Goal: Task Accomplishment & Management: Manage account settings

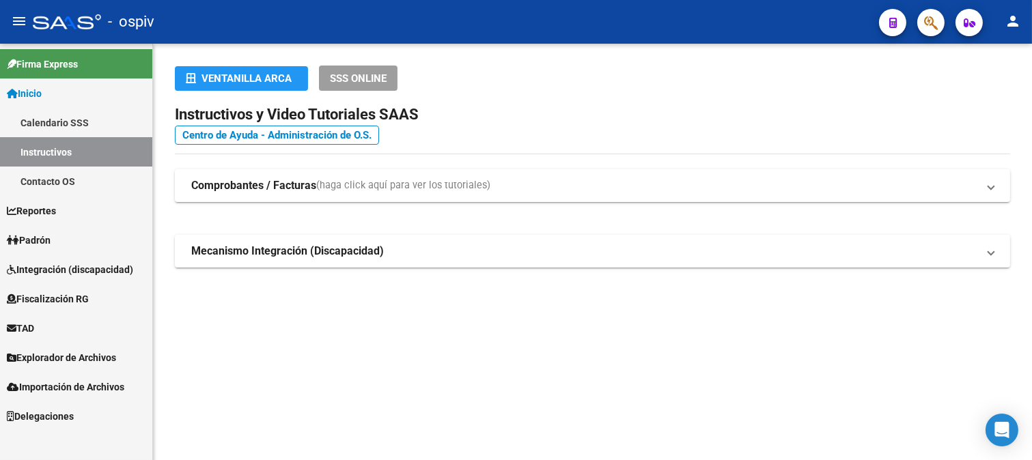
click at [936, 22] on icon "button" at bounding box center [931, 23] width 14 height 16
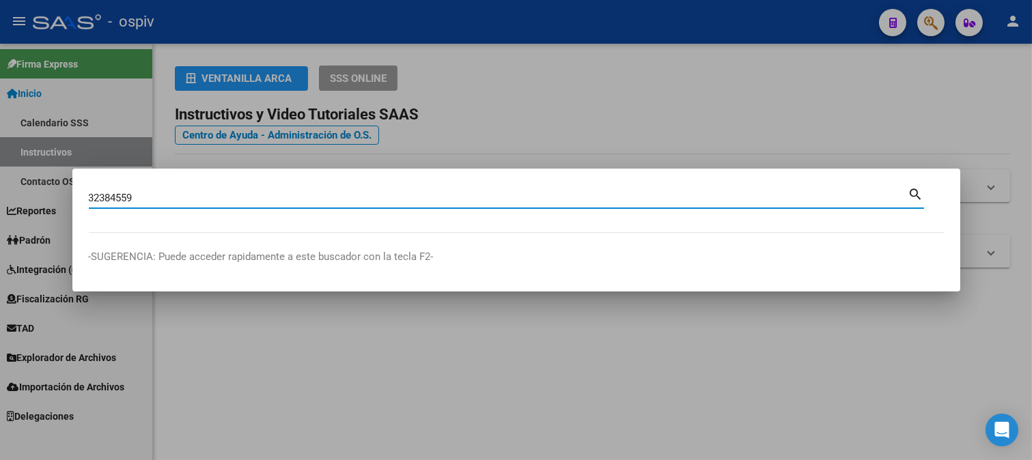
type input "32384559"
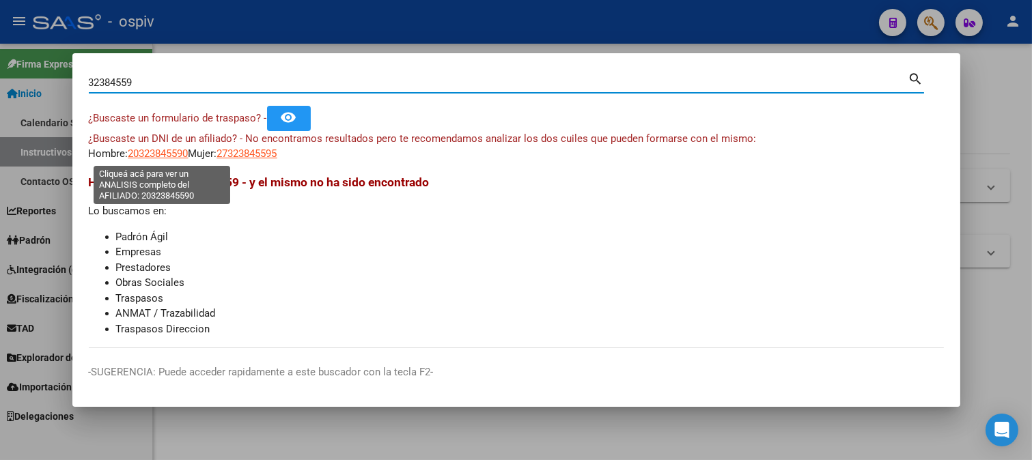
click at [166, 152] on span "20323845590" at bounding box center [158, 153] width 60 height 12
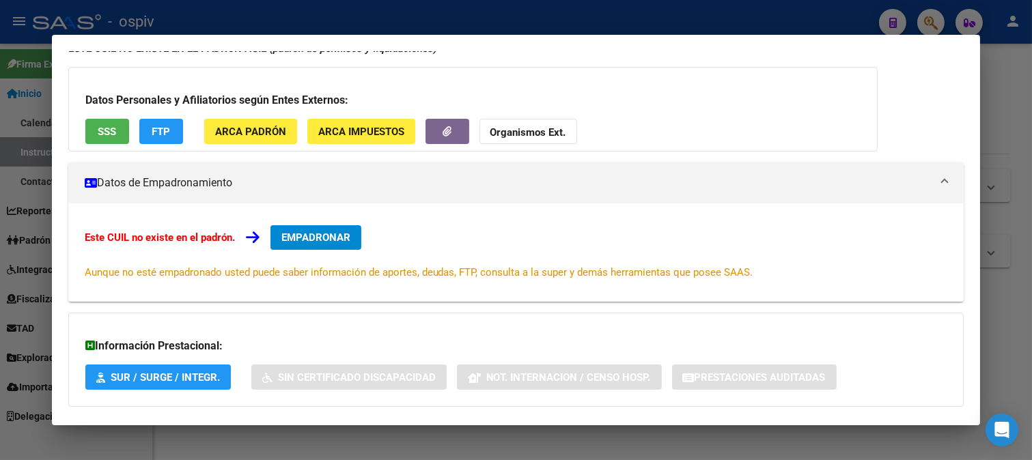
scroll to position [149, 0]
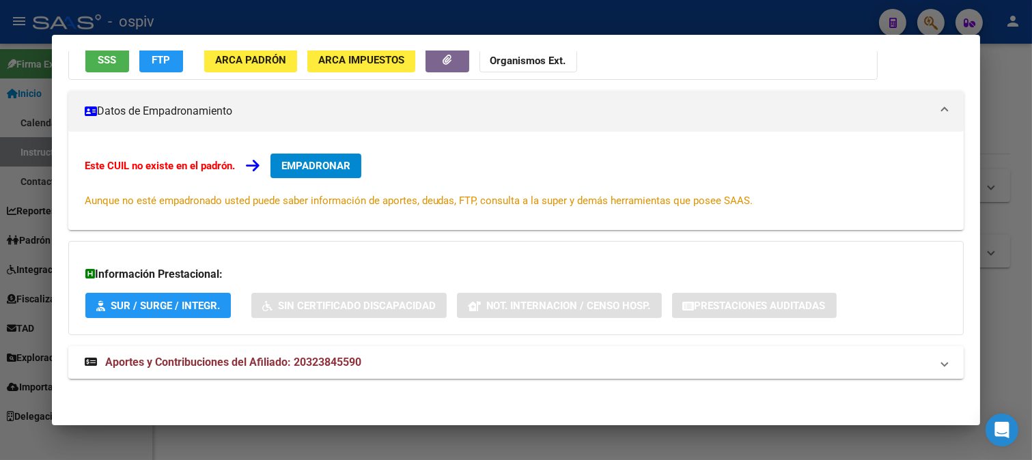
drag, startPoint x: 294, startPoint y: 367, endPoint x: 561, endPoint y: 315, distance: 272.5
click at [309, 367] on span "Aportes y Contribuciones del Afiliado: 20323845590" at bounding box center [233, 362] width 256 height 13
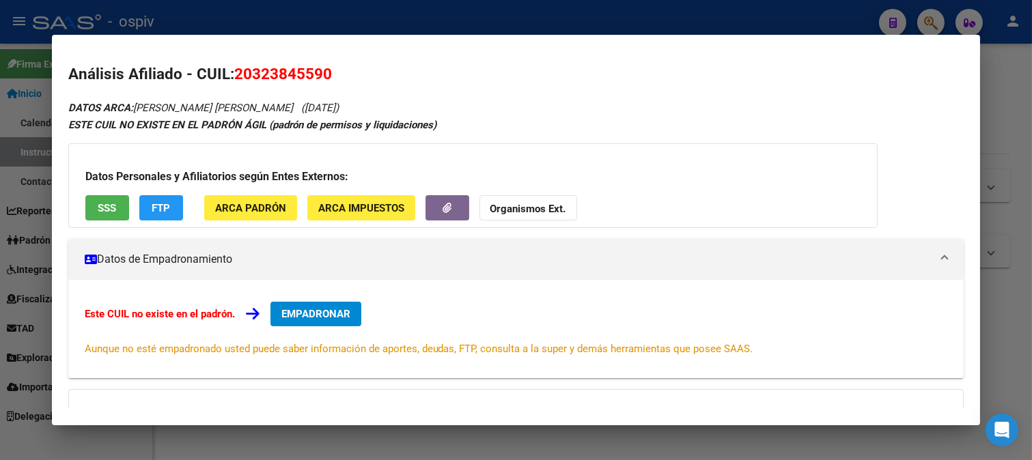
scroll to position [0, 0]
click at [157, 203] on span "FTP" at bounding box center [161, 209] width 18 height 12
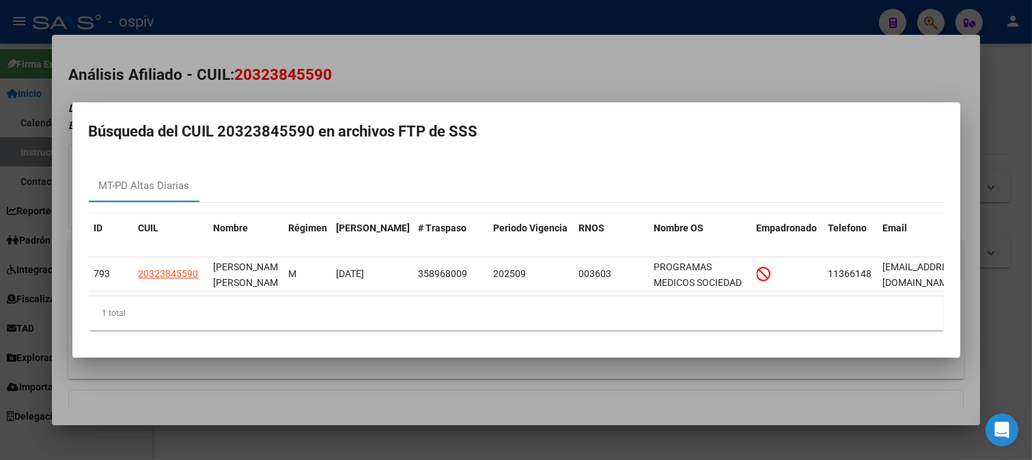
click at [612, 63] on div at bounding box center [516, 230] width 1032 height 460
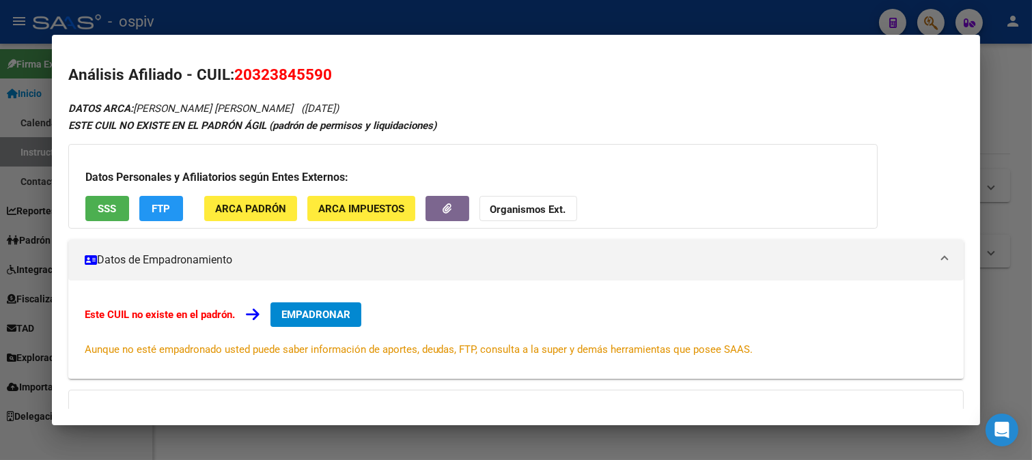
click at [112, 199] on button "SSS" at bounding box center [107, 208] width 44 height 25
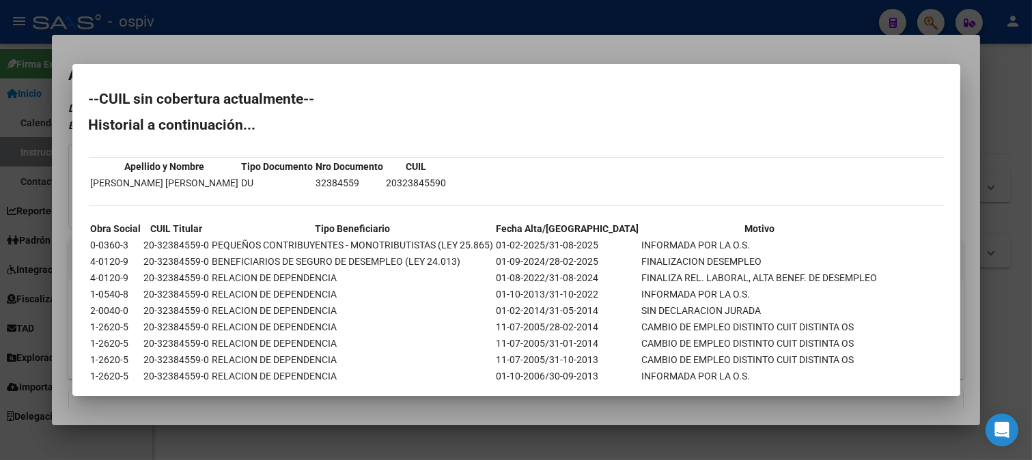
click at [440, 49] on div at bounding box center [516, 230] width 1032 height 460
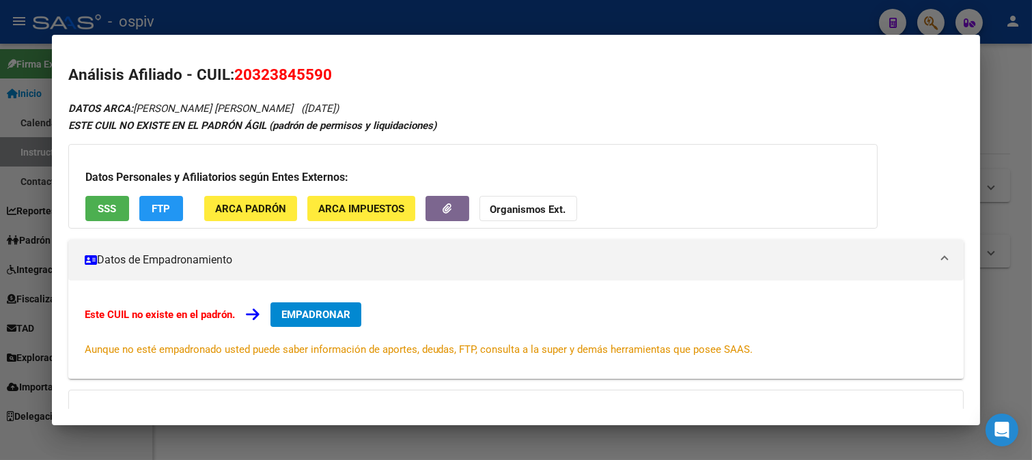
click at [934, 15] on div at bounding box center [516, 230] width 1032 height 460
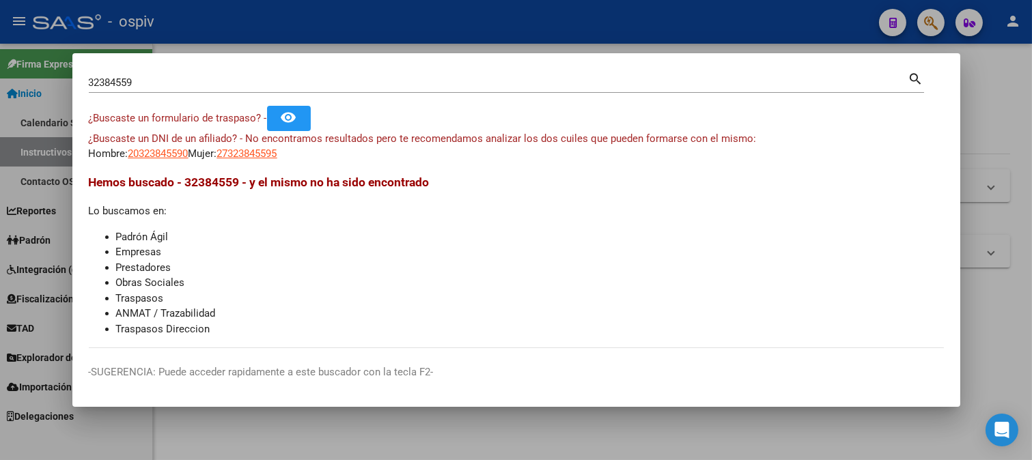
drag, startPoint x: 195, startPoint y: 89, endPoint x: 0, endPoint y: 79, distance: 194.8
click at [0, 79] on div "32384559 Buscar (apellido, dni, cuil, nro traspaso, cuit, obra social) search ¿…" at bounding box center [516, 230] width 1032 height 460
click at [201, 87] on input "32384559" at bounding box center [498, 82] width 819 height 12
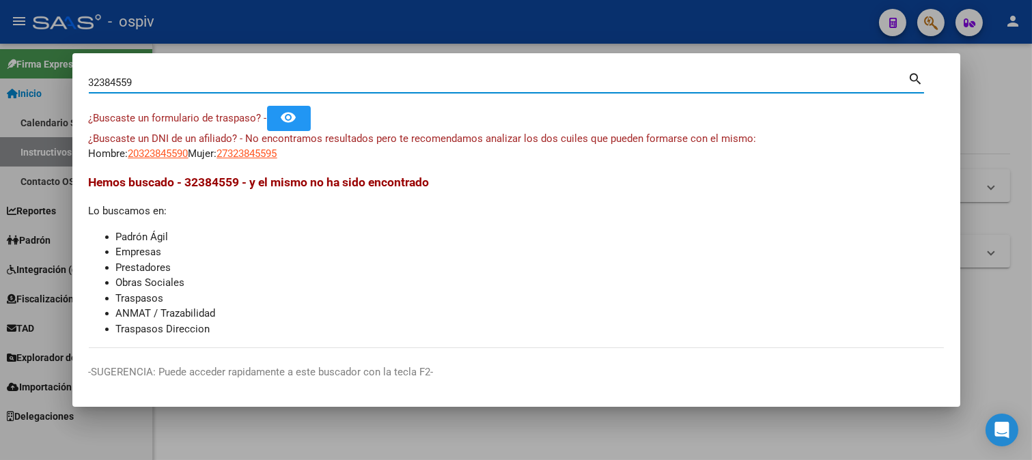
drag, startPoint x: 188, startPoint y: 83, endPoint x: 50, endPoint y: 83, distance: 137.9
click at [50, 83] on div "32384559 Buscar (apellido, dni, cuil, nro traspaso, cuit, obra social) search ¿…" at bounding box center [516, 230] width 1032 height 460
type input "dure"
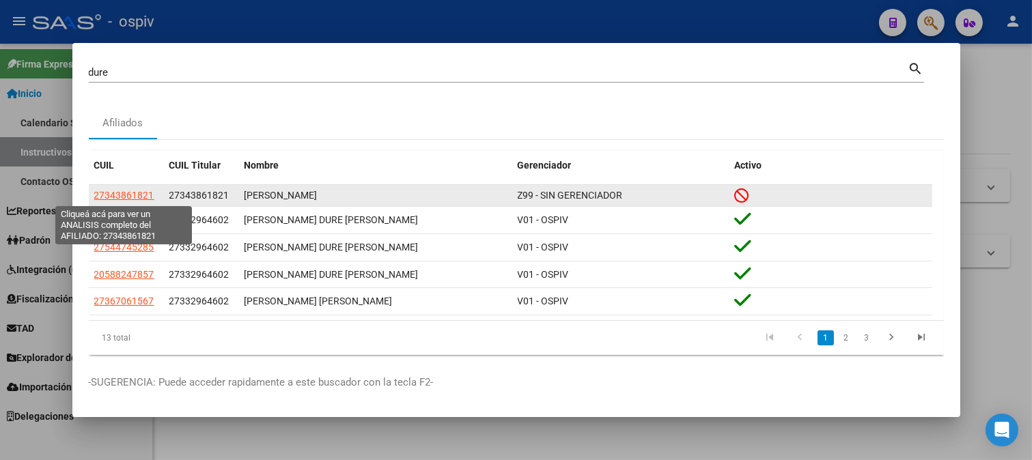
click at [143, 195] on span "27343861821" at bounding box center [124, 195] width 60 height 11
type textarea "27343861821"
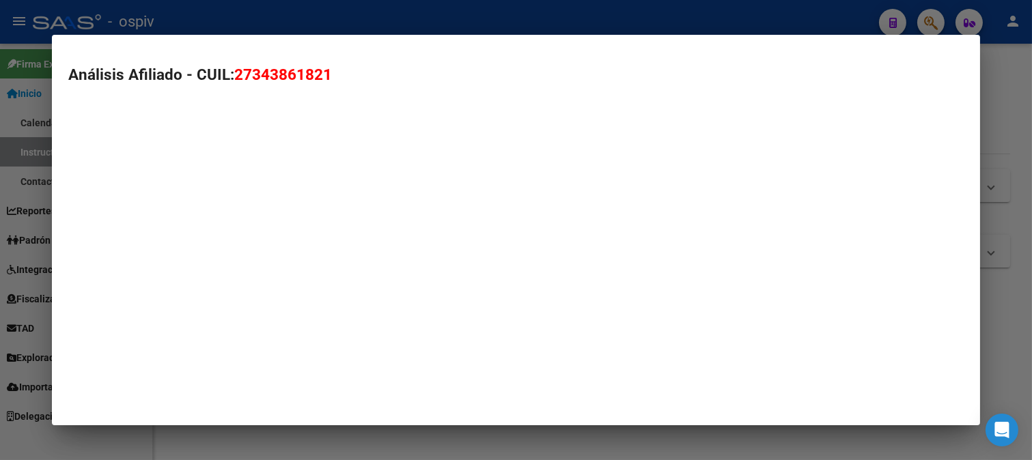
click at [143, 195] on mat-dialog-container "Análisis Afiliado - CUIL: 27343861821" at bounding box center [516, 230] width 929 height 391
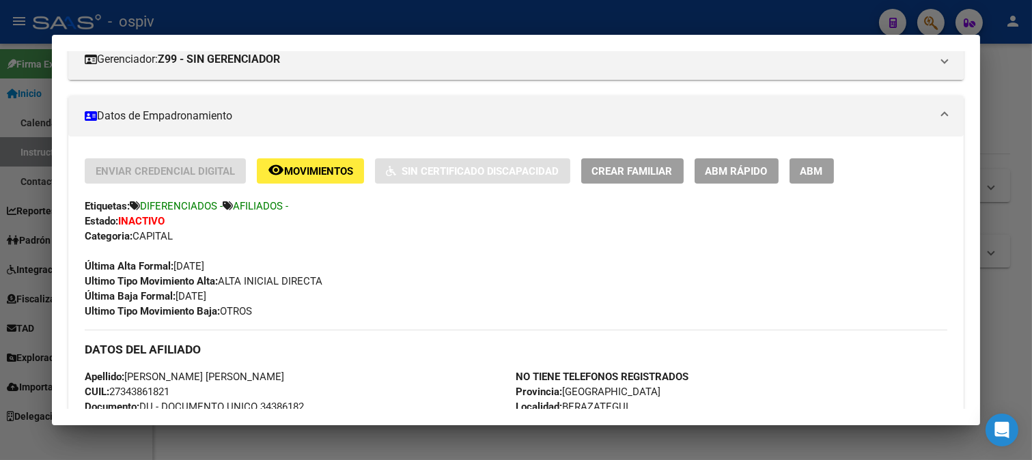
scroll to position [227, 0]
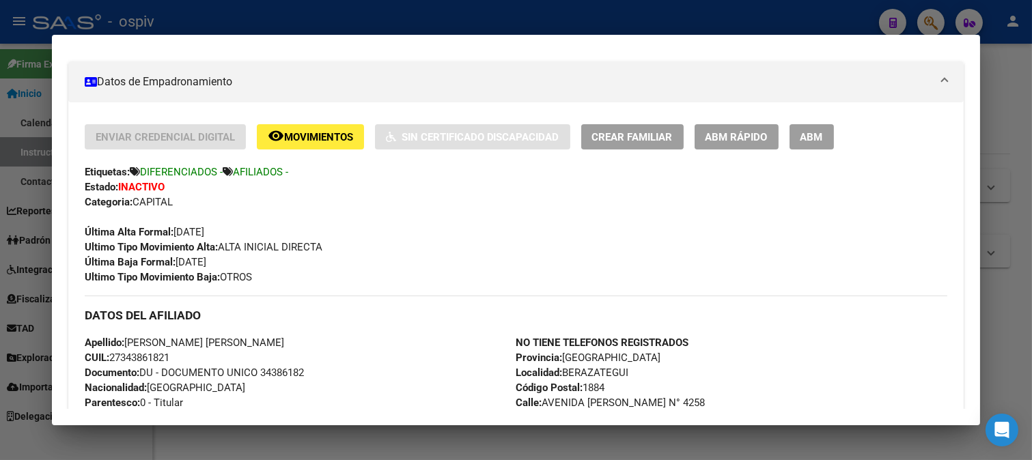
click at [824, 139] on button "ABM" at bounding box center [811, 136] width 44 height 25
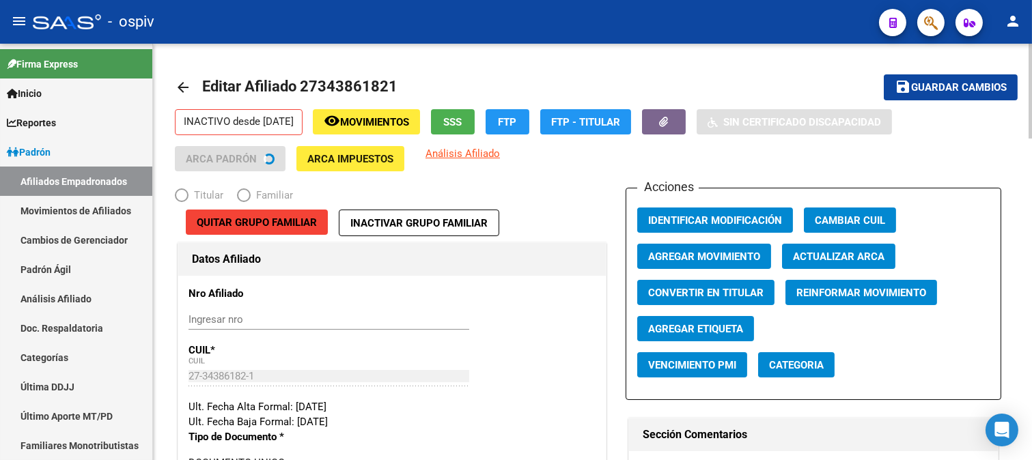
radio input "true"
type input "30-50314351-4"
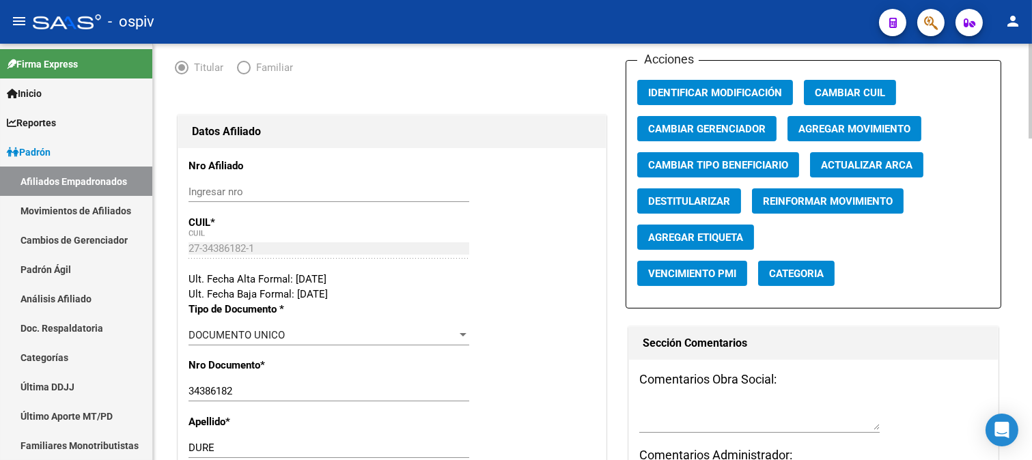
scroll to position [76, 0]
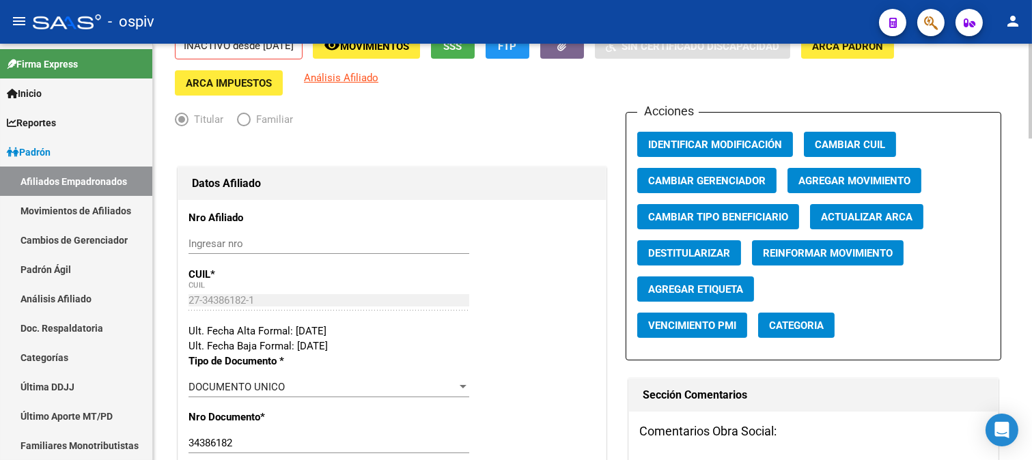
click at [860, 179] on span "Agregar Movimiento" at bounding box center [854, 181] width 112 height 12
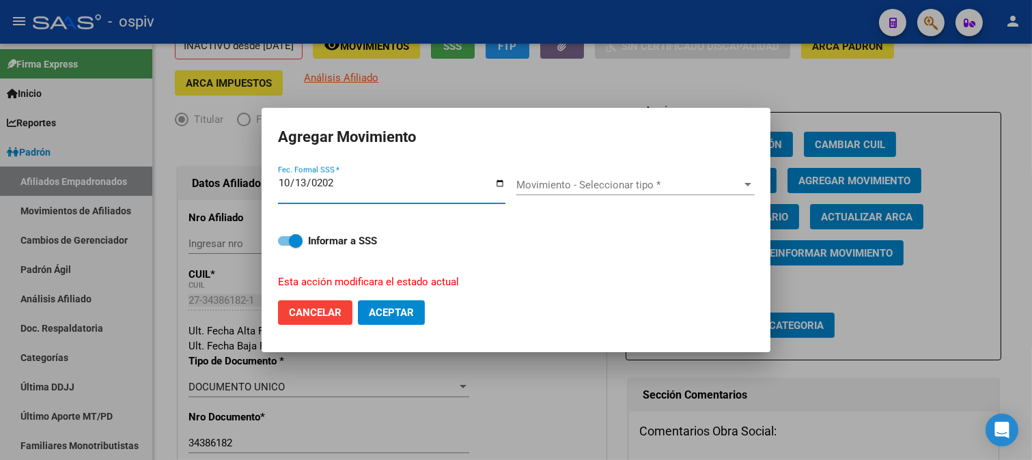
type input "2025-10-13"
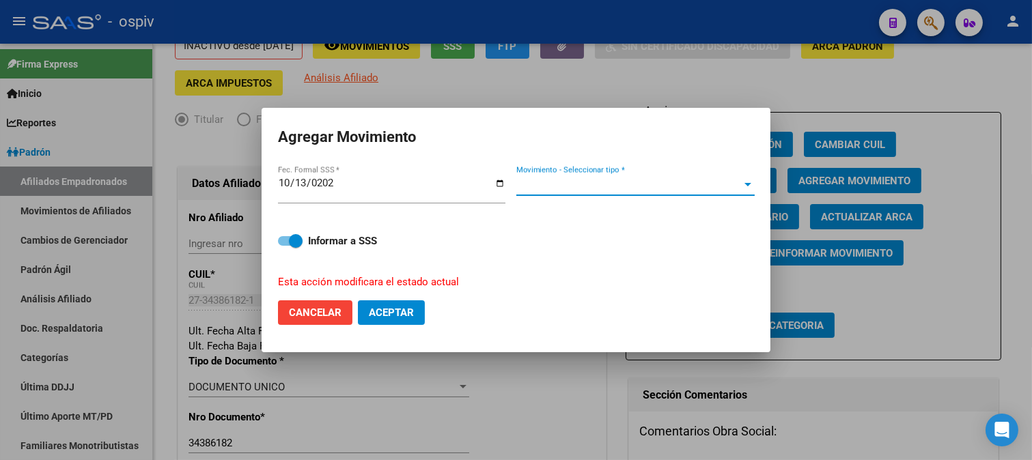
click at [576, 190] on span "Movimiento - Seleccionar tipo *" at bounding box center [629, 185] width 226 height 12
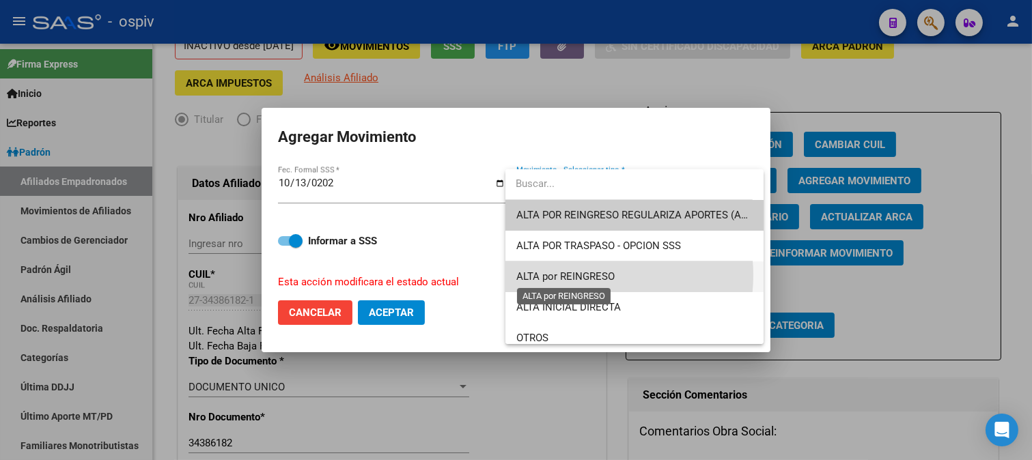
drag, startPoint x: 582, startPoint y: 275, endPoint x: 465, endPoint y: 296, distance: 118.7
click at [581, 277] on span "ALTA por REINGRESO" at bounding box center [565, 276] width 98 height 12
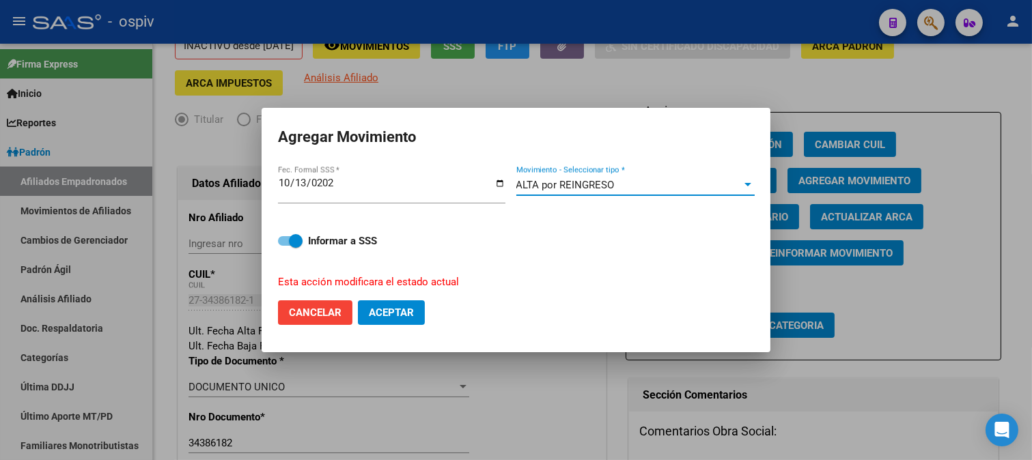
click at [396, 311] on span "Aceptar" at bounding box center [391, 313] width 45 height 12
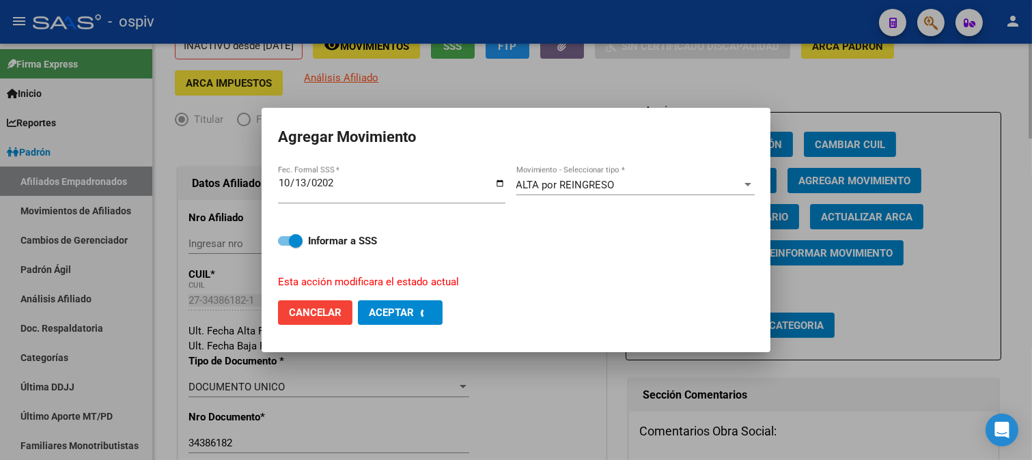
checkbox input "false"
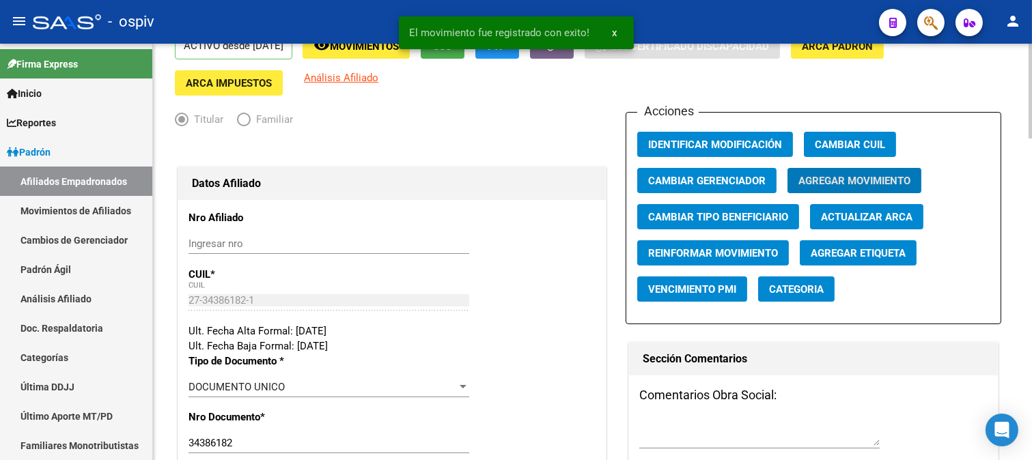
click at [803, 296] on span "Categoria" at bounding box center [796, 289] width 55 height 12
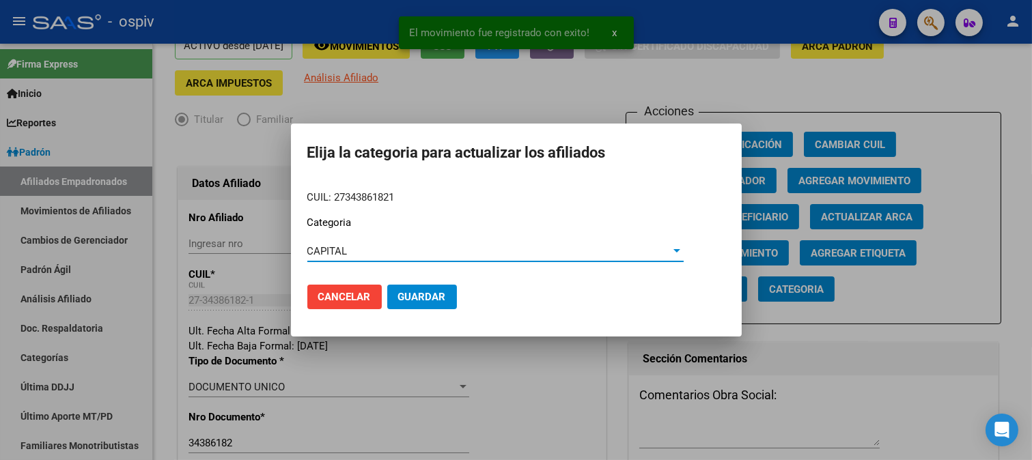
click at [349, 257] on div "CAPITAL" at bounding box center [489, 251] width 364 height 12
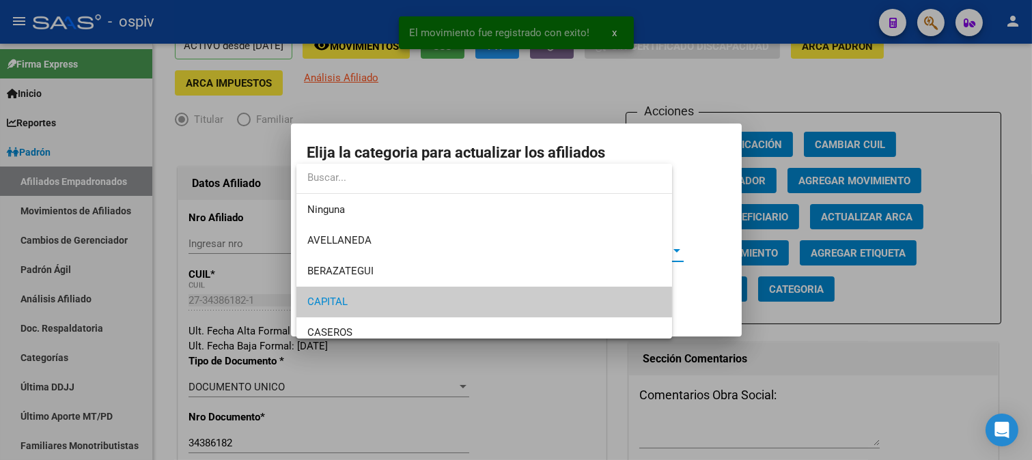
scroll to position [51, 0]
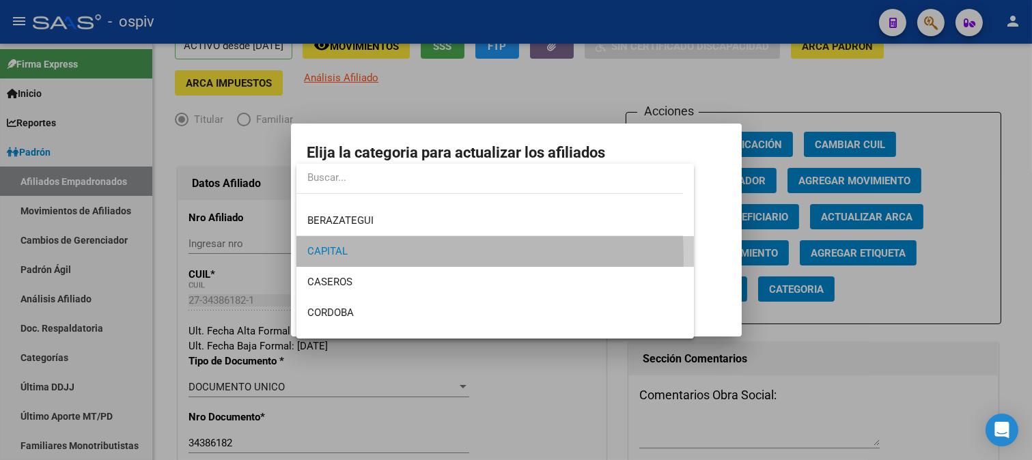
click at [348, 257] on span "CAPITAL" at bounding box center [495, 251] width 376 height 31
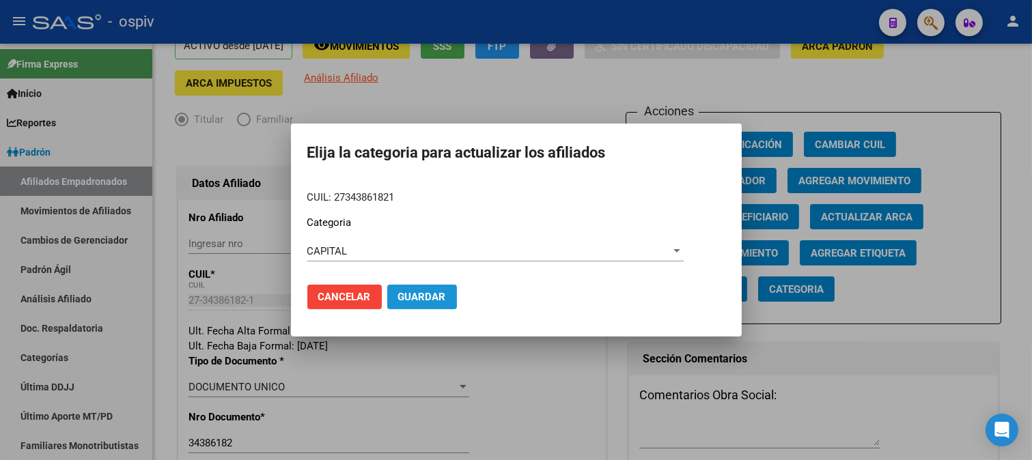
click at [435, 301] on span "Guardar" at bounding box center [422, 297] width 48 height 12
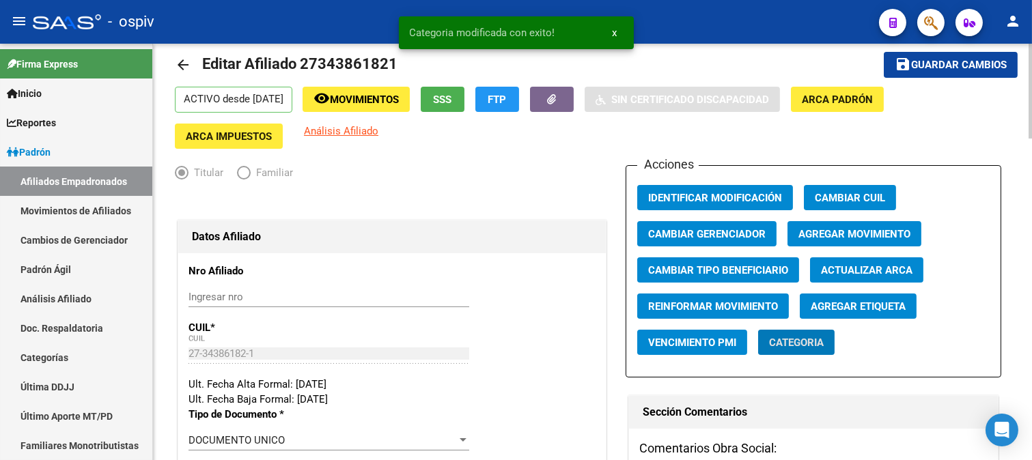
scroll to position [0, 0]
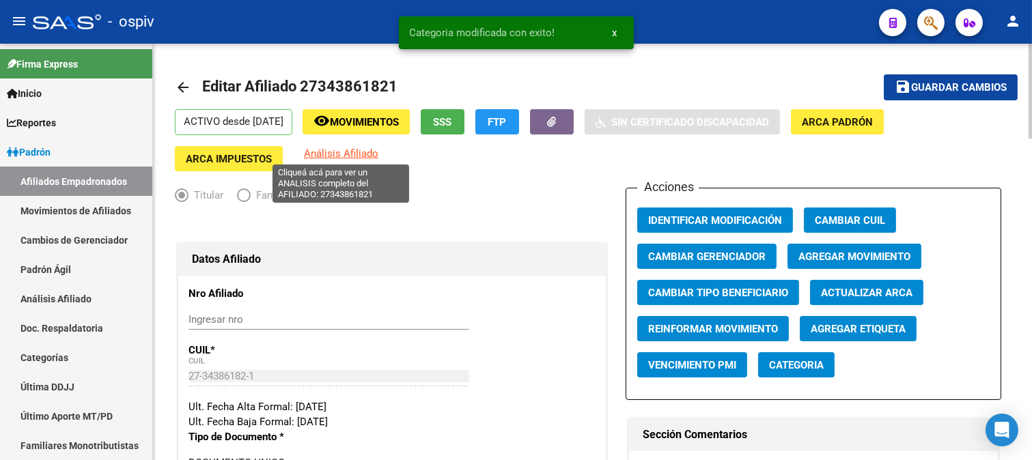
click at [346, 150] on span "Análisis Afiliado" at bounding box center [341, 153] width 74 height 12
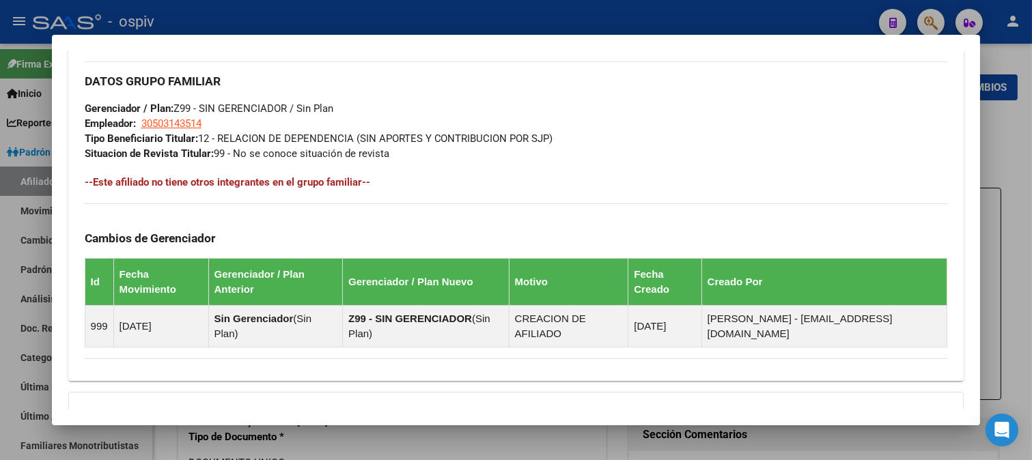
scroll to position [800, 0]
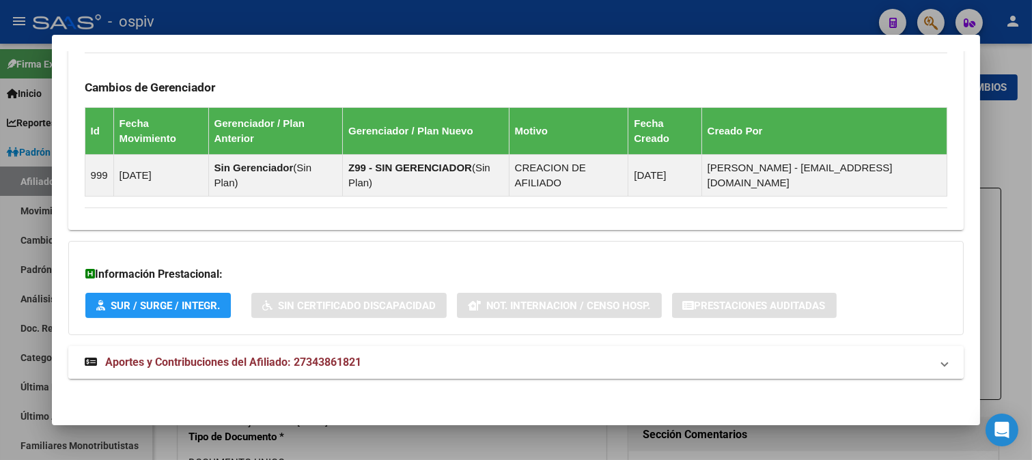
drag, startPoint x: 316, startPoint y: 358, endPoint x: 412, endPoint y: 351, distance: 96.5
click at [319, 358] on span "Aportes y Contribuciones del Afiliado: 27343861821" at bounding box center [233, 362] width 256 height 13
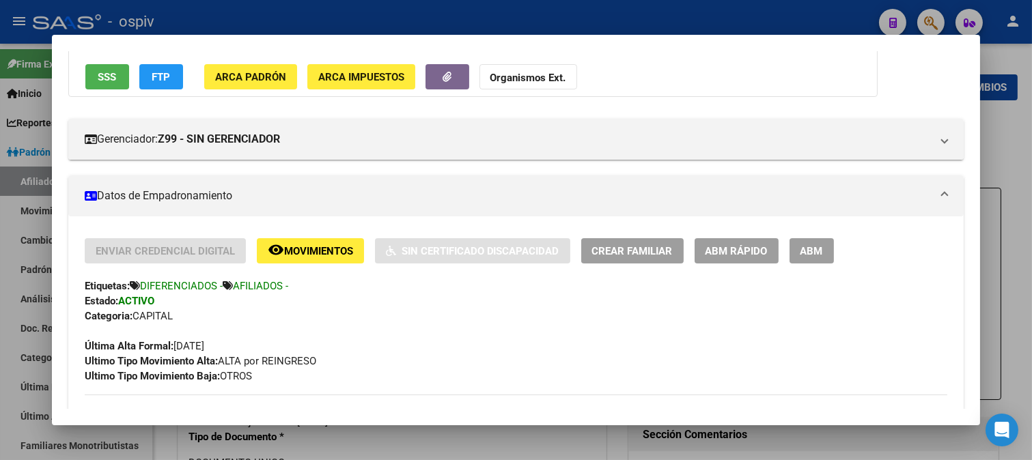
scroll to position [0, 0]
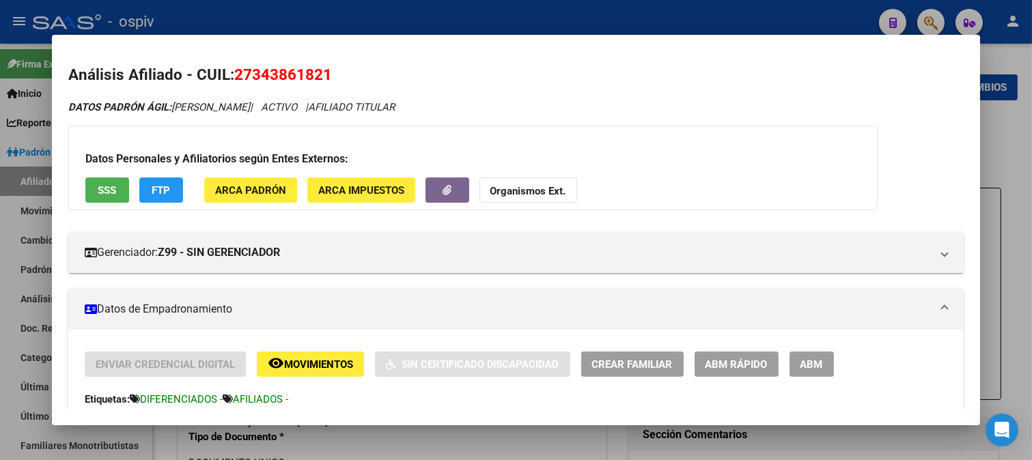
click at [153, 184] on span "FTP" at bounding box center [161, 190] width 18 height 12
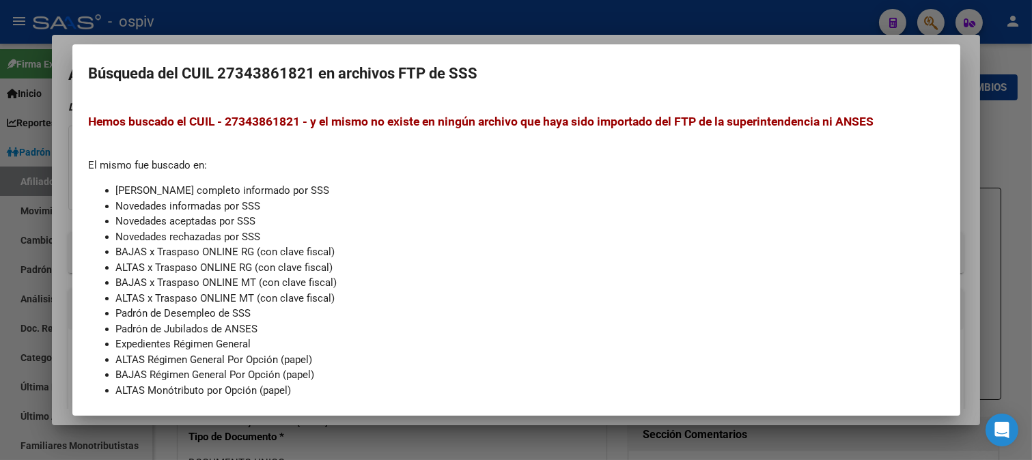
click at [65, 115] on div at bounding box center [516, 230] width 1032 height 460
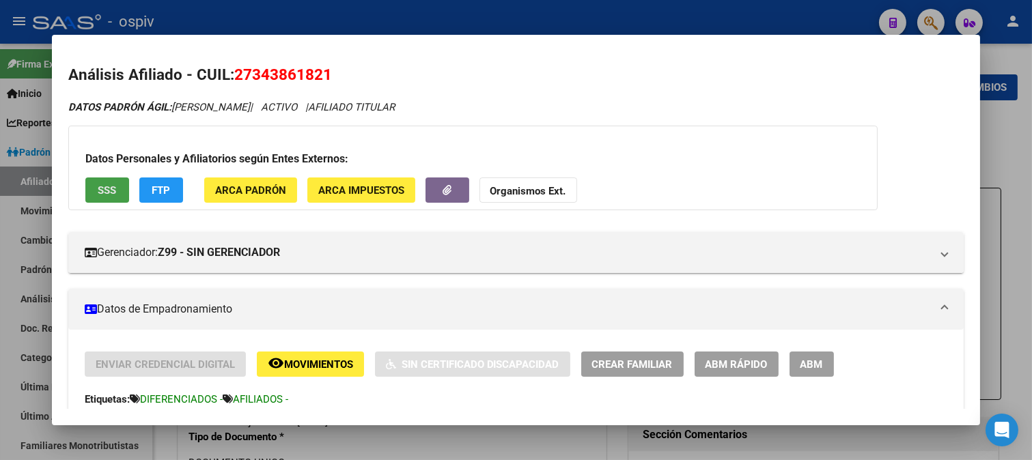
click at [96, 192] on button "SSS" at bounding box center [107, 190] width 44 height 25
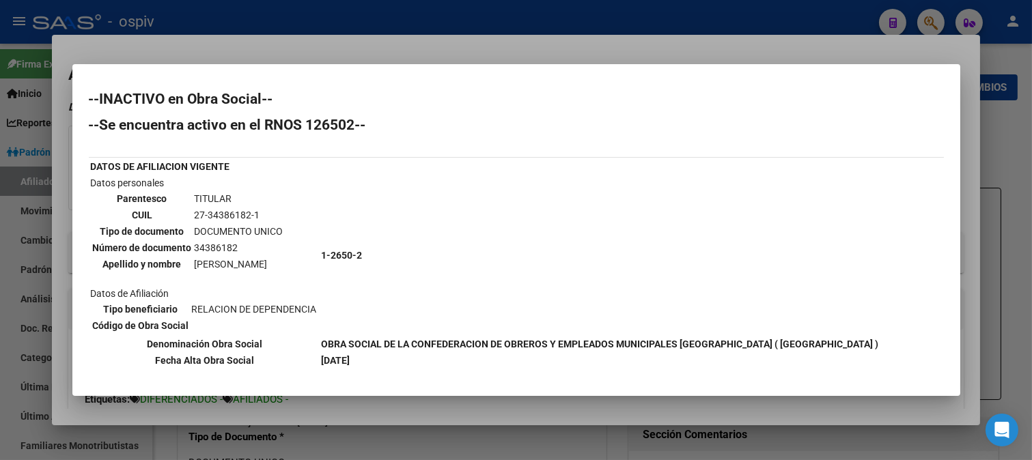
click at [720, 17] on div at bounding box center [516, 230] width 1032 height 460
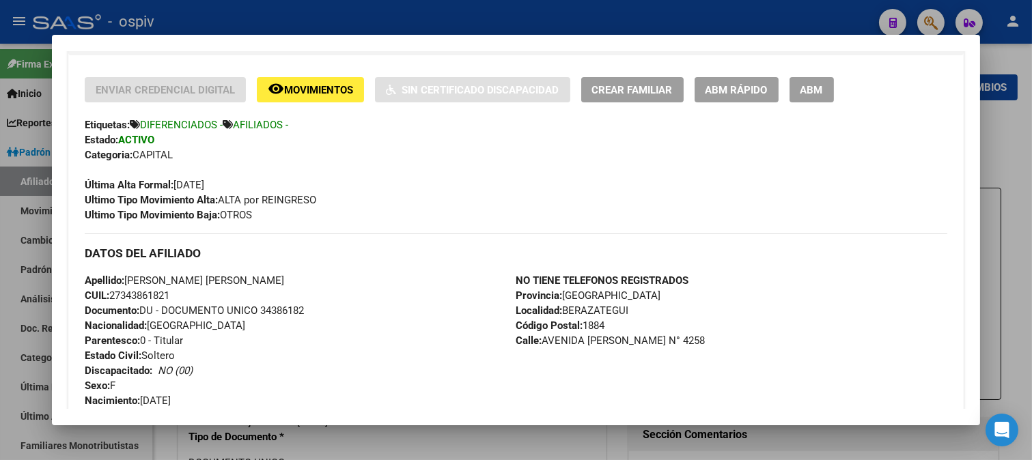
scroll to position [303, 0]
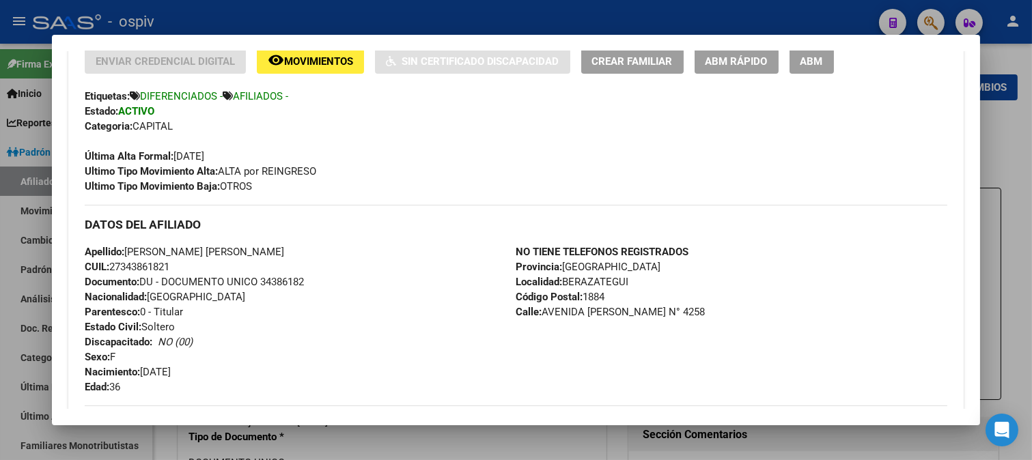
drag, startPoint x: 126, startPoint y: 254, endPoint x: 247, endPoint y: 255, distance: 120.9
click at [247, 255] on div "Apellido: JAQUELINE GISELE DURE CUIL: 27343861821 Documento: DU - DOCUMENTO UNI…" at bounding box center [301, 319] width 432 height 150
copy span "JAQUELINE GISELE DURE"
click at [212, 277] on span "Documento: DU - DOCUMENTO UNICO 34386182" at bounding box center [194, 282] width 219 height 12
drag, startPoint x: 123, startPoint y: 268, endPoint x: 168, endPoint y: 268, distance: 45.1
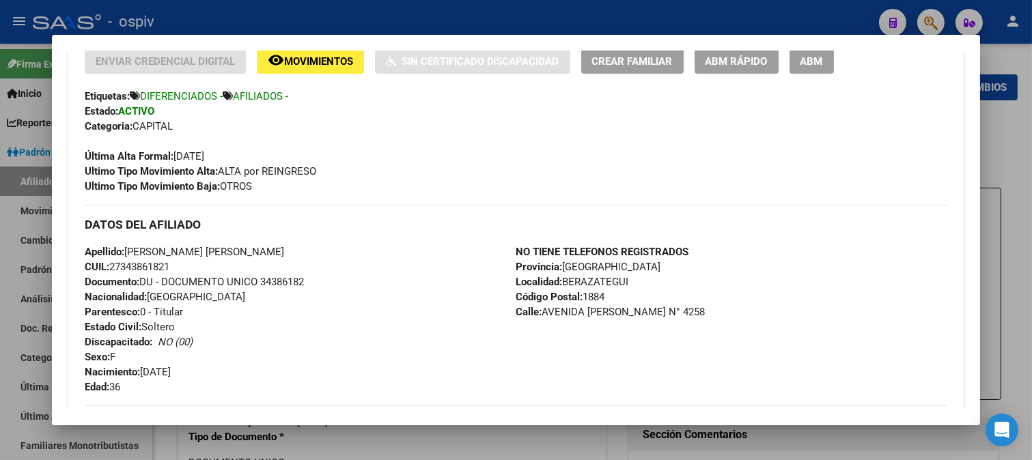
click at [168, 268] on span "CUIL: 27343861821" at bounding box center [127, 267] width 85 height 12
copy span "34386182"
click at [296, 277] on span "Documento: DU - DOCUMENTO UNICO 34386182" at bounding box center [194, 282] width 219 height 12
click at [122, 267] on span "CUIL: 27343861821" at bounding box center [127, 267] width 85 height 12
drag, startPoint x: 111, startPoint y: 265, endPoint x: 190, endPoint y: 265, distance: 79.2
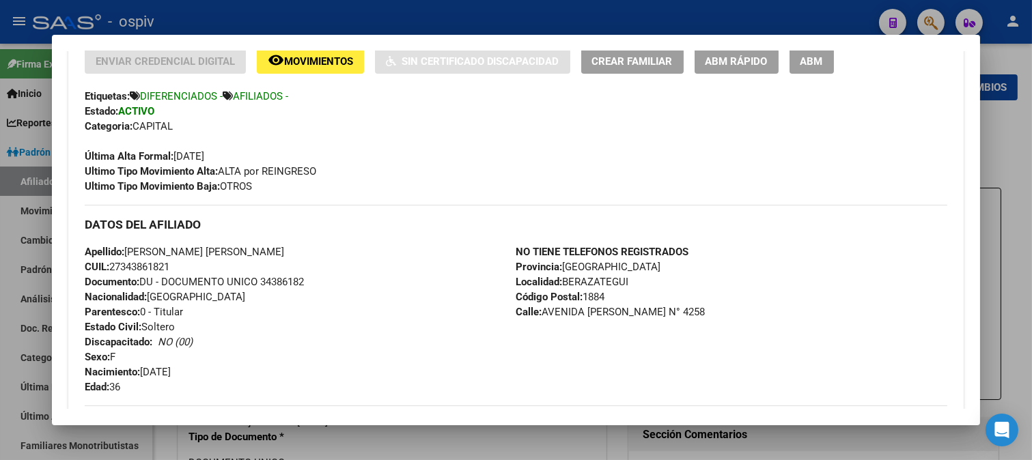
click at [190, 265] on div "Apellido: JAQUELINE GISELE DURE CUIL: 27343861821 Documento: DU - DOCUMENTO UNI…" at bounding box center [301, 319] width 432 height 150
copy span "27343861821"
click at [821, 60] on span "ABM" at bounding box center [811, 61] width 23 height 12
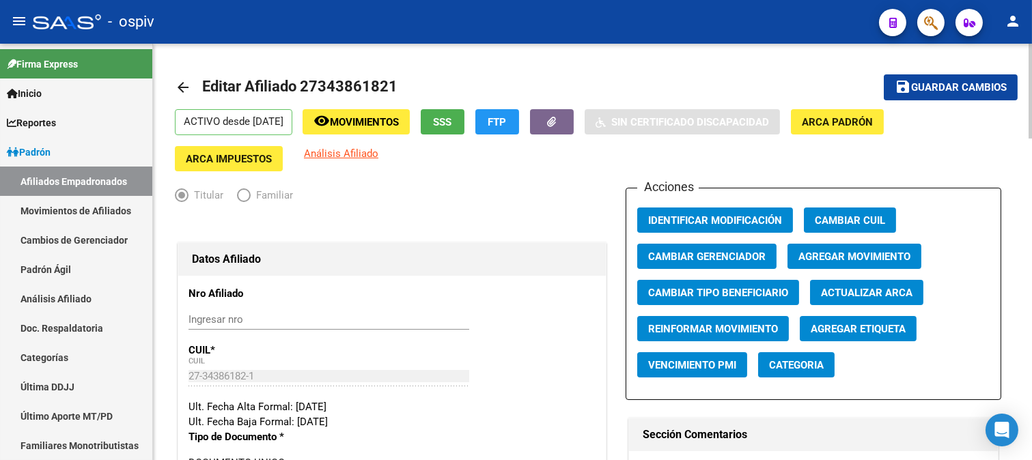
click at [856, 326] on span "Agregar Etiqueta" at bounding box center [857, 329] width 95 height 12
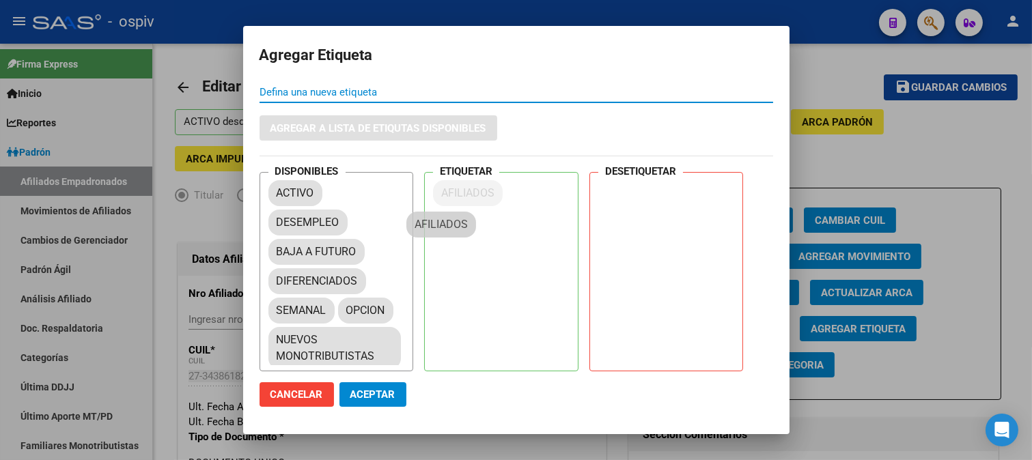
drag, startPoint x: 315, startPoint y: 250, endPoint x: 475, endPoint y: 199, distance: 167.6
drag, startPoint x: 357, startPoint y: 303, endPoint x: 494, endPoint y: 201, distance: 170.8
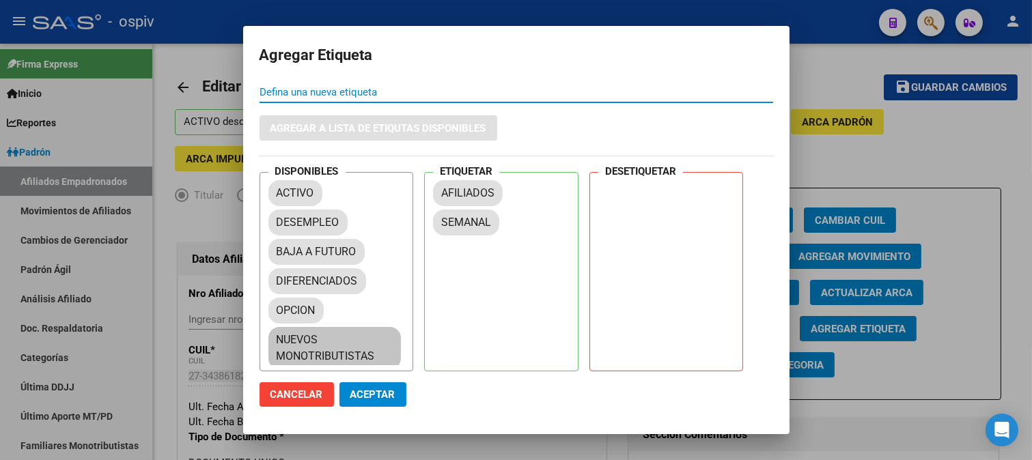
scroll to position [33, 0]
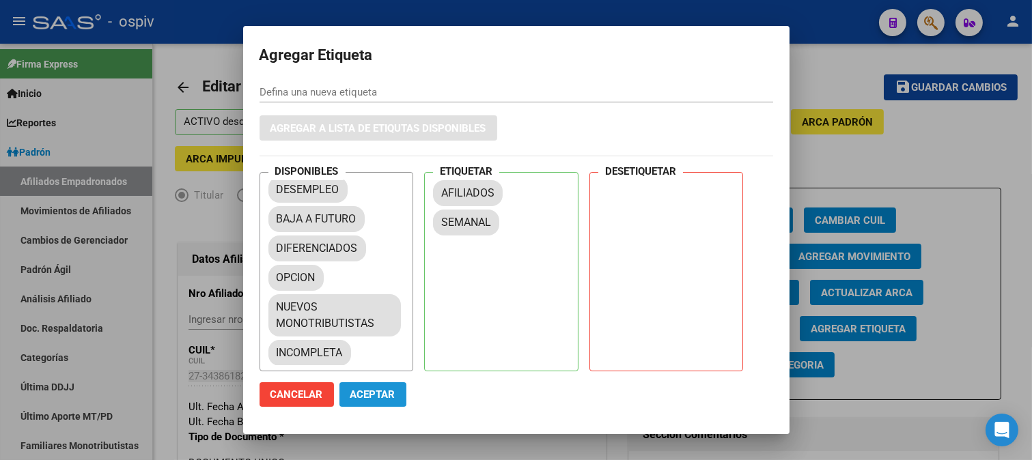
click at [369, 394] on span "Aceptar" at bounding box center [372, 394] width 45 height 12
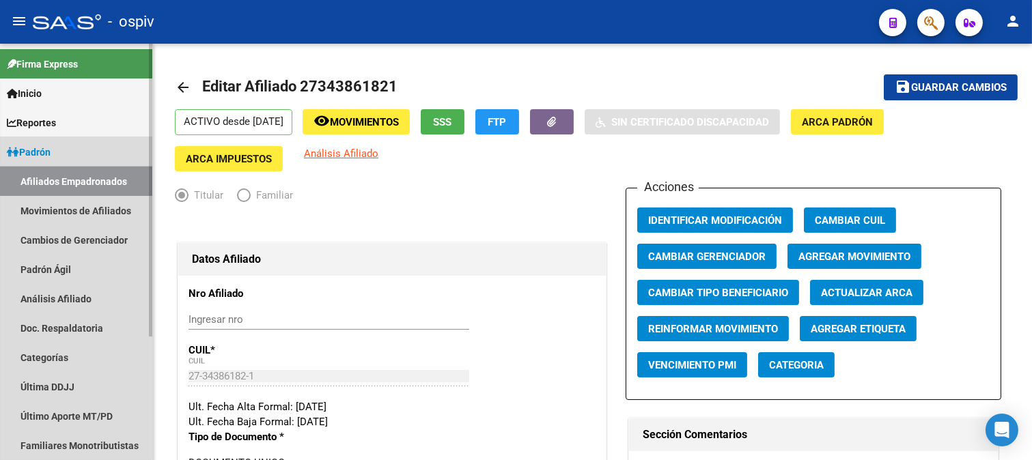
click at [57, 172] on link "Afiliados Empadronados" at bounding box center [76, 181] width 152 height 29
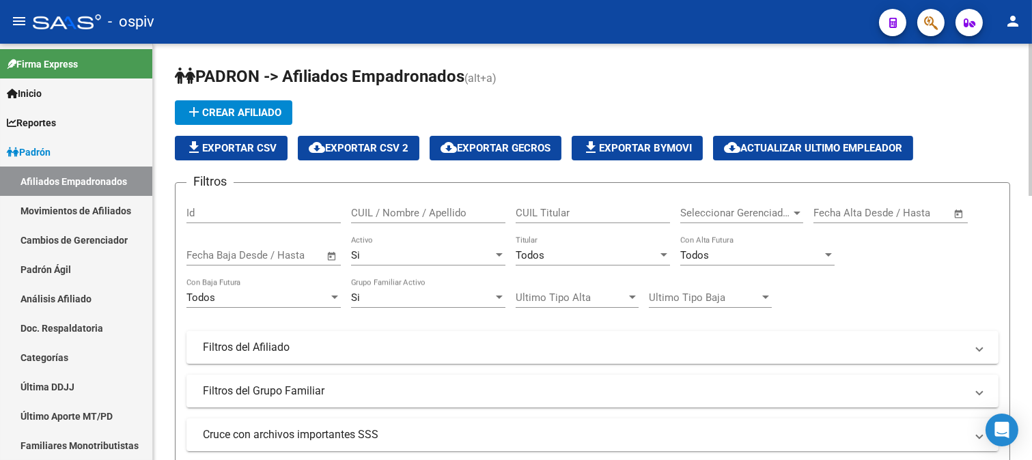
click at [380, 142] on span "cloud_download Exportar CSV 2" at bounding box center [359, 148] width 100 height 12
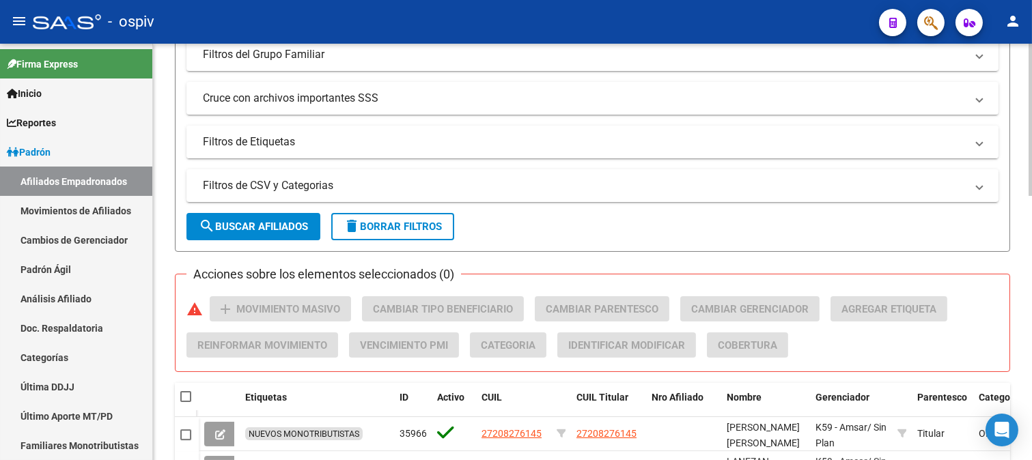
scroll to position [303, 0]
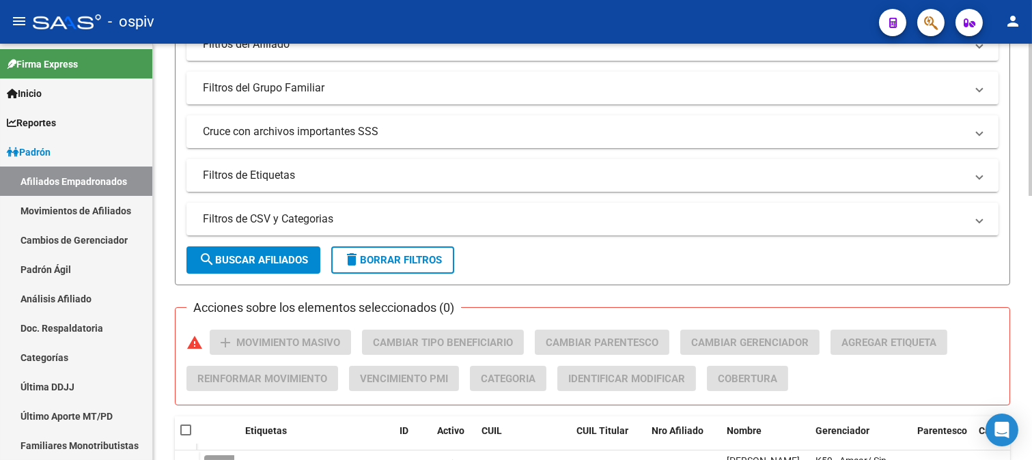
click at [261, 169] on mat-panel-title "Filtros de Etiquetas" at bounding box center [584, 175] width 763 height 15
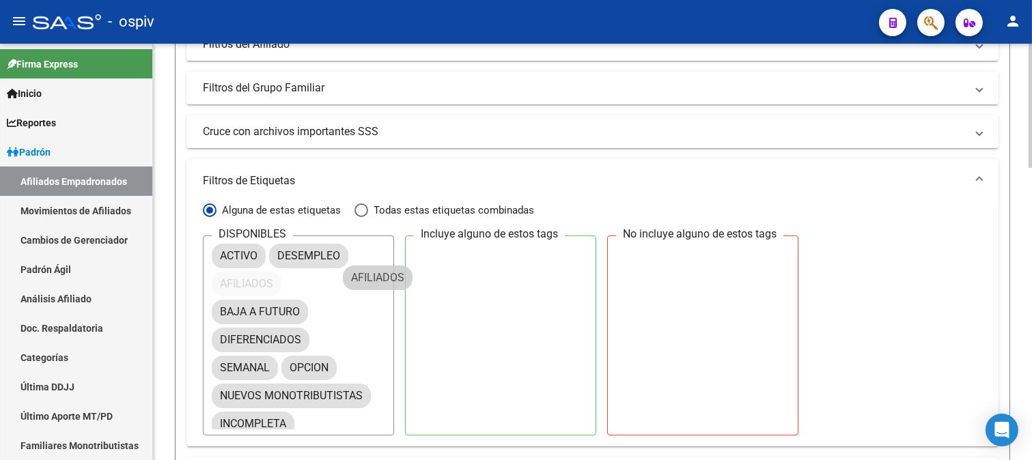
drag, startPoint x: 253, startPoint y: 292, endPoint x: 421, endPoint y: 281, distance: 167.7
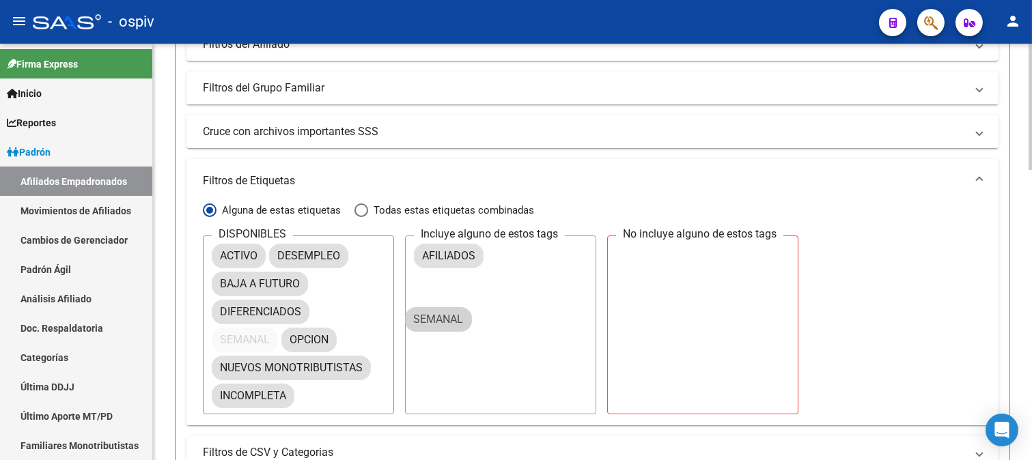
drag, startPoint x: 248, startPoint y: 337, endPoint x: 466, endPoint y: 299, distance: 221.8
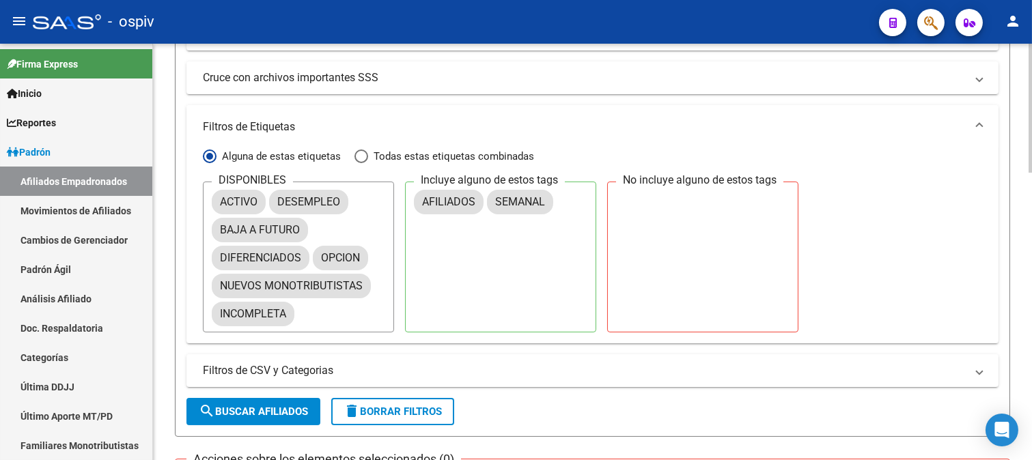
scroll to position [455, 0]
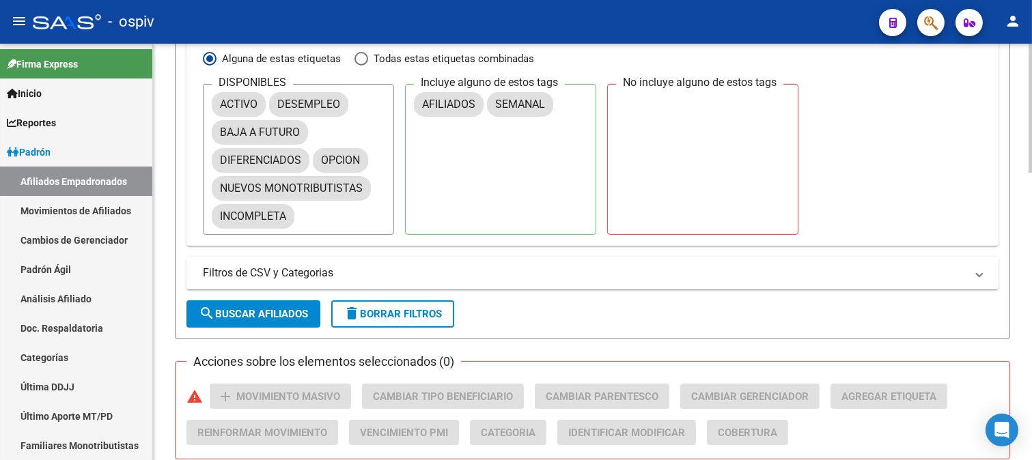
click at [404, 62] on span "Todas estas etiquetas combinadas" at bounding box center [451, 58] width 166 height 15
click at [368, 62] on input "Todas estas etiquetas combinadas" at bounding box center [361, 59] width 14 height 14
radio input "true"
click at [266, 316] on span "search Buscar Afiliados" at bounding box center [253, 314] width 109 height 12
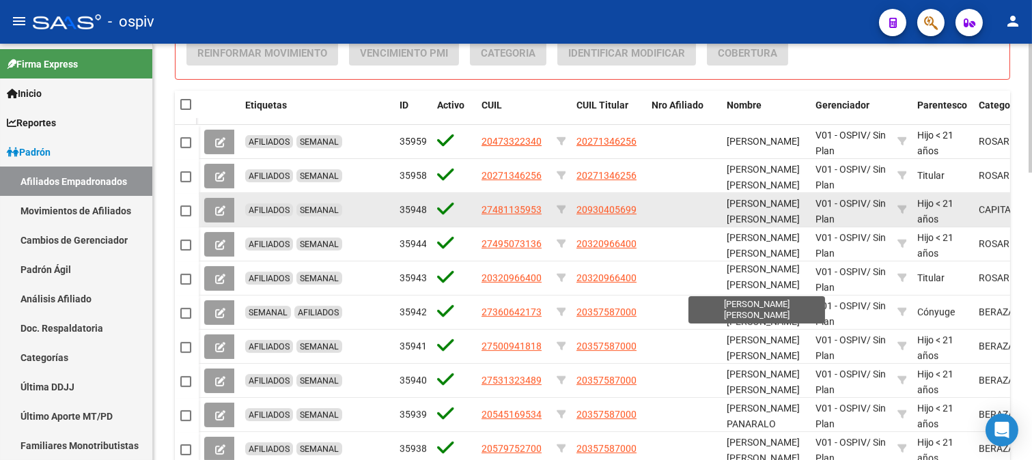
scroll to position [17, 0]
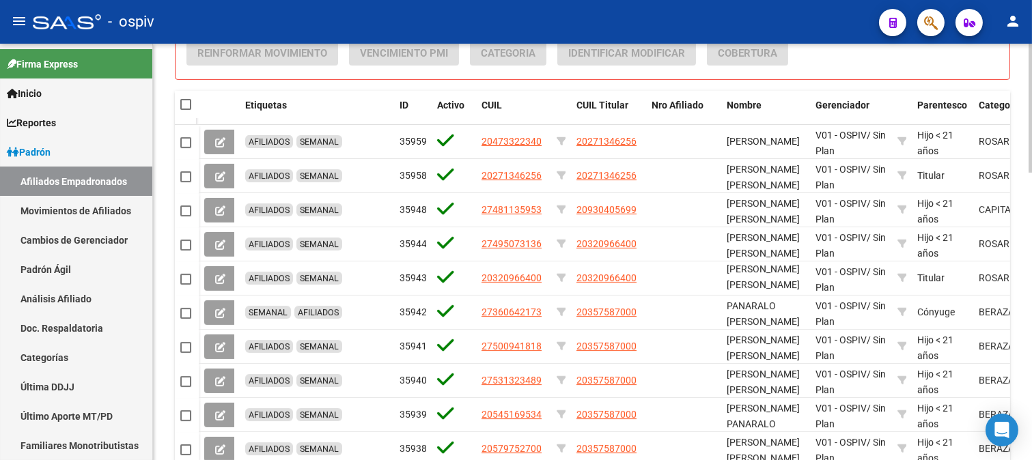
click at [189, 100] on span at bounding box center [185, 104] width 11 height 11
click at [186, 110] on input "checkbox" at bounding box center [185, 110] width 1 height 1
checkbox input "true"
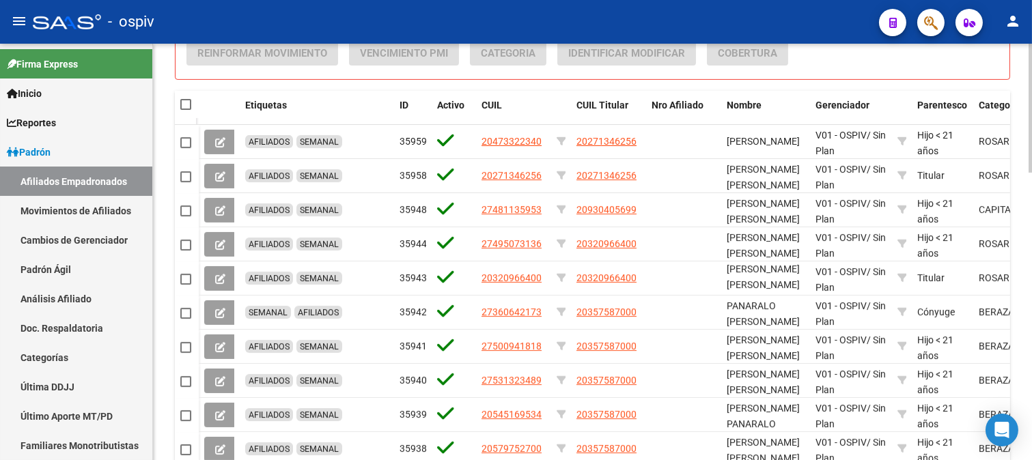
checkbox input "true"
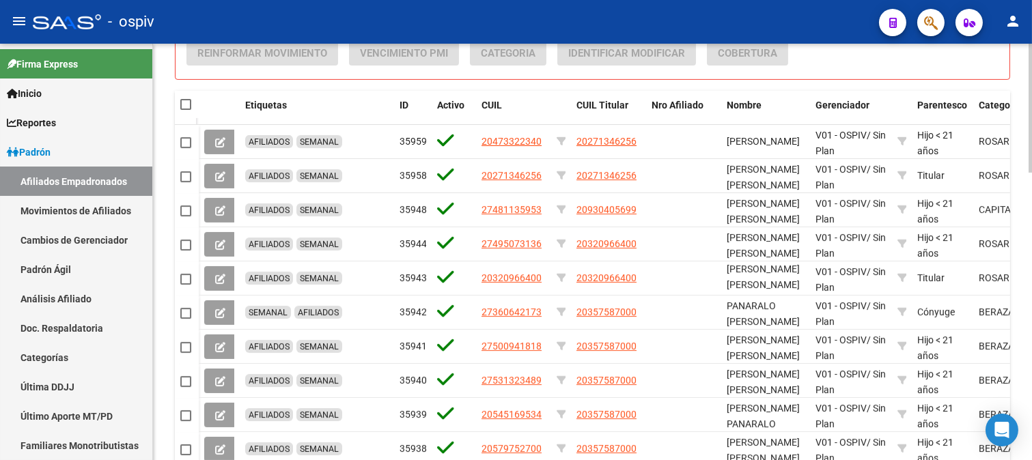
checkbox input "true"
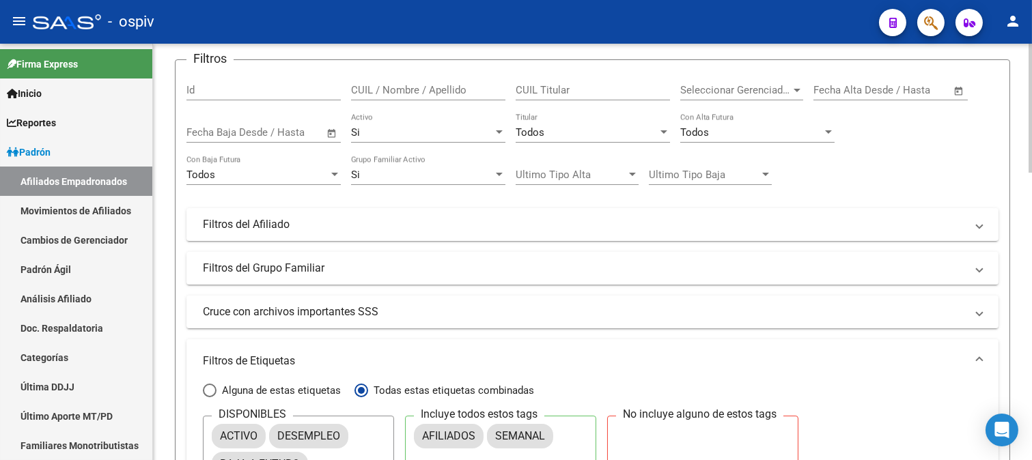
scroll to position [0, 0]
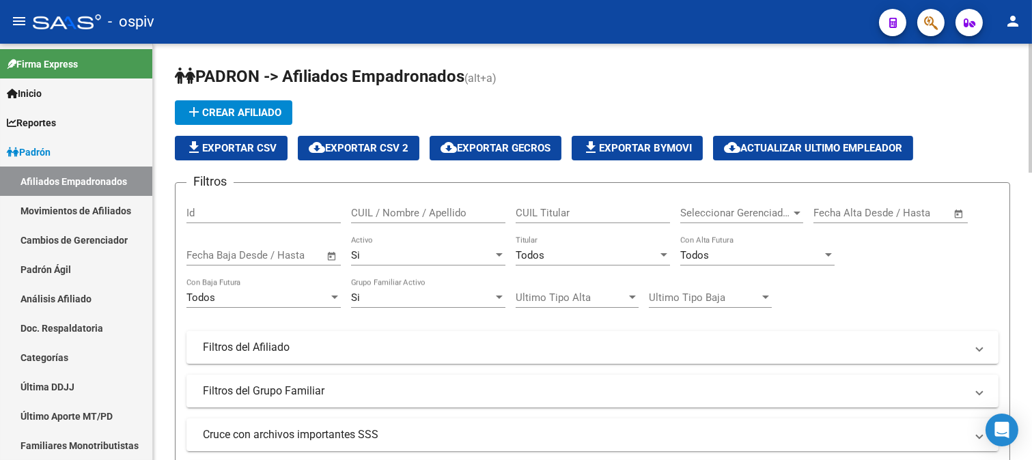
click at [367, 145] on span "cloud_download Exportar CSV 2" at bounding box center [359, 148] width 100 height 12
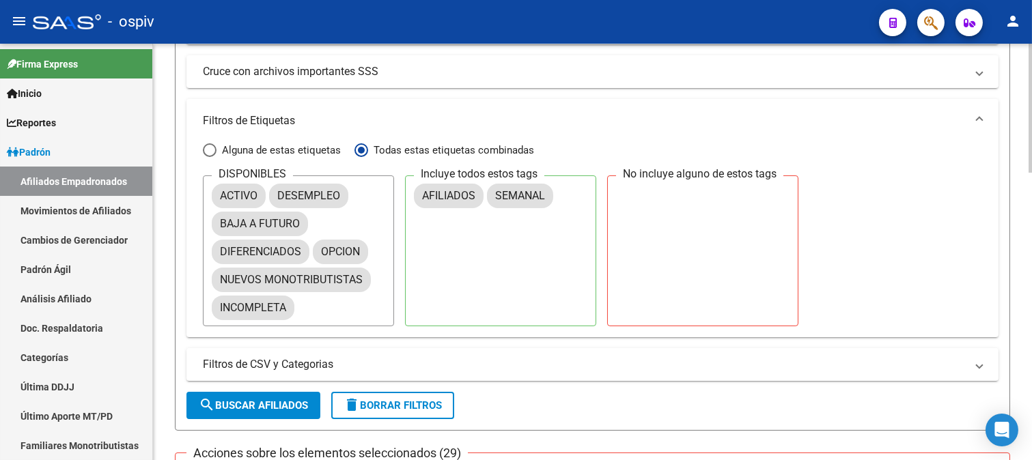
scroll to position [379, 0]
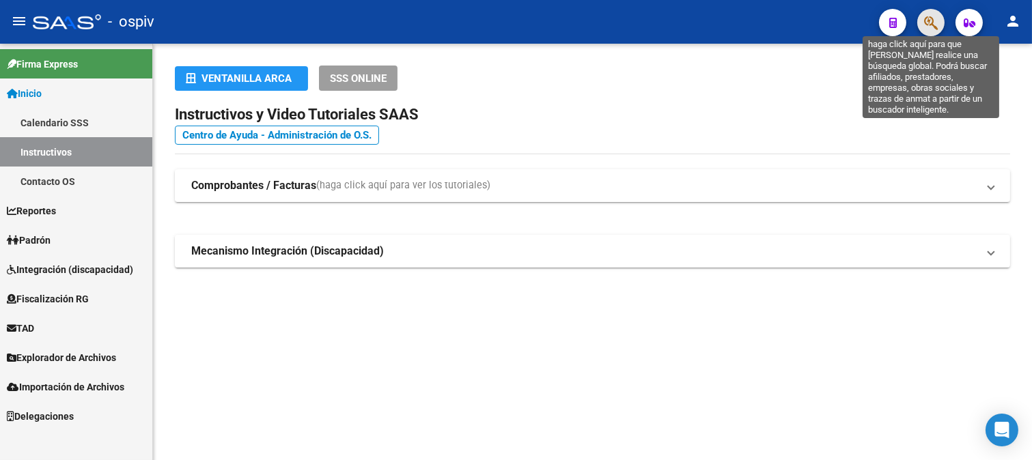
click at [929, 25] on icon "button" at bounding box center [931, 23] width 14 height 16
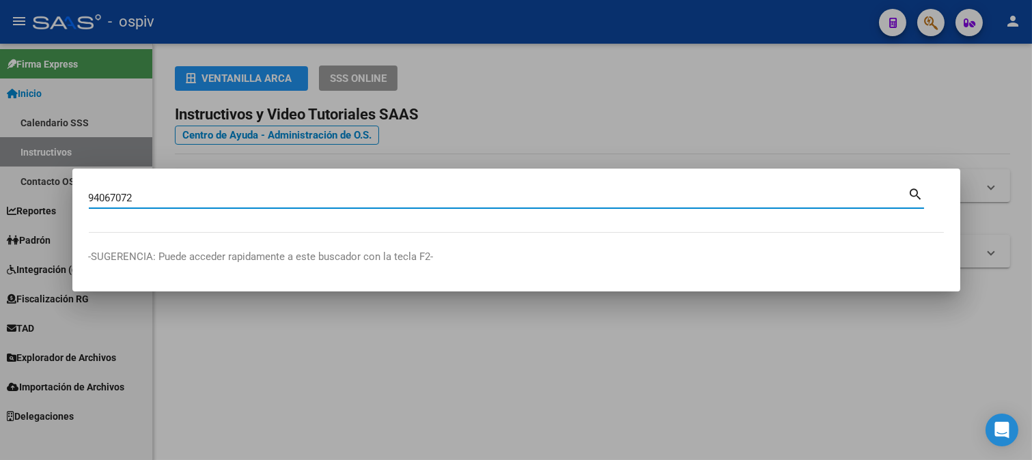
type input "94067072"
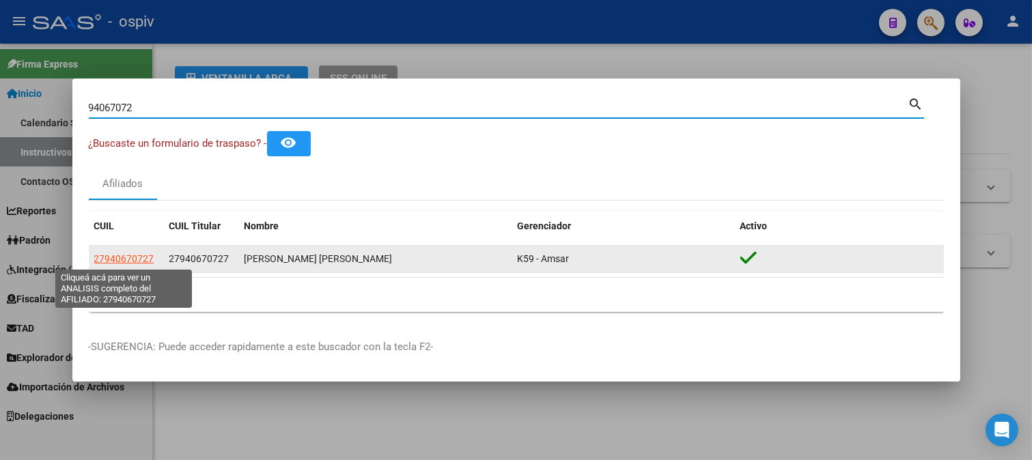
click at [111, 257] on span "27940670727" at bounding box center [124, 258] width 60 height 11
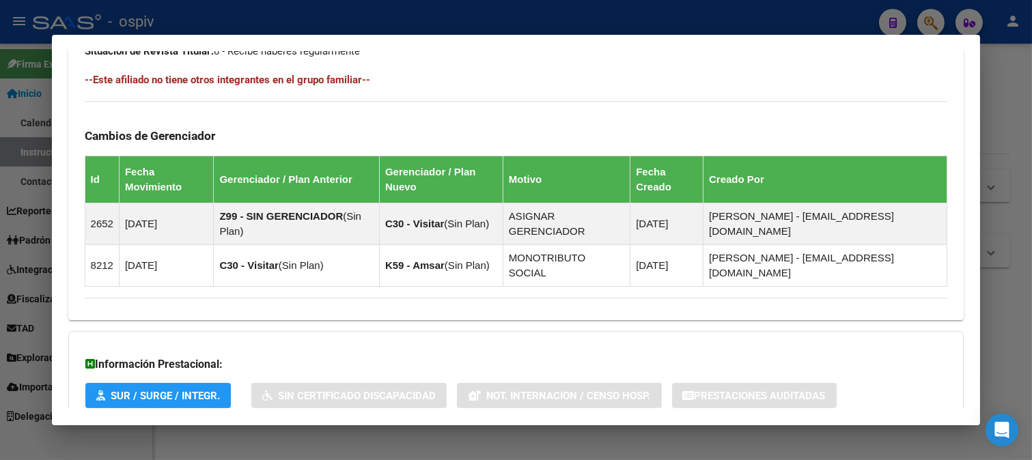
scroll to position [836, 0]
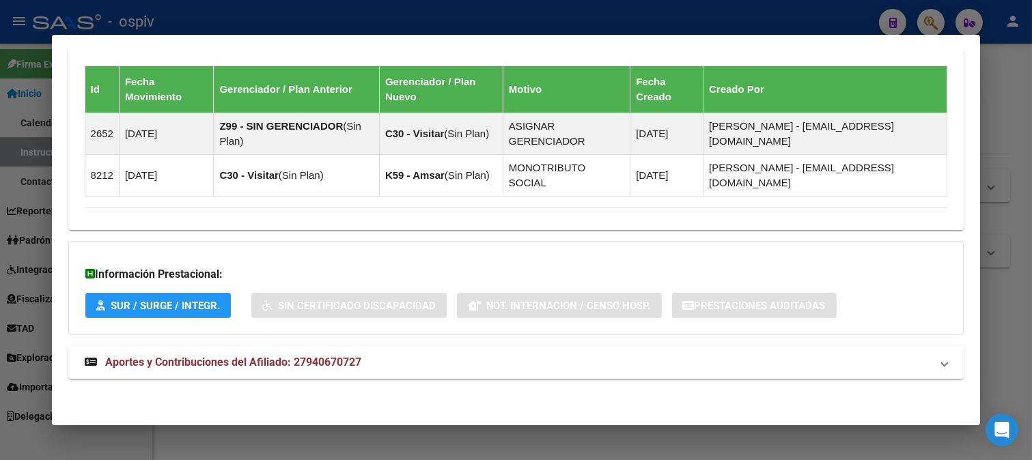
drag, startPoint x: 246, startPoint y: 365, endPoint x: 527, endPoint y: 365, distance: 281.3
click at [249, 365] on span "Aportes y Contribuciones del Afiliado: 27940670727" at bounding box center [233, 362] width 256 height 13
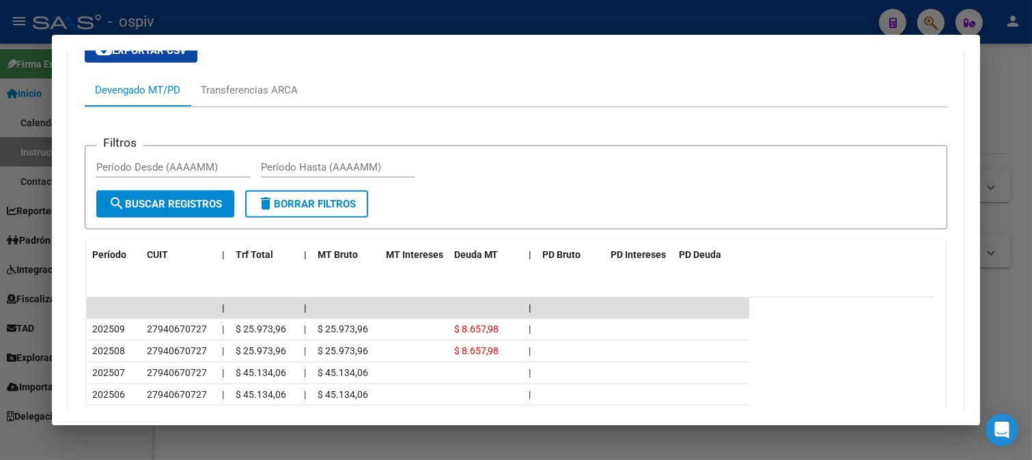
scroll to position [690, 0]
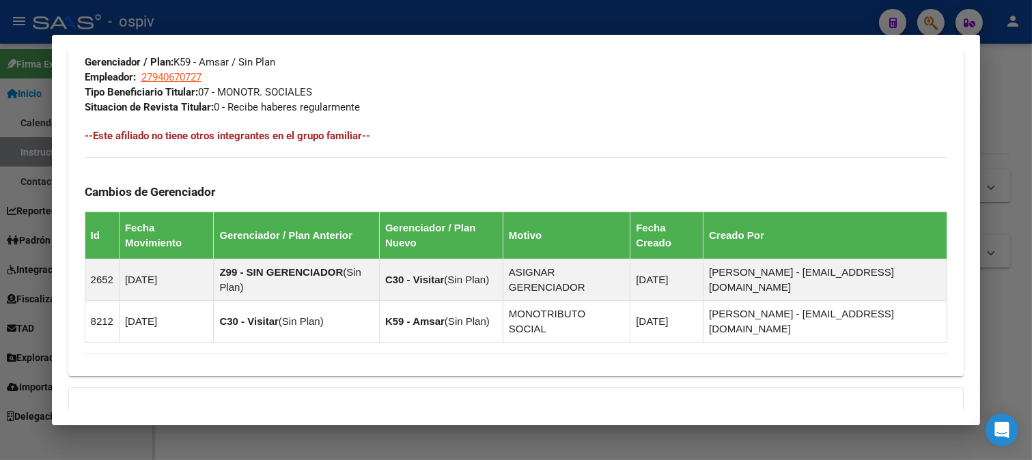
drag, startPoint x: 933, startPoint y: 22, endPoint x: 282, endPoint y: 135, distance: 661.1
click at [933, 22] on div at bounding box center [516, 230] width 1032 height 460
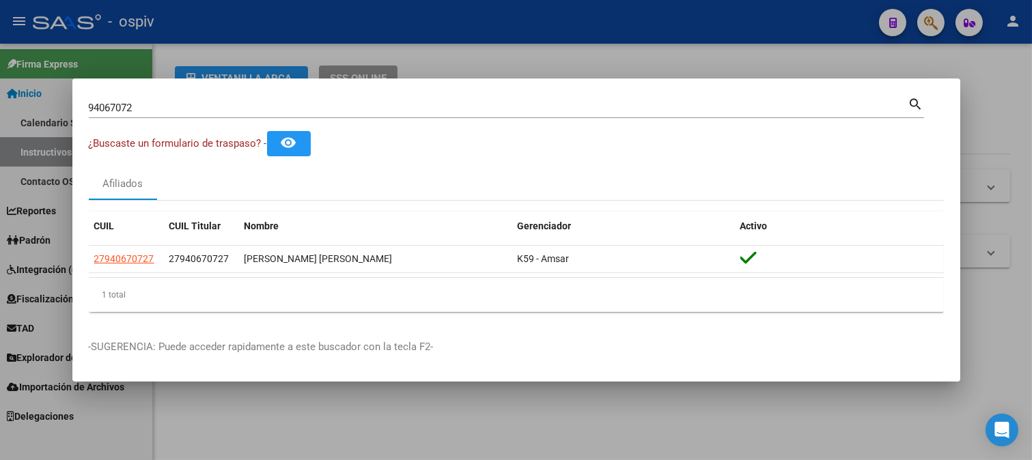
drag, startPoint x: 154, startPoint y: 118, endPoint x: 0, endPoint y: 107, distance: 154.7
click at [0, 107] on div "94067072 Buscar (apellido, dni, cuil, nro traspaso, cuit, obra social) search ¿…" at bounding box center [516, 230] width 1032 height 460
click at [124, 89] on mat-dialog-container "94067072 Buscar (apellido, dni, cuil, nro traspaso, cuit, obra social) search ¿…" at bounding box center [516, 230] width 888 height 303
click at [135, 100] on div "94067072 Buscar (apellido, dni, cuil, nro traspaso, cuit, obra social)" at bounding box center [498, 108] width 819 height 20
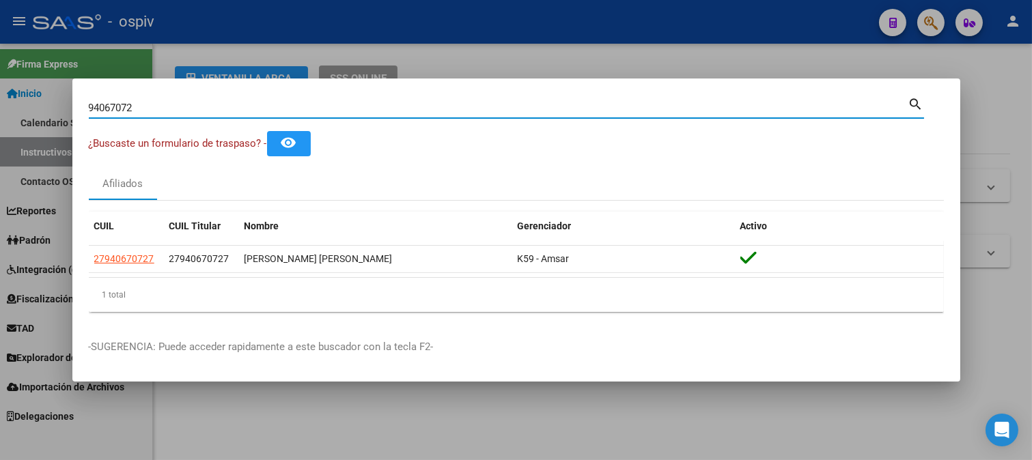
drag, startPoint x: 148, startPoint y: 105, endPoint x: 70, endPoint y: 107, distance: 77.9
click at [70, 107] on div "94067072 Buscar (apellido, dni, cuil, nro traspaso, cuit, obra social) search ¿…" at bounding box center [516, 230] width 1032 height 460
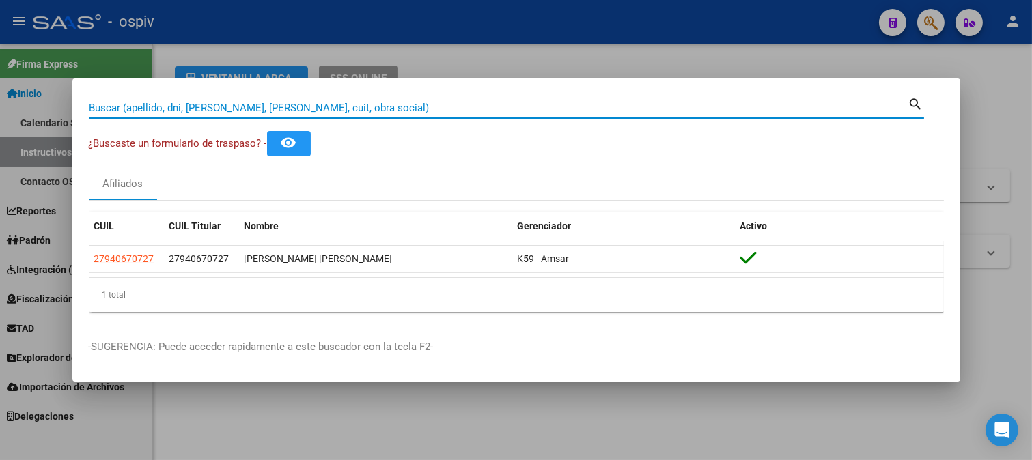
paste input "23351668474"
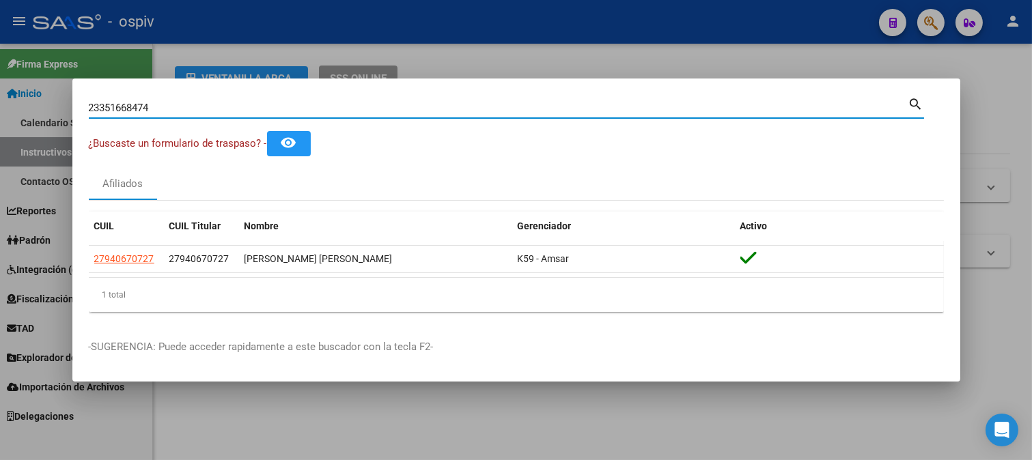
type input "23351668474"
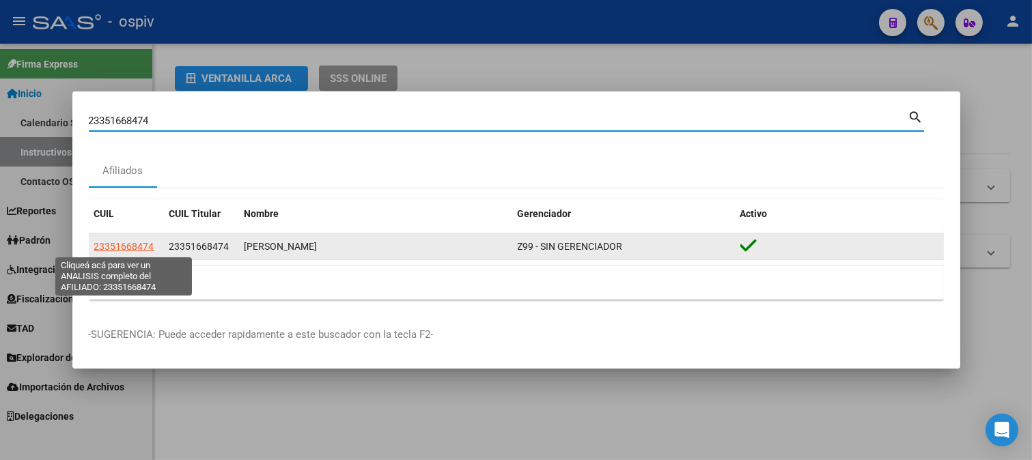
click at [125, 242] on span "23351668474" at bounding box center [124, 246] width 60 height 11
type textarea "23351668474"
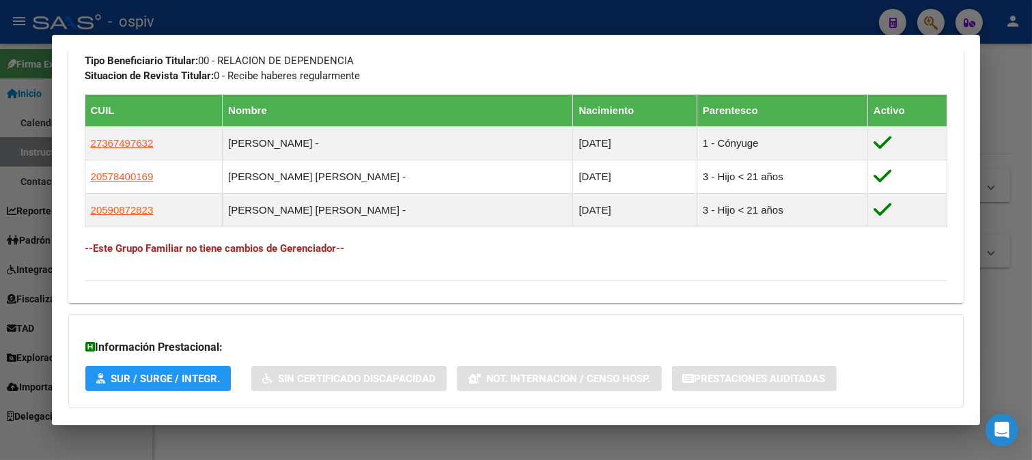
scroll to position [810, 0]
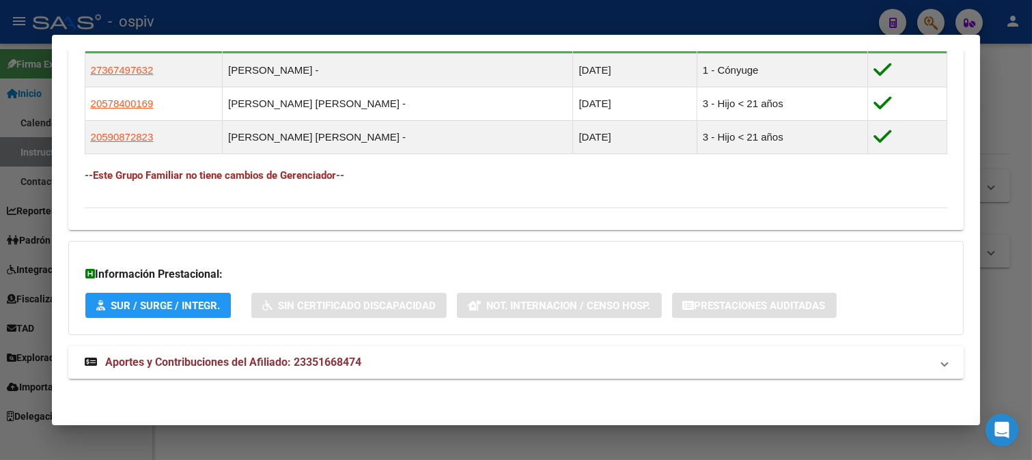
click at [256, 363] on span "Aportes y Contribuciones del Afiliado: 23351668474" at bounding box center [233, 362] width 256 height 13
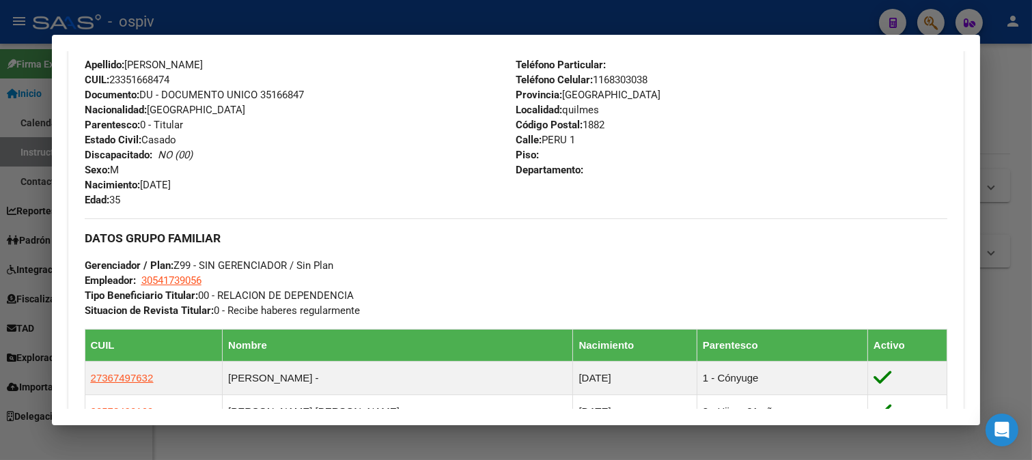
scroll to position [507, 0]
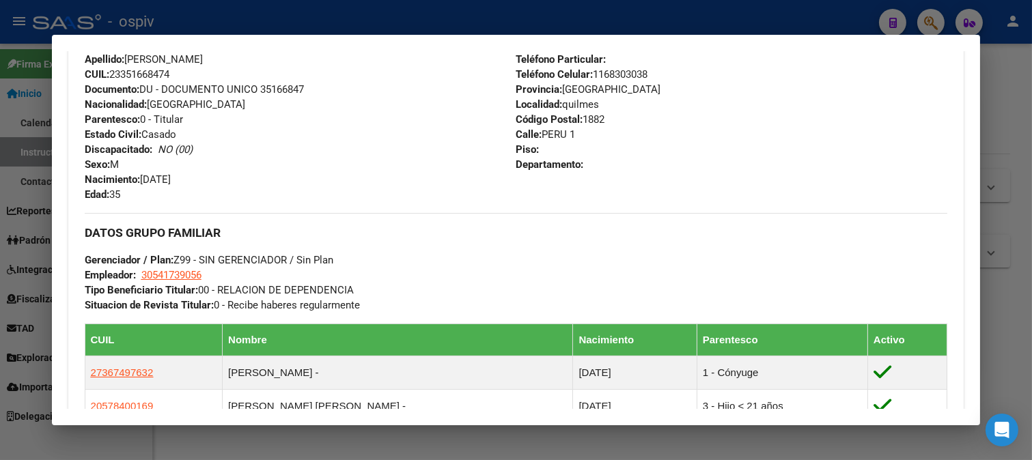
drag, startPoint x: 925, startPoint y: 24, endPoint x: 138, endPoint y: 112, distance: 792.1
click at [924, 23] on div at bounding box center [516, 230] width 1032 height 460
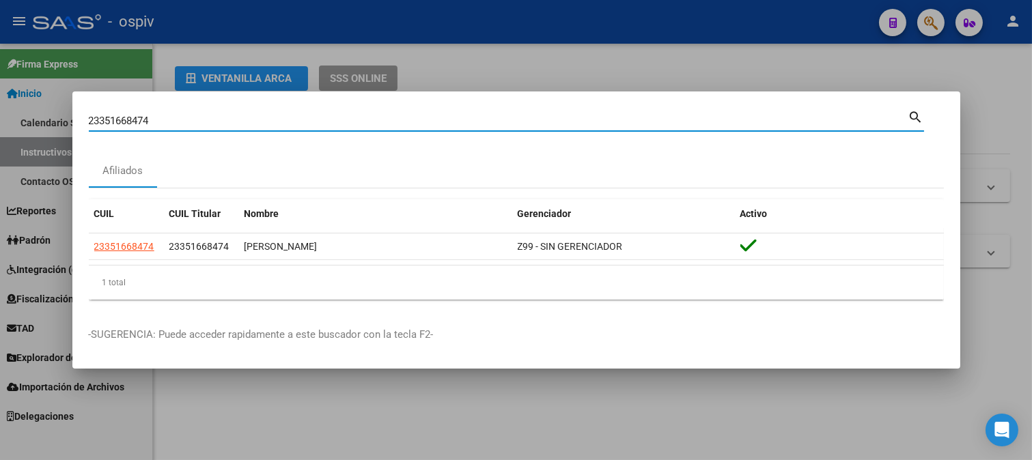
drag, startPoint x: 48, startPoint y: 113, endPoint x: 22, endPoint y: 107, distance: 27.3
click at [23, 111] on div "23351668474 Buscar (apellido, dni, cuil, nro traspaso, cuit, obra social) searc…" at bounding box center [516, 230] width 1032 height 460
paste input "35166847"
type input "35166847"
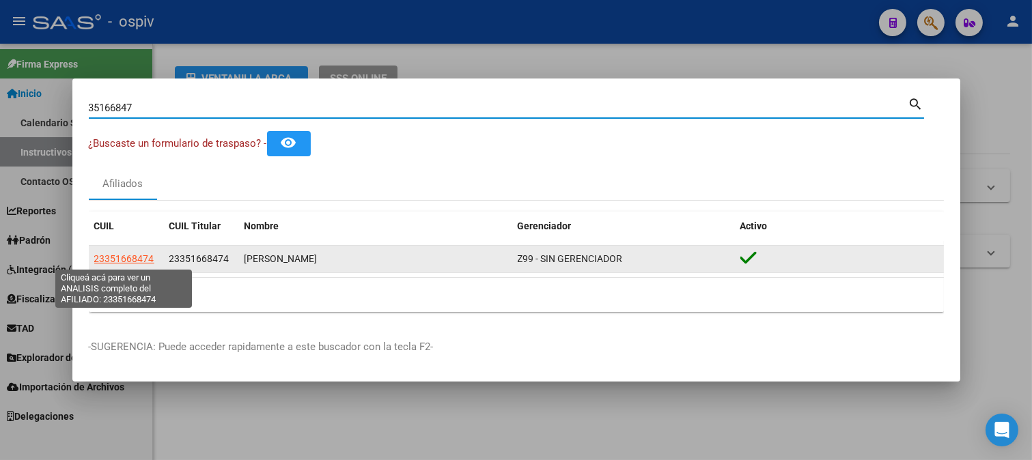
click at [124, 257] on span "23351668474" at bounding box center [124, 258] width 60 height 11
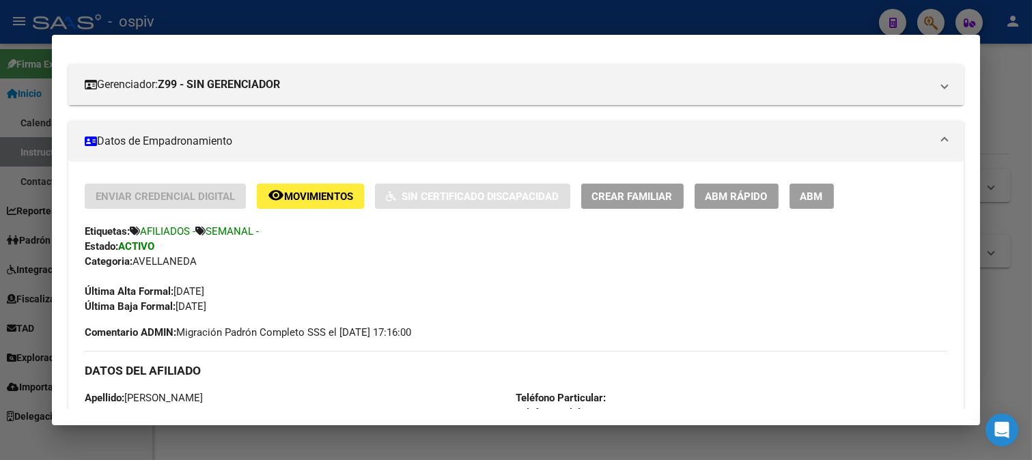
scroll to position [396, 0]
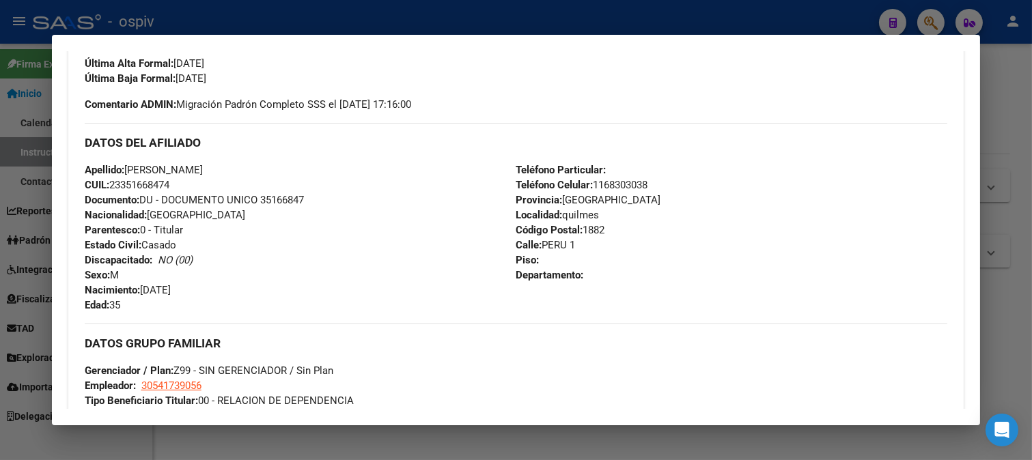
click at [933, 18] on div at bounding box center [516, 230] width 1032 height 460
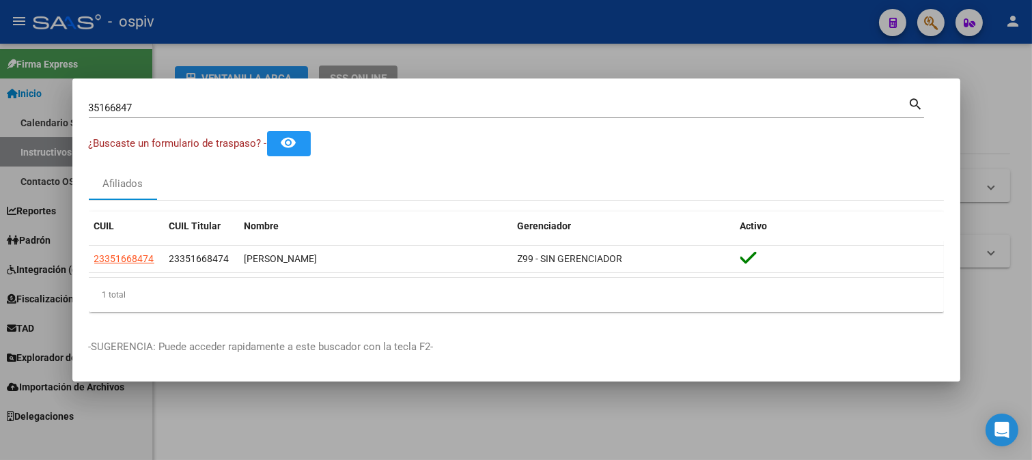
drag, startPoint x: 198, startPoint y: 111, endPoint x: 0, endPoint y: 101, distance: 198.2
click at [0, 101] on div "35166847 Buscar (apellido, dni, cuil, nro traspaso, cuit, obra social) search ¿…" at bounding box center [516, 230] width 1032 height 460
click at [193, 110] on input "35166847" at bounding box center [498, 108] width 819 height 12
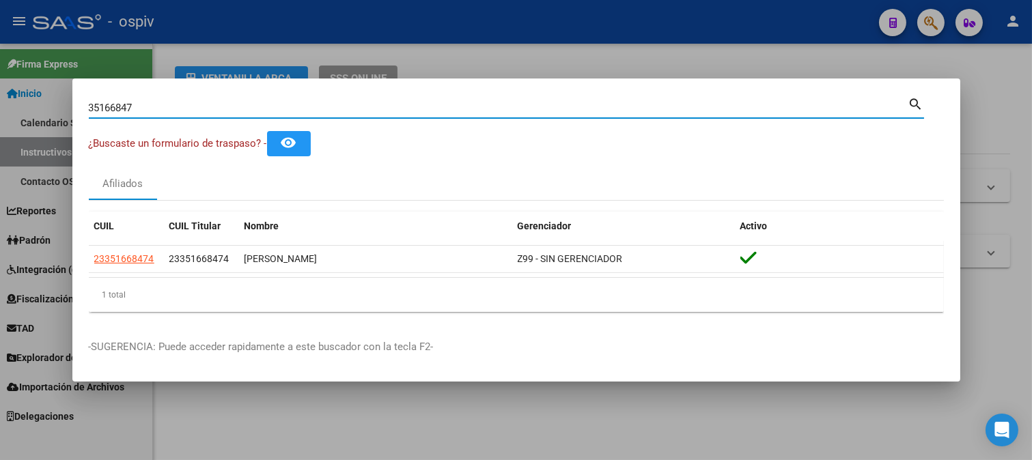
drag, startPoint x: 193, startPoint y: 110, endPoint x: 0, endPoint y: 92, distance: 193.4
click at [0, 92] on div "35166847 Buscar (apellido, dni, cuil, nro traspaso, cuit, obra social) search ¿…" at bounding box center [516, 230] width 1032 height 460
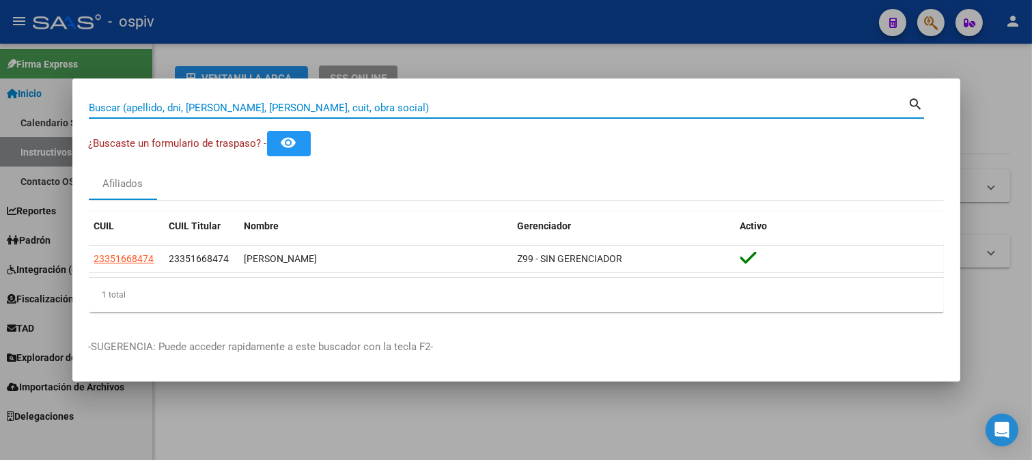
paste input "41455319"
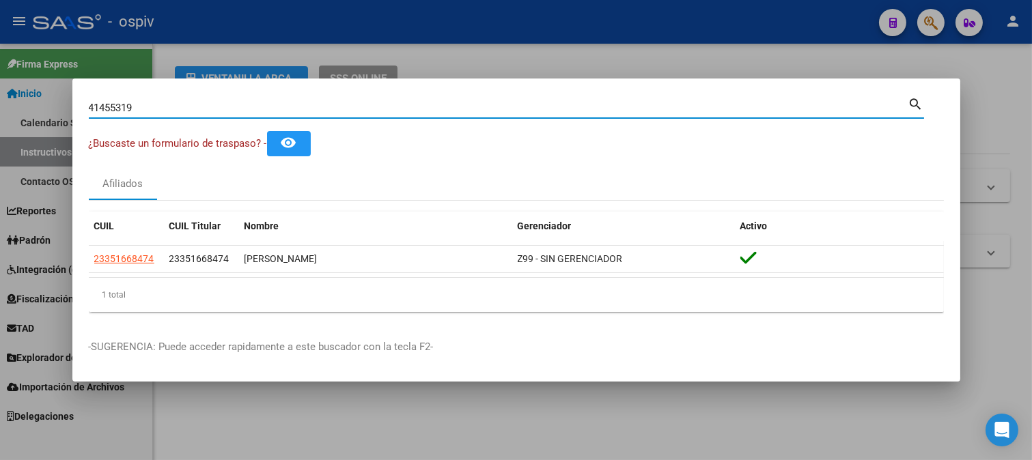
type input "41455319"
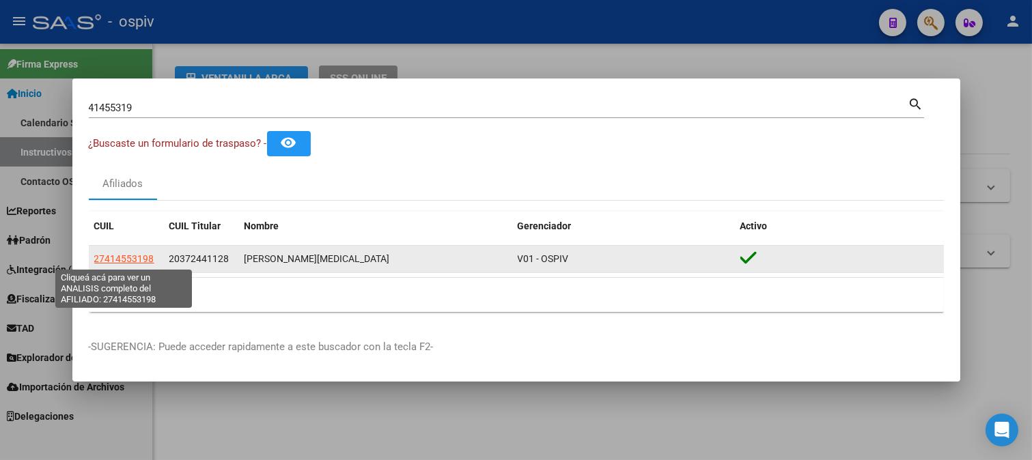
click at [137, 258] on span "27414553198" at bounding box center [124, 258] width 60 height 11
type textarea "27414553198"
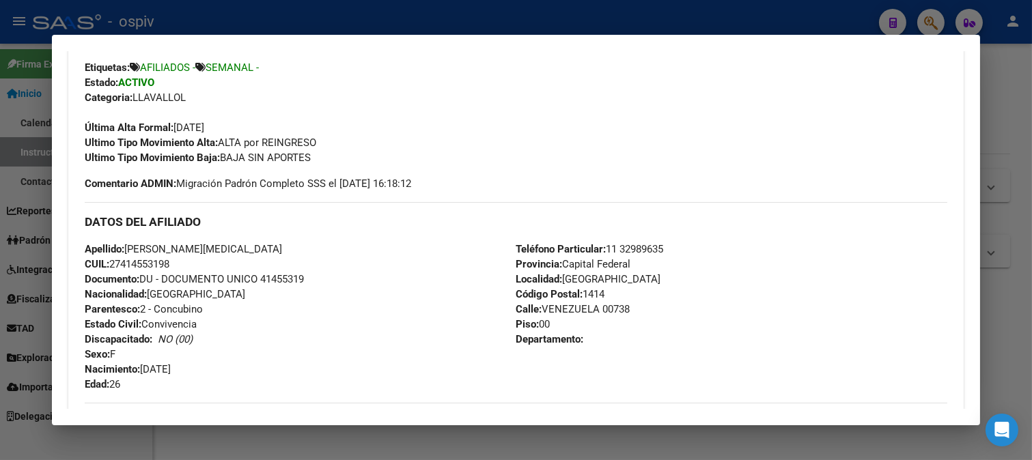
scroll to position [152, 0]
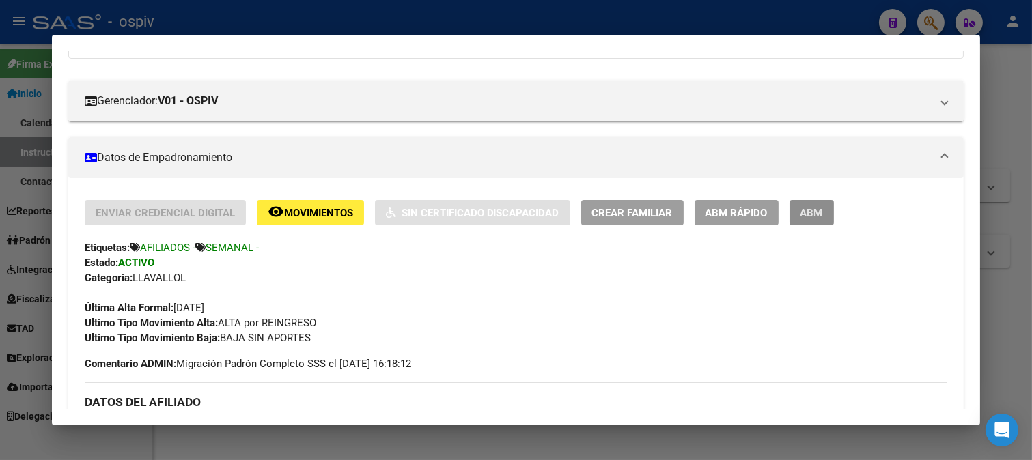
click at [817, 208] on span "ABM" at bounding box center [811, 213] width 23 height 12
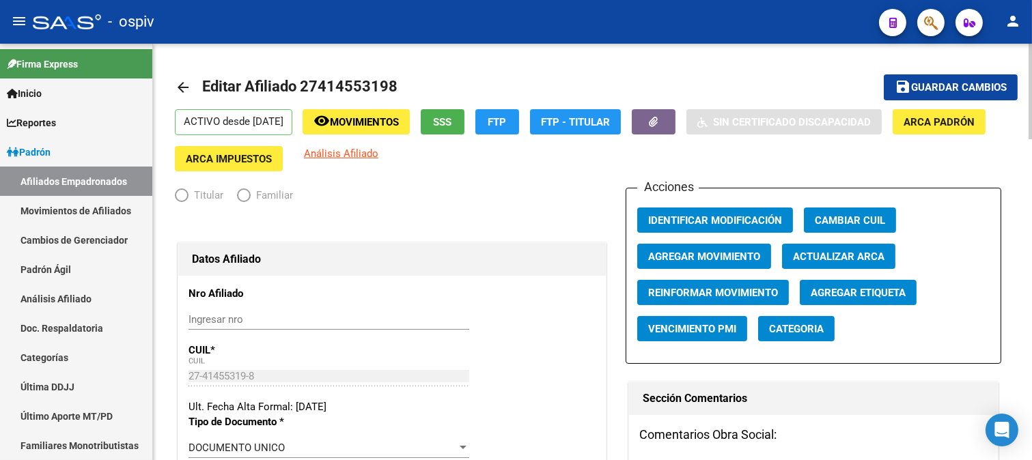
radio input "true"
type input "30-50083408-7"
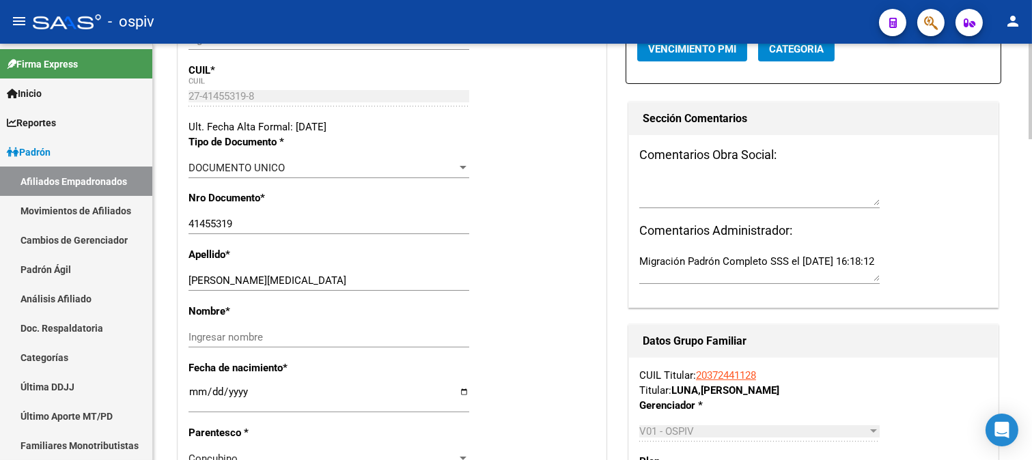
scroll to position [303, 0]
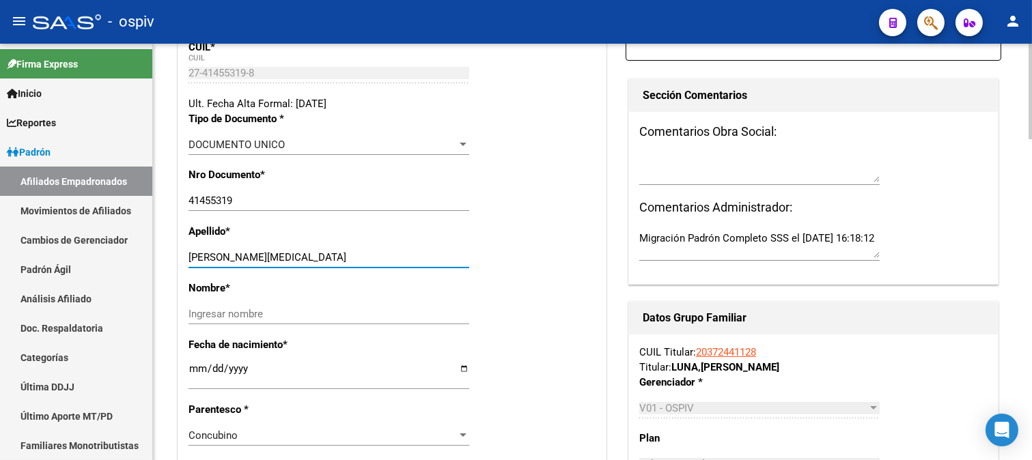
drag, startPoint x: 213, startPoint y: 258, endPoint x: 311, endPoint y: 255, distance: 97.7
click at [311, 255] on input "ELIA BRENDA YASMIN" at bounding box center [328, 257] width 281 height 12
type input "ELIA"
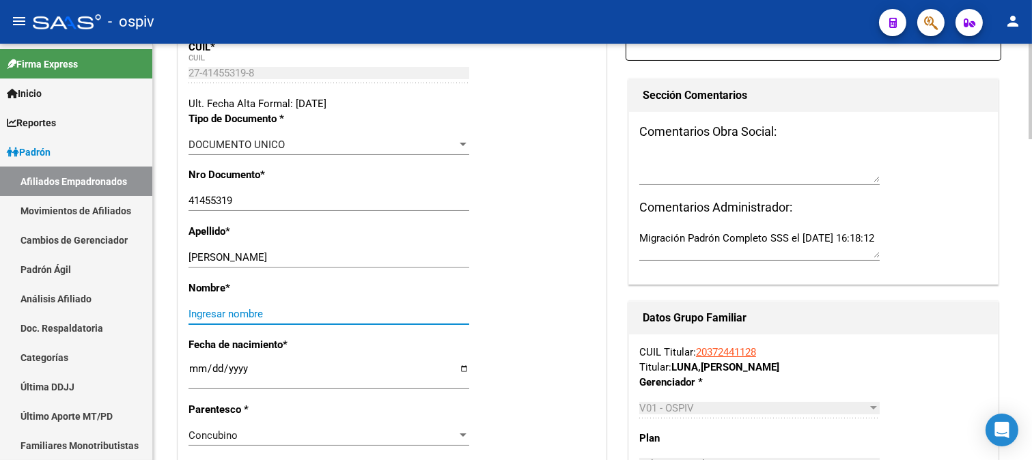
paste input "BRENDA YASMIN"
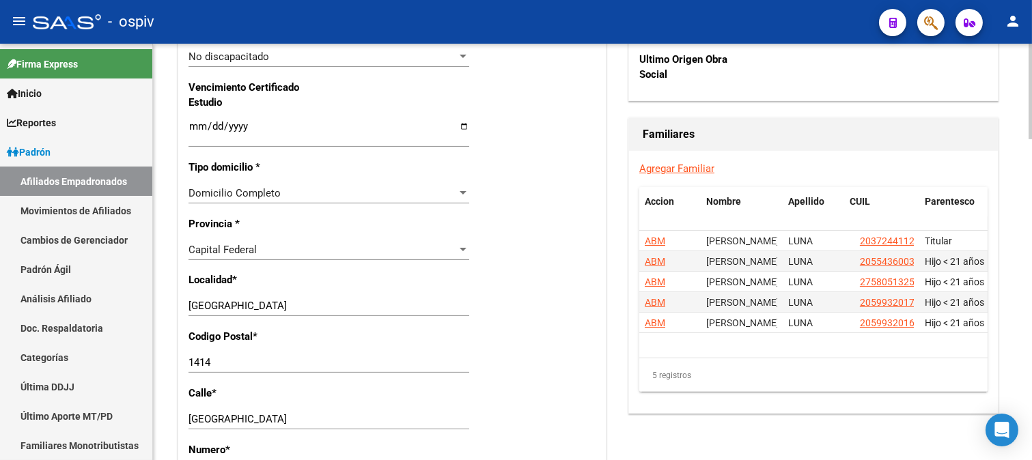
scroll to position [910, 0]
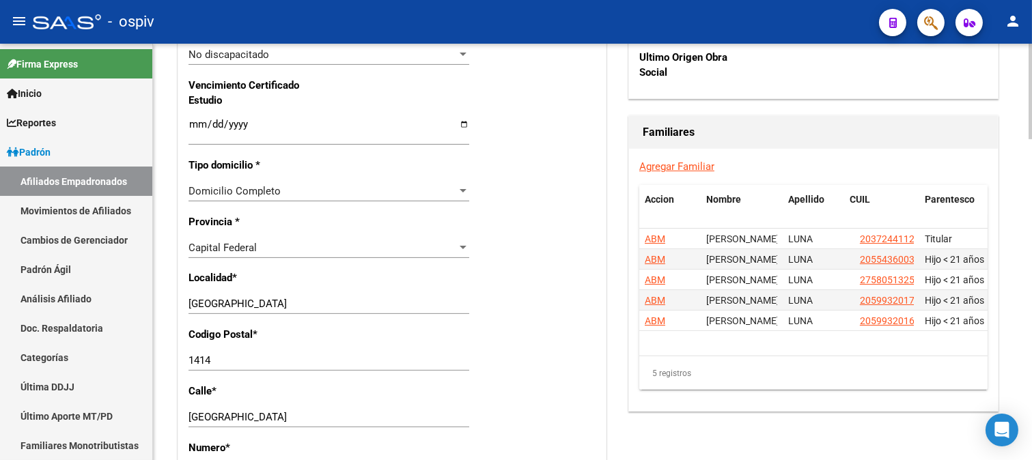
type input "BRENDA YASMIN"
click at [238, 242] on span "Capital Federal" at bounding box center [222, 248] width 68 height 12
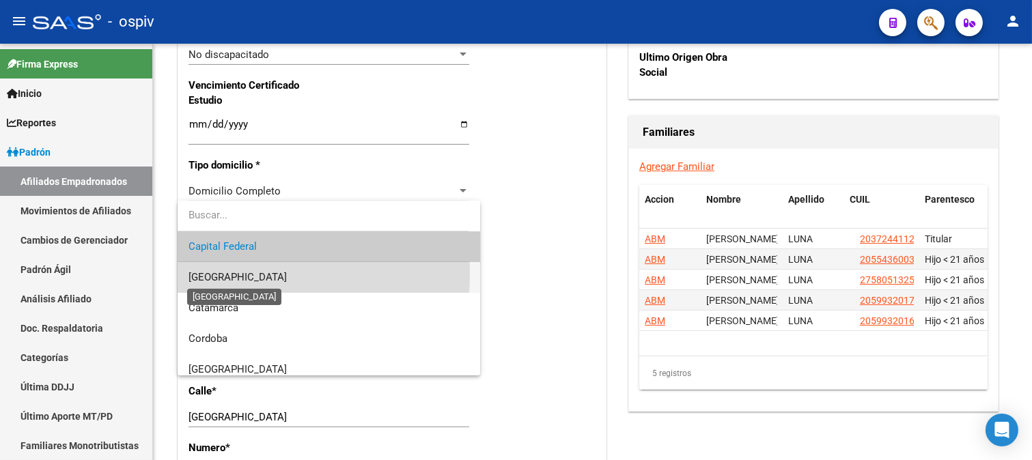
click at [240, 274] on span "[GEOGRAPHIC_DATA]" at bounding box center [237, 277] width 98 height 12
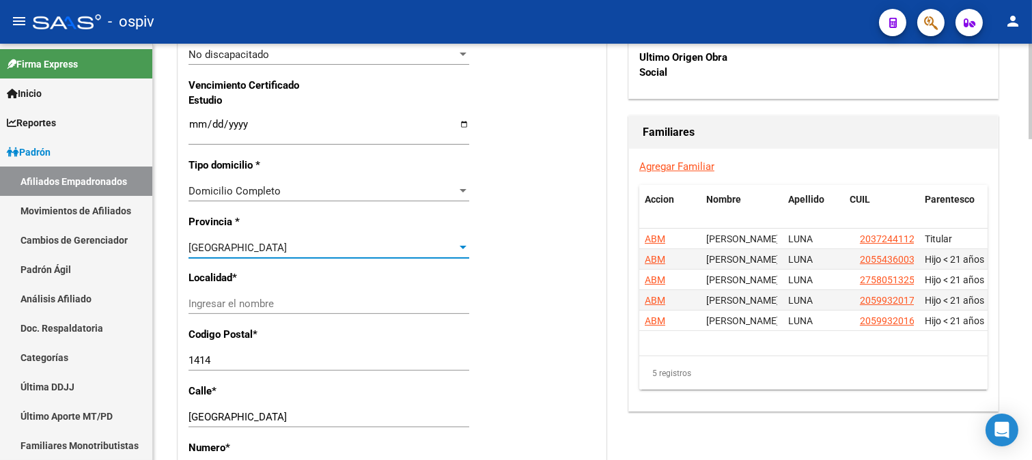
click at [230, 308] on input "Ingresar el nombre" at bounding box center [328, 304] width 281 height 12
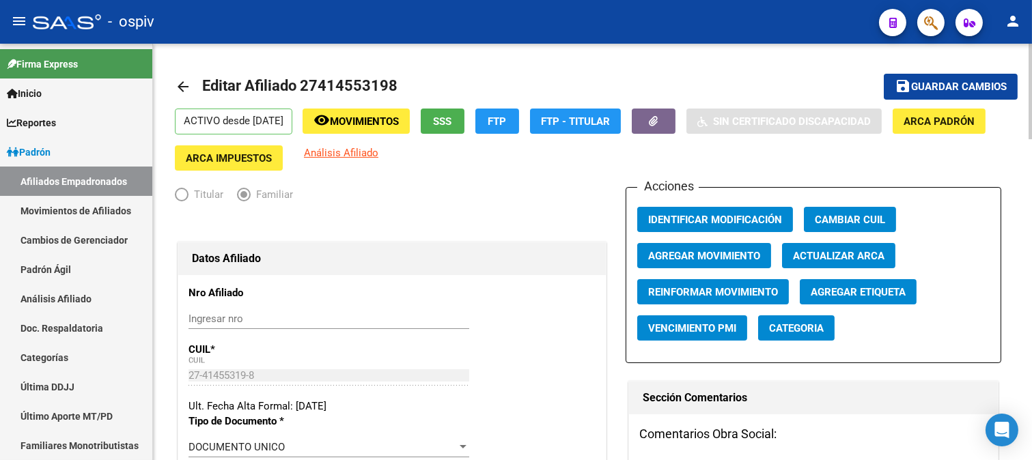
scroll to position [0, 0]
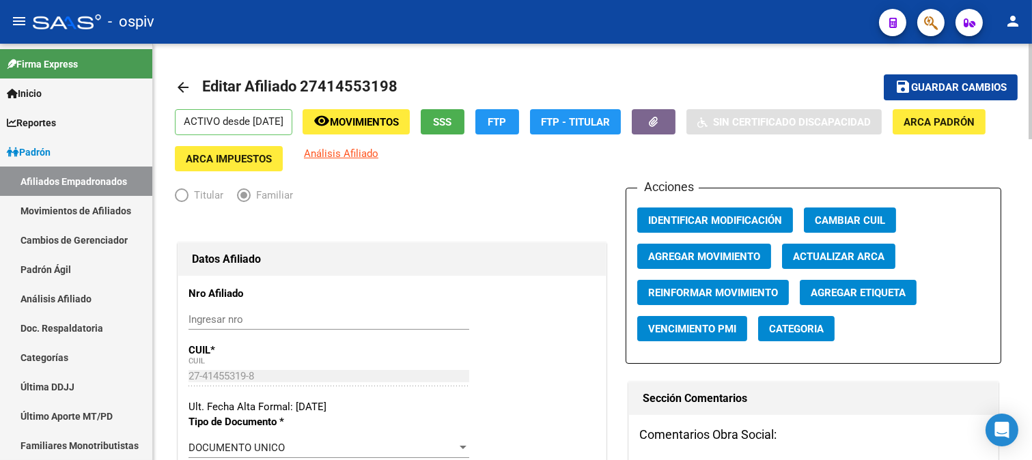
type input "CAPITAL FEDERAL"
click at [945, 94] on button "save Guardar cambios" at bounding box center [950, 86] width 134 height 25
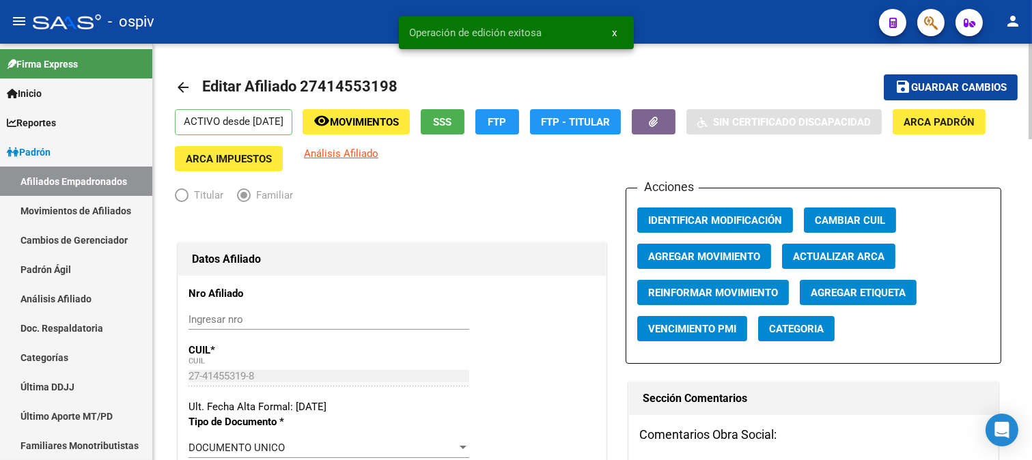
click at [794, 330] on span "Categoria" at bounding box center [796, 329] width 55 height 12
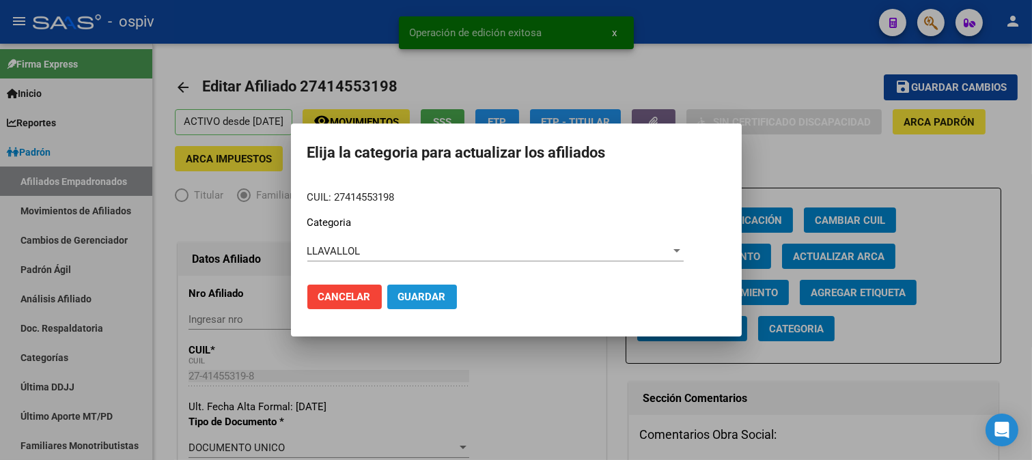
click at [419, 299] on span "Guardar" at bounding box center [422, 297] width 48 height 12
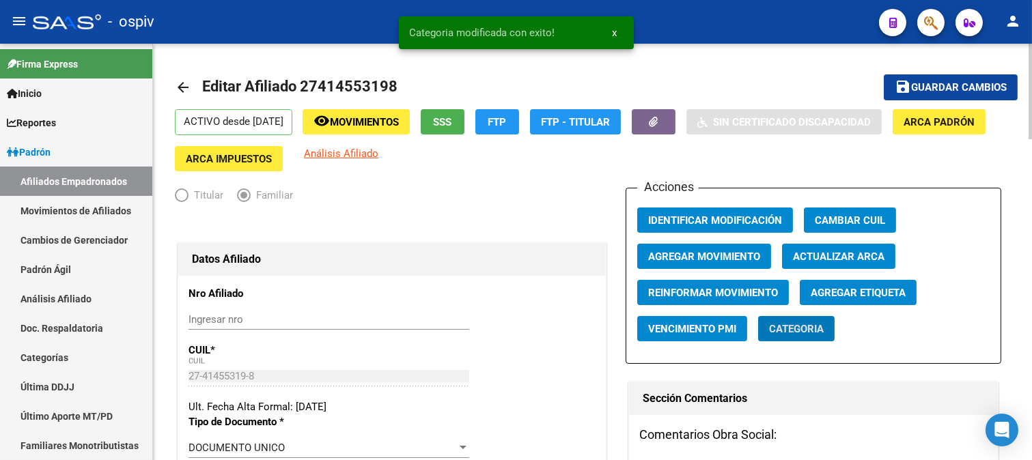
click at [784, 345] on app-afiliado-categoria "Categoria" at bounding box center [801, 334] width 87 height 36
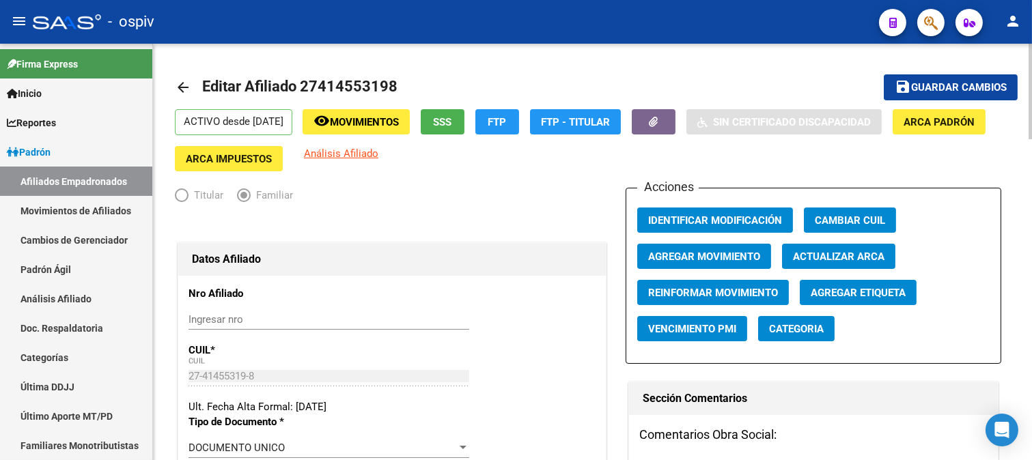
drag, startPoint x: 838, startPoint y: 330, endPoint x: 827, endPoint y: 332, distance: 11.0
click at [835, 330] on app-afiliado-categoria "Categoria" at bounding box center [801, 334] width 87 height 36
click at [797, 332] on span "Categoria" at bounding box center [796, 329] width 55 height 12
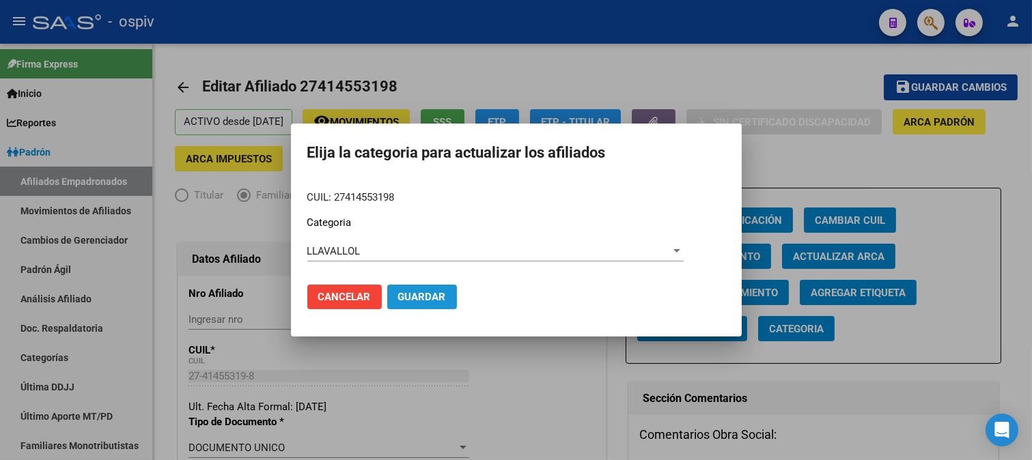
click at [434, 292] on span "Guardar" at bounding box center [422, 297] width 48 height 12
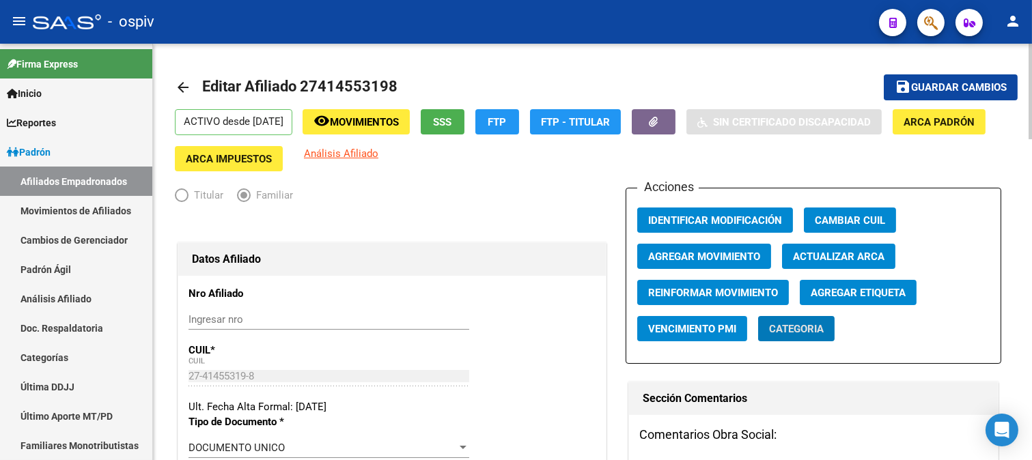
click at [791, 330] on span "Categoria" at bounding box center [796, 329] width 55 height 12
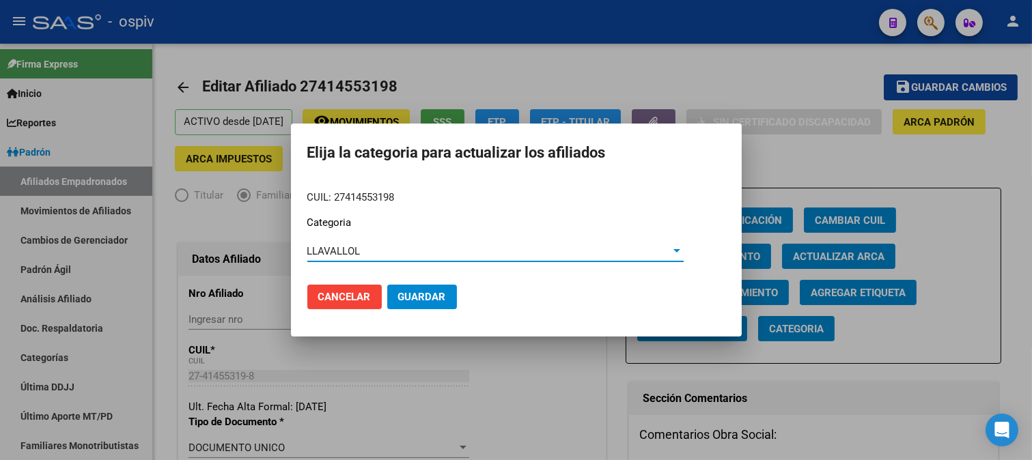
click at [377, 255] on div "LLAVALLOL" at bounding box center [489, 251] width 364 height 12
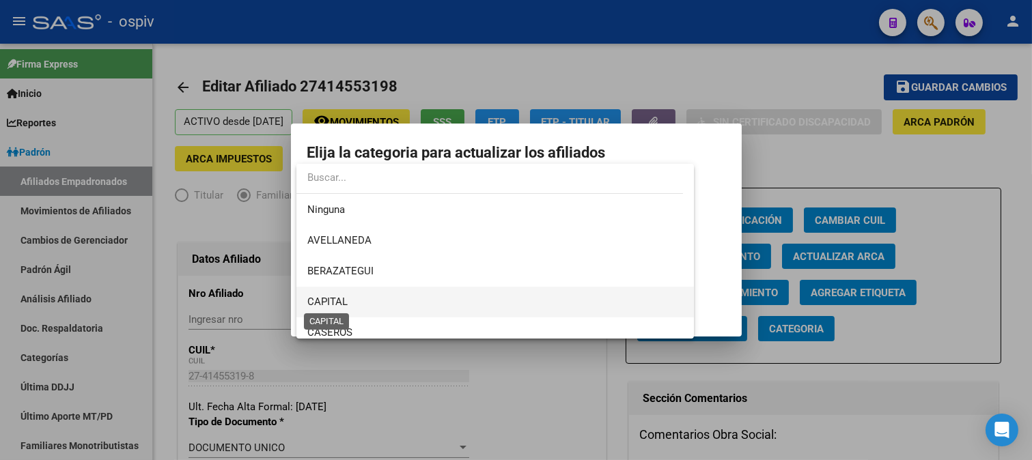
click at [343, 305] on span "CAPITAL" at bounding box center [327, 302] width 40 height 12
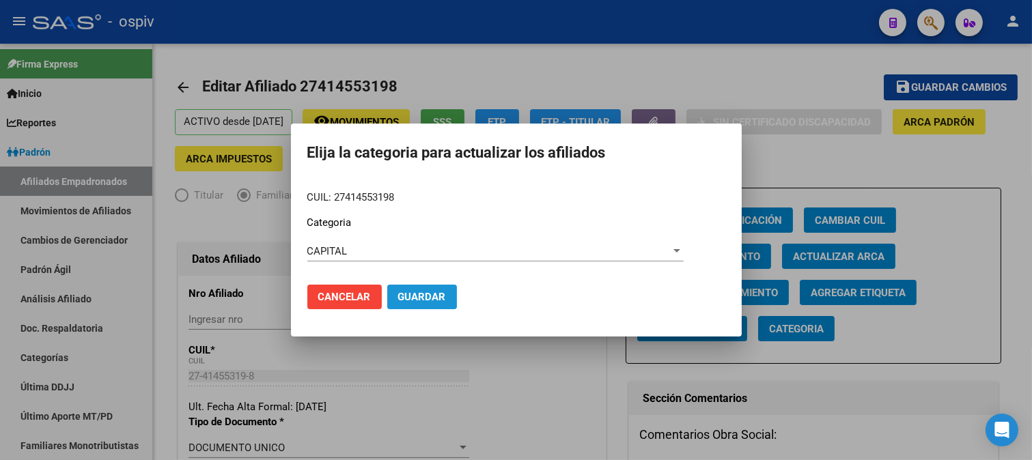
click at [419, 296] on span "Guardar" at bounding box center [422, 297] width 48 height 12
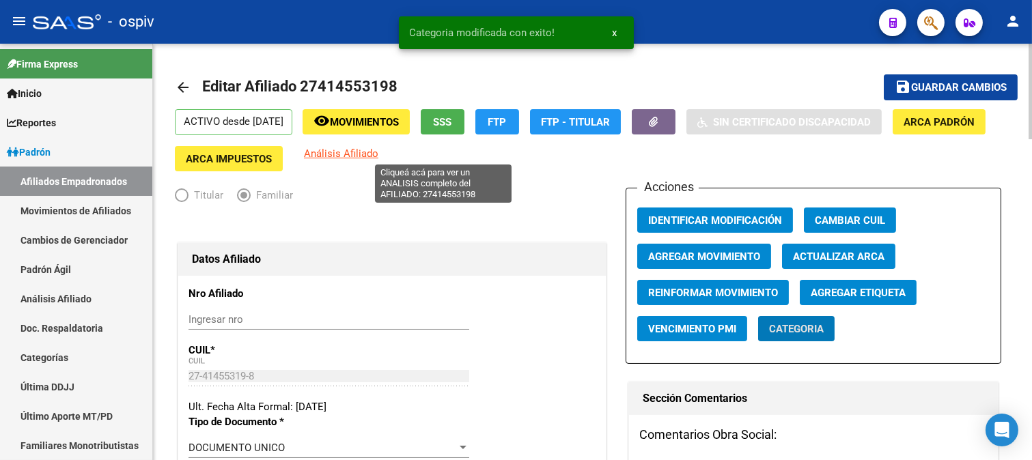
click at [378, 147] on span "Análisis Afiliado" at bounding box center [341, 153] width 74 height 12
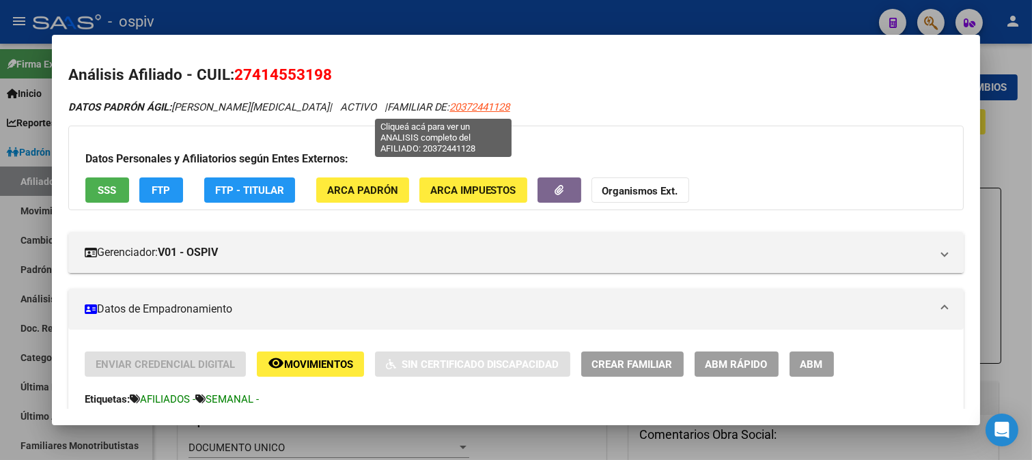
click at [450, 110] on span "20372441128" at bounding box center [480, 107] width 60 height 12
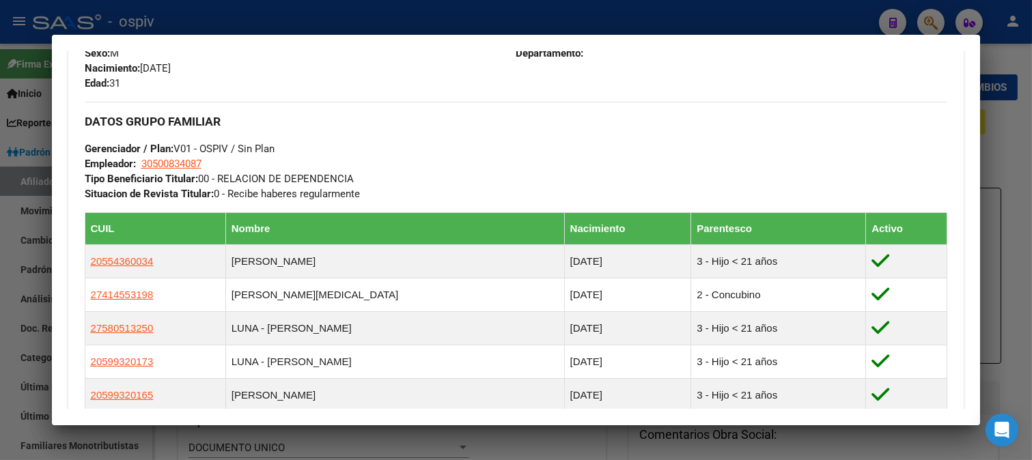
scroll to position [606, 0]
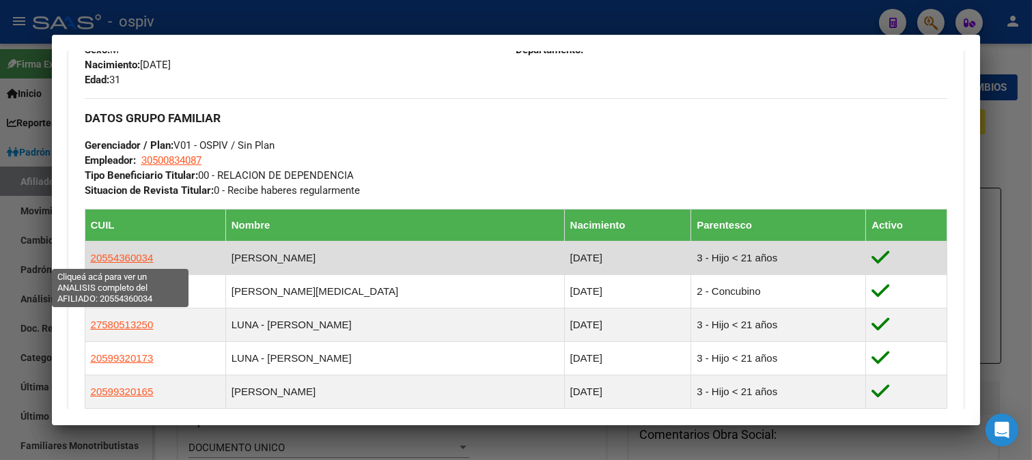
click at [141, 261] on span "20554360034" at bounding box center [122, 258] width 63 height 12
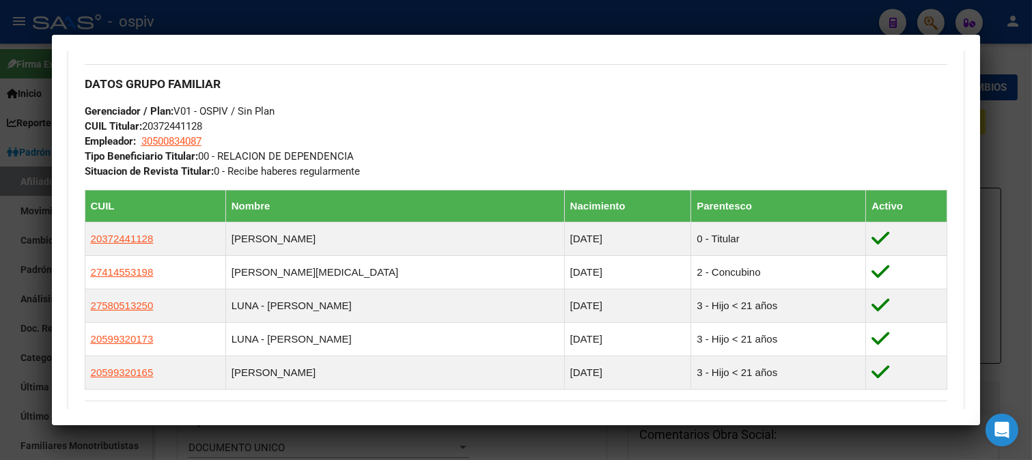
scroll to position [683, 0]
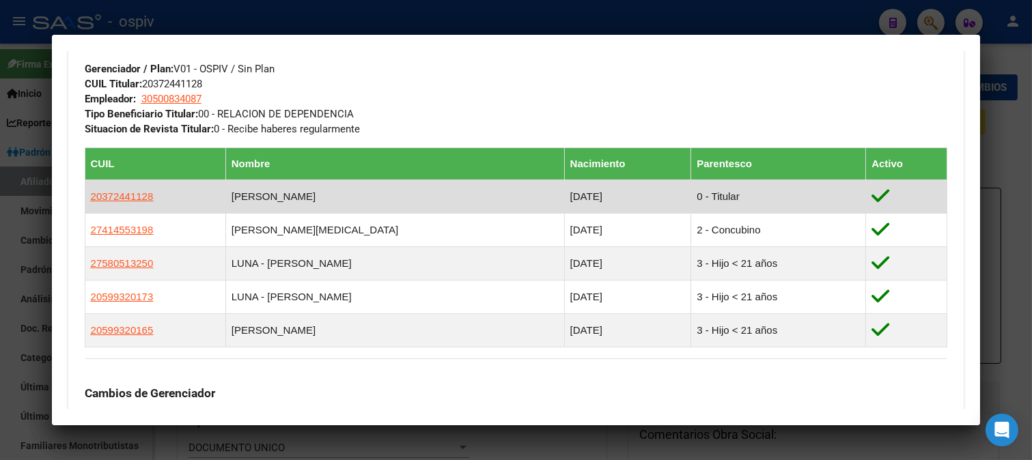
click at [128, 203] on app-link-go-to "20372441128" at bounding box center [122, 196] width 63 height 15
click at [128, 185] on td "20372441128" at bounding box center [155, 196] width 141 height 33
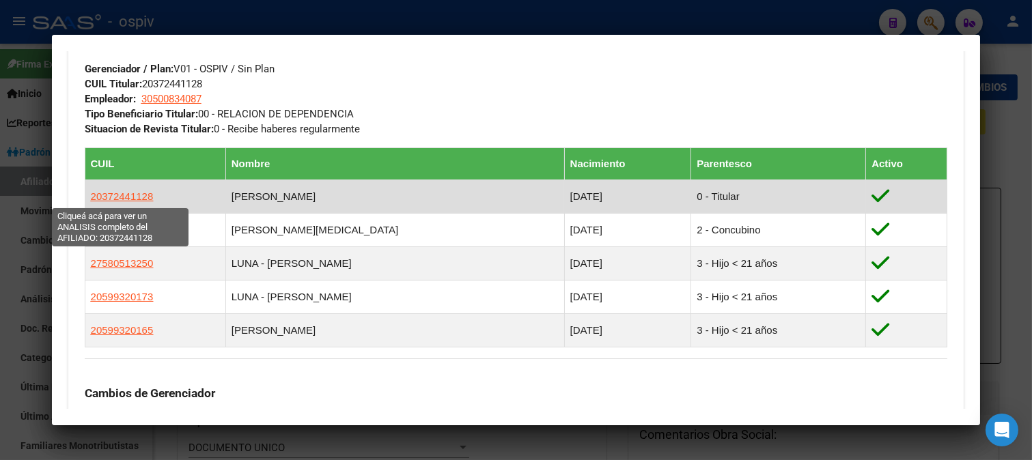
click at [123, 199] on span "20372441128" at bounding box center [122, 196] width 63 height 12
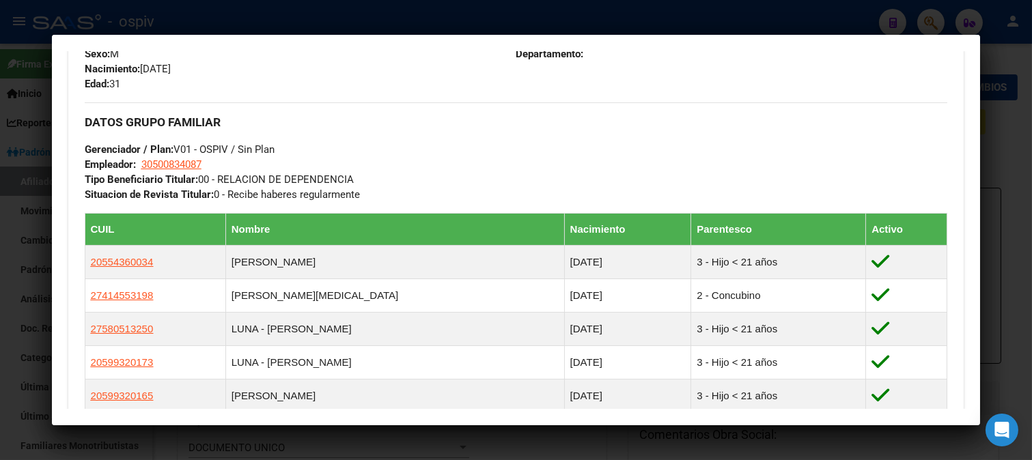
scroll to position [606, 0]
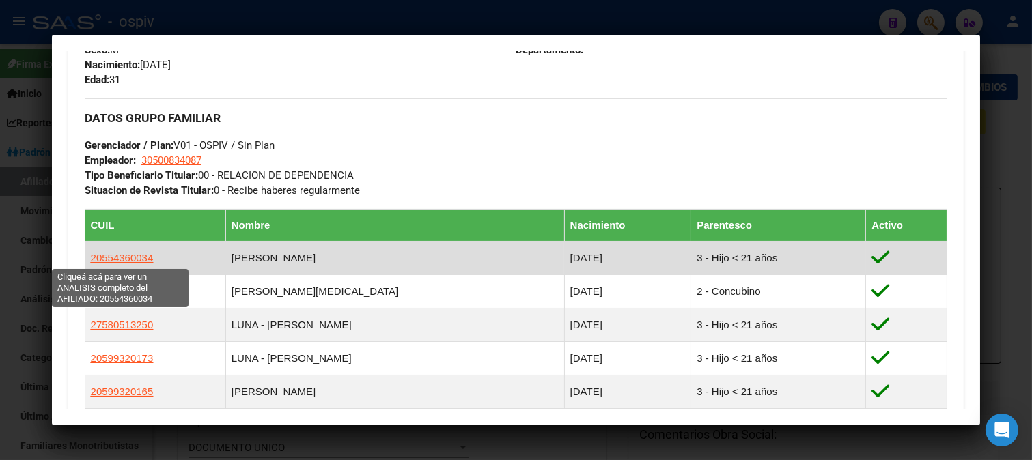
click at [125, 261] on span "20554360034" at bounding box center [122, 258] width 63 height 12
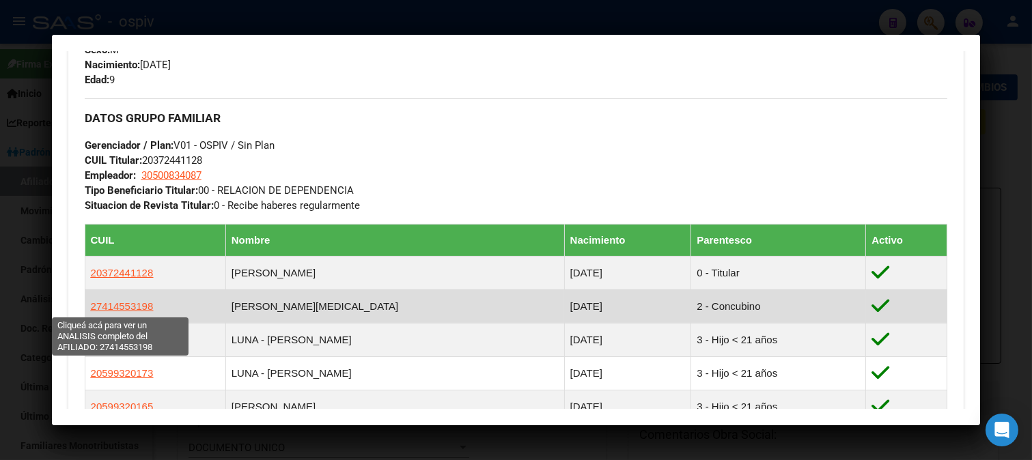
click at [124, 305] on span "27414553198" at bounding box center [122, 306] width 63 height 12
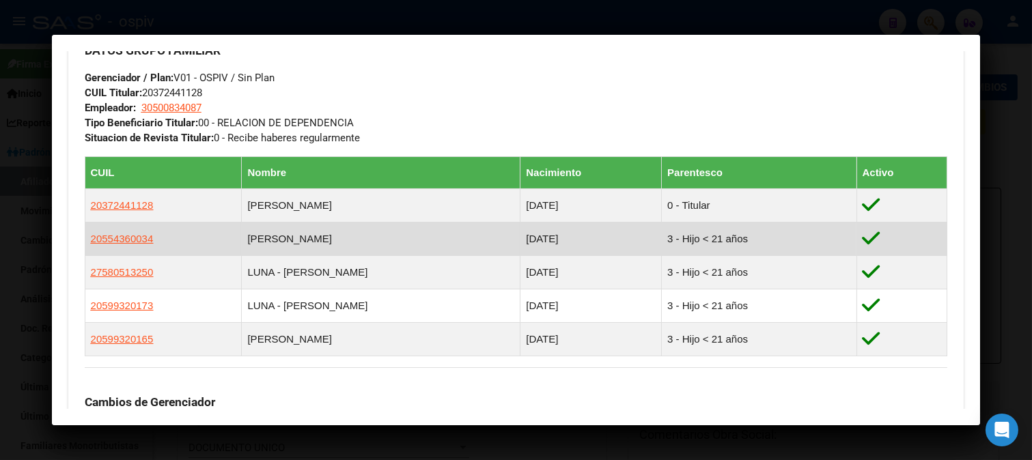
scroll to position [683, 0]
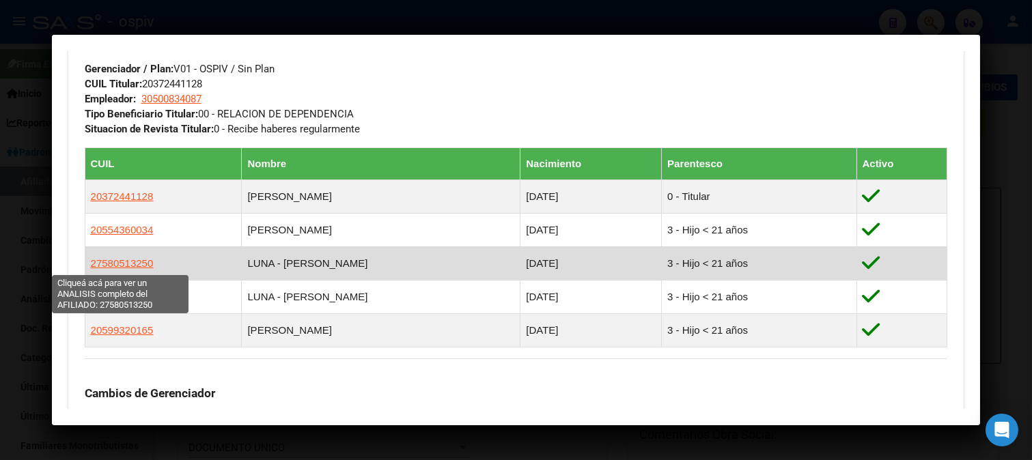
click at [139, 268] on span "27580513250" at bounding box center [122, 263] width 63 height 12
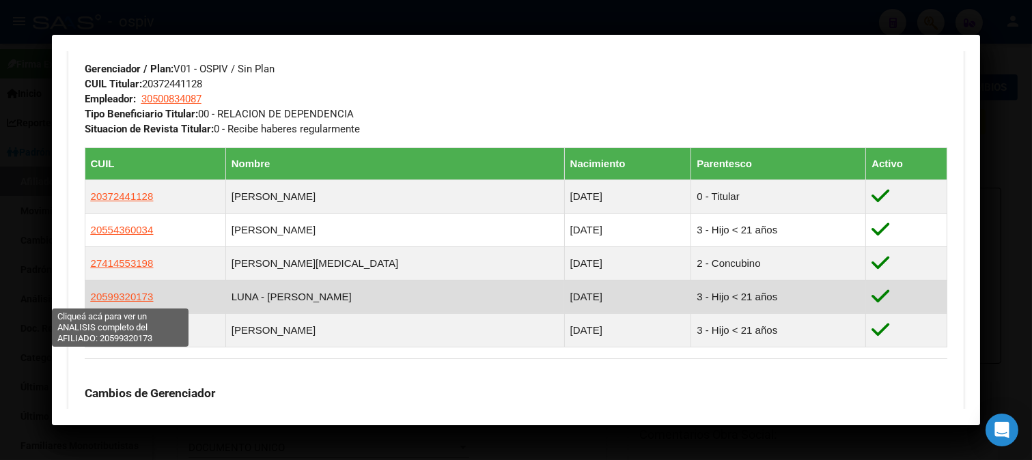
click at [126, 299] on span "20599320173" at bounding box center [122, 297] width 63 height 12
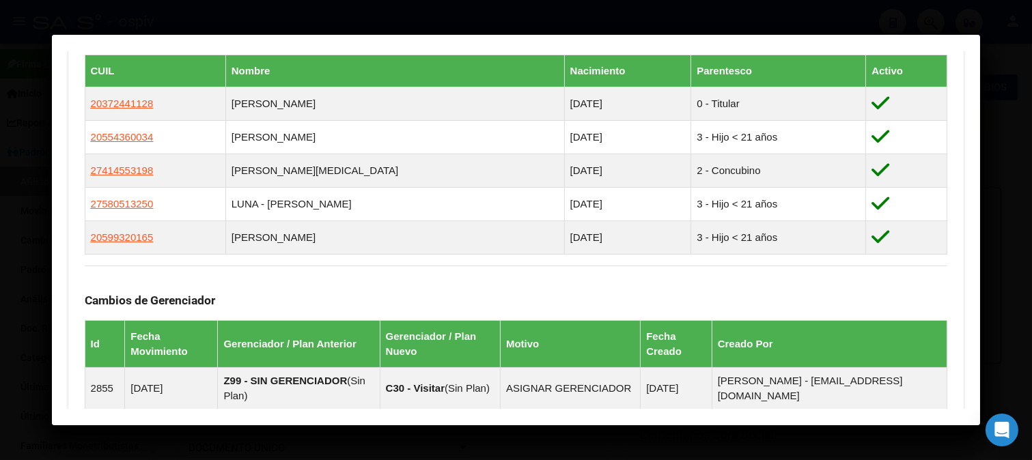
scroll to position [834, 0]
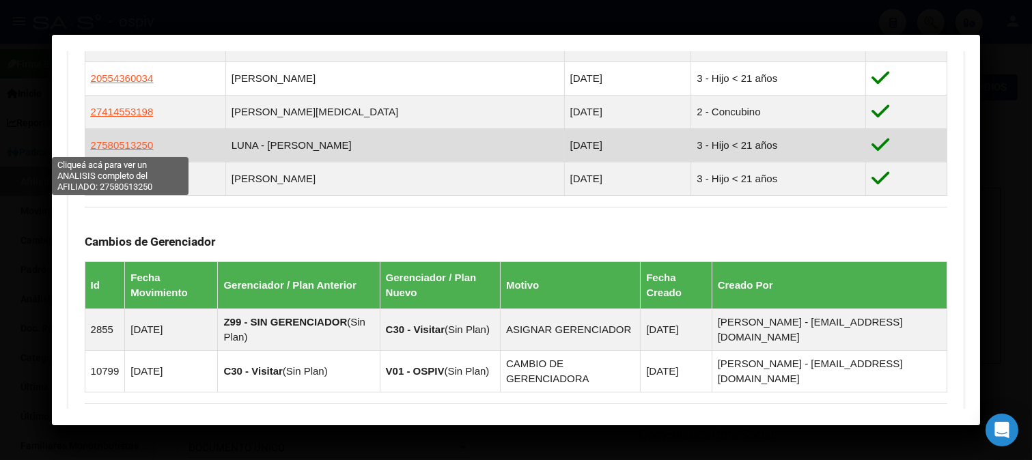
click at [127, 146] on span "27580513250" at bounding box center [122, 145] width 63 height 12
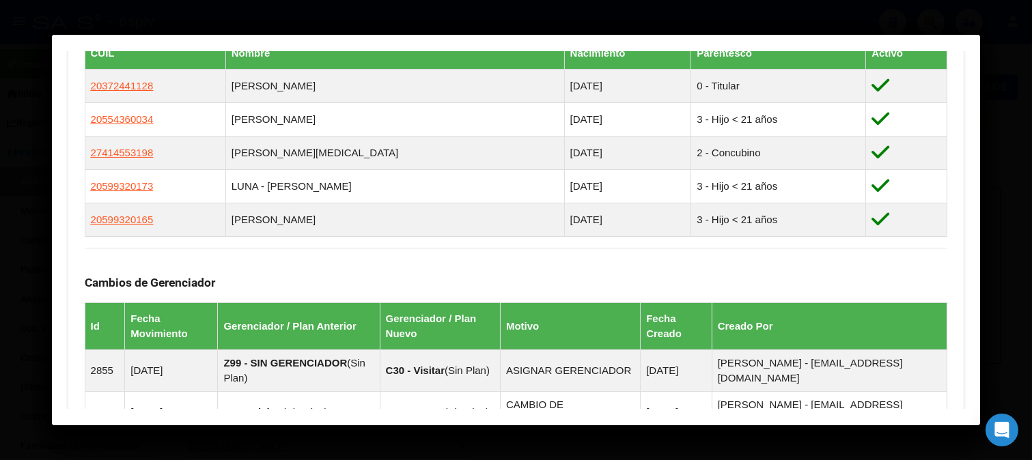
scroll to position [808, 0]
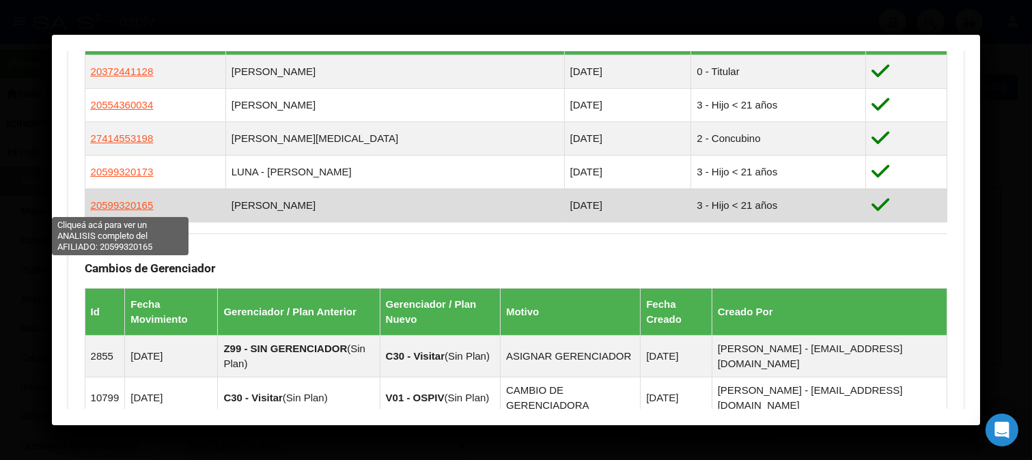
click at [109, 208] on span "20599320165" at bounding box center [122, 205] width 63 height 12
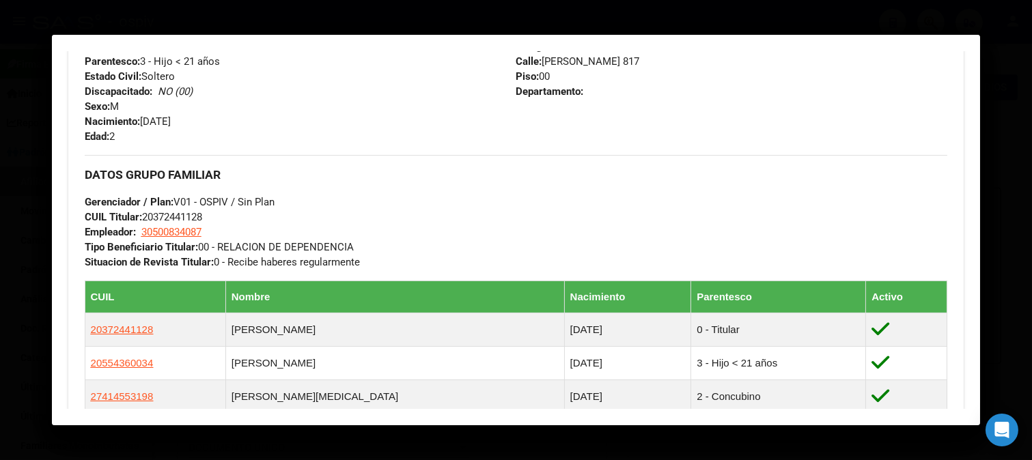
scroll to position [606, 0]
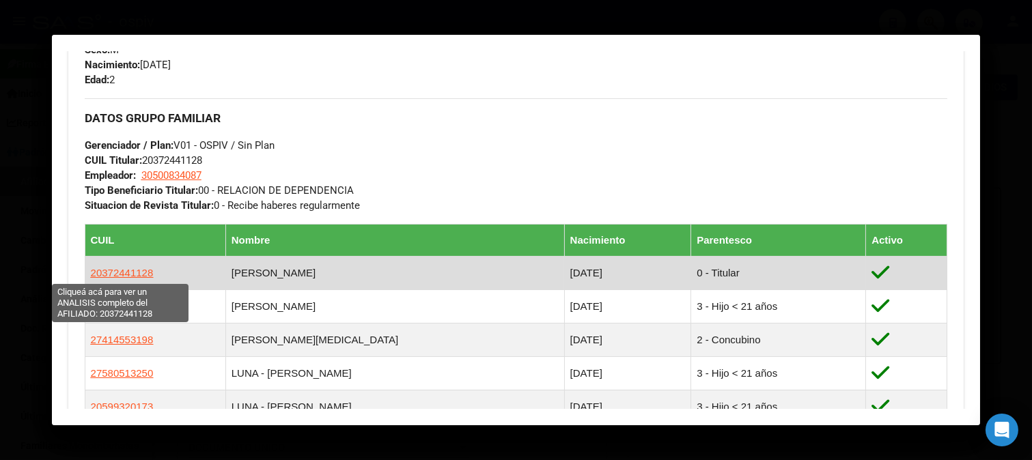
click at [117, 270] on span "20372441128" at bounding box center [122, 273] width 63 height 12
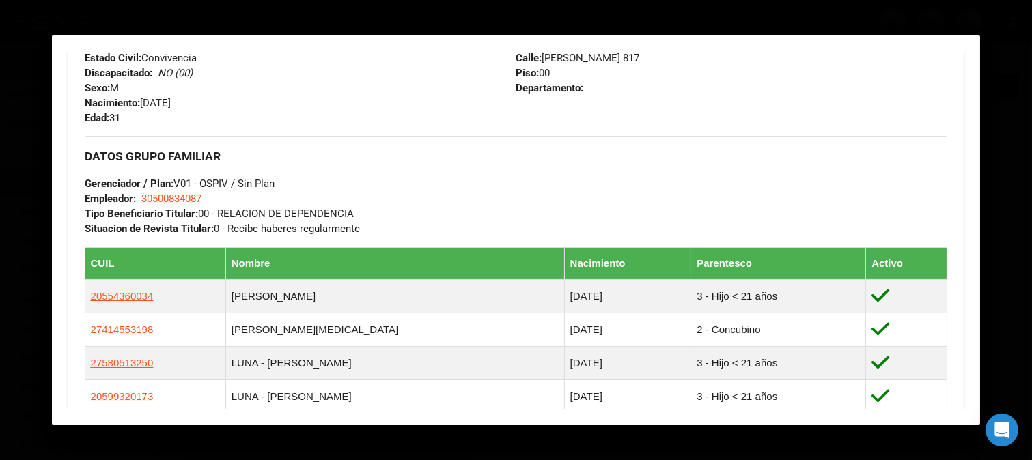
scroll to position [699, 0]
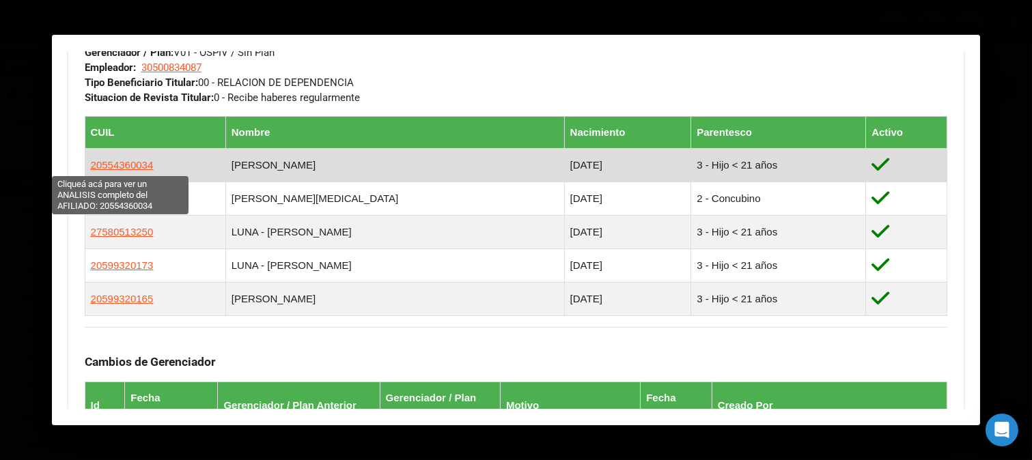
click at [137, 168] on span "20554360034" at bounding box center [122, 165] width 63 height 12
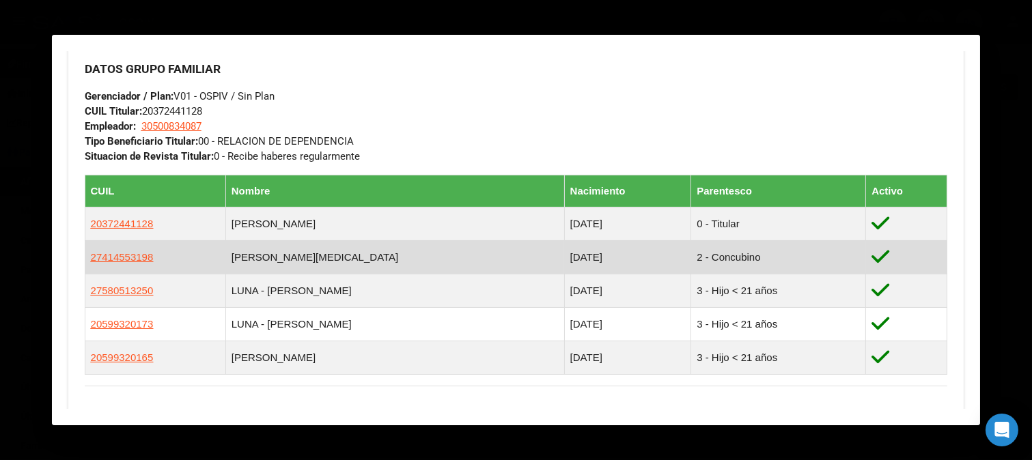
scroll to position [656, 0]
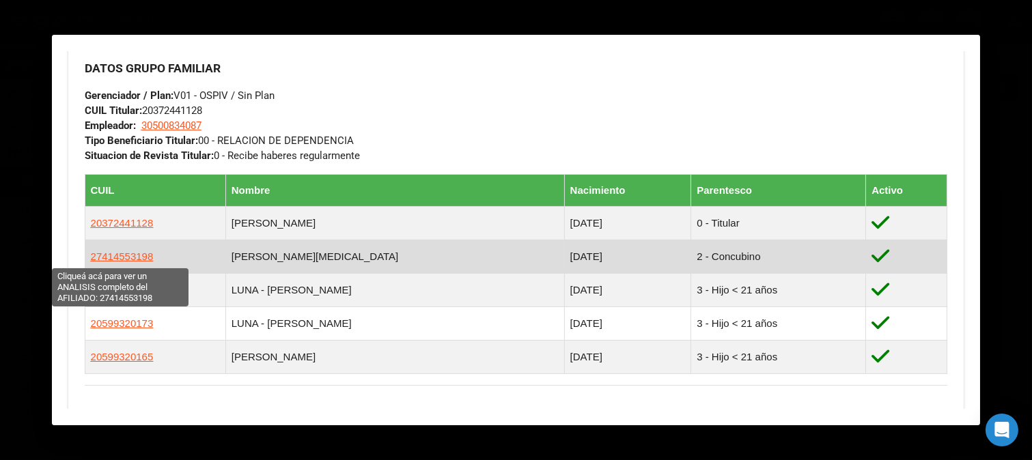
click at [120, 256] on span "27414553198" at bounding box center [122, 257] width 63 height 12
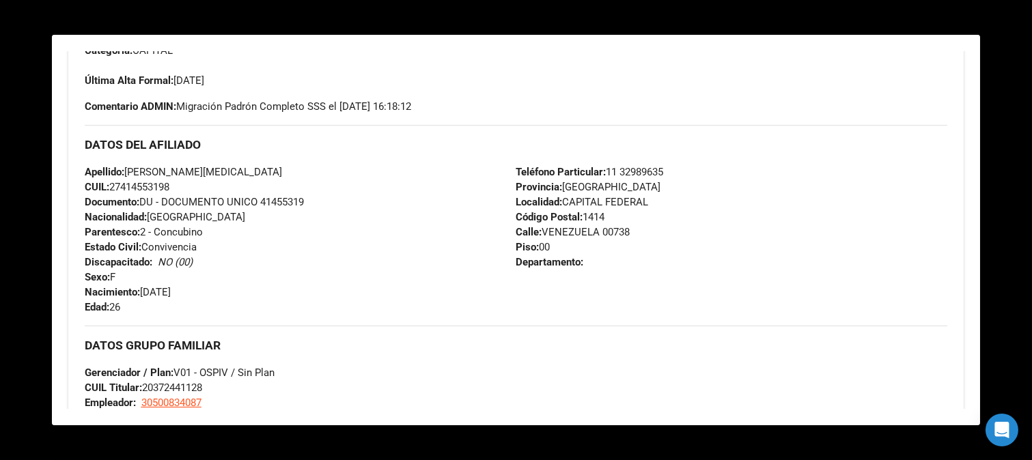
scroll to position [303, 0]
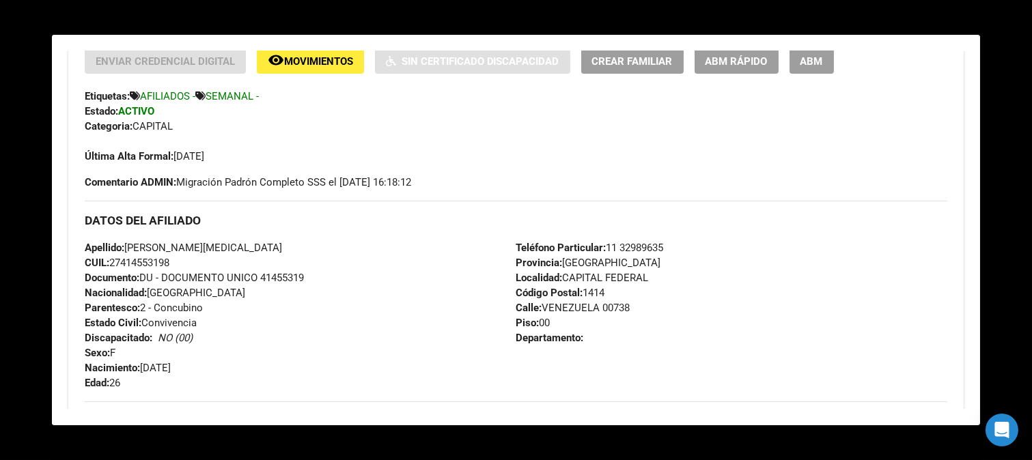
click at [821, 63] on span "ABM" at bounding box center [811, 61] width 23 height 12
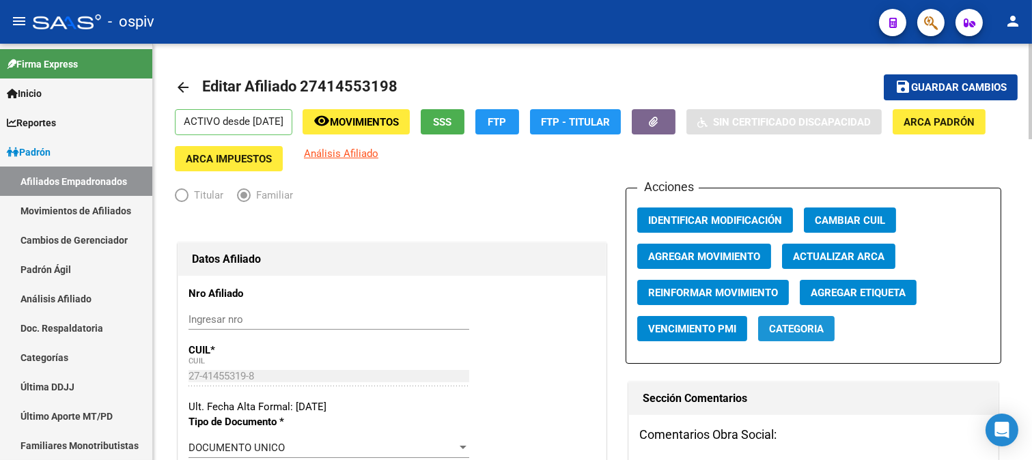
click at [797, 328] on span "Categoria" at bounding box center [796, 329] width 55 height 12
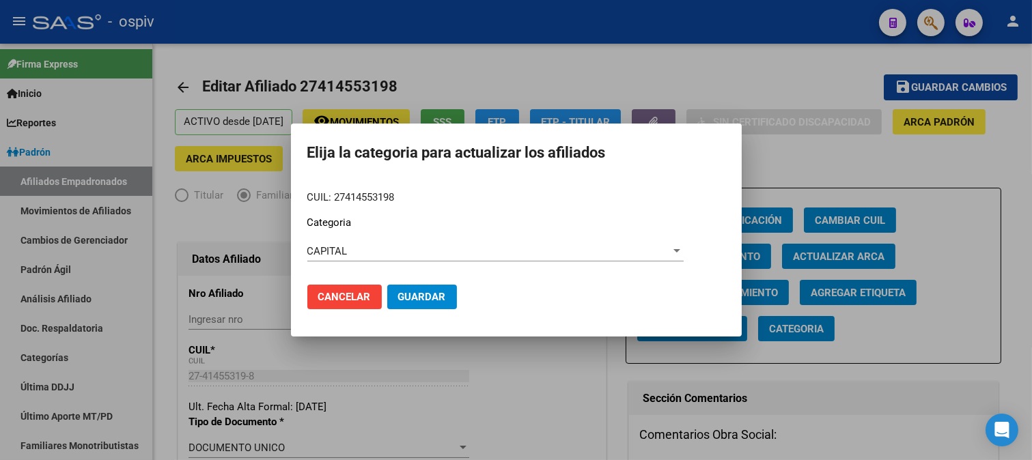
click at [356, 258] on div "CAPITAL Seleccionar Categoria" at bounding box center [495, 251] width 376 height 20
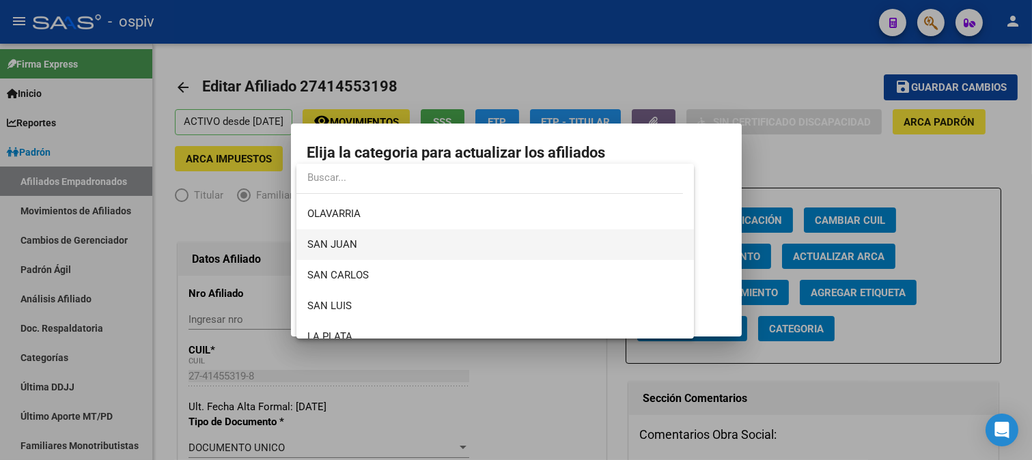
scroll to position [227, 0]
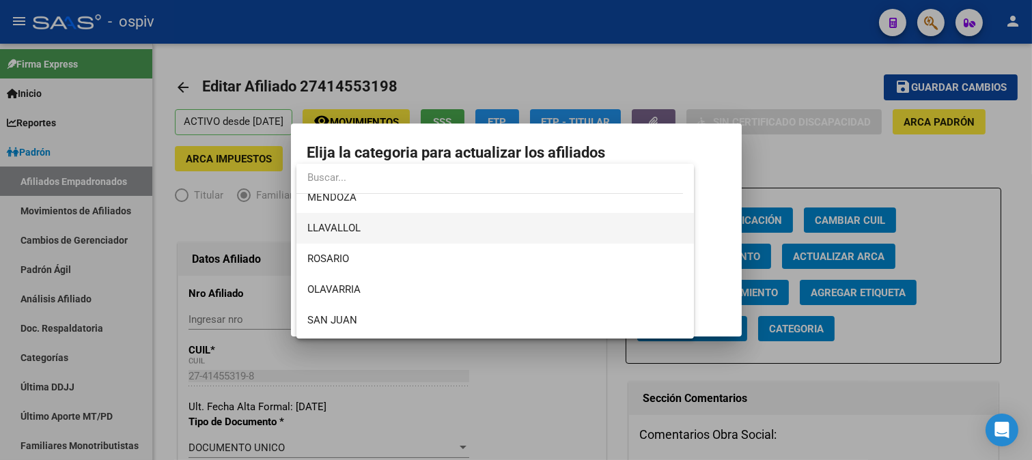
click at [365, 234] on span "LLAVALLOL" at bounding box center [495, 228] width 376 height 31
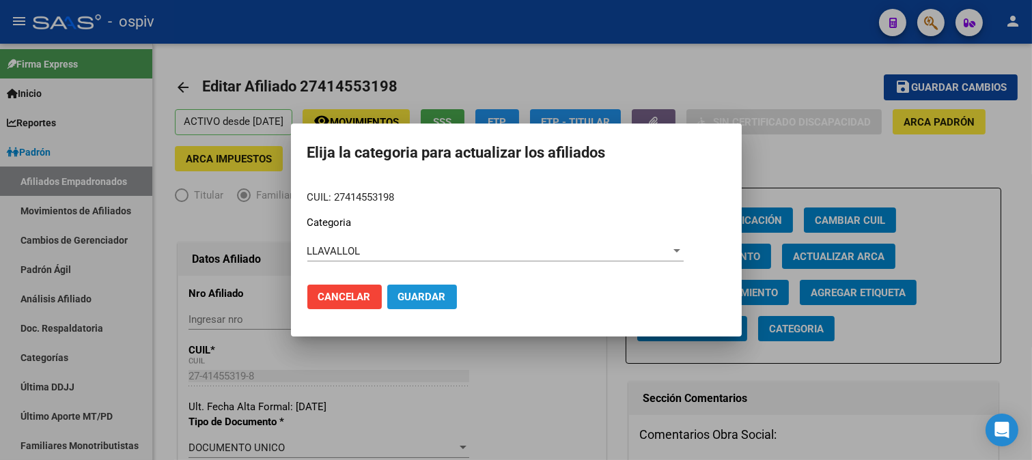
click at [423, 294] on span "Guardar" at bounding box center [422, 297] width 48 height 12
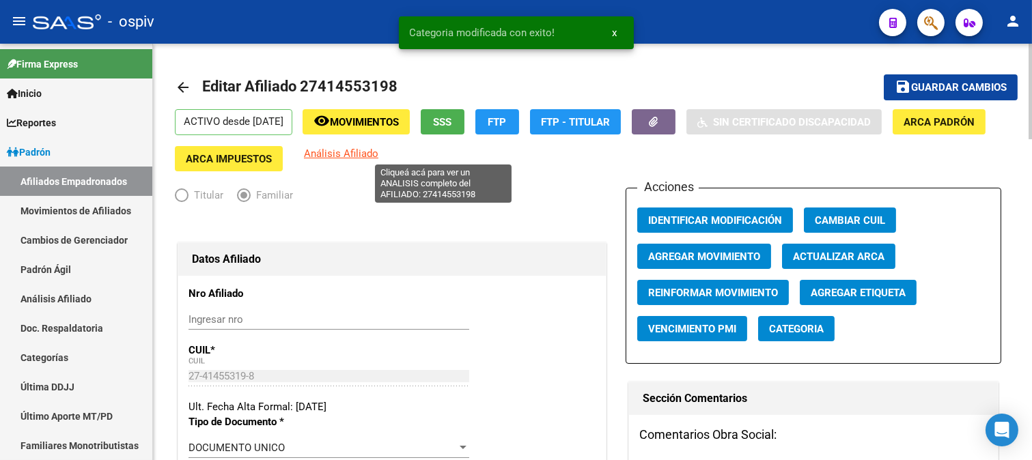
click at [378, 156] on span "Análisis Afiliado" at bounding box center [341, 153] width 74 height 12
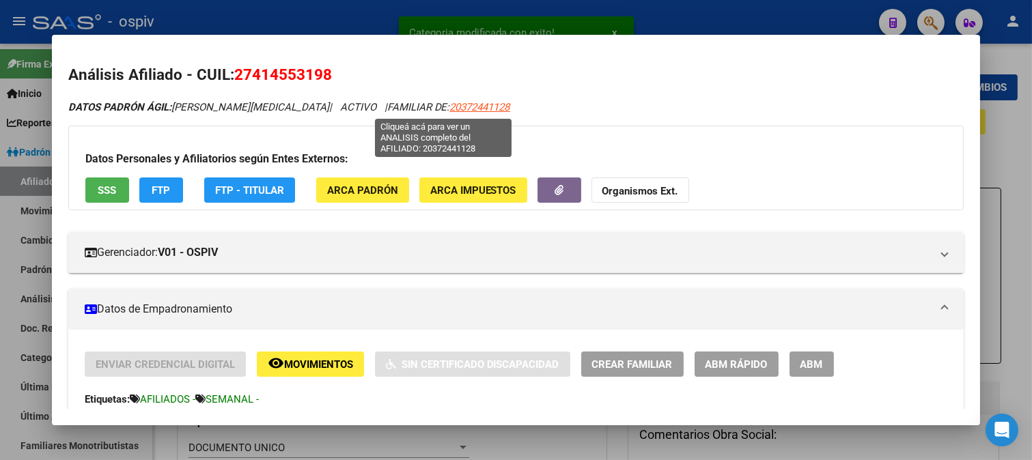
click at [450, 101] on span "20372441128" at bounding box center [480, 107] width 60 height 12
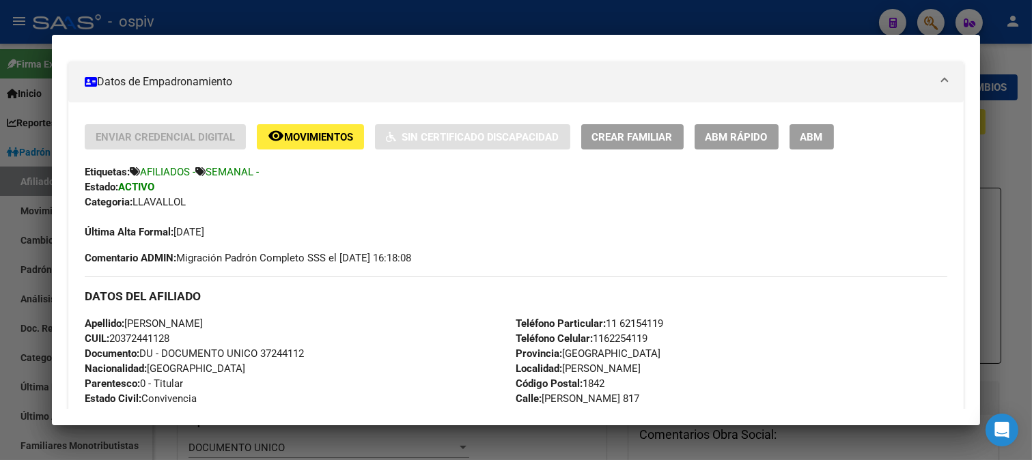
scroll to position [0, 0]
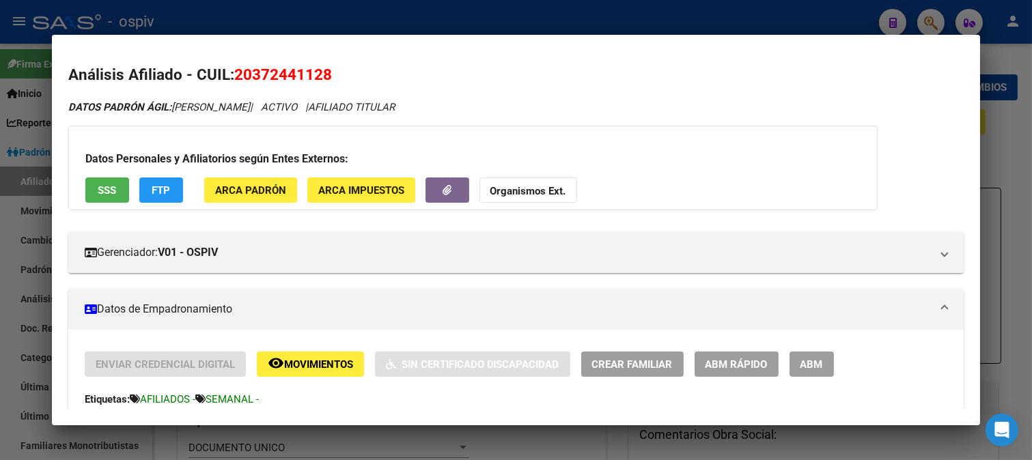
drag, startPoint x: 925, startPoint y: 18, endPoint x: 342, endPoint y: 98, distance: 588.6
click at [917, 18] on div at bounding box center [516, 230] width 1032 height 460
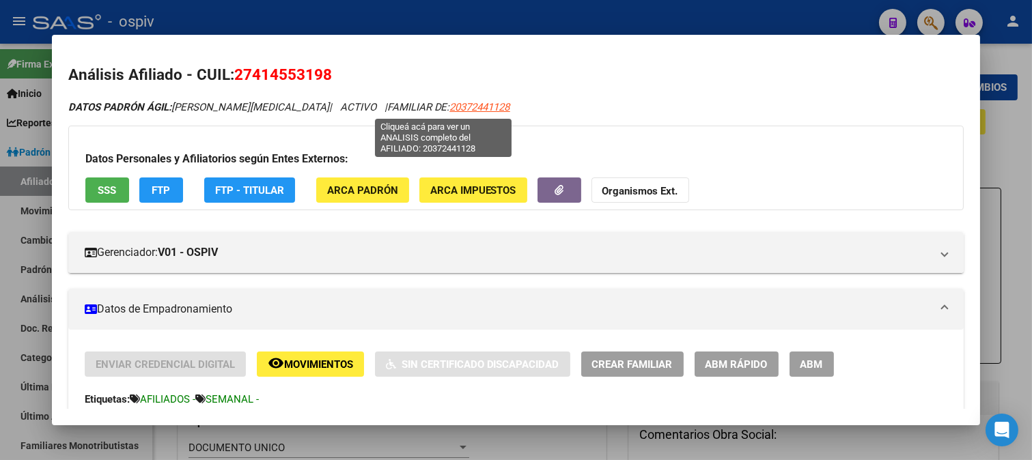
click at [460, 104] on span "20372441128" at bounding box center [480, 107] width 60 height 12
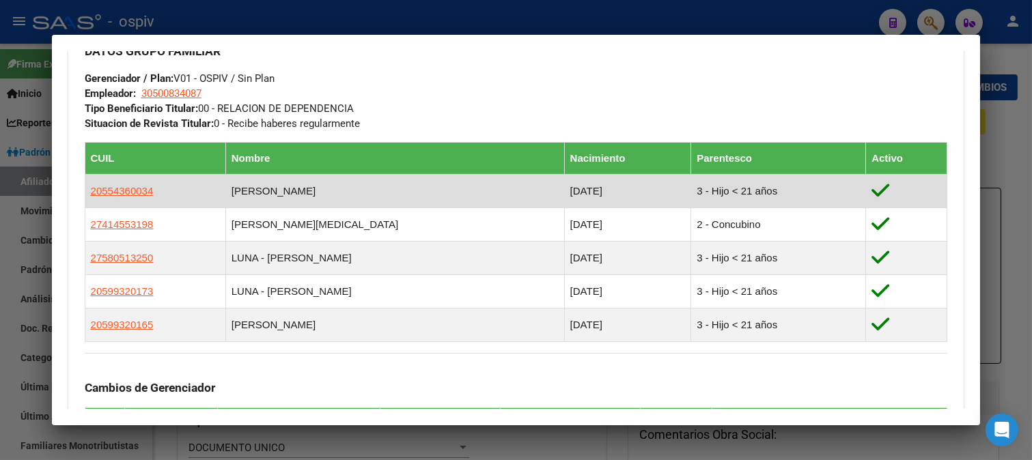
scroll to position [683, 0]
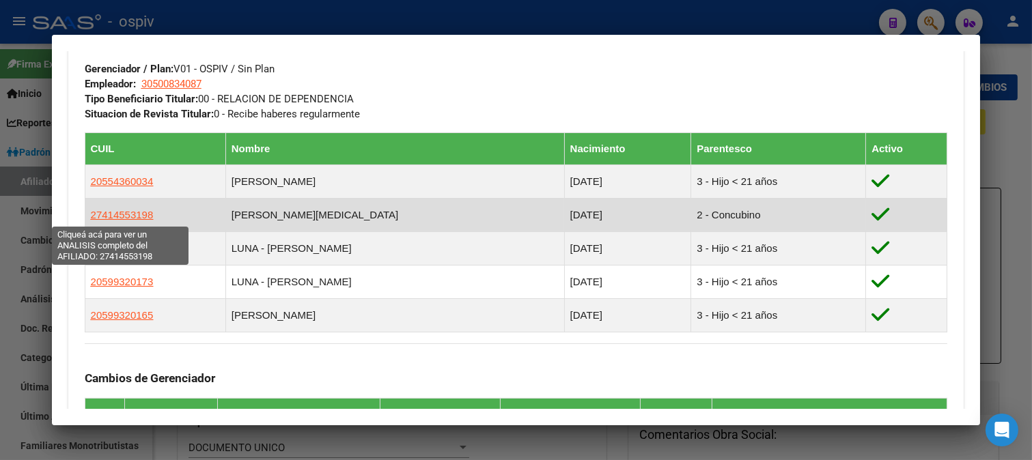
click at [144, 216] on span "27414553198" at bounding box center [122, 215] width 63 height 12
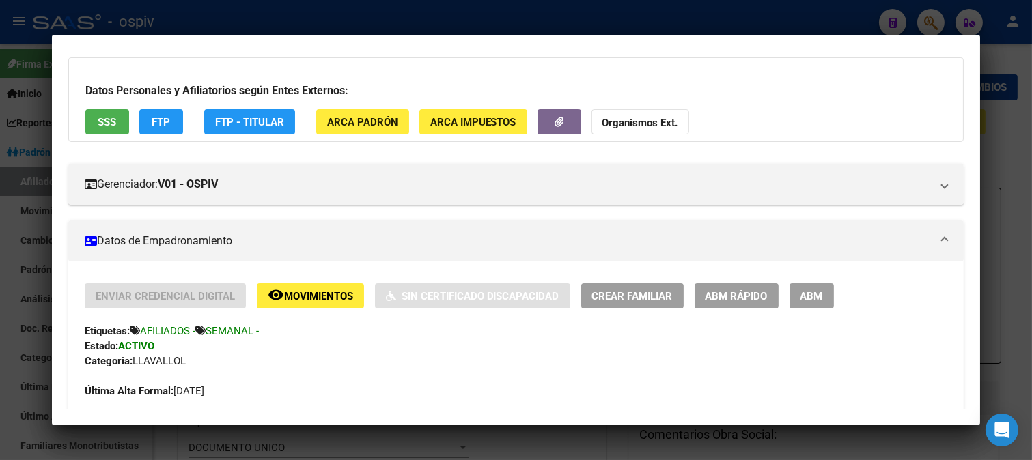
scroll to position [0, 0]
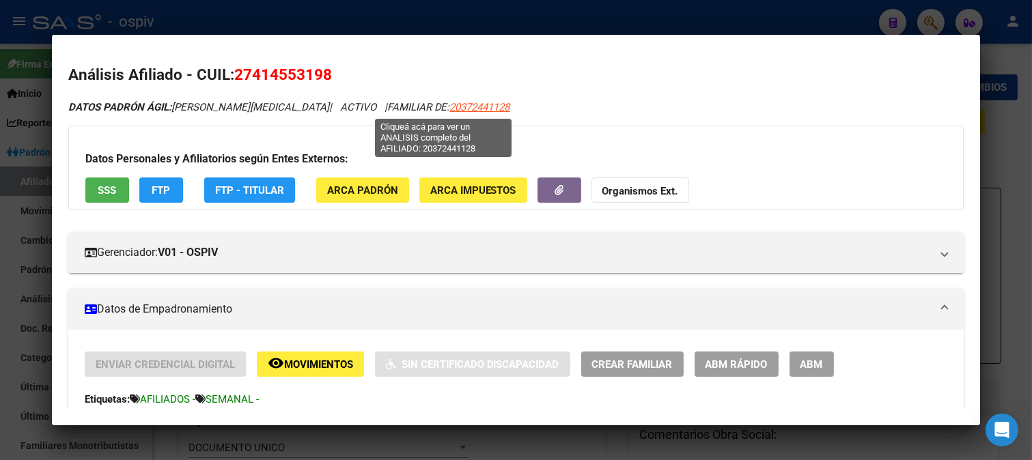
click at [450, 103] on span "20372441128" at bounding box center [480, 107] width 60 height 12
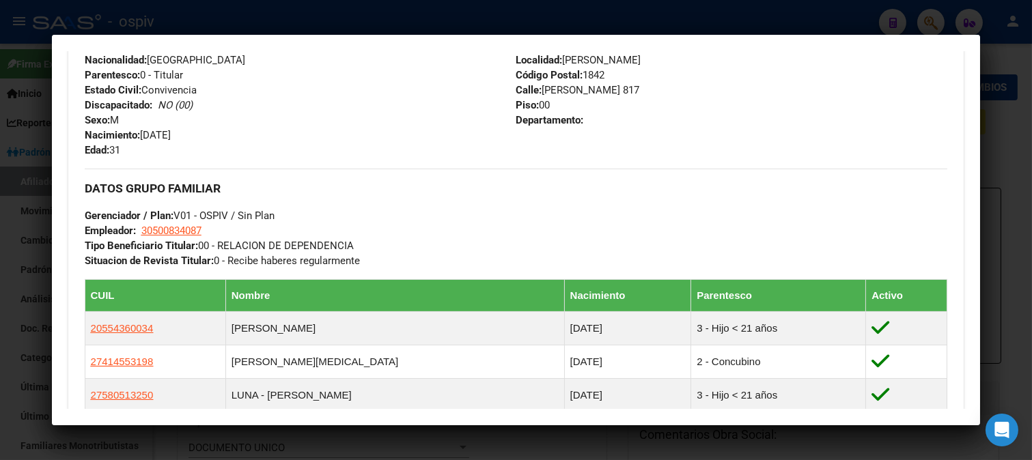
scroll to position [759, 0]
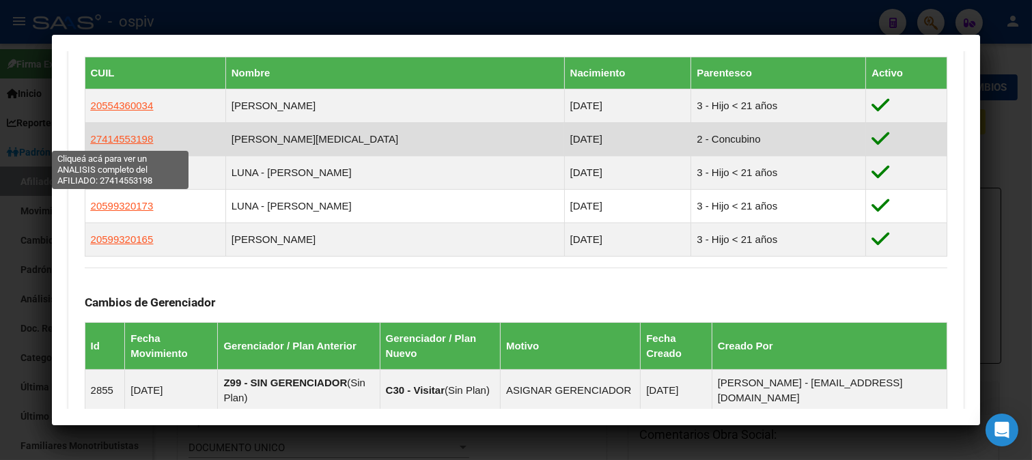
click at [131, 135] on span "27414553198" at bounding box center [122, 139] width 63 height 12
type textarea "27414553198"
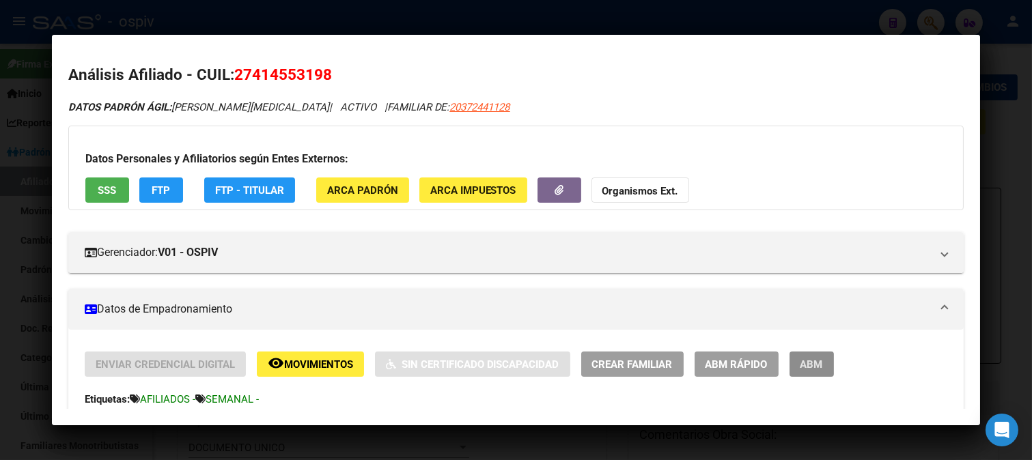
click at [810, 366] on span "ABM" at bounding box center [811, 364] width 23 height 12
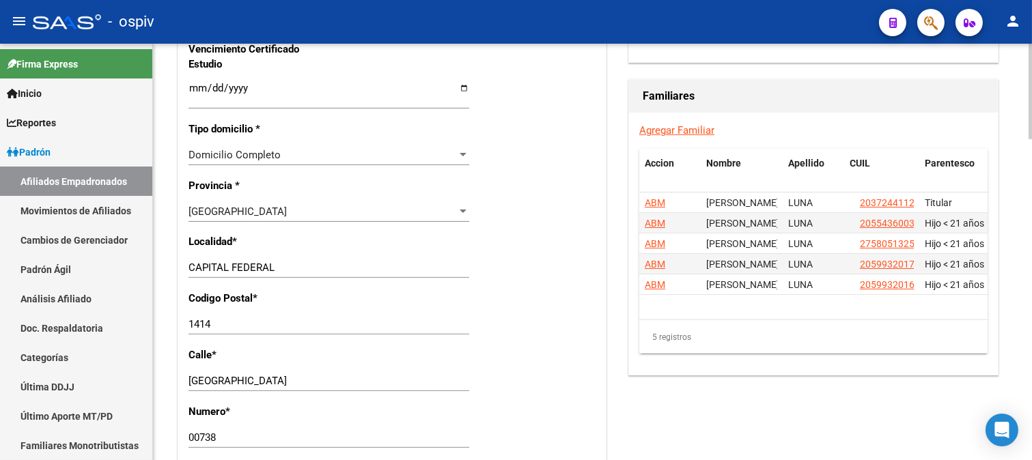
scroll to position [986, 0]
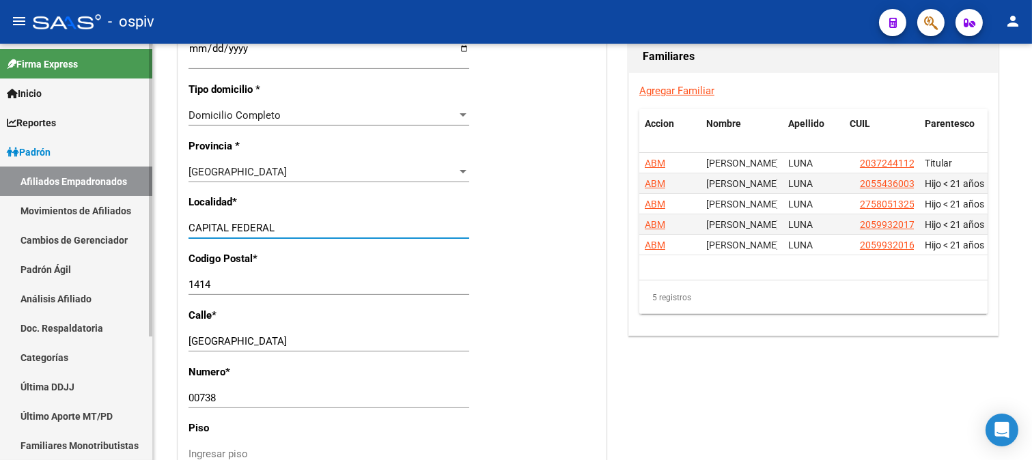
drag, startPoint x: 296, startPoint y: 231, endPoint x: 127, endPoint y: 231, distance: 169.3
click at [127, 231] on mat-sidenav-container "Firma Express Inicio Calendario SSS Instructivos Contacto OS Reportes Padrón Tr…" at bounding box center [516, 252] width 1032 height 416
type input "e"
type input "ESTEBAN ECHEVERRIA"
drag, startPoint x: 221, startPoint y: 292, endPoint x: 152, endPoint y: 284, distance: 68.7
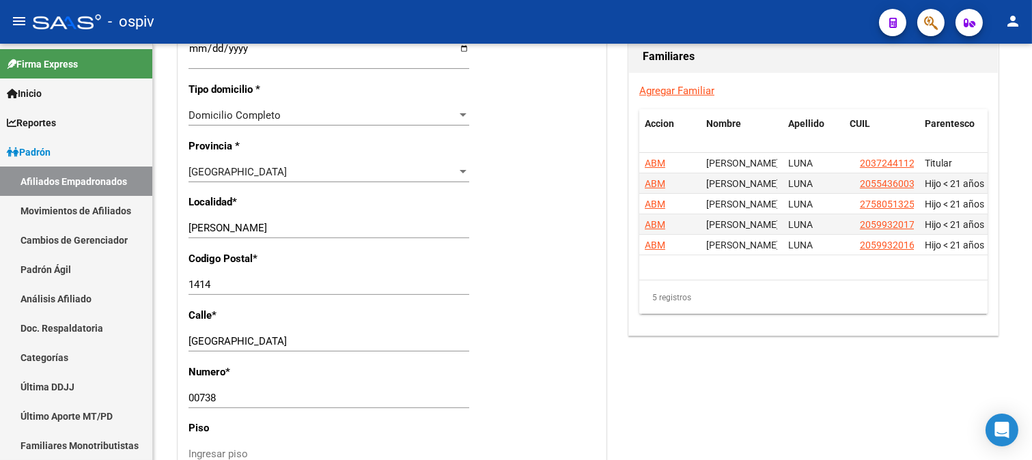
click at [152, 284] on mat-sidenav-container "Firma Express Inicio Calendario SSS Instructivos Contacto OS Reportes Padrón Tr…" at bounding box center [516, 252] width 1032 height 416
click at [287, 277] on div "1414 Ingresar el codigo" at bounding box center [328, 284] width 281 height 20
drag, startPoint x: 249, startPoint y: 277, endPoint x: 197, endPoint y: 285, distance: 52.6
drag, startPoint x: 229, startPoint y: 285, endPoint x: 176, endPoint y: 287, distance: 53.3
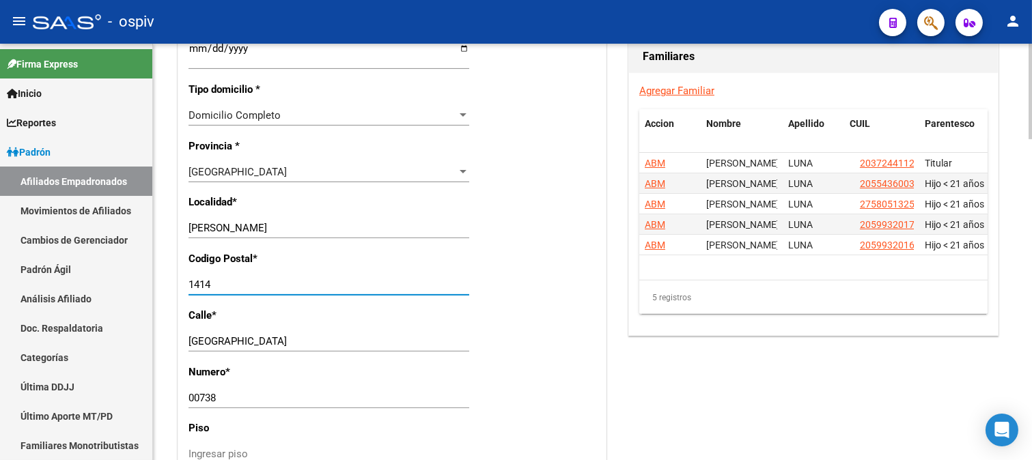
type input "1842"
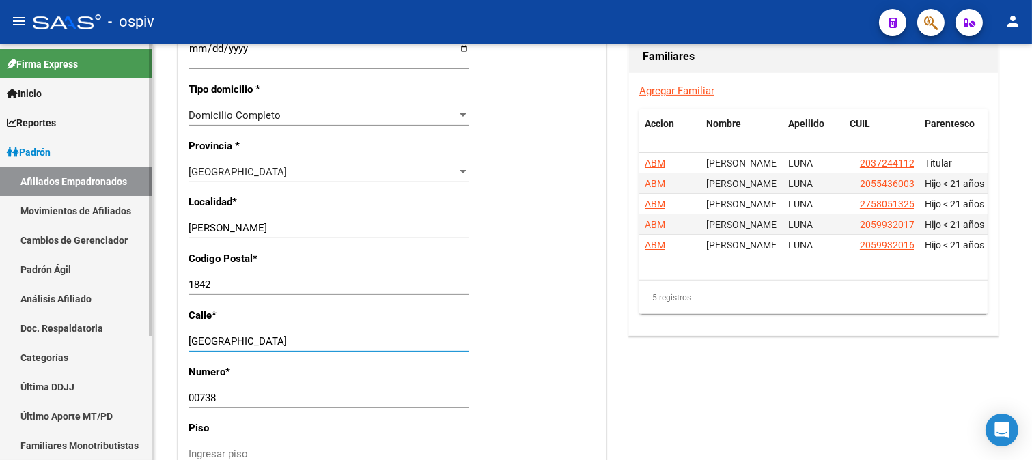
drag, startPoint x: 251, startPoint y: 345, endPoint x: 99, endPoint y: 320, distance: 154.5
click at [99, 320] on mat-sidenav-container "Firma Express Inicio Calendario SSS Instructivos Contacto OS Reportes Padrón Tr…" at bounding box center [516, 252] width 1032 height 416
type input "LEOPOLDO LUGONES"
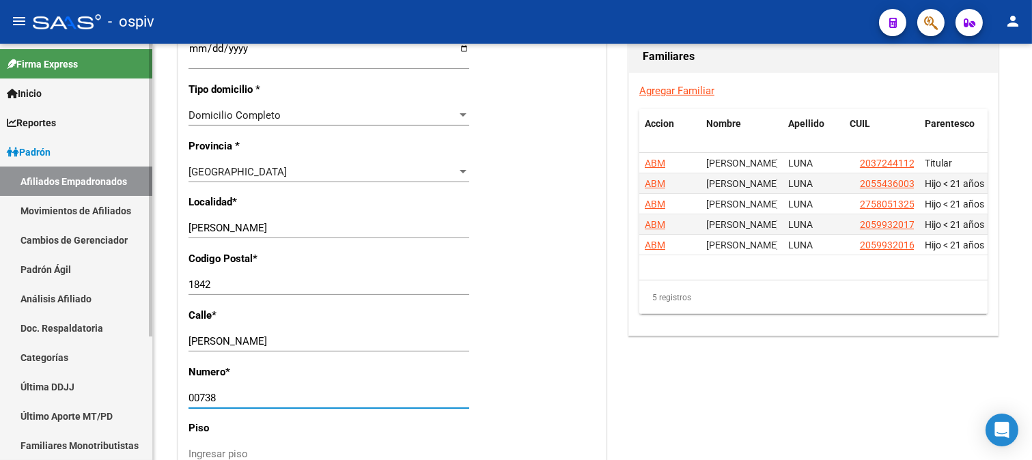
drag, startPoint x: 218, startPoint y: 401, endPoint x: 139, endPoint y: 393, distance: 79.6
click at [139, 393] on mat-sidenav-container "Firma Express Inicio Calendario SSS Instructivos Contacto OS Reportes Padrón Tr…" at bounding box center [516, 252] width 1032 height 416
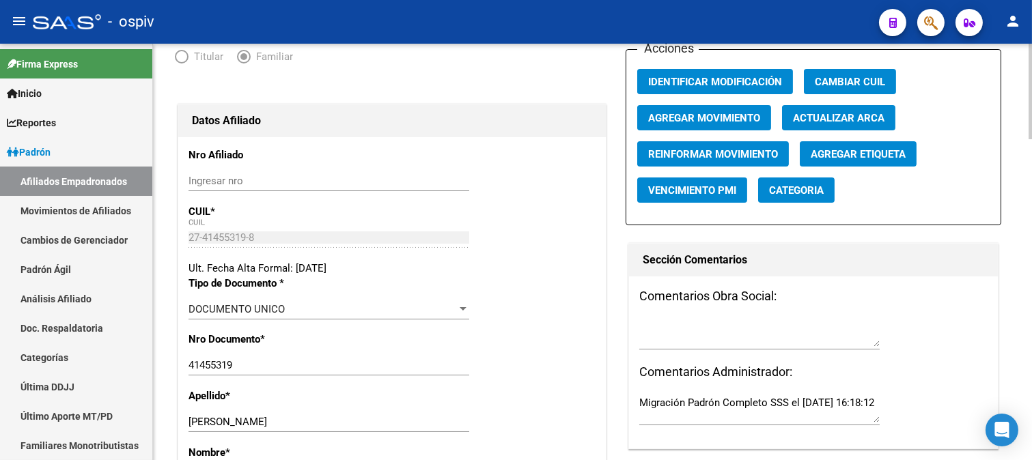
scroll to position [0, 0]
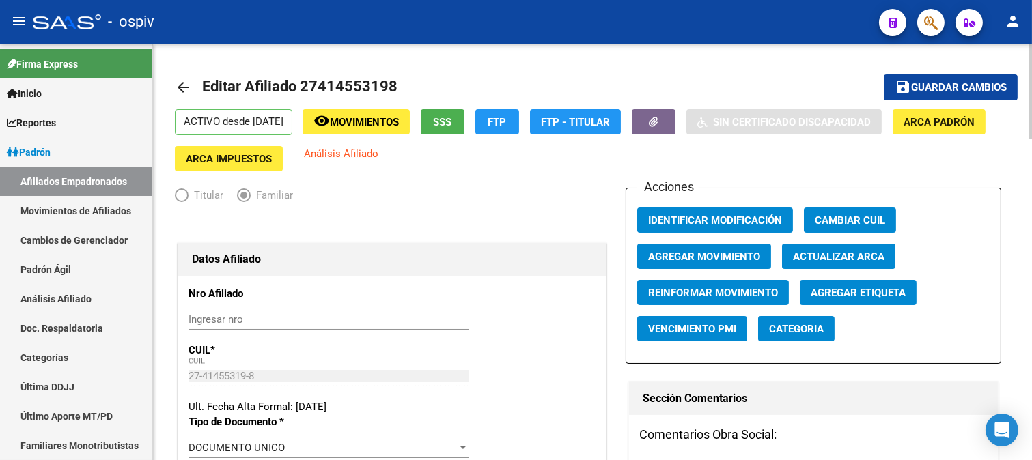
type input "817"
drag, startPoint x: 978, startPoint y: 64, endPoint x: 971, endPoint y: 72, distance: 10.7
click at [971, 81] on span "save Guardar cambios" at bounding box center [950, 87] width 112 height 12
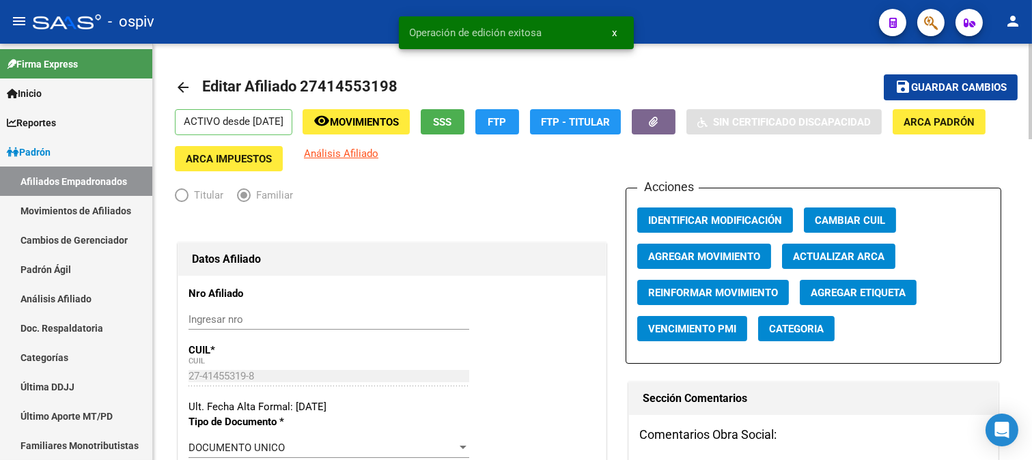
click at [810, 335] on span "Categoria" at bounding box center [796, 329] width 55 height 12
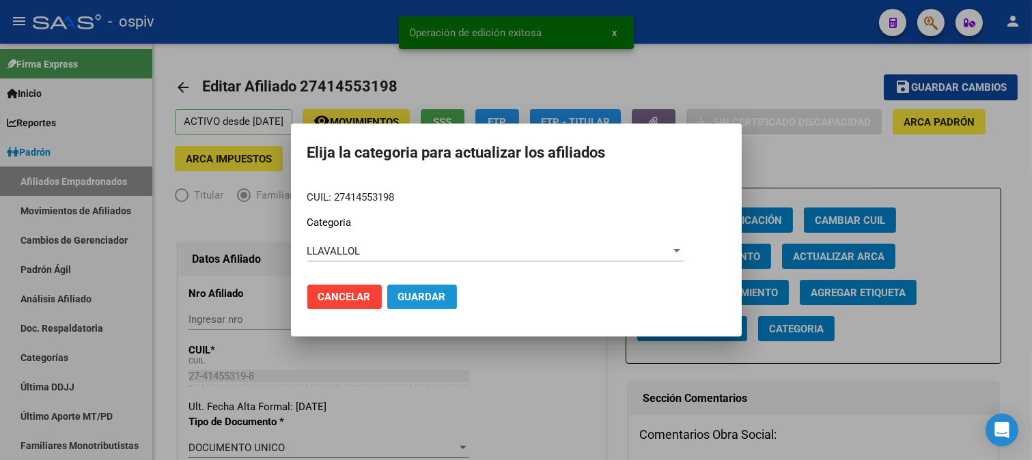
drag, startPoint x: 433, startPoint y: 291, endPoint x: 795, endPoint y: 284, distance: 361.9
click at [447, 295] on button "Guardar" at bounding box center [422, 297] width 70 height 25
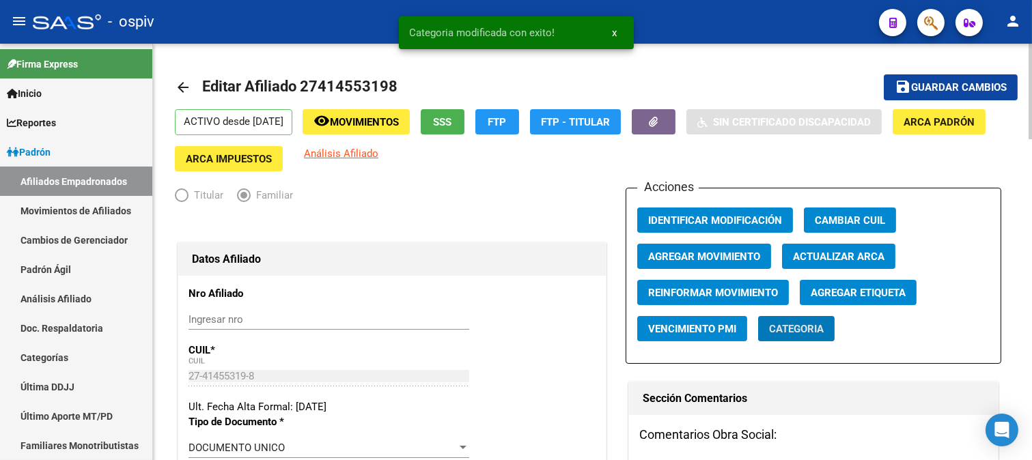
click at [855, 288] on span "Agregar Etiqueta" at bounding box center [857, 293] width 95 height 12
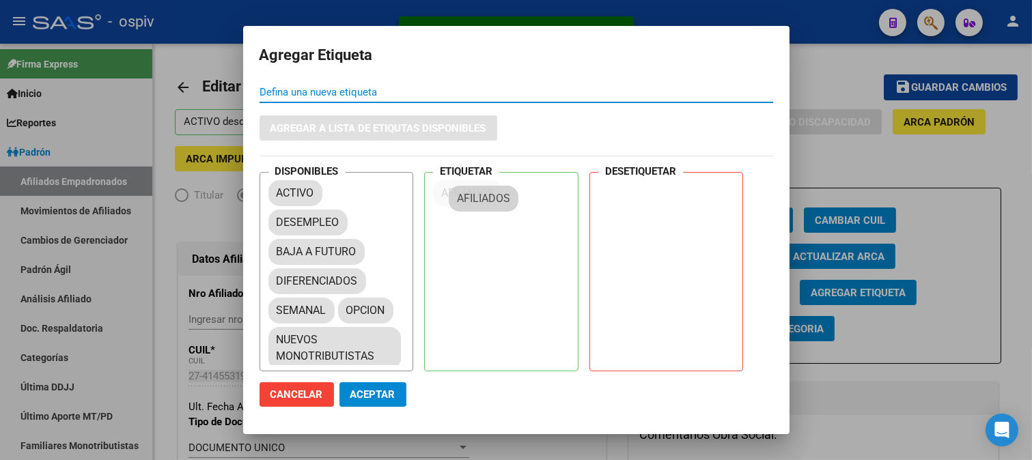
drag, startPoint x: 326, startPoint y: 256, endPoint x: 385, endPoint y: 380, distance: 137.7
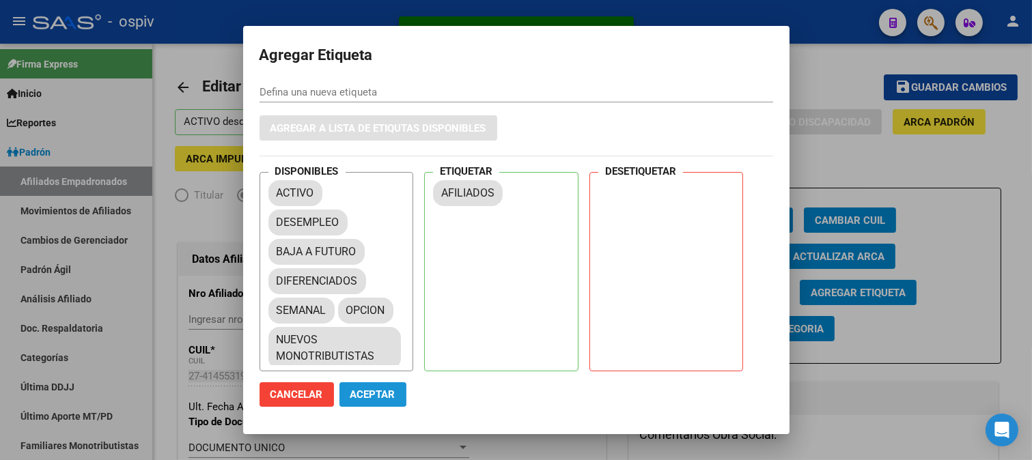
click at [364, 395] on span "Aceptar" at bounding box center [372, 394] width 45 height 12
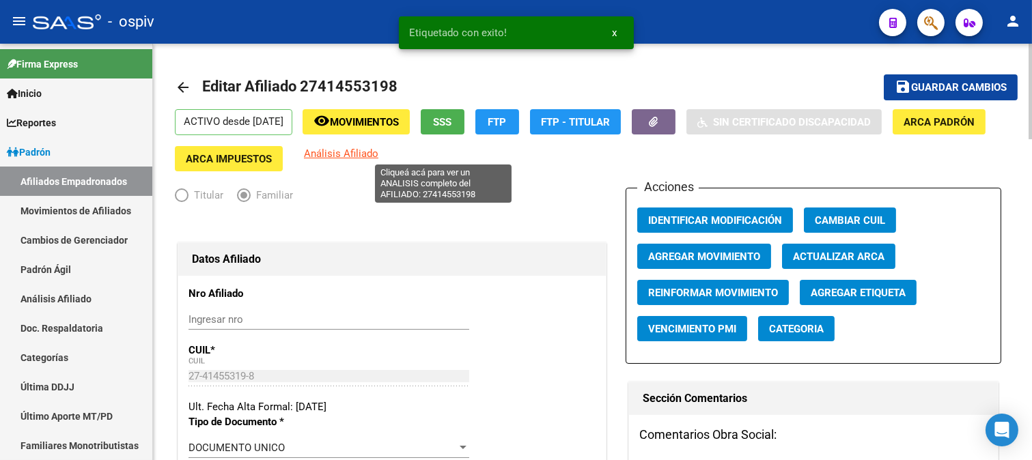
click at [378, 149] on span "Análisis Afiliado" at bounding box center [341, 153] width 74 height 12
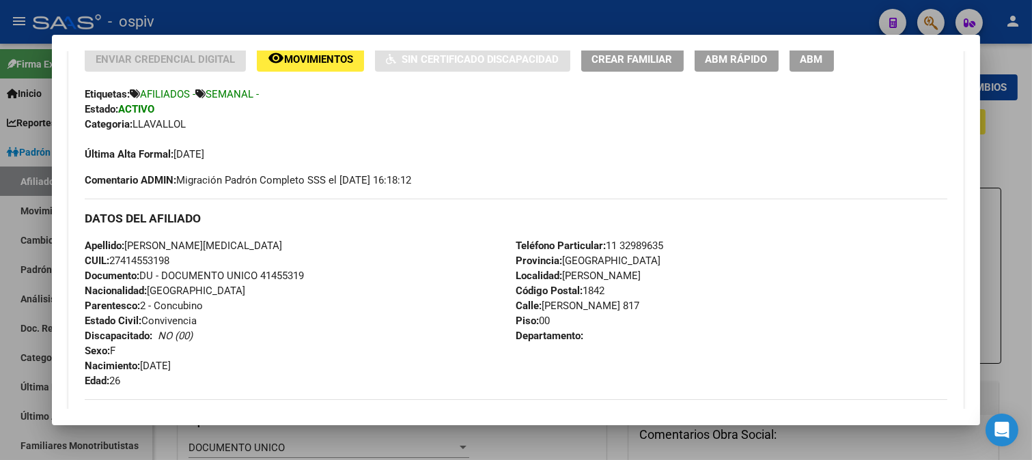
scroll to position [303, 0]
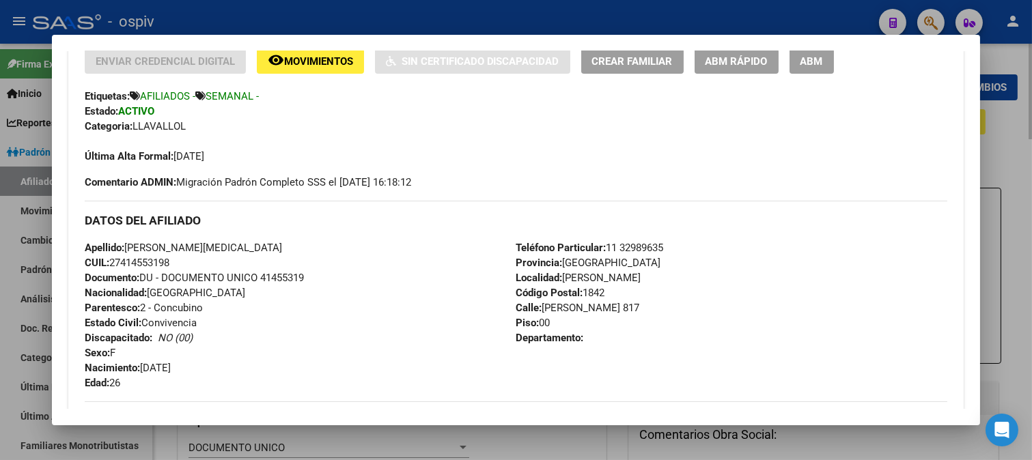
click at [993, 33] on div at bounding box center [516, 230] width 1032 height 460
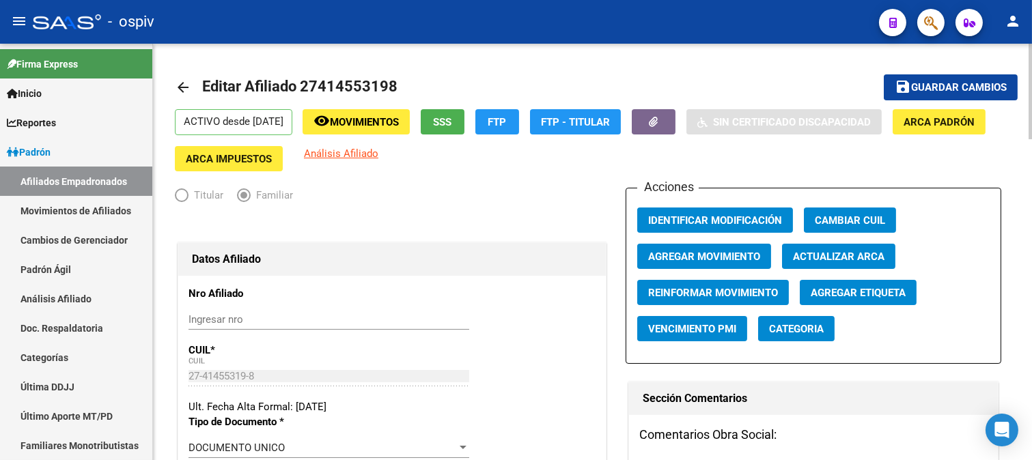
click at [178, 96] on link "arrow_back" at bounding box center [188, 87] width 27 height 32
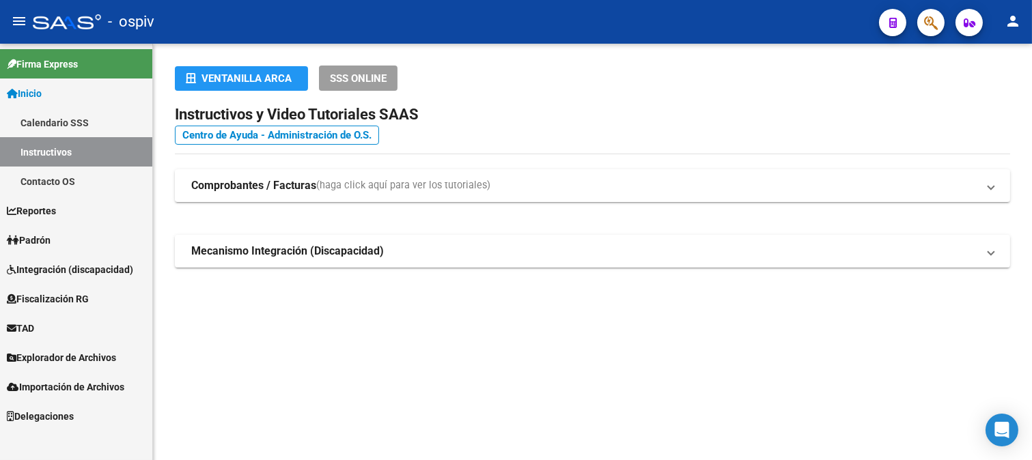
click at [51, 234] on span "Padrón" at bounding box center [29, 240] width 44 height 15
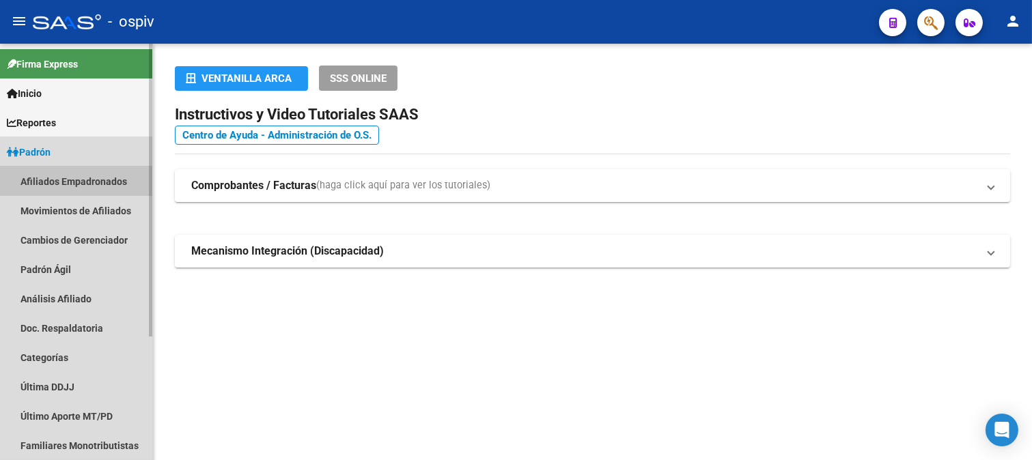
click at [99, 180] on link "Afiliados Empadronados" at bounding box center [76, 181] width 152 height 29
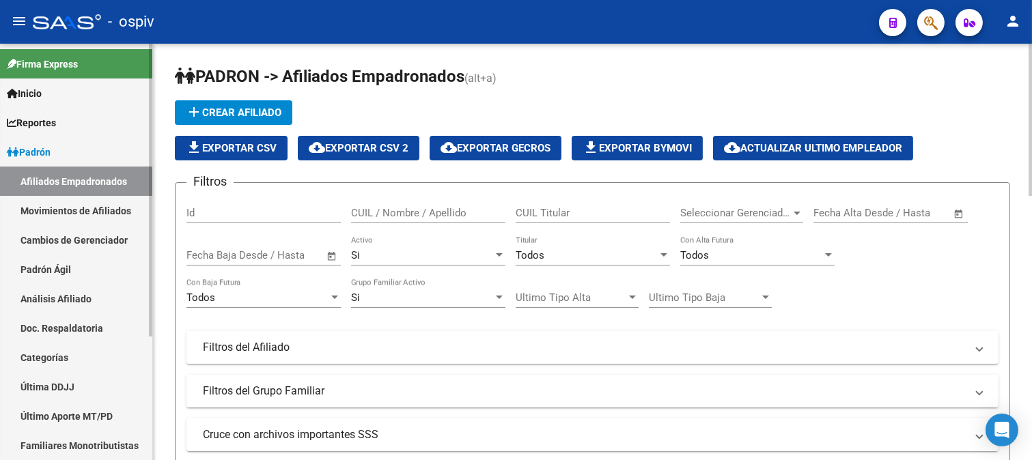
click at [50, 152] on span "Padrón" at bounding box center [29, 152] width 44 height 15
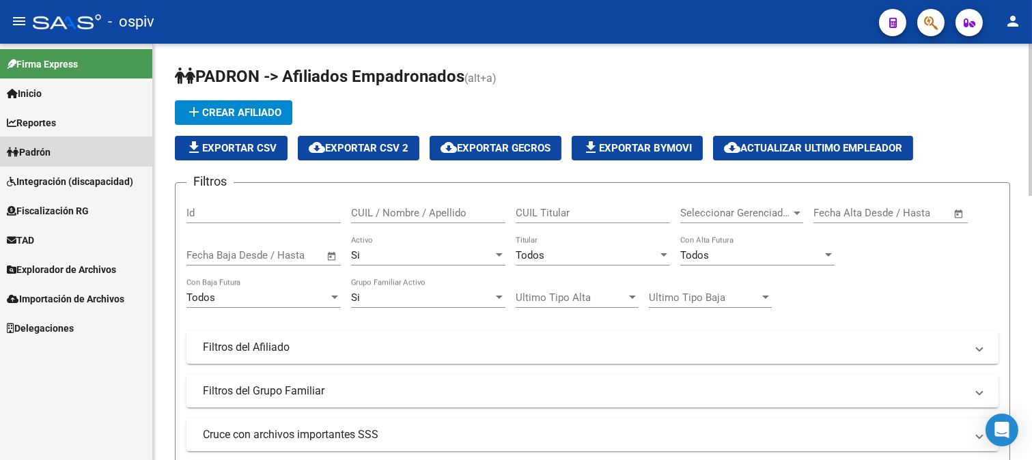
click at [73, 162] on link "Padrón" at bounding box center [76, 151] width 152 height 29
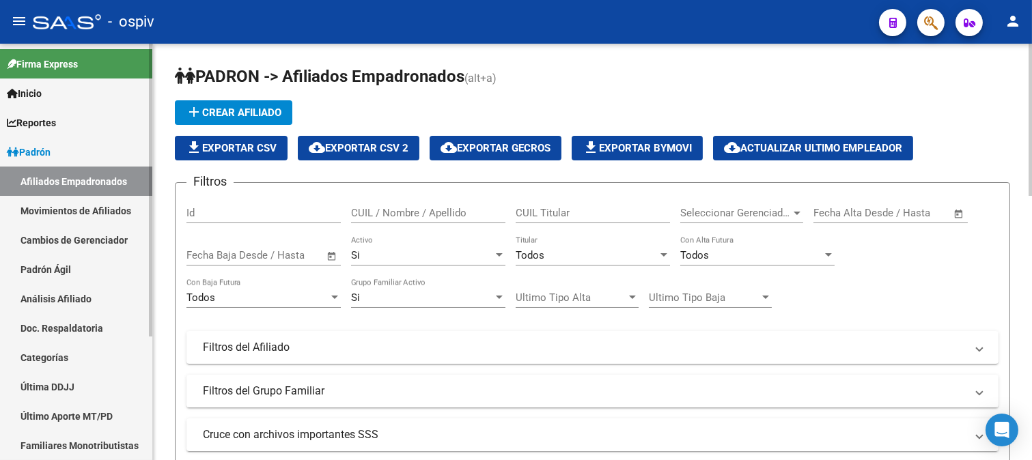
click at [89, 176] on link "Afiliados Empadronados" at bounding box center [76, 181] width 152 height 29
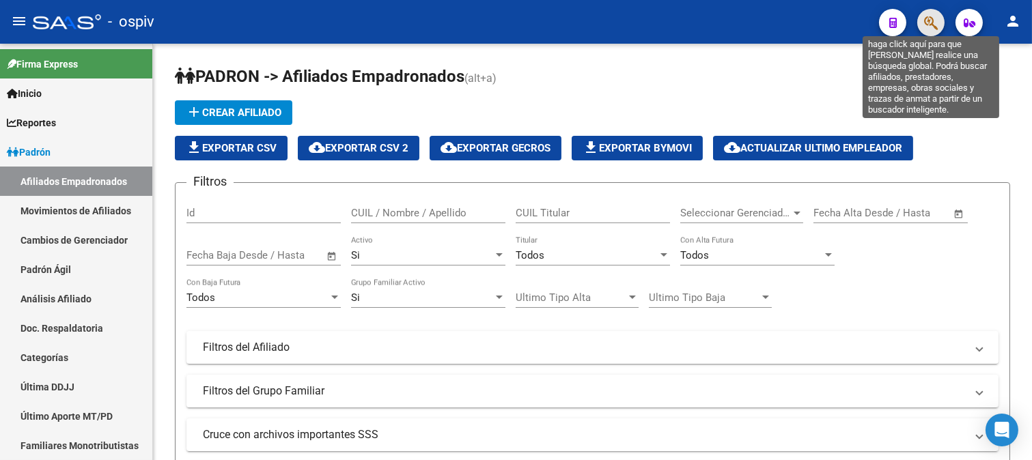
click at [929, 24] on icon "button" at bounding box center [931, 23] width 14 height 16
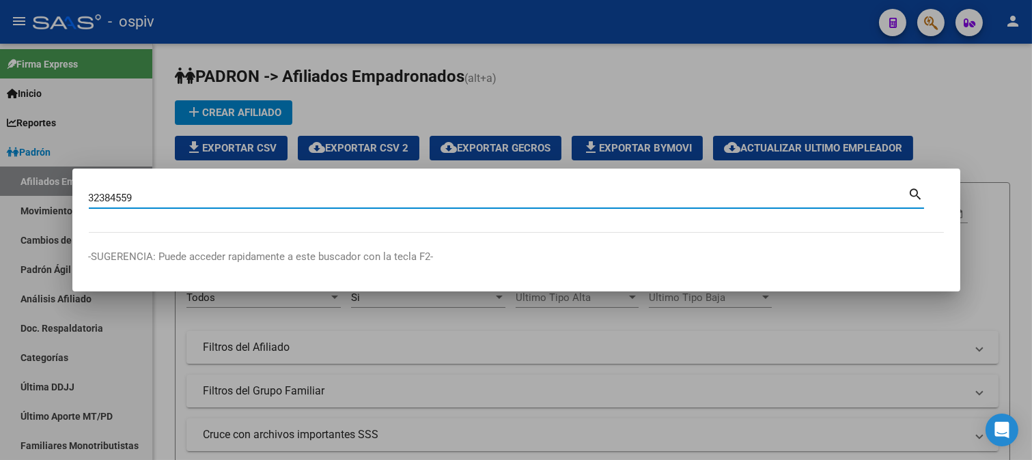
type input "32384559"
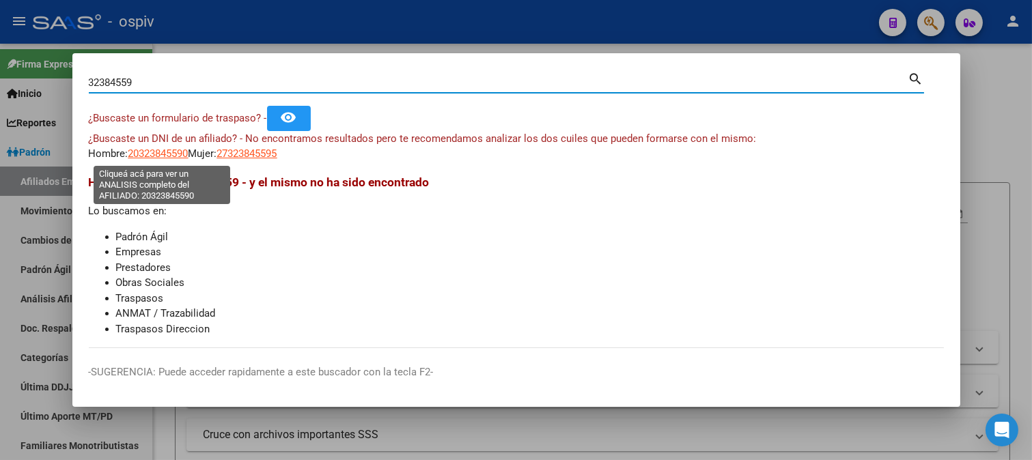
click at [181, 152] on span "20323845590" at bounding box center [158, 153] width 60 height 12
type textarea "20323845590"
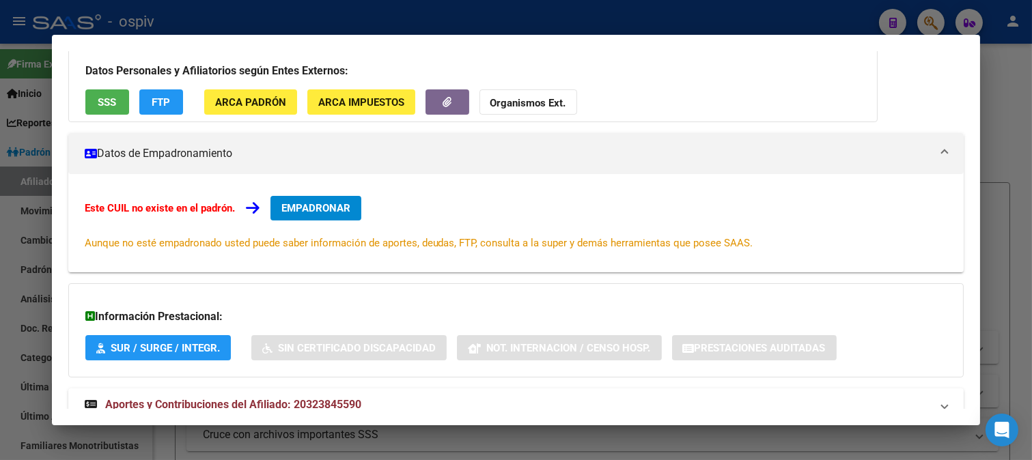
scroll to position [149, 0]
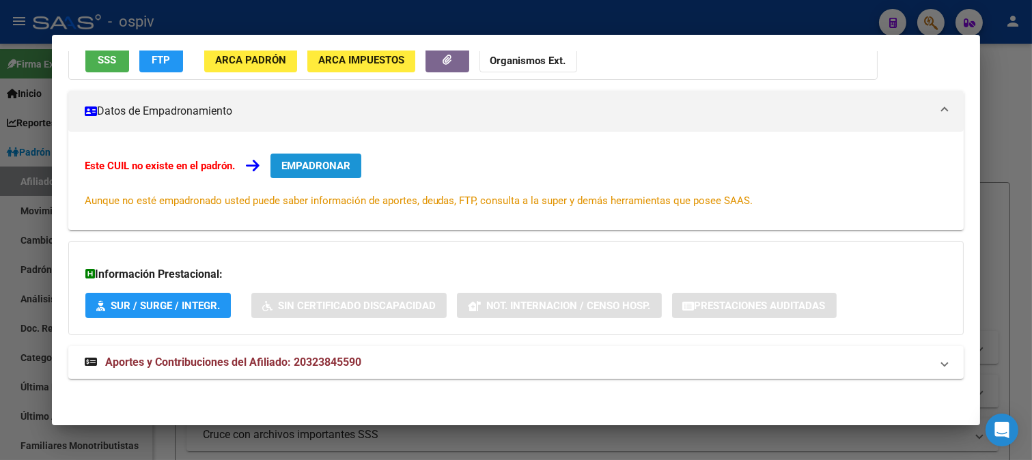
click at [311, 160] on span "EMPADRONAR" at bounding box center [315, 166] width 69 height 12
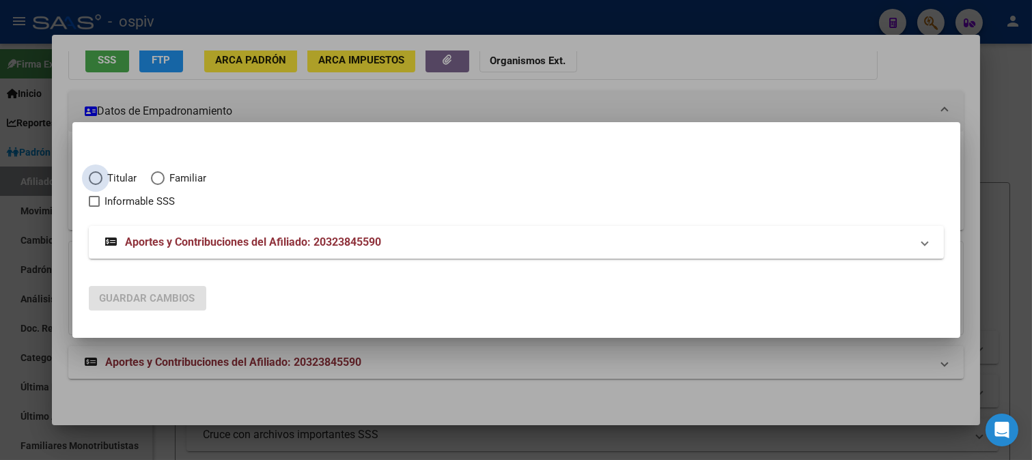
click at [103, 171] on span "Titular" at bounding box center [119, 179] width 35 height 16
click at [102, 171] on input "Titular" at bounding box center [96, 178] width 14 height 14
radio input "true"
checkbox input "true"
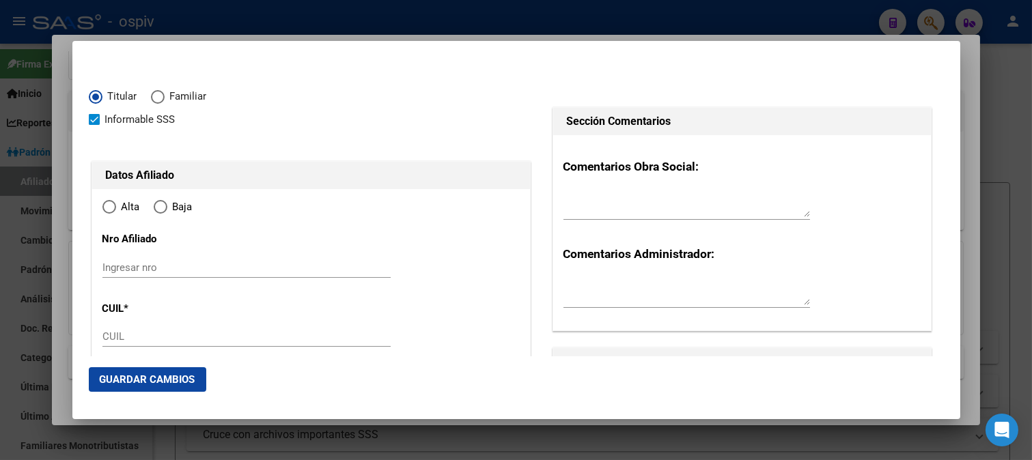
type input "20-32384559-0"
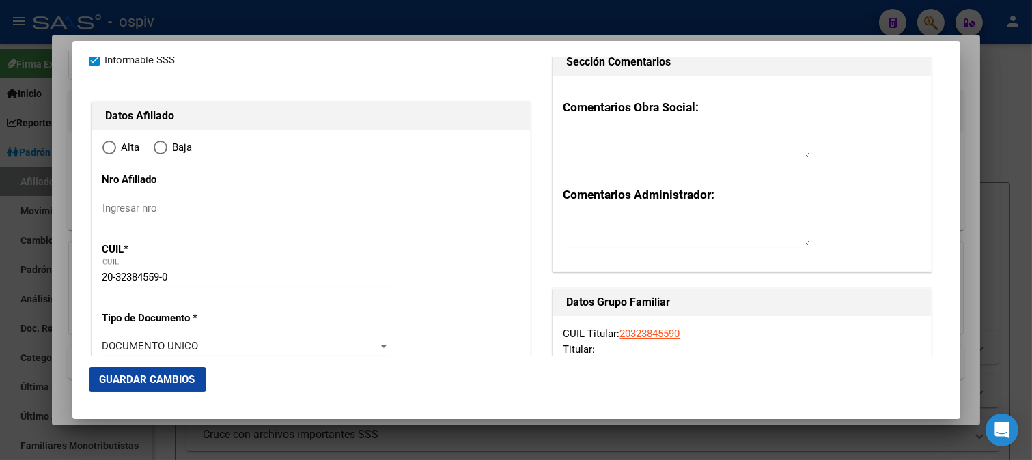
type input "32384559"
type input "VIERA"
type input "[PERSON_NAME]"
type input "[DATE]"
type input "CLAYPOLE"
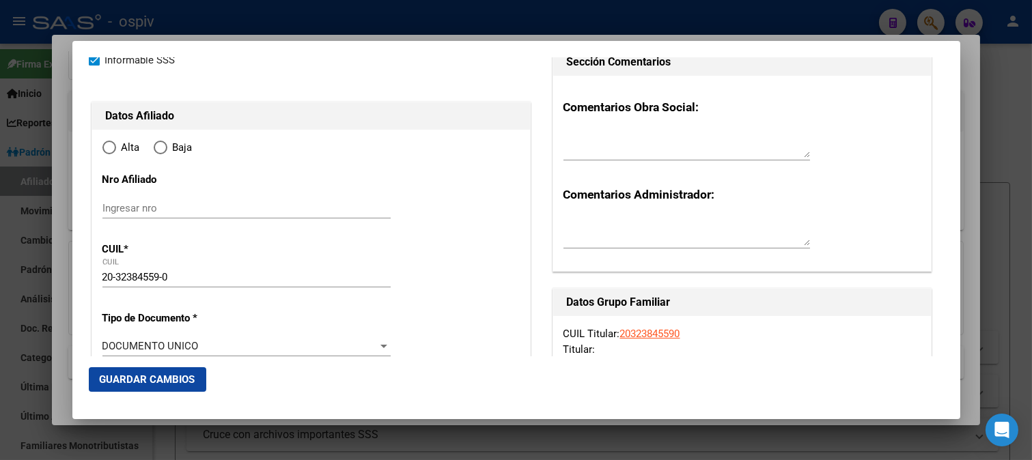
type input "1849"
type input "TIERRA DEL FUEGO"
type input "3630"
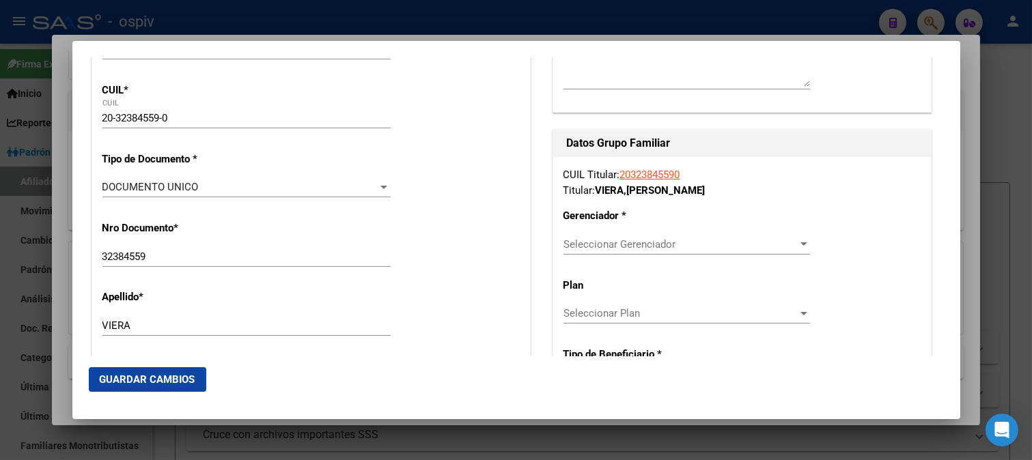
type input "CLAYPOLE"
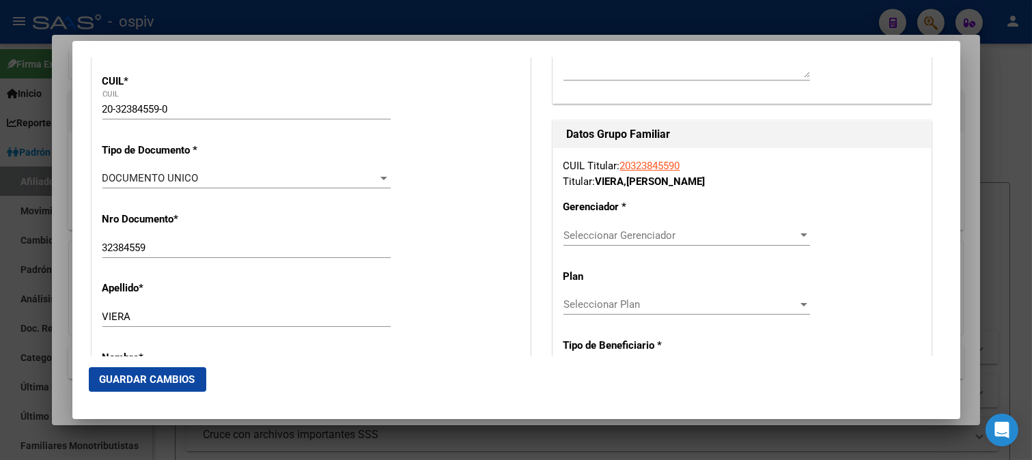
radio input "true"
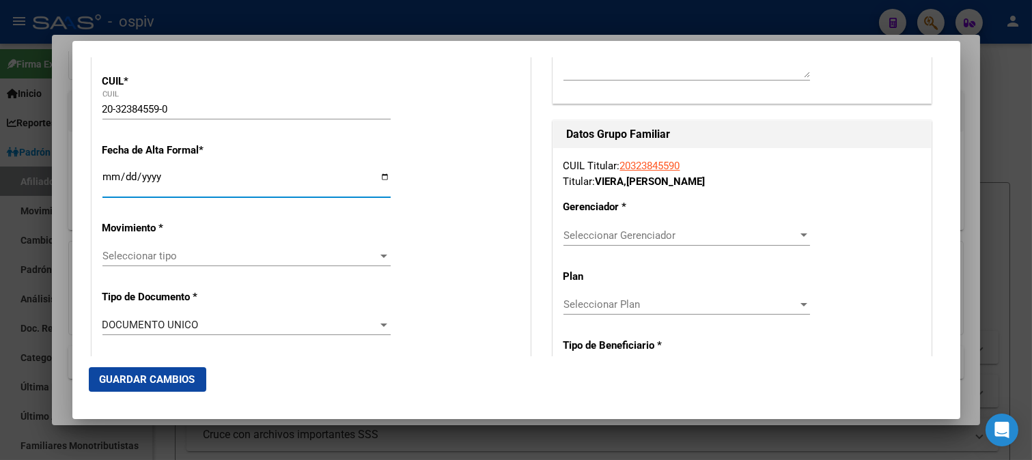
click at [107, 182] on input "Ingresar fecha" at bounding box center [246, 182] width 288 height 22
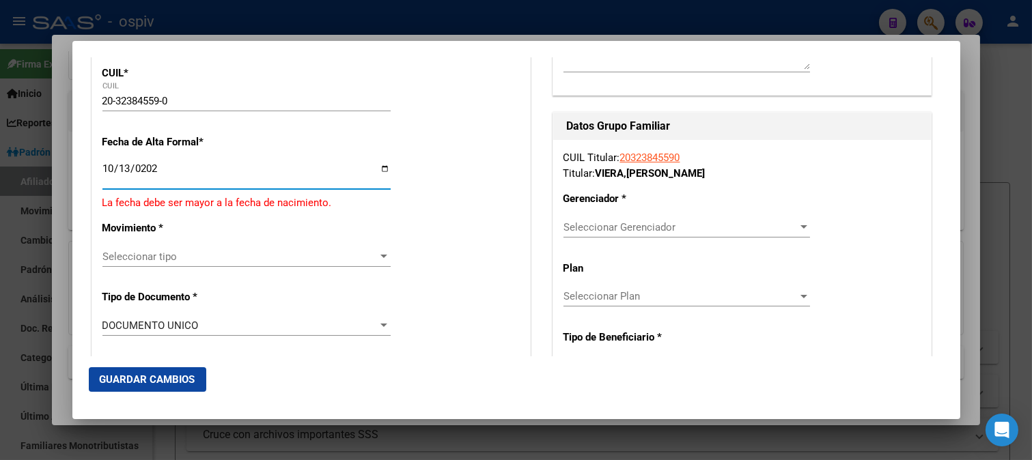
type input "2025-10-13"
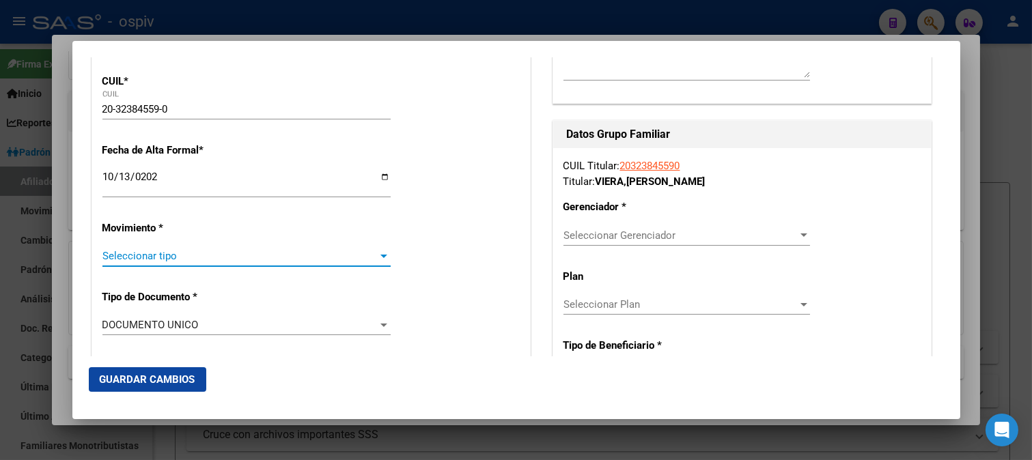
click at [135, 261] on span "Seleccionar tipo" at bounding box center [240, 256] width 276 height 12
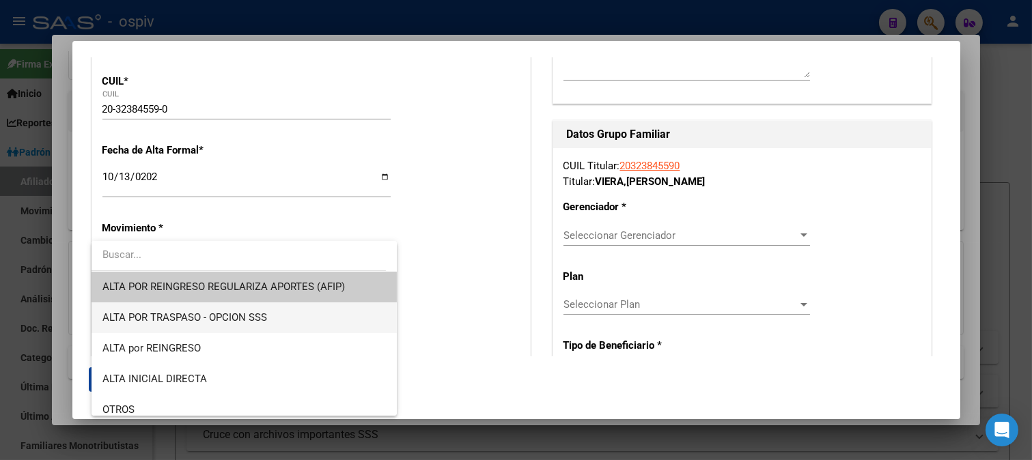
click at [216, 310] on span "ALTA POR TRASPASO - OPCION SSS" at bounding box center [243, 317] width 283 height 31
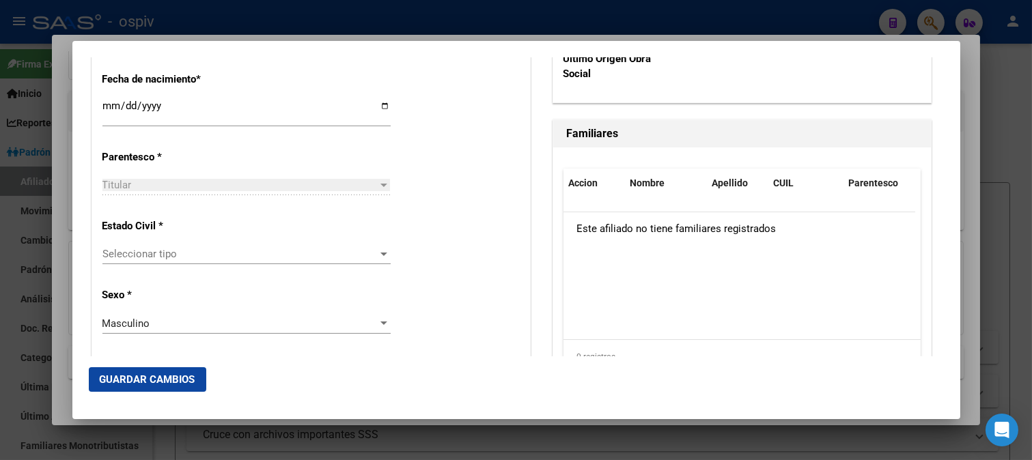
scroll to position [759, 0]
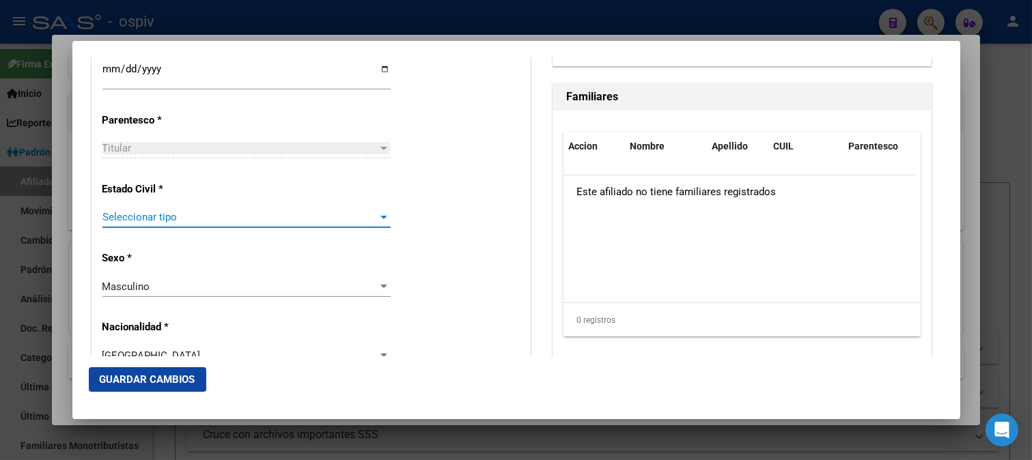
click at [130, 218] on span "Seleccionar tipo" at bounding box center [240, 217] width 276 height 12
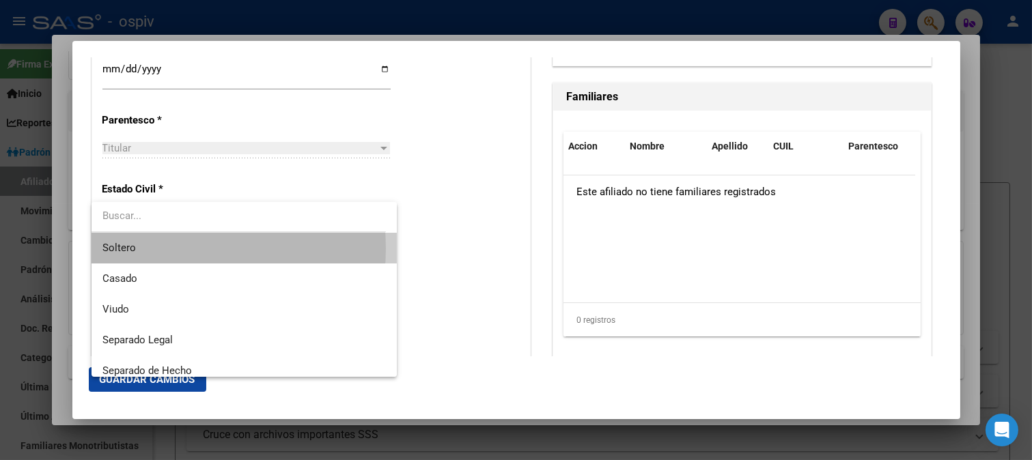
click at [149, 249] on span "Soltero" at bounding box center [243, 248] width 283 height 31
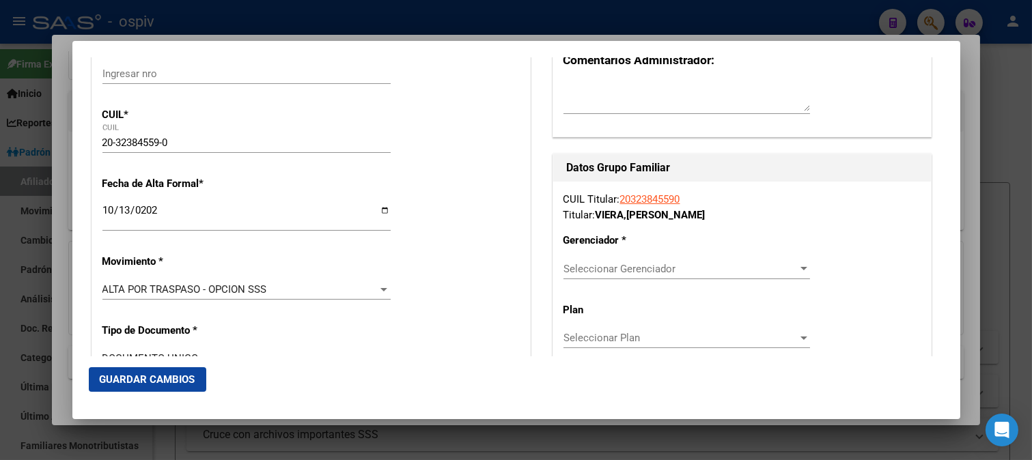
scroll to position [227, 0]
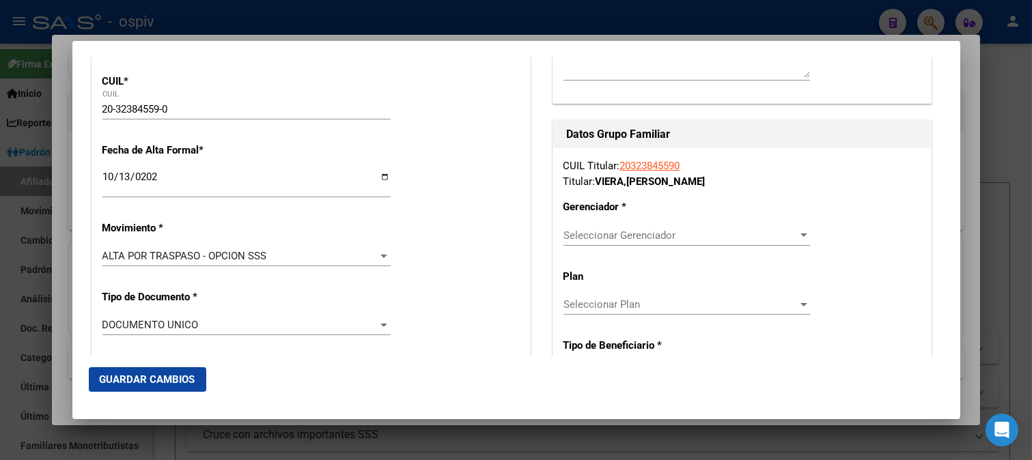
click at [658, 235] on span "Seleccionar Gerenciador" at bounding box center [680, 235] width 234 height 12
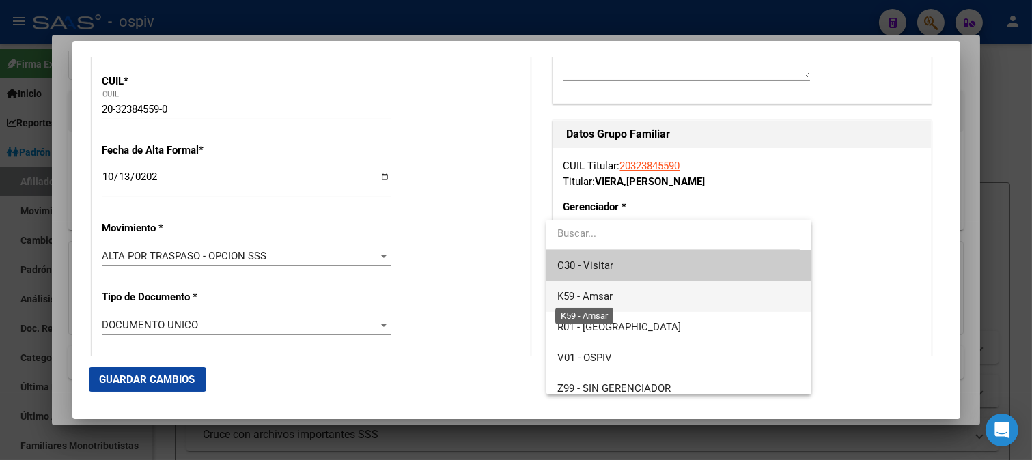
click at [606, 296] on span "K59 - Amsar" at bounding box center [584, 296] width 55 height 12
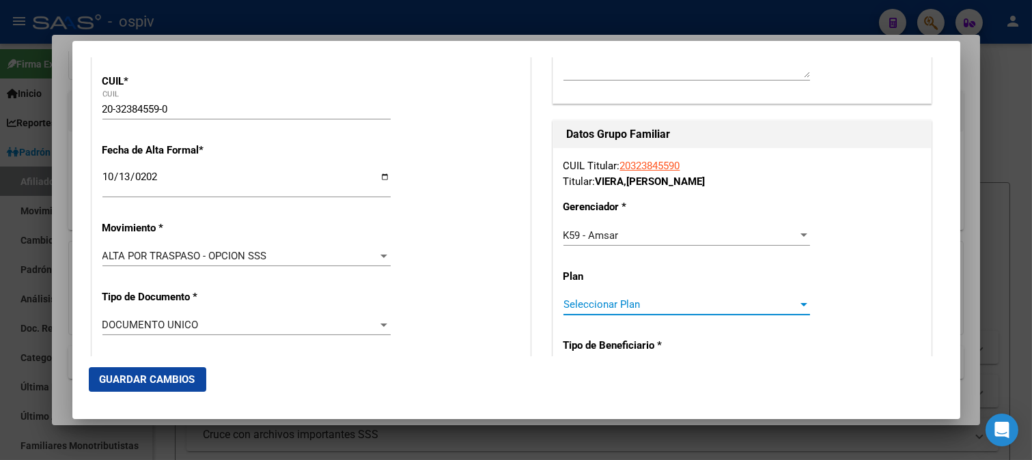
click at [591, 309] on span "Seleccionar Plan" at bounding box center [680, 304] width 234 height 12
click at [162, 376] on div at bounding box center [516, 230] width 1032 height 460
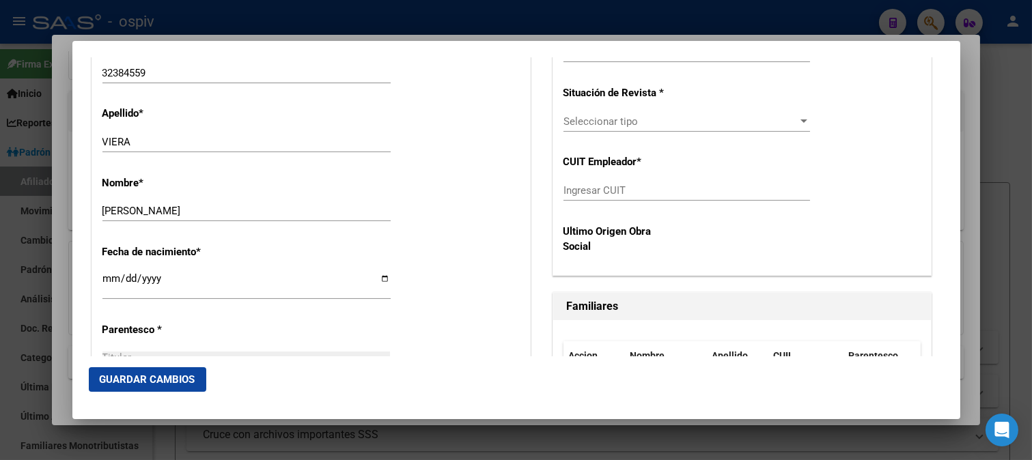
scroll to position [455, 0]
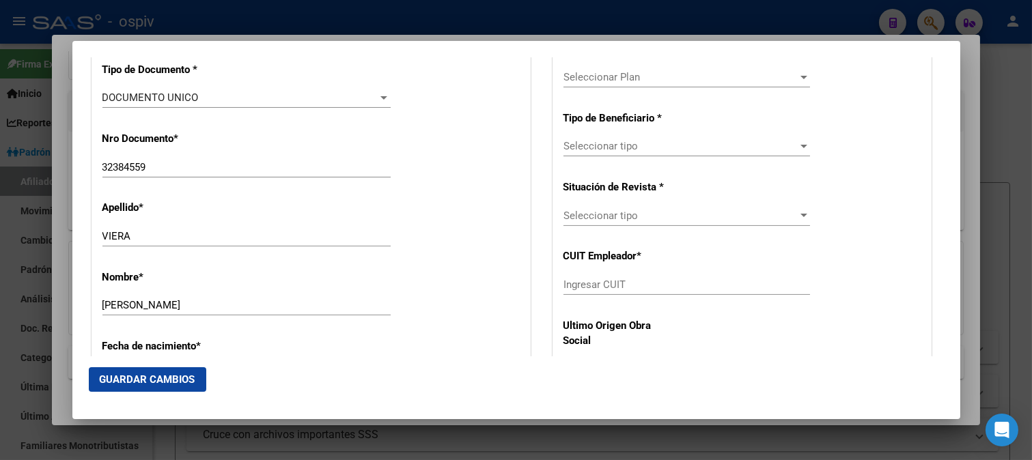
click at [636, 147] on span "Seleccionar tipo" at bounding box center [680, 146] width 234 height 12
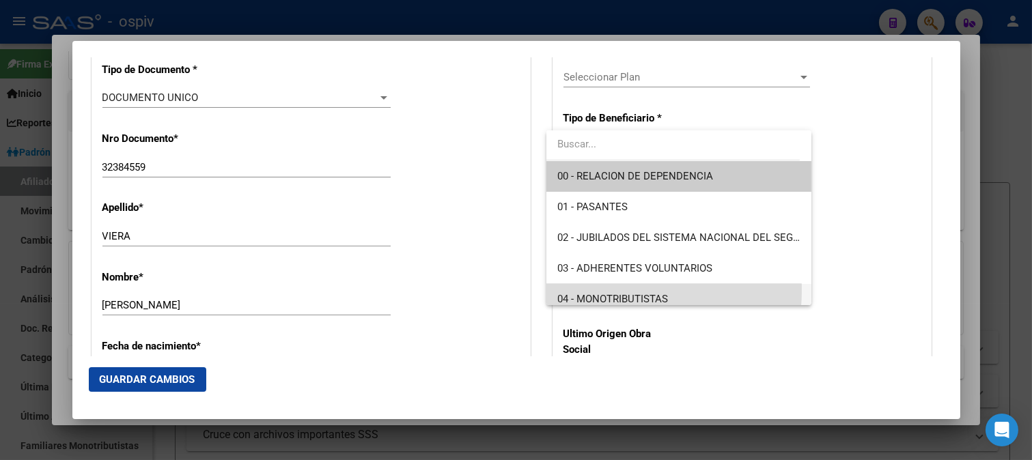
click at [616, 290] on span "04 - MONOTRIBUTISTAS" at bounding box center [678, 299] width 243 height 31
type input "20-32384559-0"
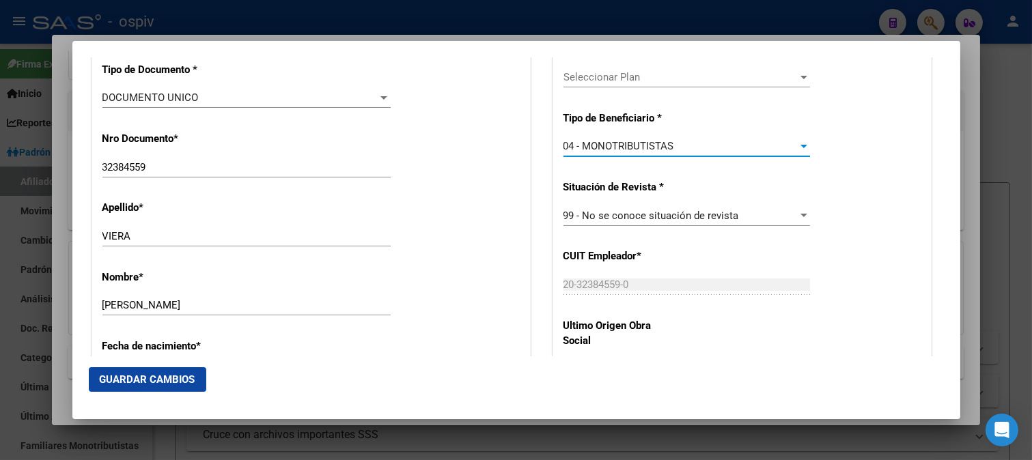
click at [164, 383] on span "Guardar Cambios" at bounding box center [148, 379] width 96 height 12
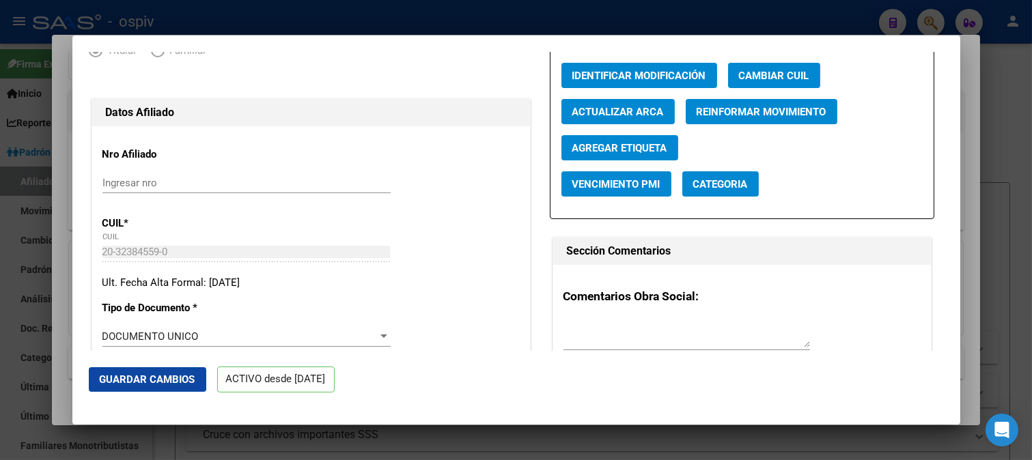
scroll to position [0, 0]
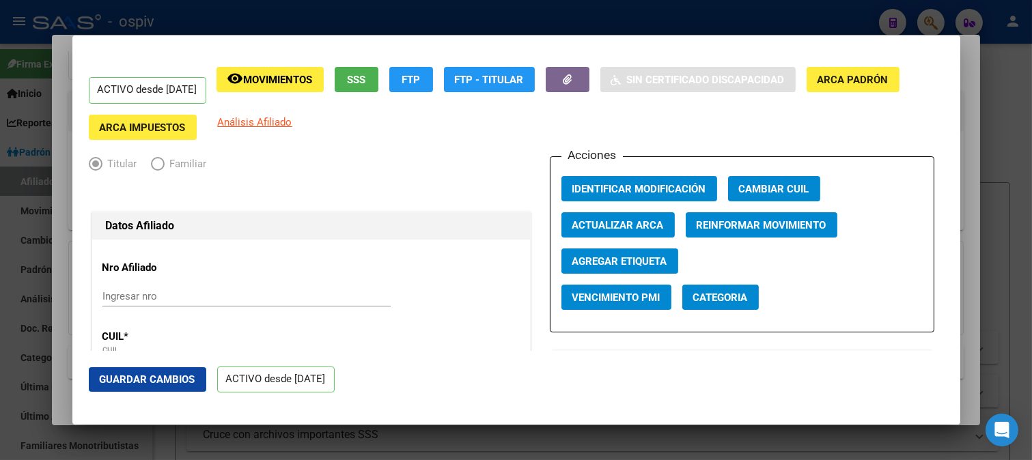
click at [705, 302] on span "Categoria" at bounding box center [720, 298] width 55 height 12
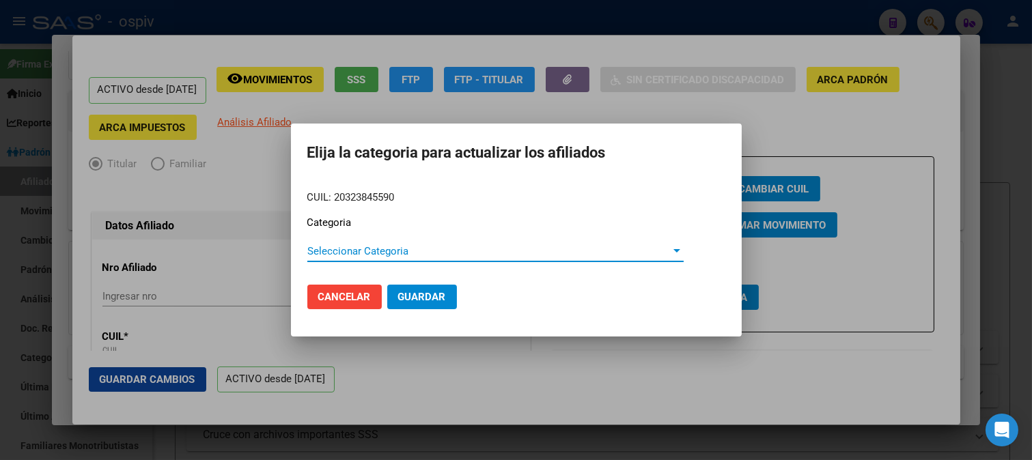
click at [362, 253] on span "Seleccionar Categoria" at bounding box center [489, 251] width 364 height 12
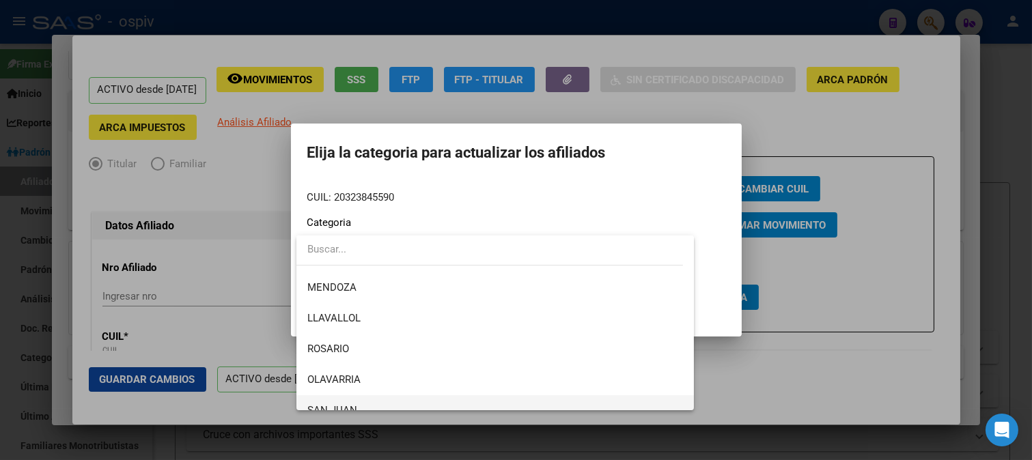
scroll to position [227, 0]
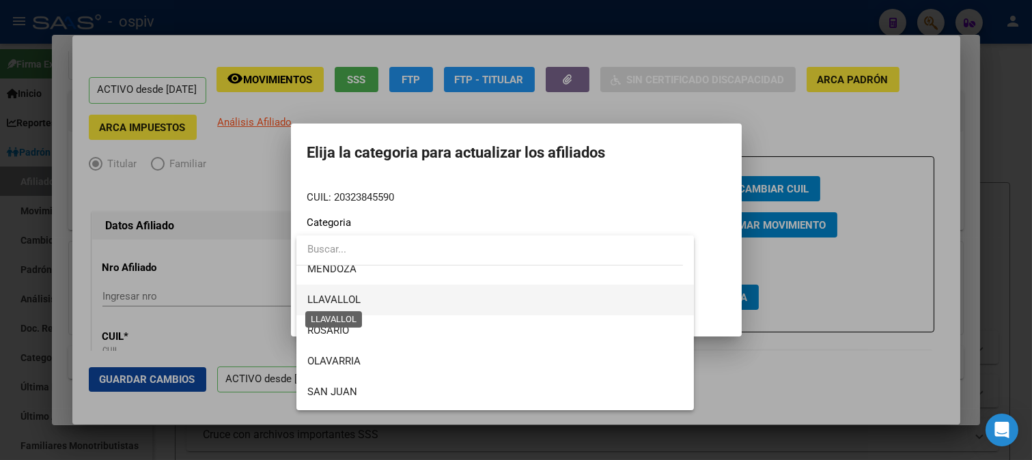
click at [352, 295] on span "LLAVALLOL" at bounding box center [333, 300] width 53 height 12
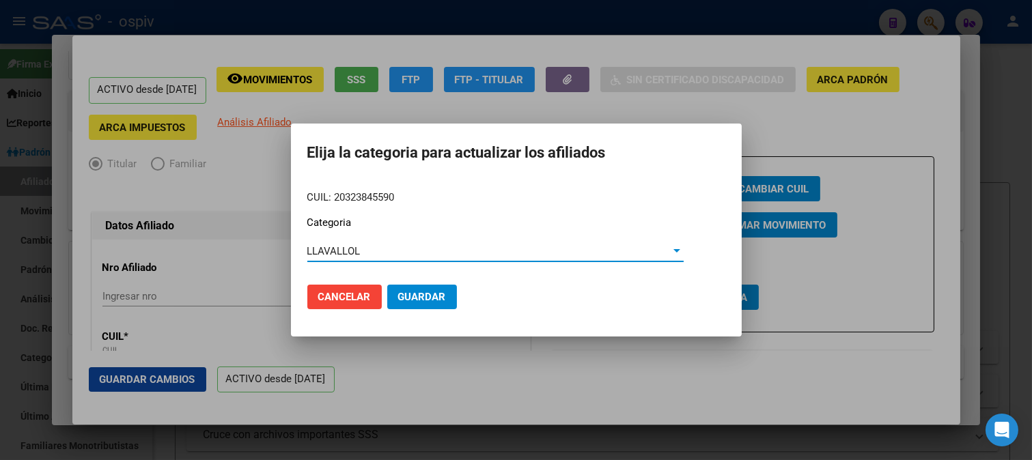
click at [408, 297] on span "Guardar" at bounding box center [422, 297] width 48 height 12
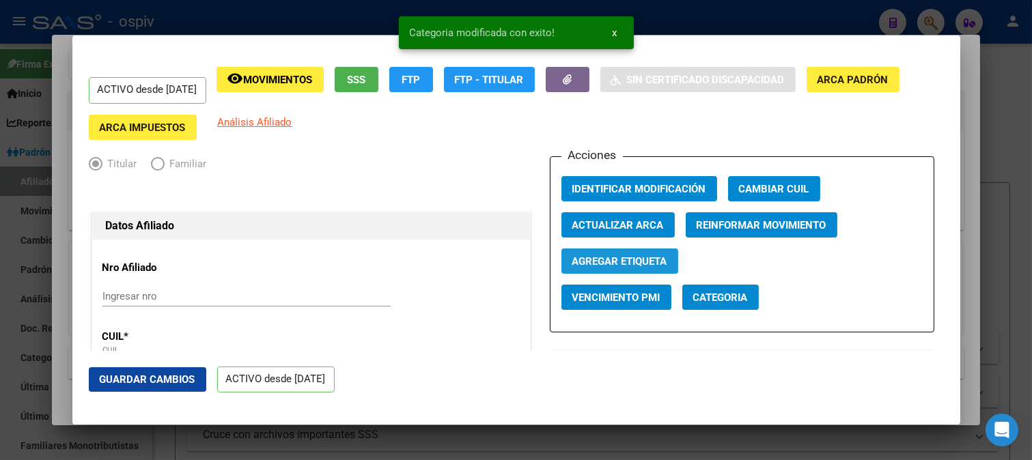
click at [619, 257] on span "Agregar Etiqueta" at bounding box center [619, 261] width 95 height 12
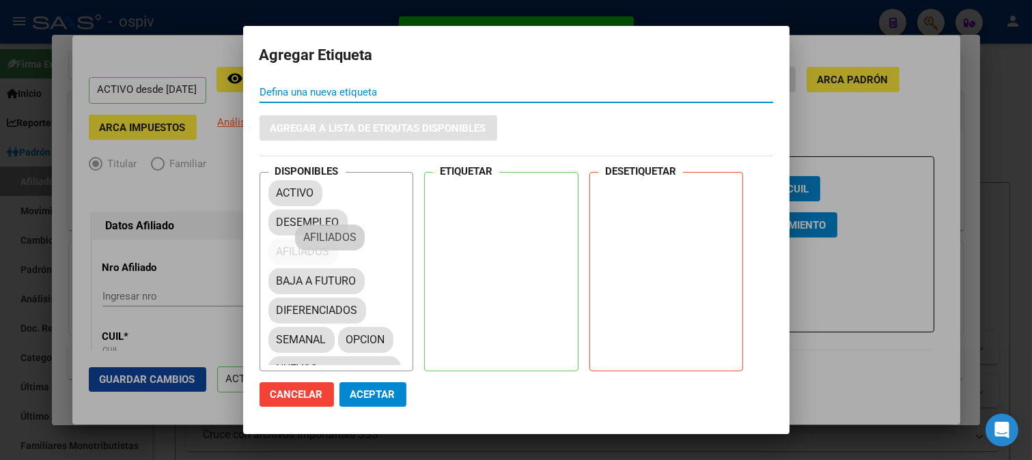
drag, startPoint x: 285, startPoint y: 251, endPoint x: 251, endPoint y: 236, distance: 37.0
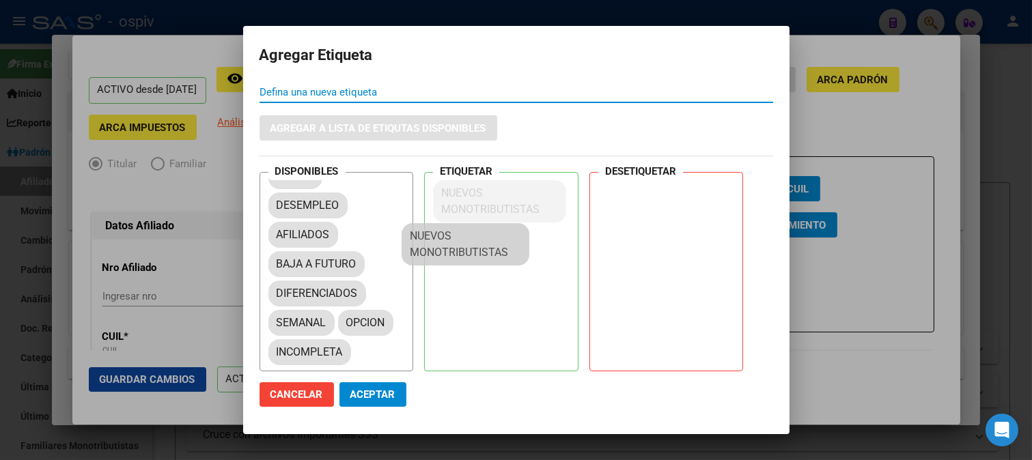
scroll to position [16, 0]
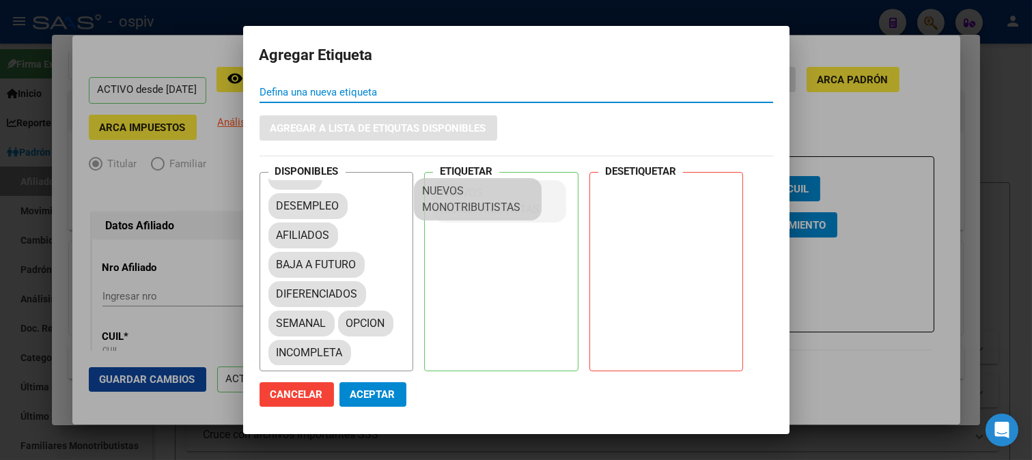
drag, startPoint x: 440, startPoint y: 268, endPoint x: 480, endPoint y: 186, distance: 91.3
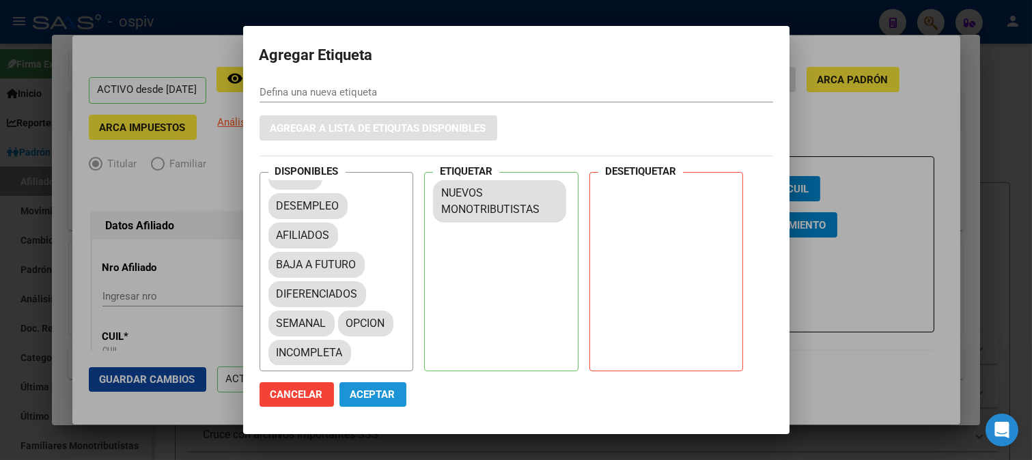
click at [367, 393] on span "Aceptar" at bounding box center [372, 394] width 45 height 12
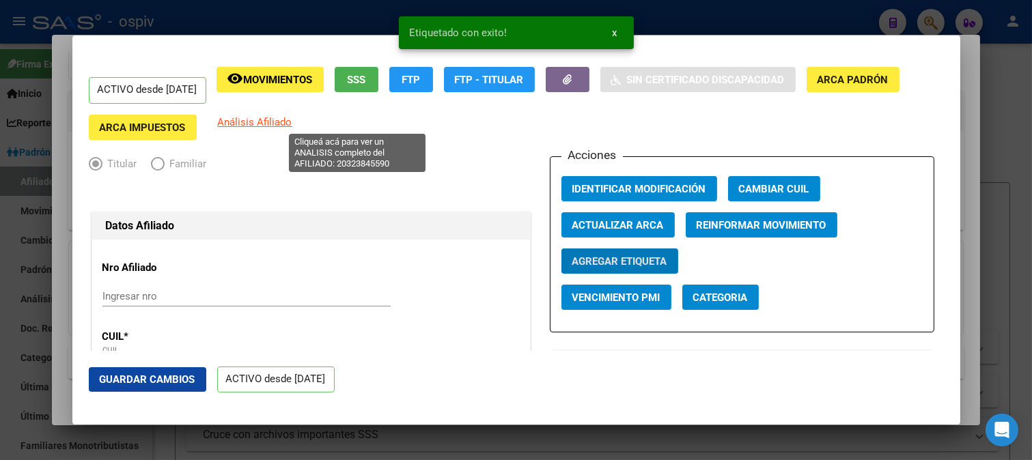
click at [292, 125] on span "Análisis Afiliado" at bounding box center [255, 122] width 74 height 12
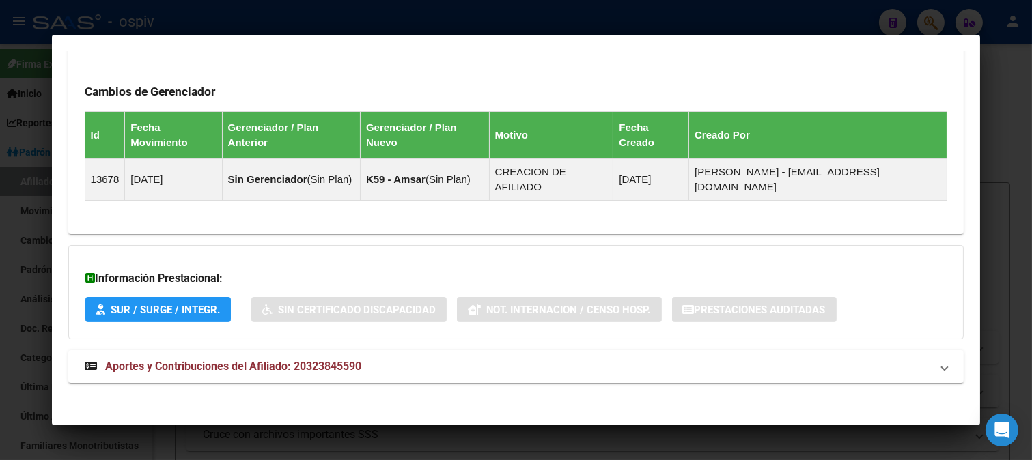
scroll to position [784, 0]
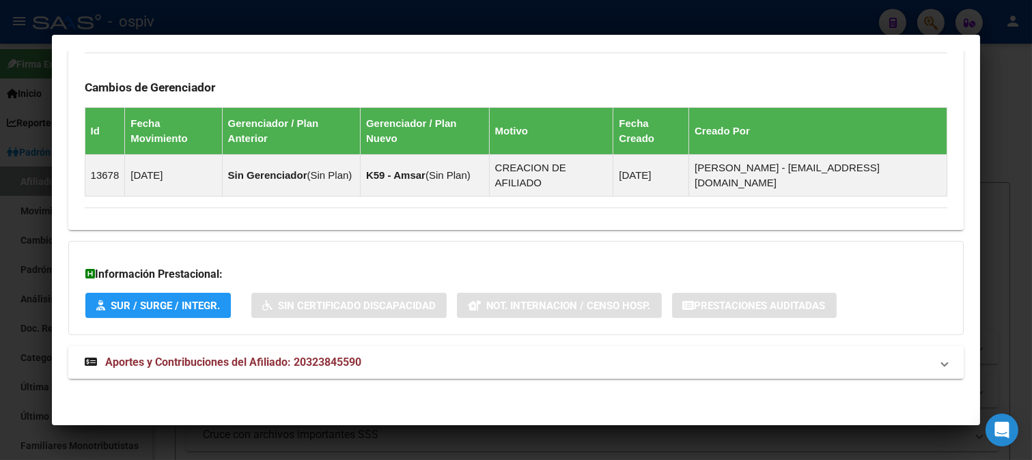
click at [329, 373] on mat-expansion-panel-header "Aportes y Contribuciones del Afiliado: 20323845590" at bounding box center [516, 362] width 896 height 33
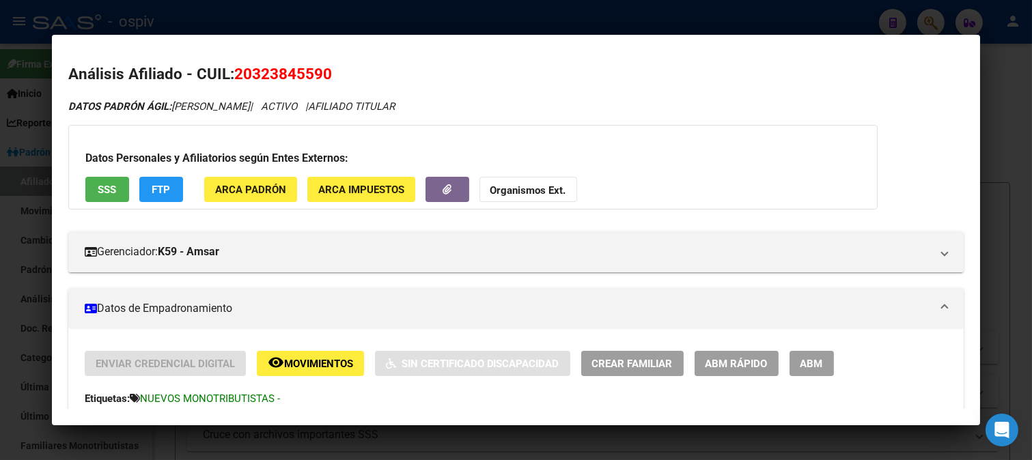
scroll to position [0, 0]
click at [148, 194] on button "FTP" at bounding box center [161, 190] width 44 height 25
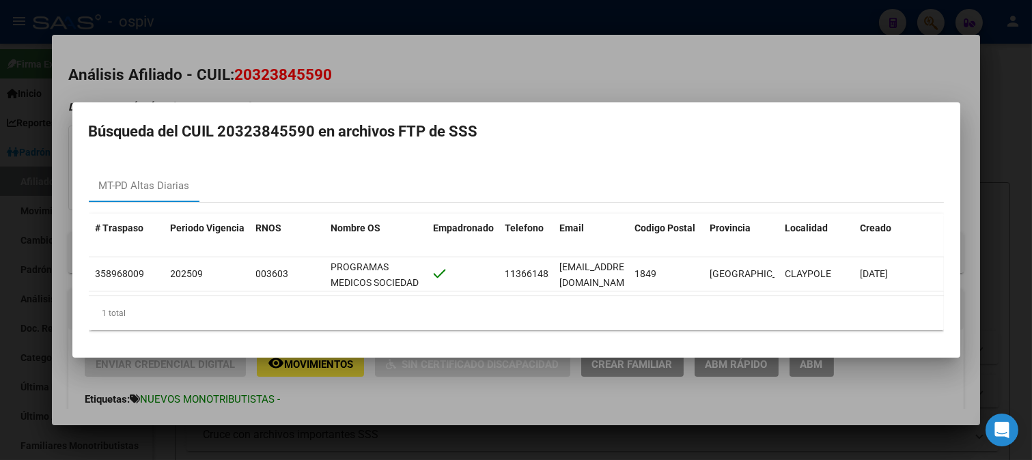
scroll to position [0, 1]
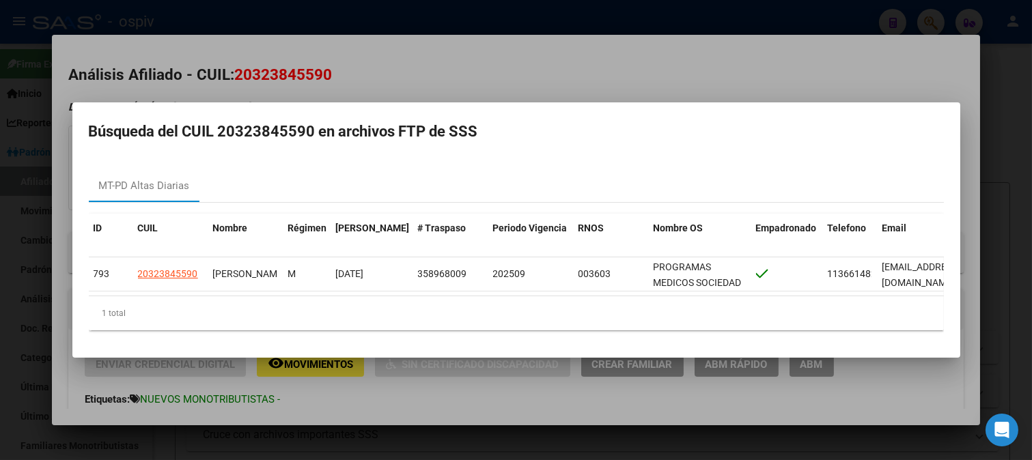
click at [591, 49] on div at bounding box center [516, 230] width 1032 height 460
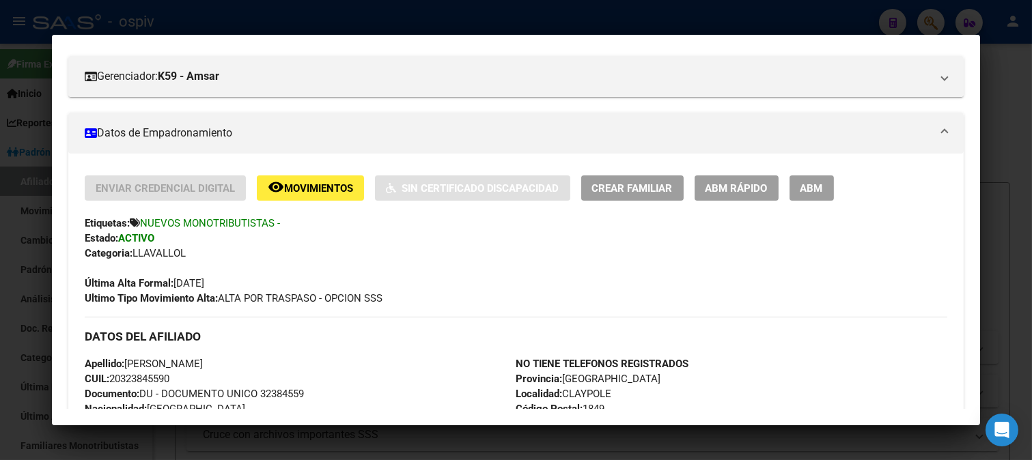
scroll to position [152, 0]
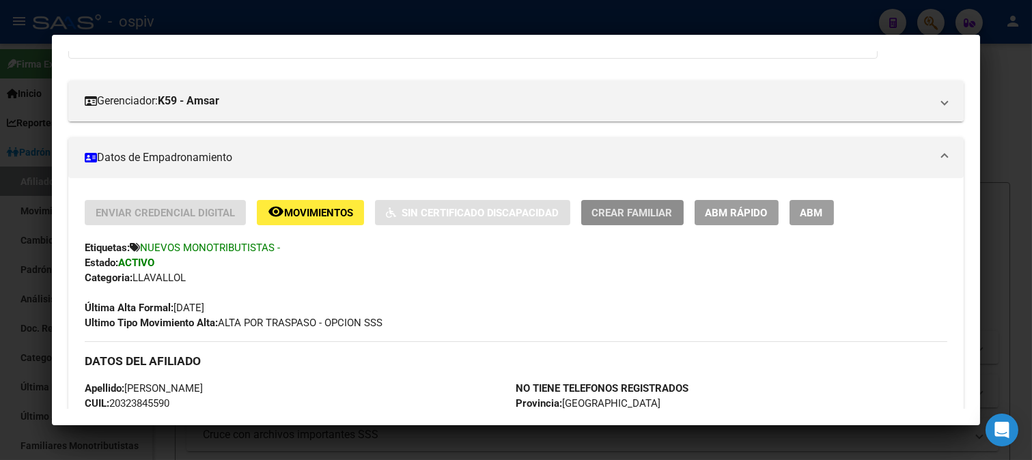
click at [630, 208] on span "Crear Familiar" at bounding box center [632, 213] width 81 height 12
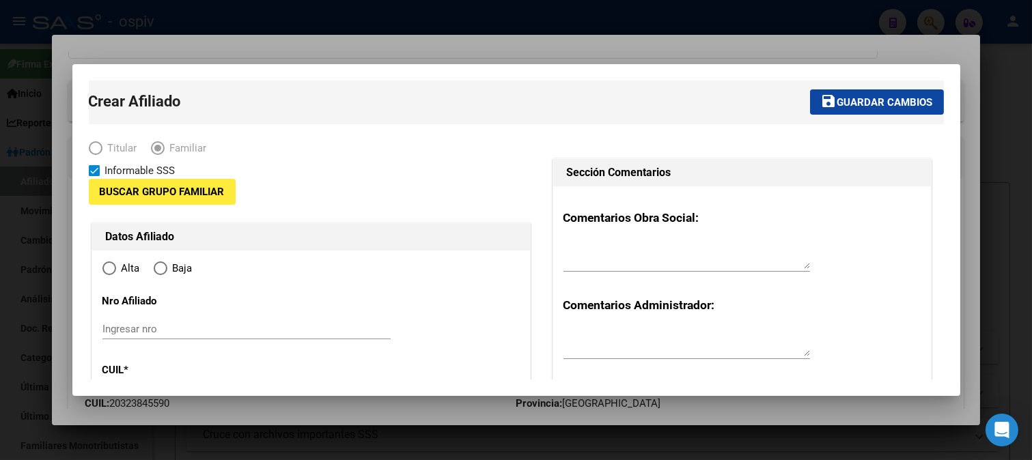
type input "20-32384559-0"
type input "CLAYPOLE"
type input "1849"
type input "TIERRA DEL FUEGO"
type input "3630"
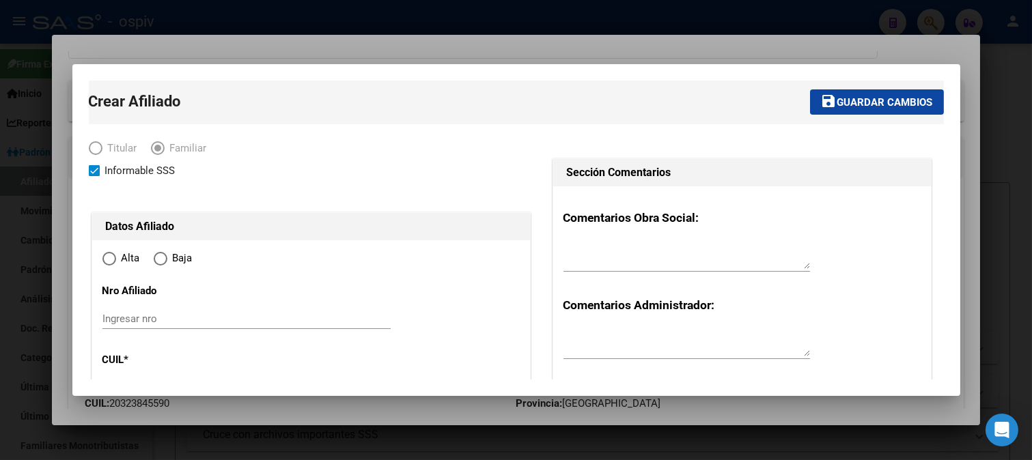
radio input "true"
type input "20-32384559-0"
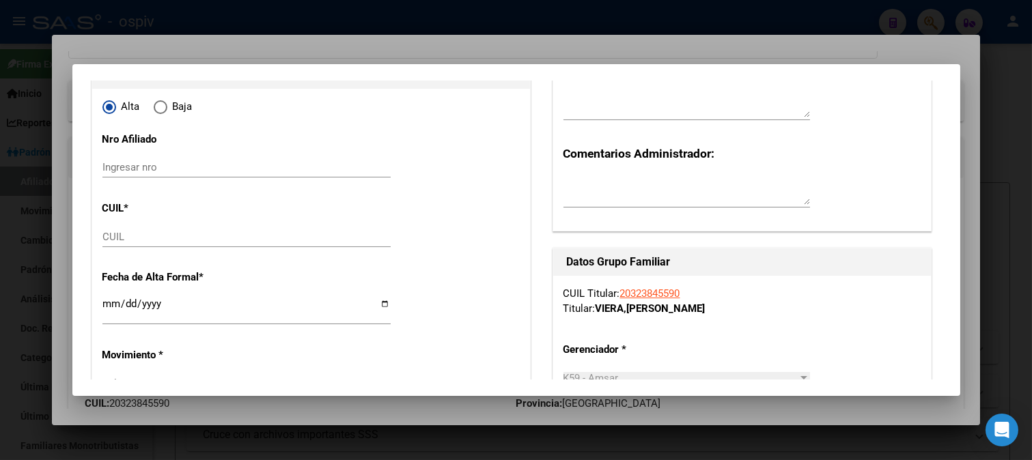
click at [137, 240] on input "CUIL" at bounding box center [246, 237] width 288 height 12
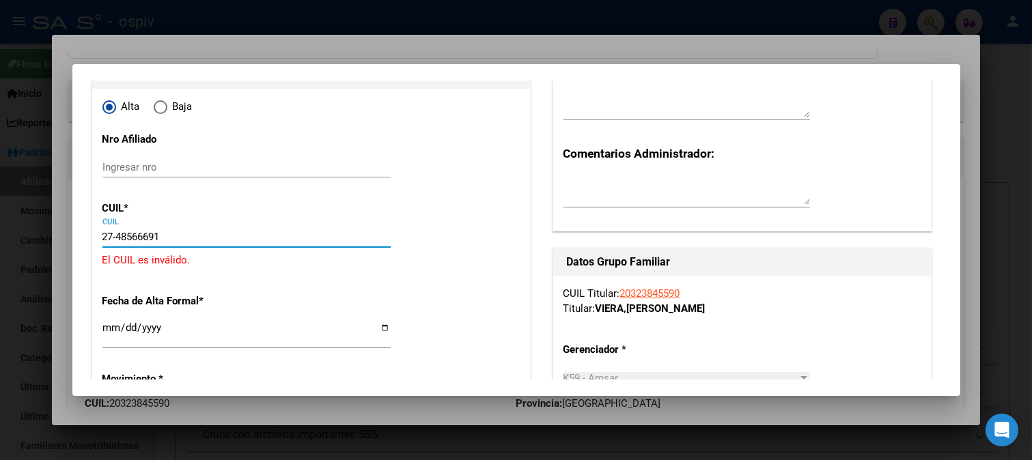
type input "27-48566691-0"
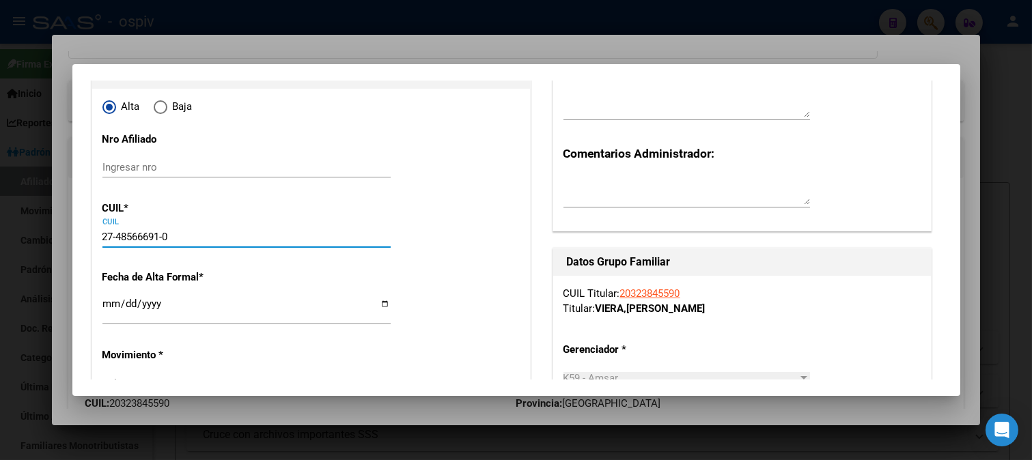
type input "48566691"
type input "VIERA ACOSTA"
type input "KIARA [PERSON_NAME]"
type input "2008-04-12"
type input "CLAYPOLE"
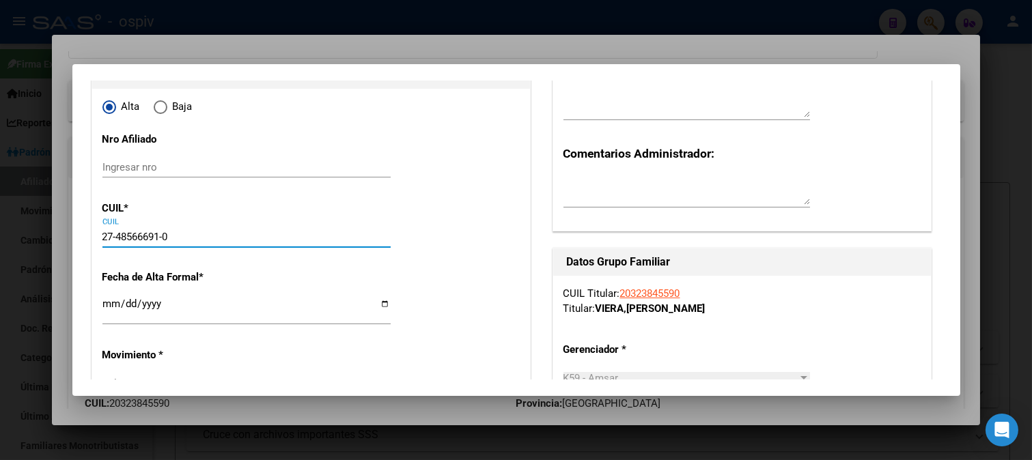
type input "27-48566691-0"
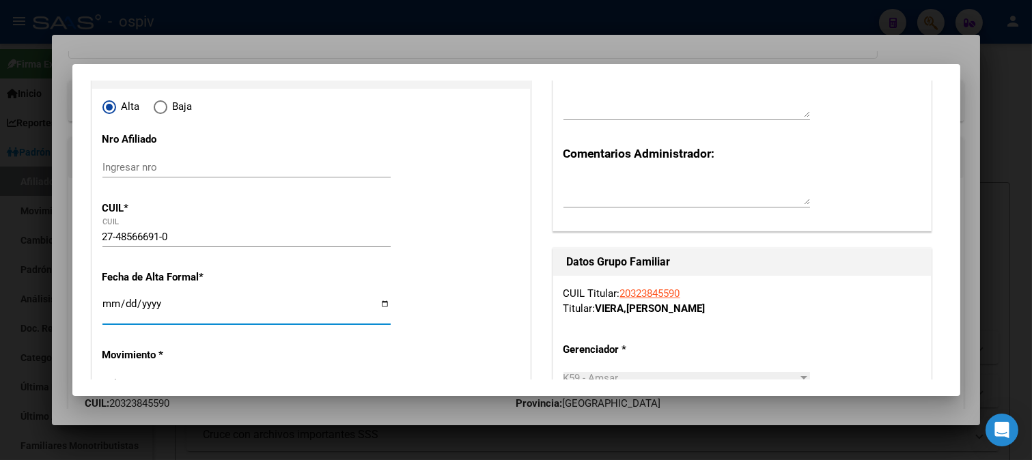
click at [118, 306] on input "Ingresar fecha" at bounding box center [246, 309] width 288 height 22
type input "2025-10-13"
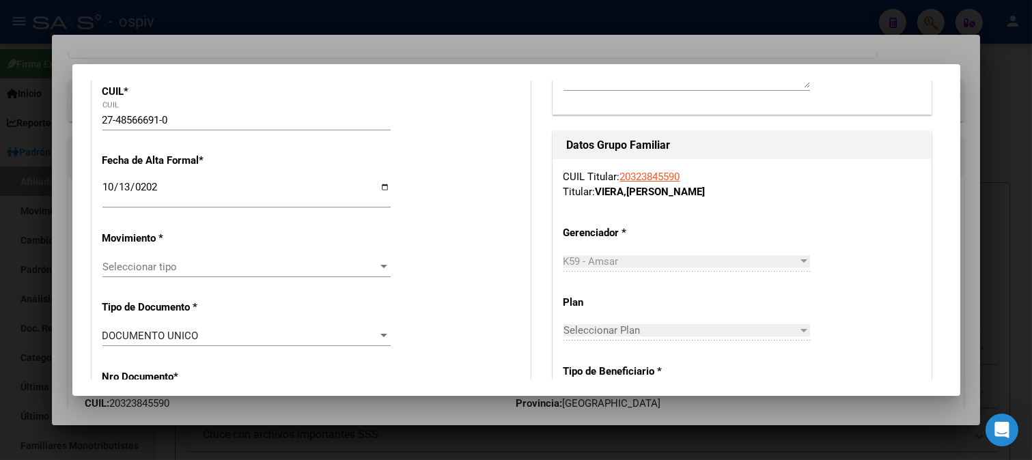
scroll to position [303, 0]
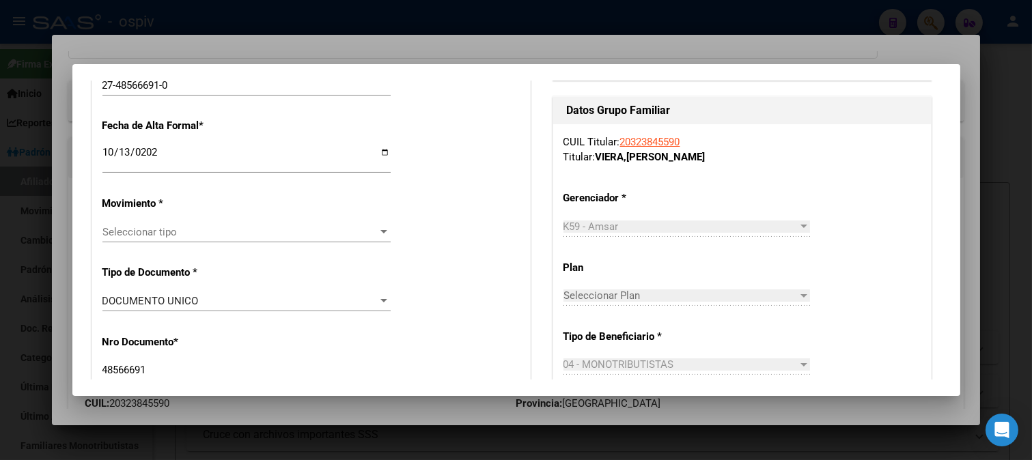
click at [140, 223] on div "Seleccionar tipo Seleccionar tipo" at bounding box center [246, 232] width 288 height 20
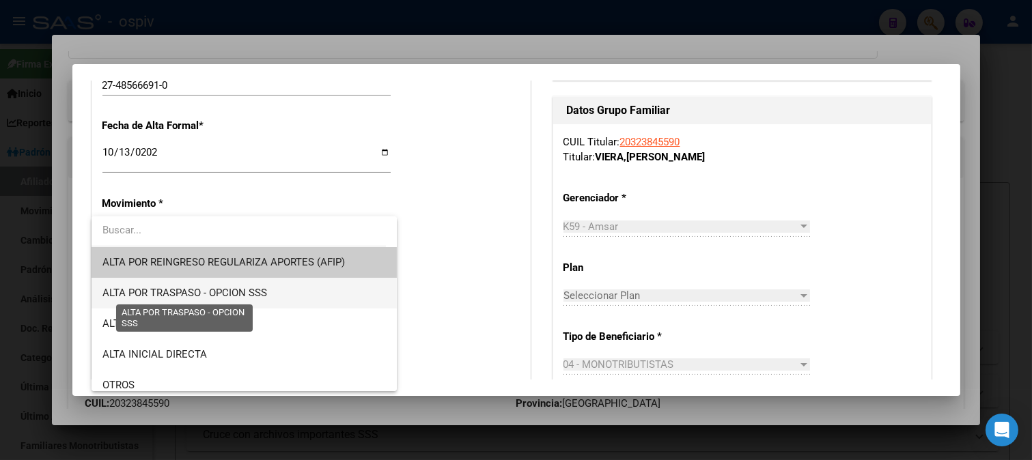
click at [199, 288] on span "ALTA POR TRASPASO - OPCION SSS" at bounding box center [184, 293] width 165 height 12
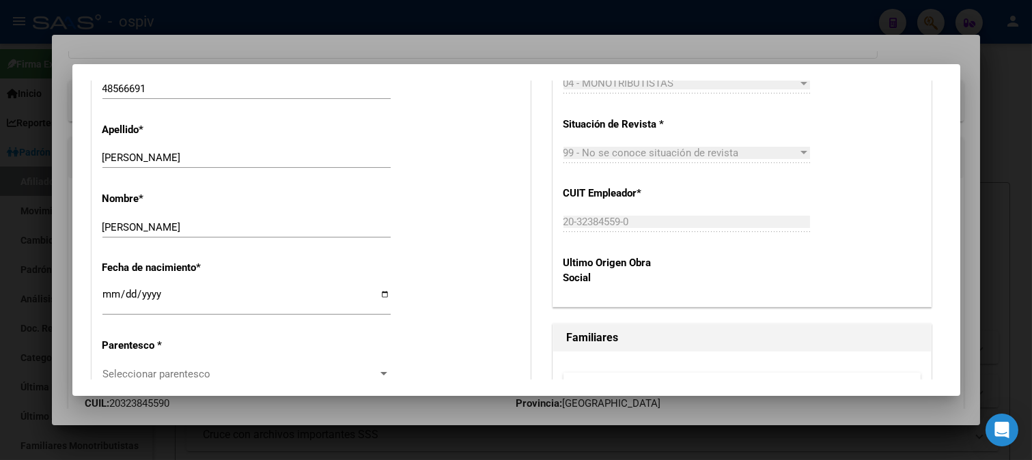
scroll to position [683, 0]
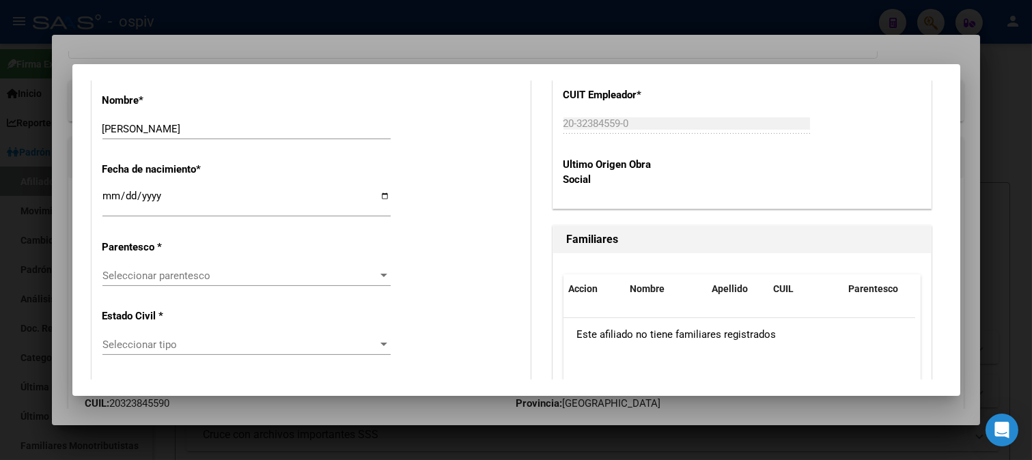
click at [185, 281] on span "Seleccionar parentesco" at bounding box center [240, 276] width 276 height 12
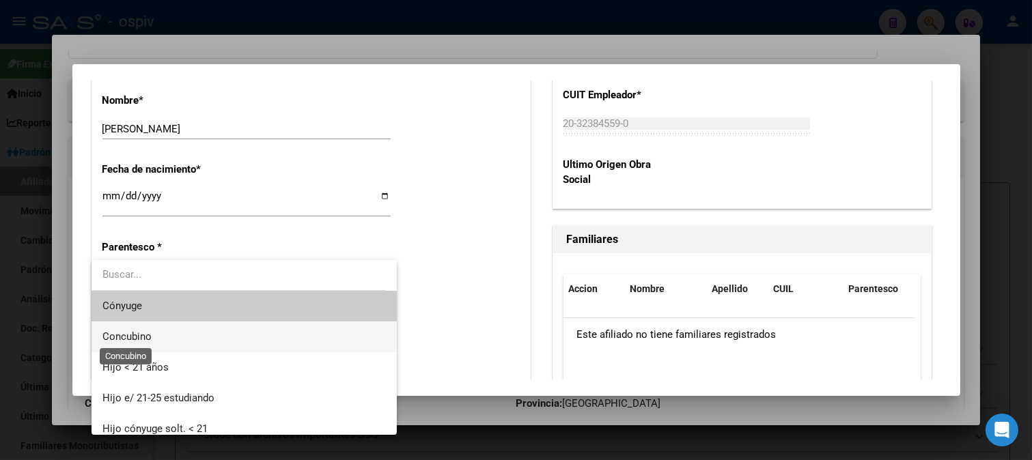
click at [146, 343] on span "Concubino" at bounding box center [126, 336] width 49 height 12
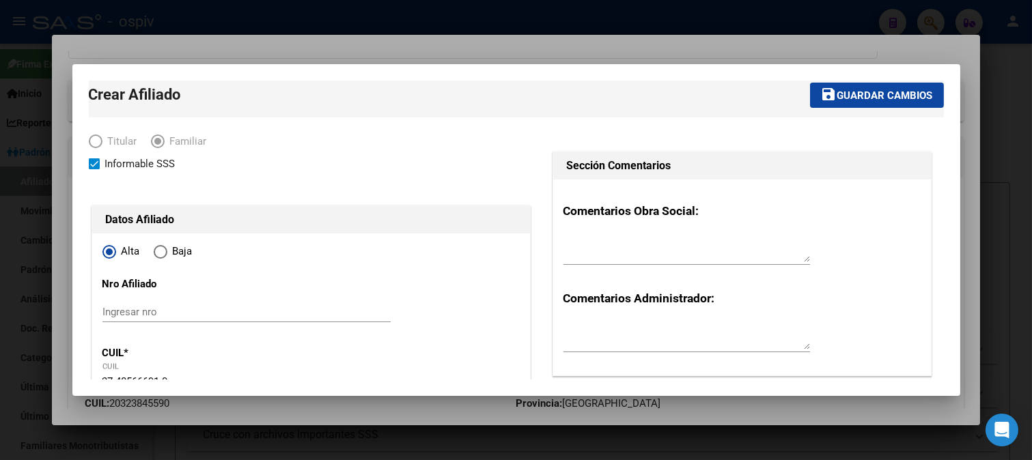
scroll to position [0, 0]
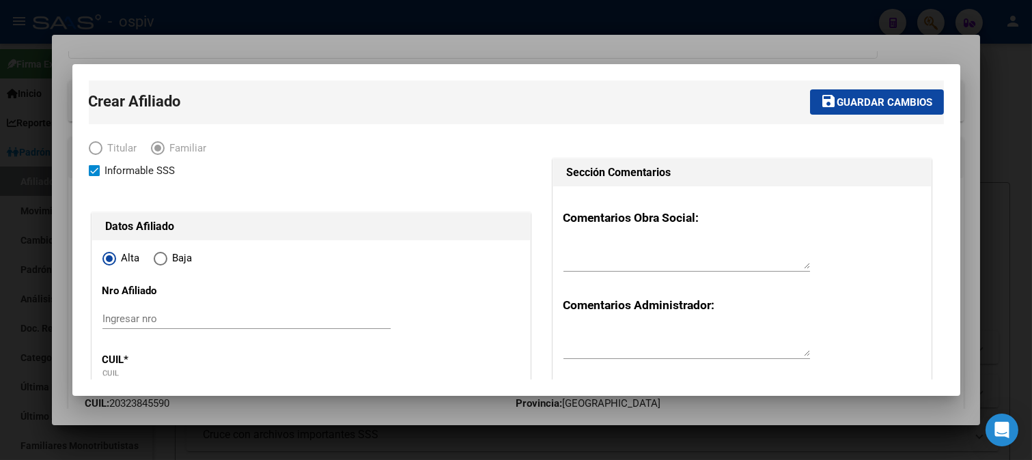
click at [850, 109] on button "save Guardar cambios" at bounding box center [877, 101] width 134 height 25
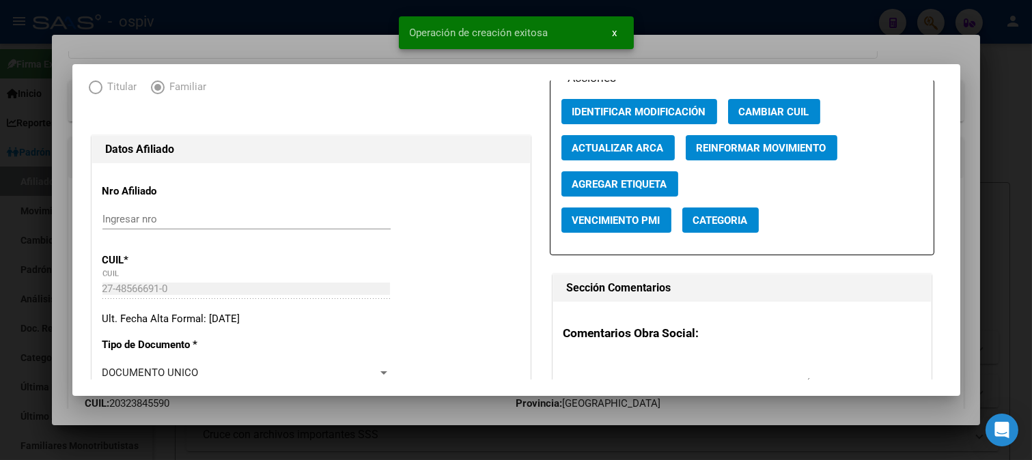
scroll to position [152, 0]
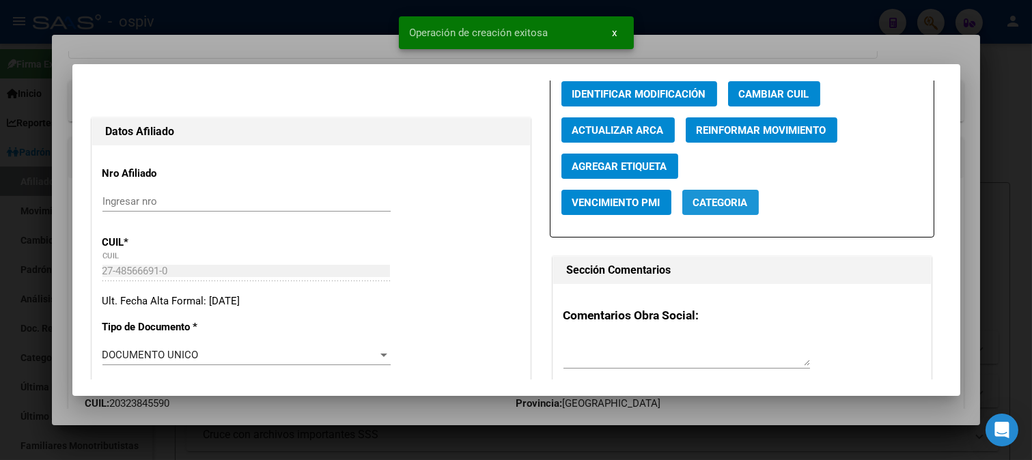
click at [720, 206] on span "Categoria" at bounding box center [720, 203] width 55 height 12
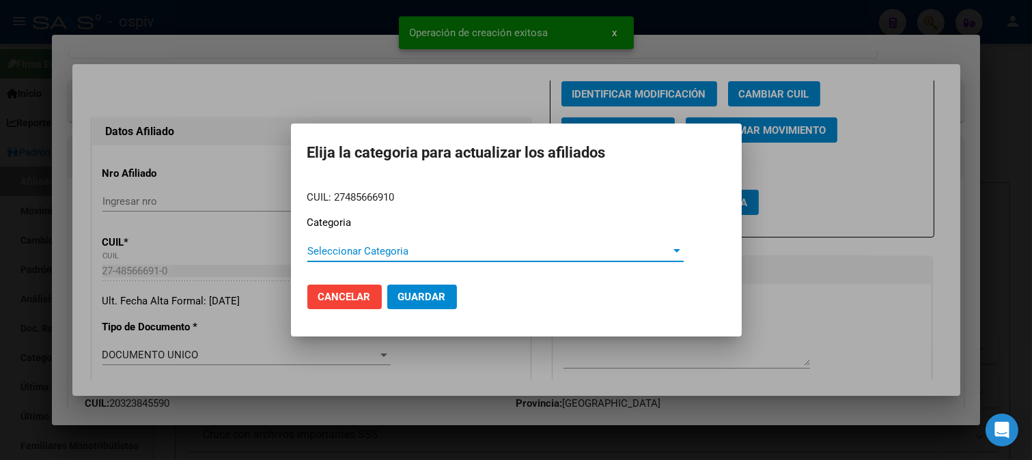
click at [343, 255] on span "Seleccionar Categoria" at bounding box center [489, 251] width 364 height 12
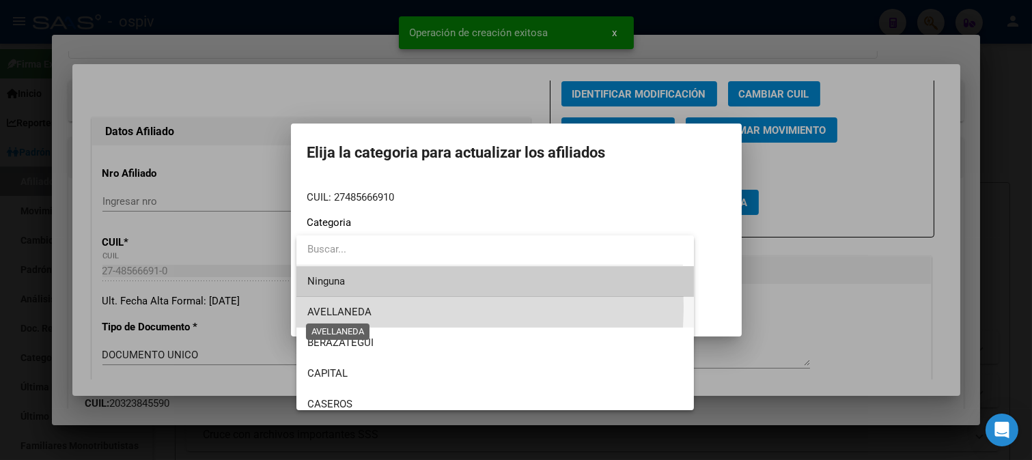
click at [343, 307] on span "AVELLANEDA" at bounding box center [339, 312] width 64 height 12
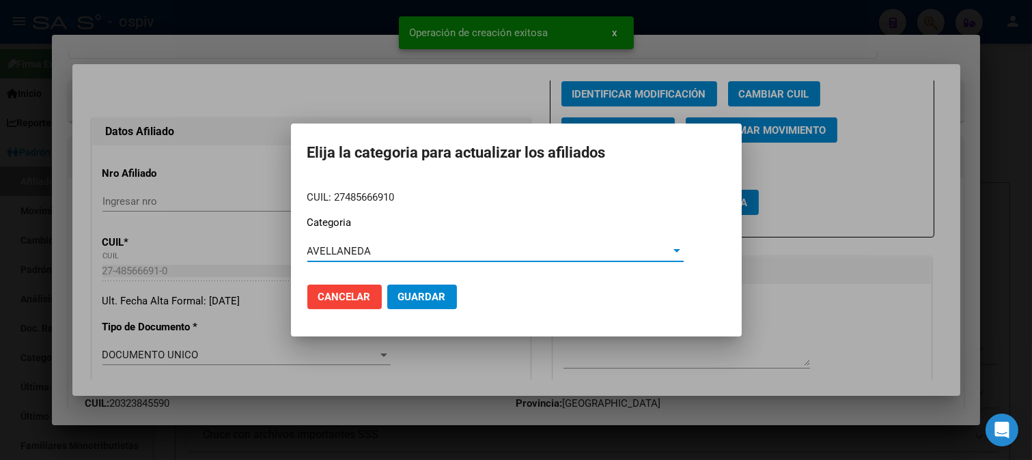
drag, startPoint x: 463, startPoint y: 292, endPoint x: 445, endPoint y: 292, distance: 17.8
click at [463, 292] on mat-dialog-actions "Cancelar Guardar" at bounding box center [516, 297] width 418 height 46
click at [426, 297] on span "Guardar" at bounding box center [422, 297] width 48 height 12
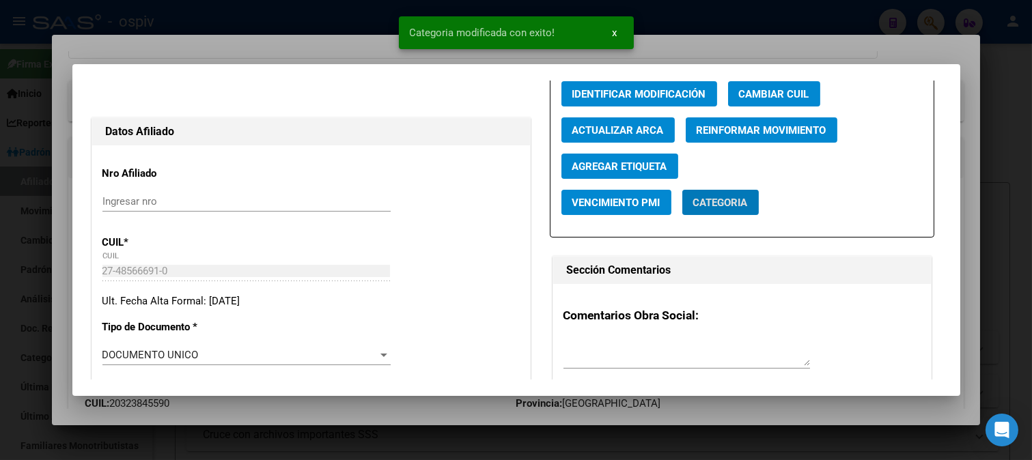
click at [626, 169] on span "Agregar Etiqueta" at bounding box center [619, 166] width 95 height 12
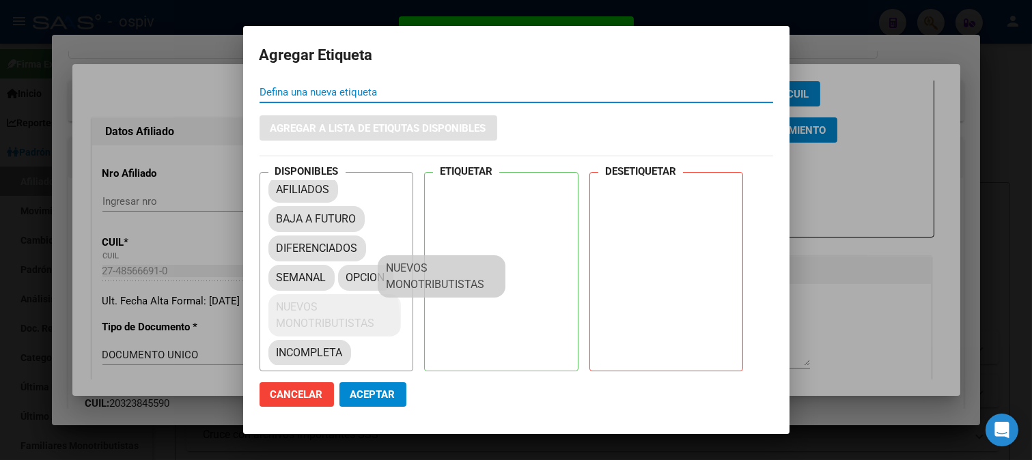
scroll to position [16, 0]
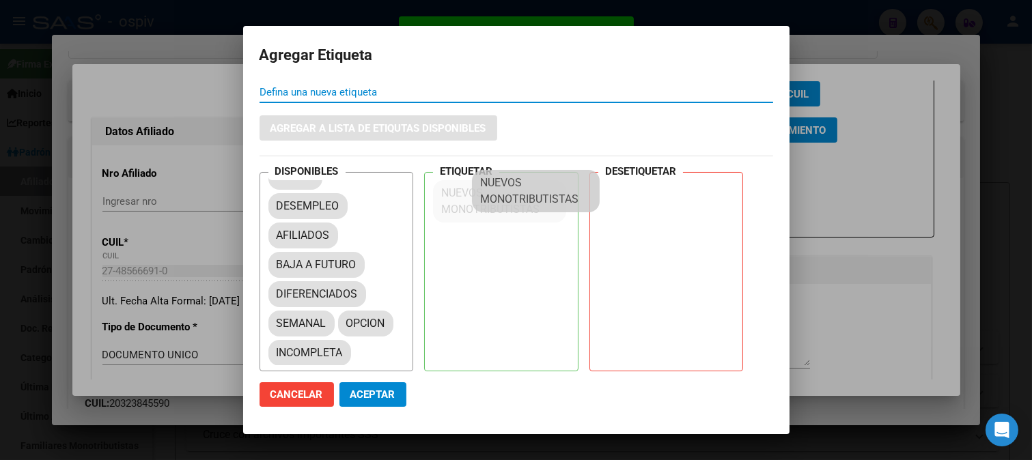
drag, startPoint x: 414, startPoint y: 281, endPoint x: 508, endPoint y: 195, distance: 127.1
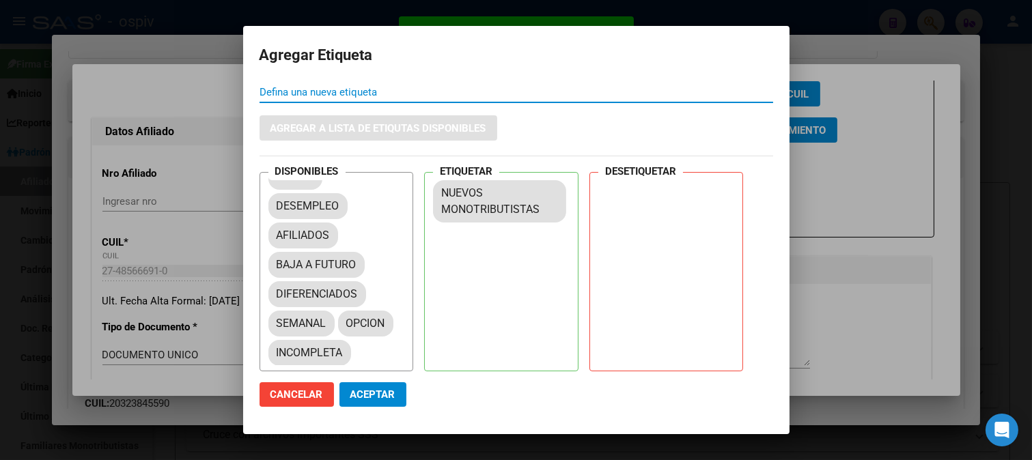
click at [373, 399] on span "Aceptar" at bounding box center [372, 394] width 45 height 12
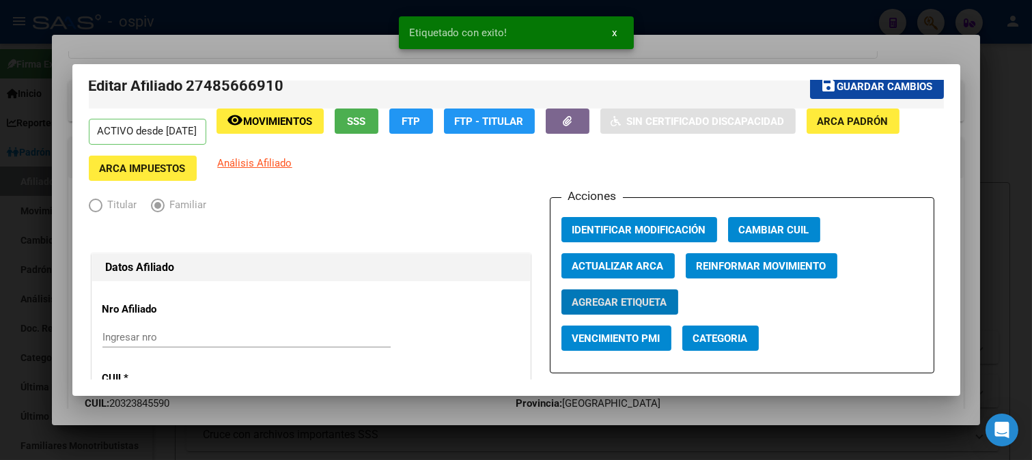
scroll to position [0, 0]
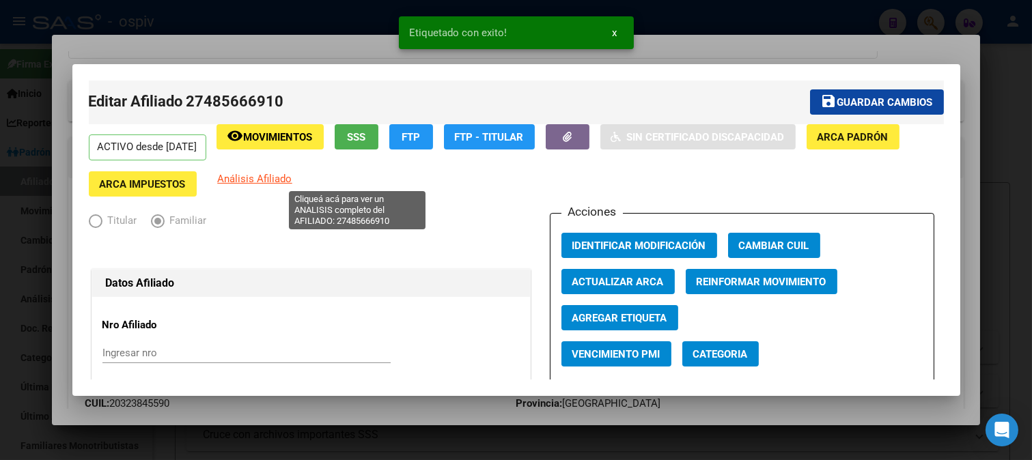
click at [292, 183] on span "Análisis Afiliado" at bounding box center [255, 179] width 74 height 12
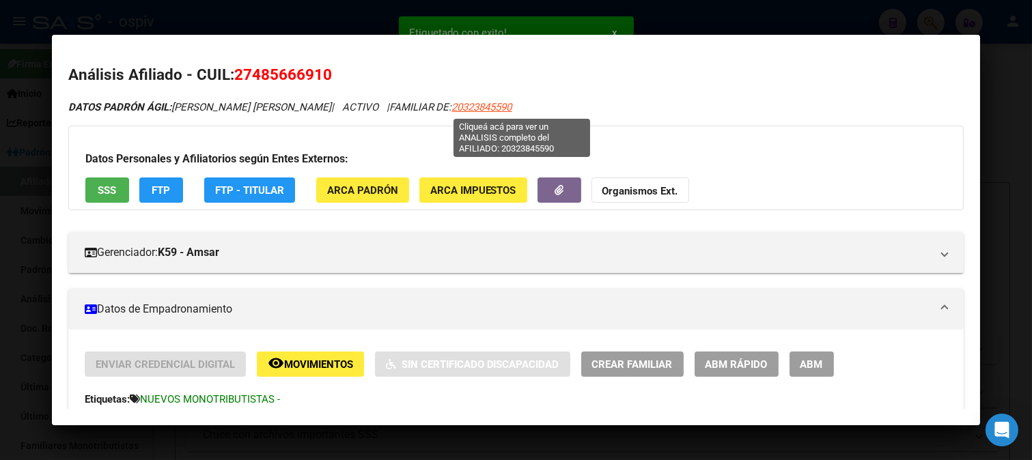
click at [512, 108] on span "20323845590" at bounding box center [482, 107] width 60 height 12
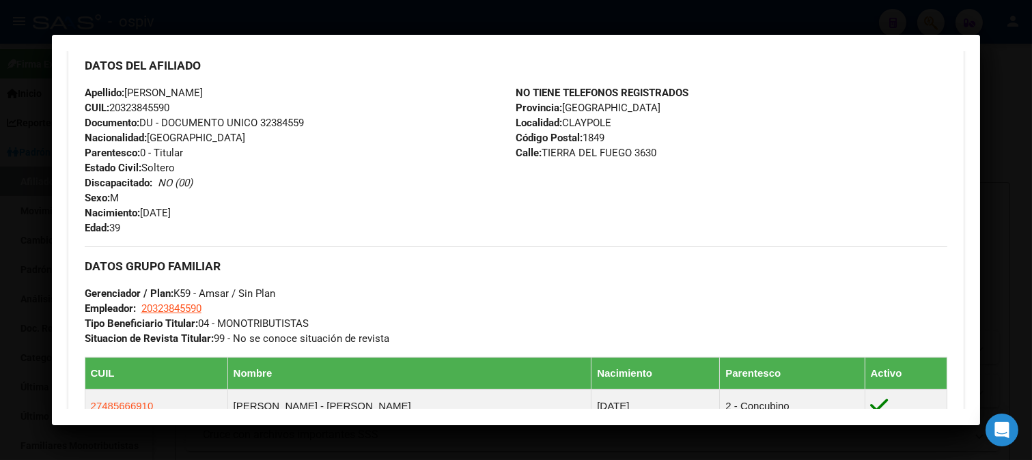
scroll to position [472, 0]
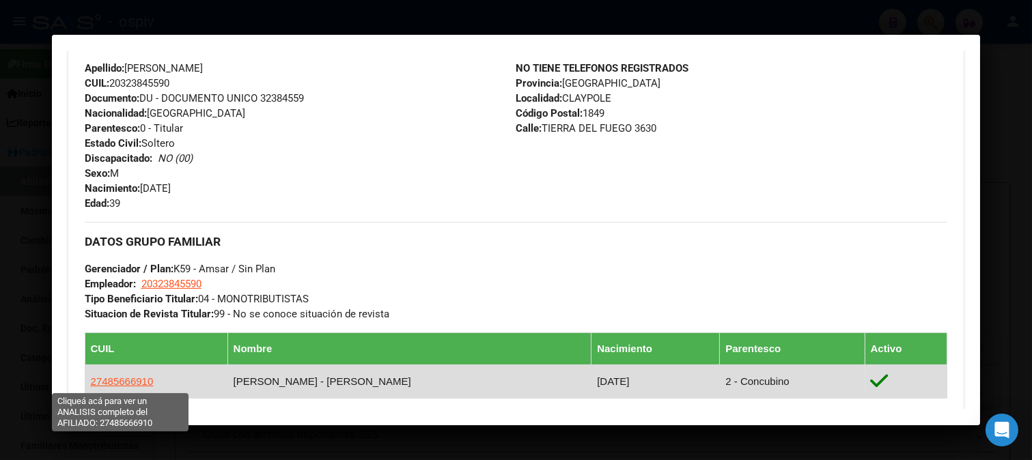
click at [124, 385] on span "27485666910" at bounding box center [122, 382] width 63 height 12
type textarea "27485666910"
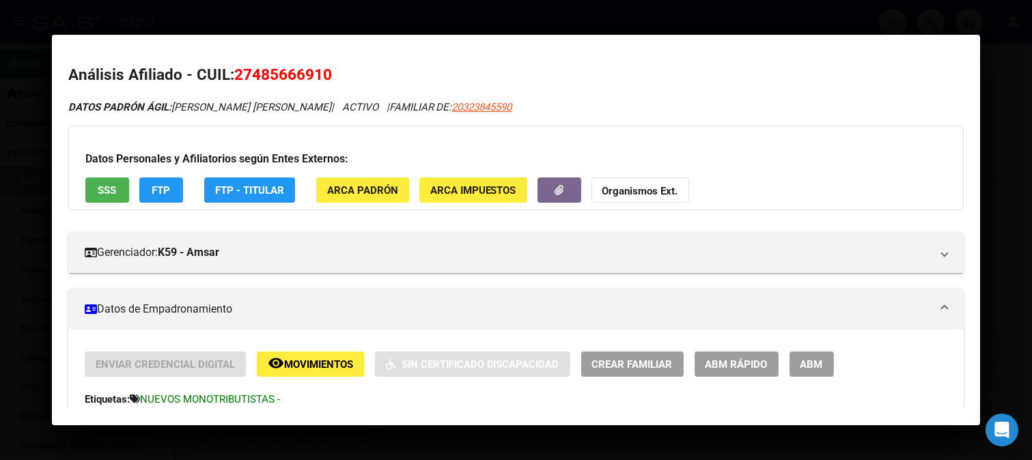
click at [807, 363] on span "ABM" at bounding box center [811, 364] width 23 height 12
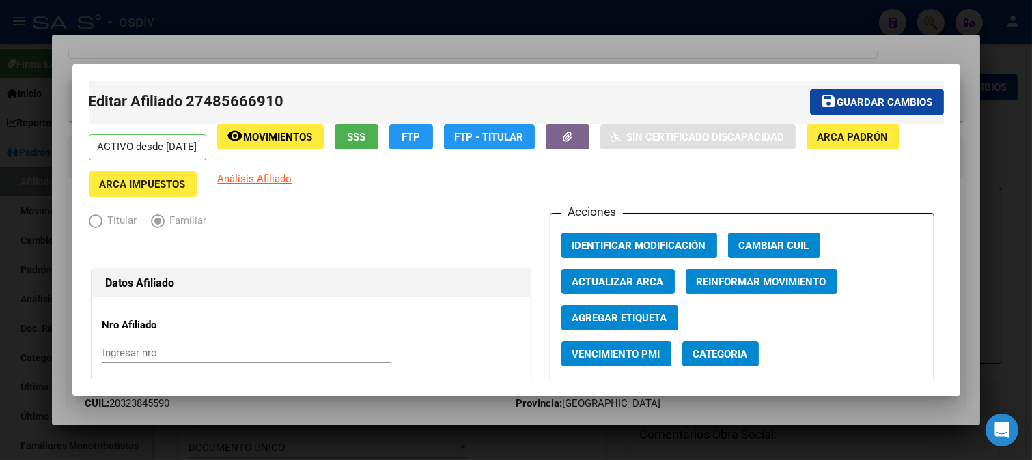
radio input "true"
type input "20-32384559-0"
click at [735, 360] on span "Categoria" at bounding box center [720, 354] width 55 height 12
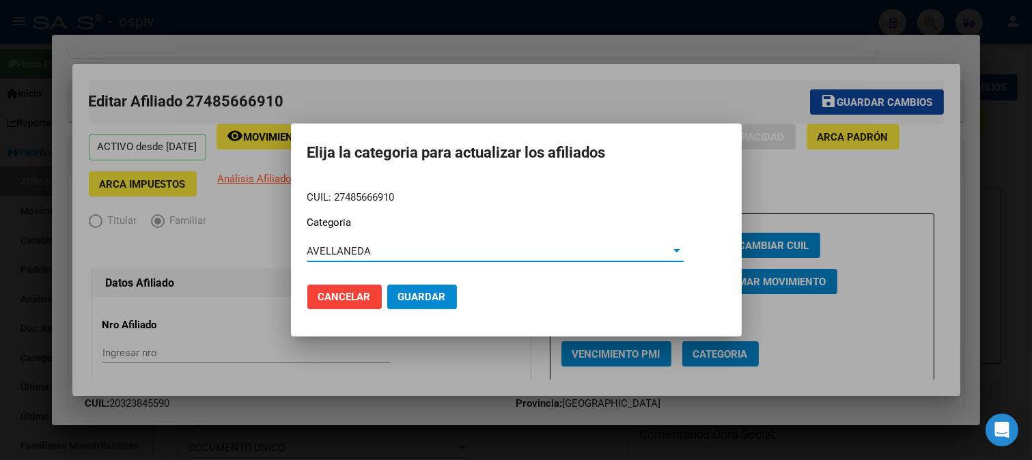
click at [674, 254] on div at bounding box center [676, 251] width 12 height 11
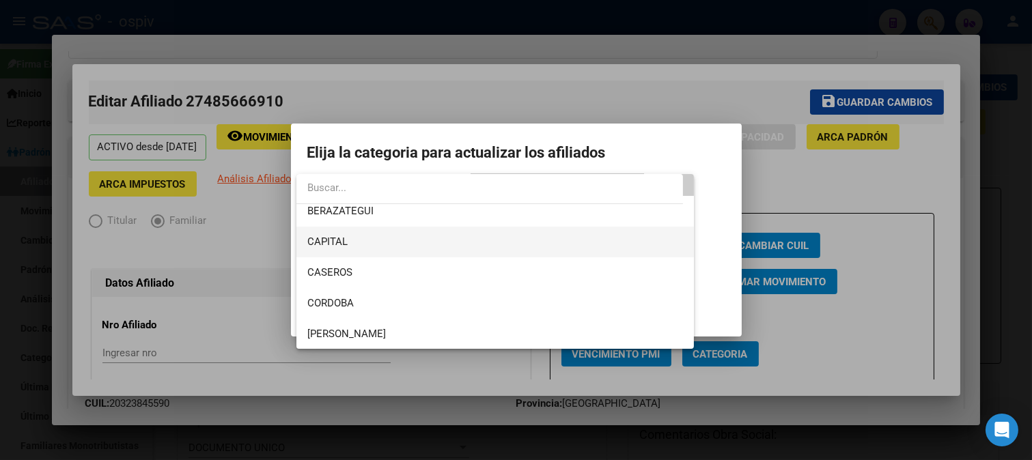
scroll to position [152, 0]
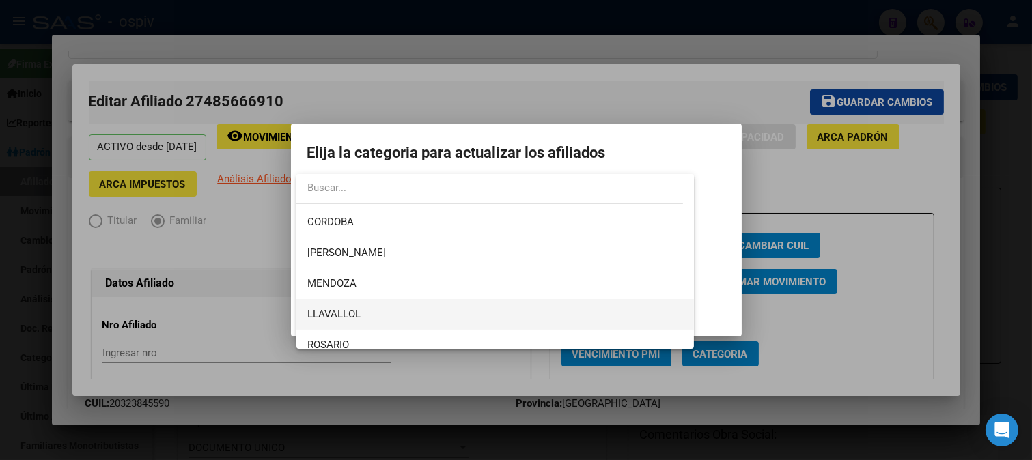
drag, startPoint x: 356, startPoint y: 302, endPoint x: 363, endPoint y: 306, distance: 7.6
click at [356, 304] on span "LLAVALLOL" at bounding box center [495, 314] width 376 height 31
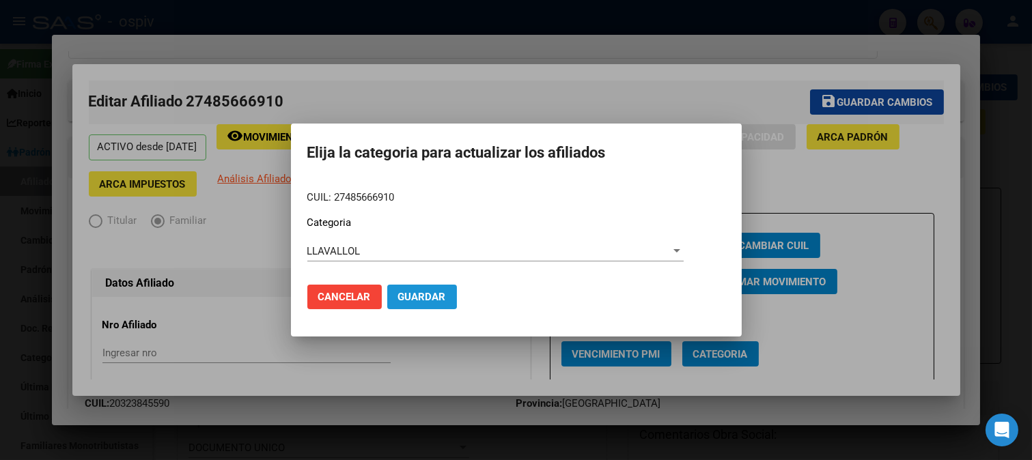
drag, startPoint x: 403, startPoint y: 289, endPoint x: 519, endPoint y: 292, distance: 116.1
click at [407, 289] on button "Guardar" at bounding box center [422, 297] width 70 height 25
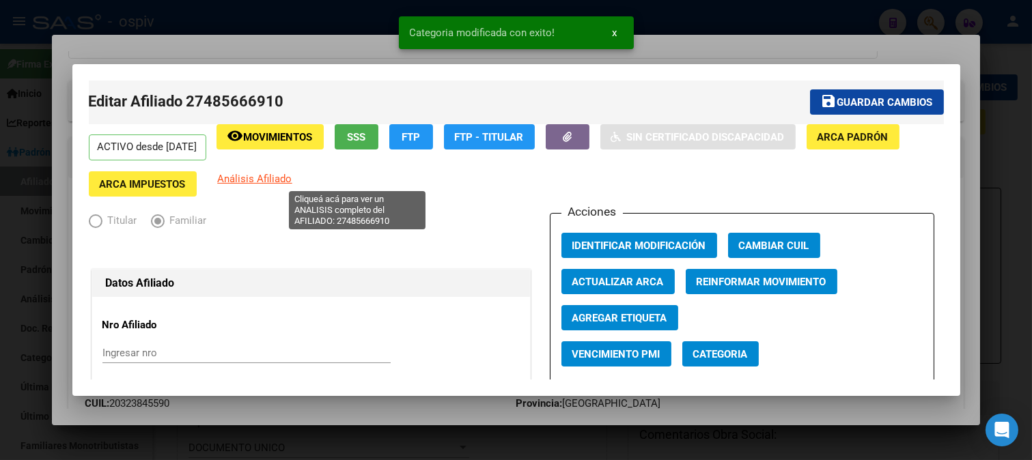
click at [292, 176] on span "Análisis Afiliado" at bounding box center [255, 179] width 74 height 12
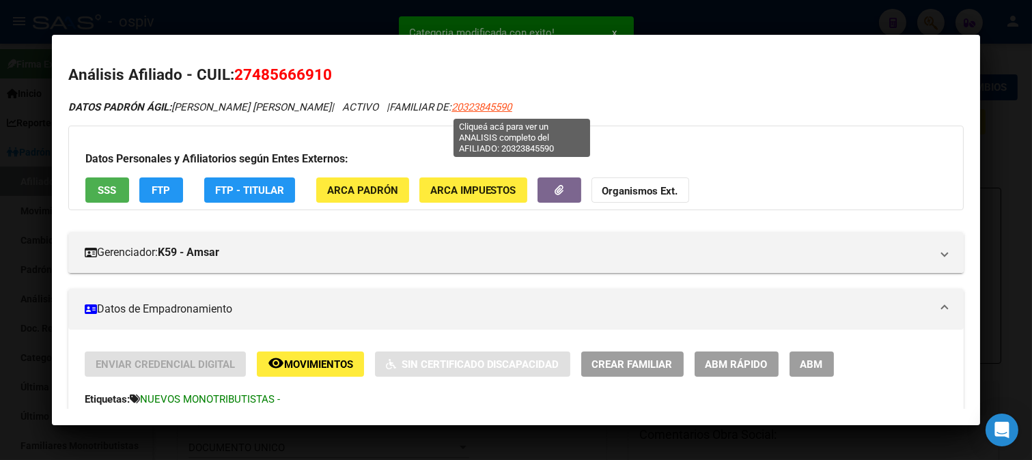
click at [512, 106] on span "20323845590" at bounding box center [482, 107] width 60 height 12
type textarea "20323845590"
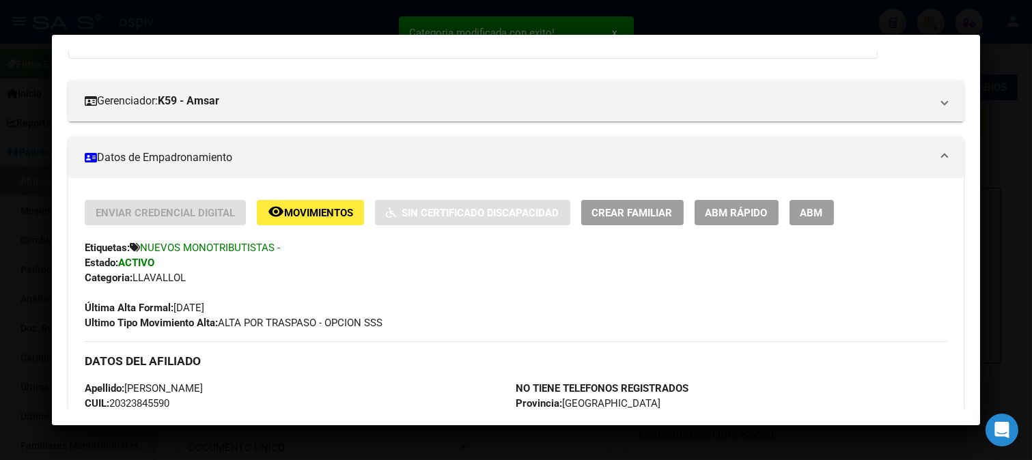
click at [623, 216] on span "Crear Familiar" at bounding box center [632, 213] width 81 height 12
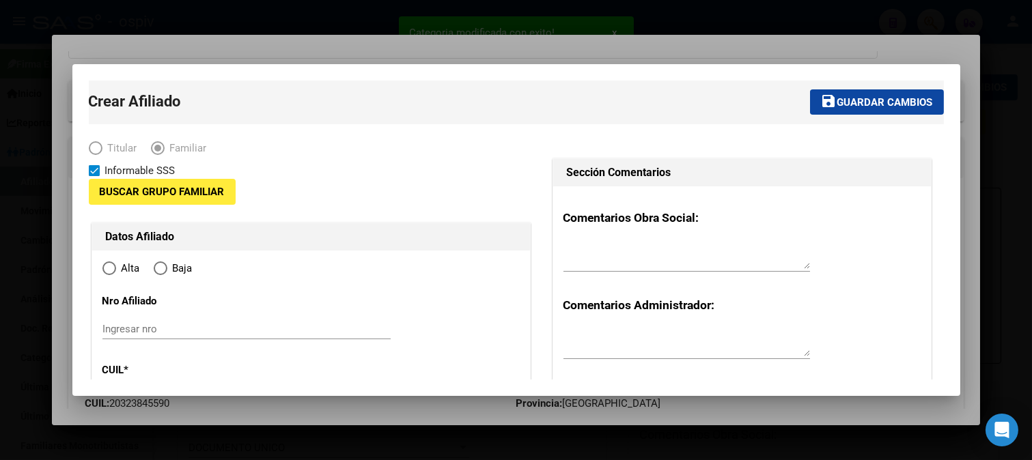
type input "20-32384559-0"
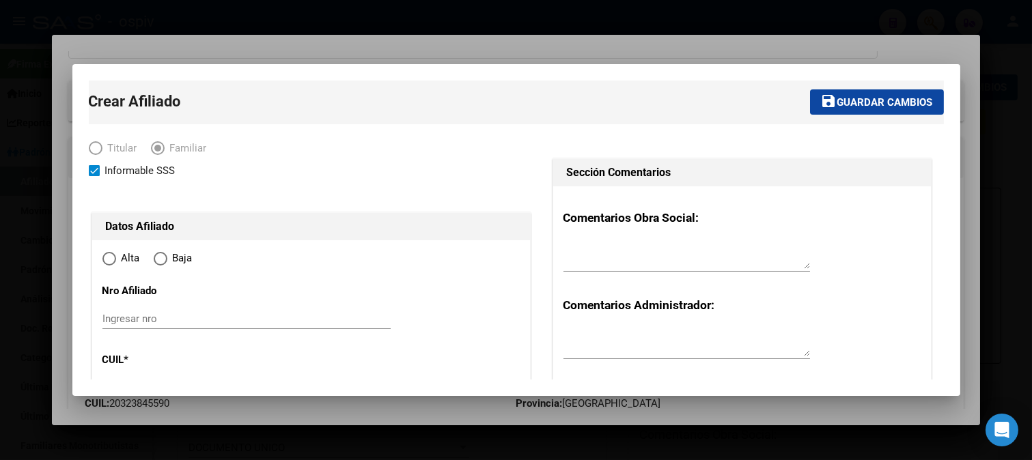
type input "CLAYPOLE"
type input "1849"
type input "TIERRA DEL FUEGO"
type input "3630"
radio input "true"
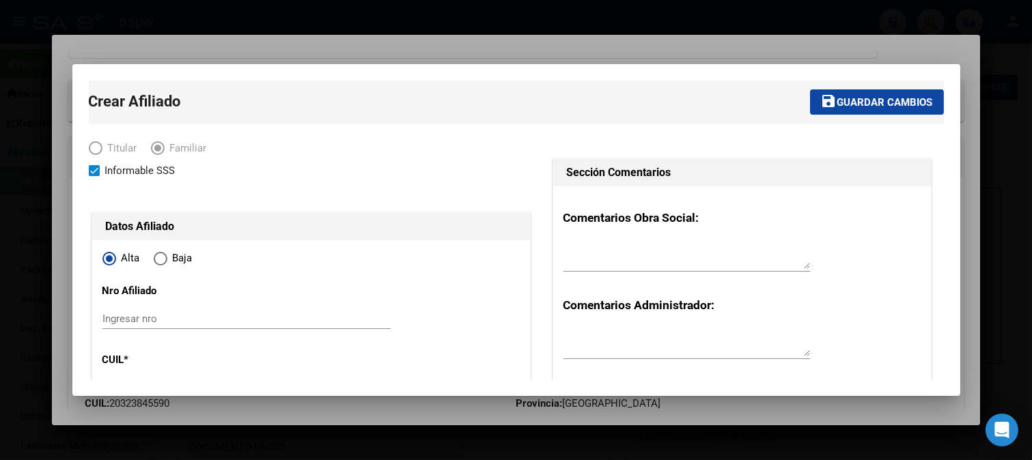
type input "20-32384559-0"
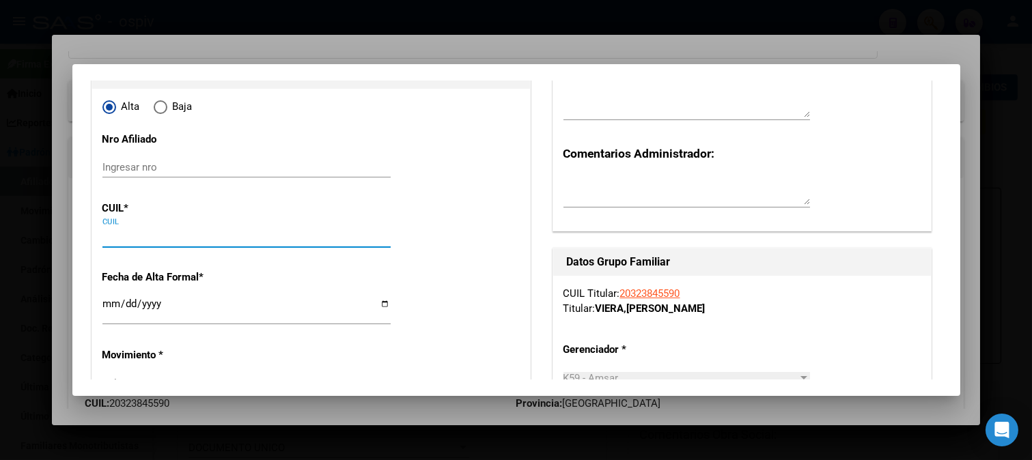
click at [133, 240] on input "CUIL" at bounding box center [246, 237] width 288 height 12
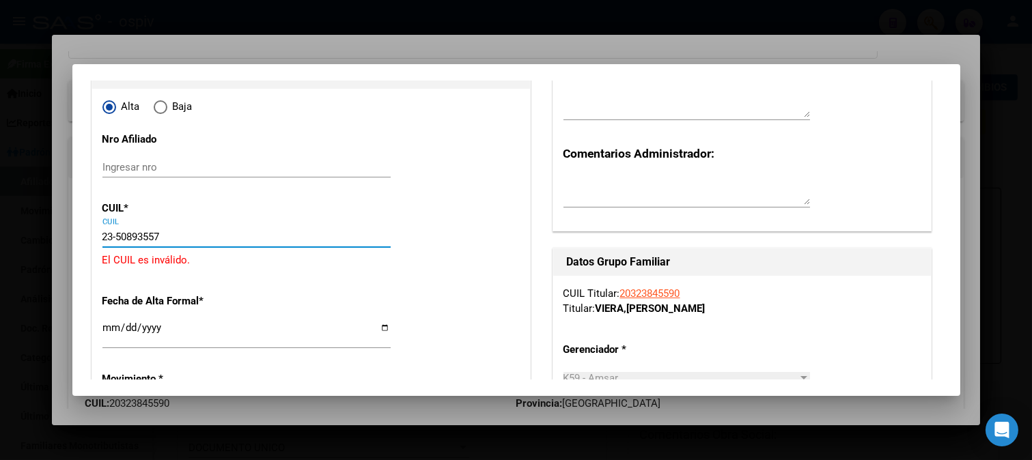
type input "23-50893557-9"
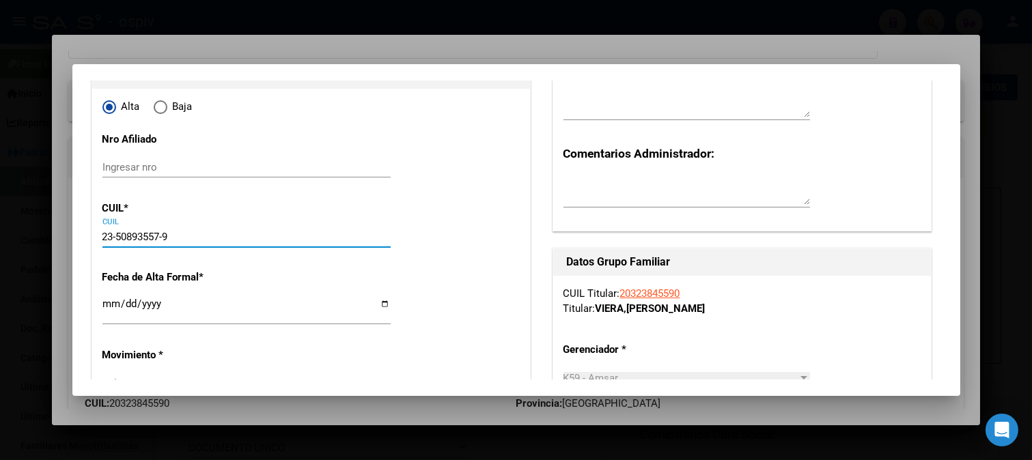
type input "50893557"
type input "VIERA ACOSTA"
type input "[PERSON_NAME]"
type input "2011-02-18"
type input "CLAYPOLE"
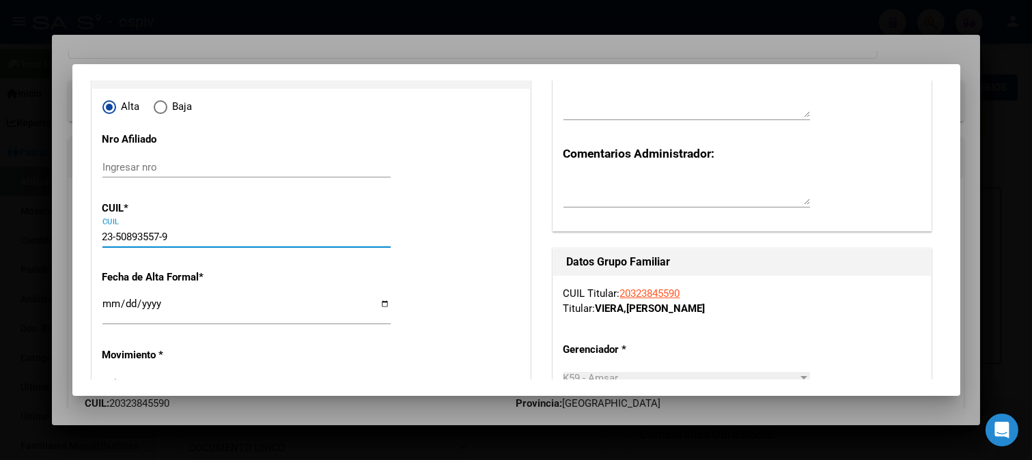
type input "23-50893557-9"
drag, startPoint x: 106, startPoint y: 307, endPoint x: 113, endPoint y: 305, distance: 7.8
click at [107, 307] on input "Ingresar fecha" at bounding box center [246, 309] width 288 height 22
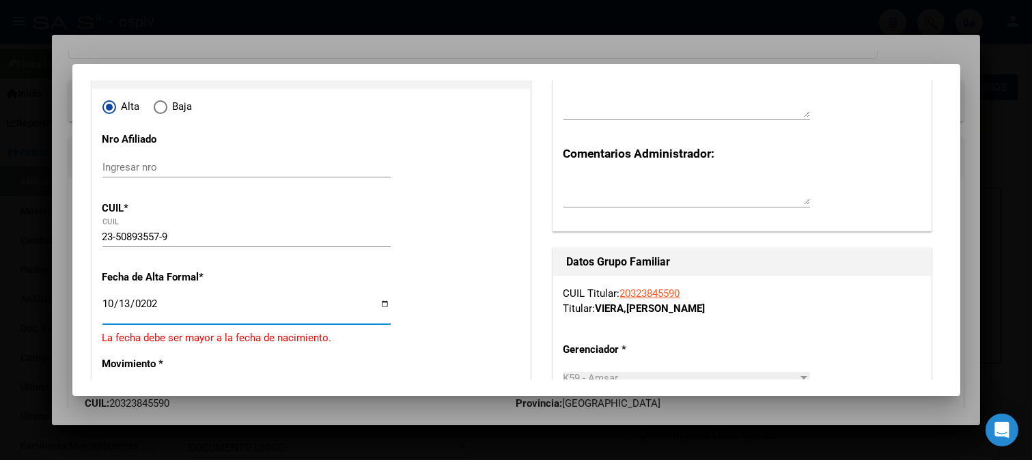
type input "2025-10-13"
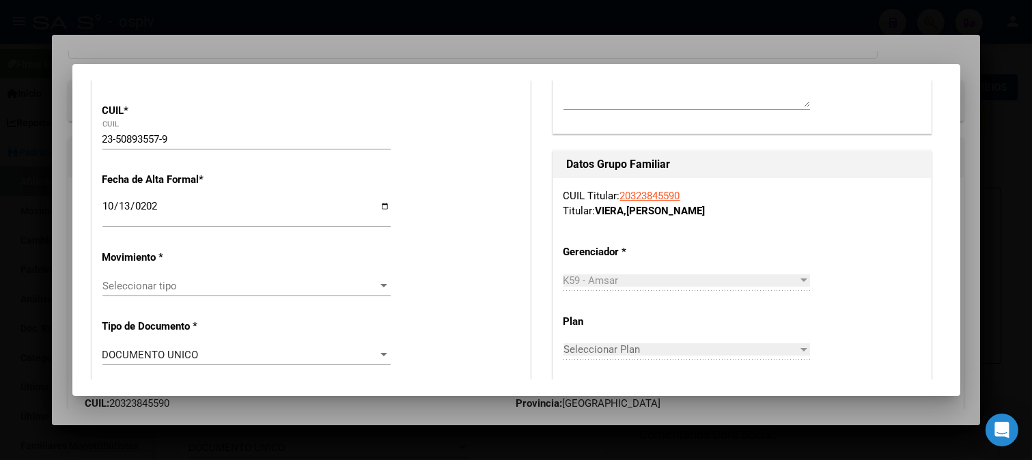
scroll to position [303, 0]
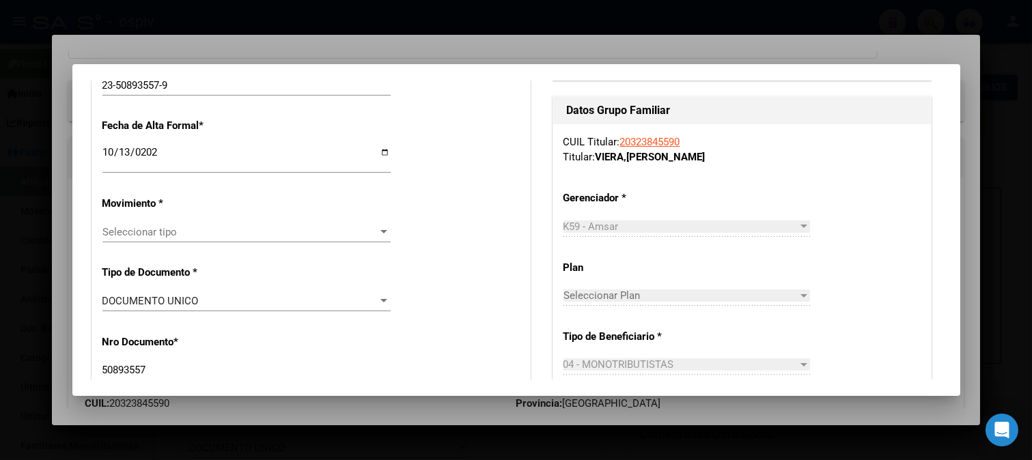
click at [138, 223] on div "Seleccionar tipo Seleccionar tipo" at bounding box center [246, 232] width 288 height 20
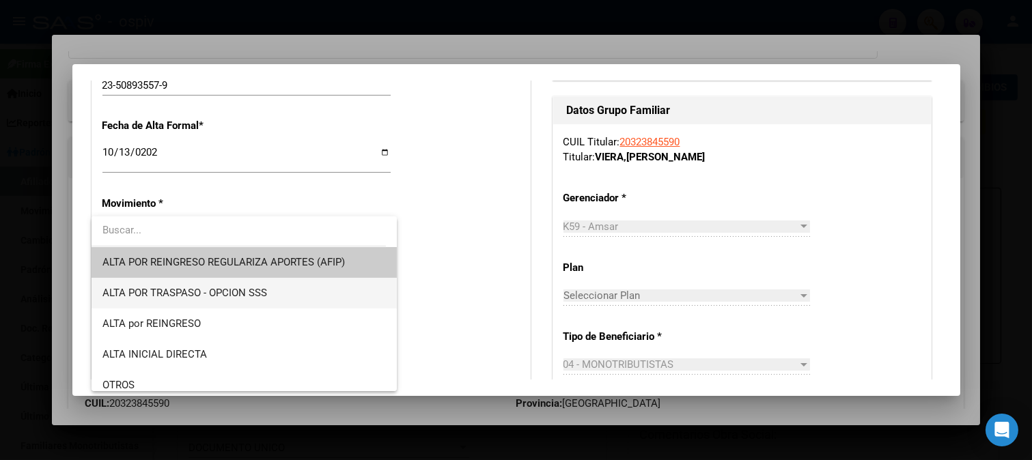
click at [172, 298] on span "ALTA POR TRASPASO - OPCION SSS" at bounding box center [184, 293] width 165 height 12
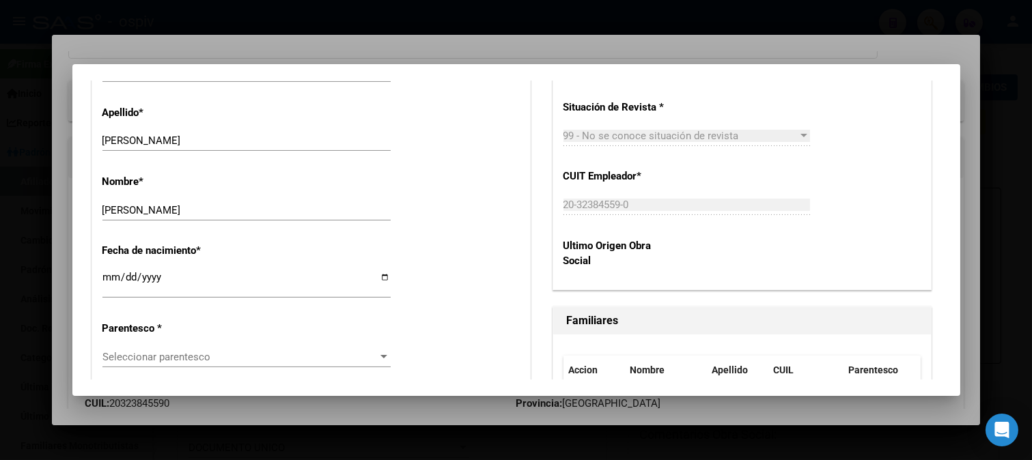
scroll to position [683, 0]
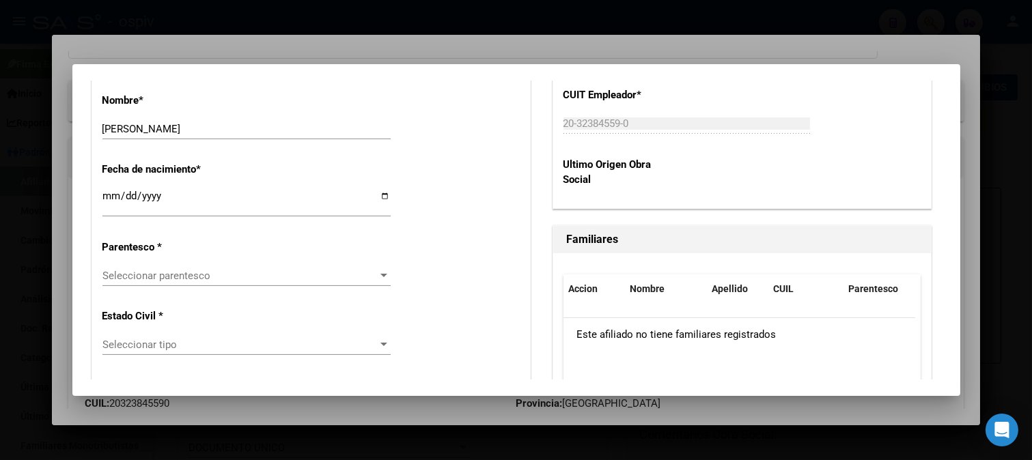
click at [182, 277] on span "Seleccionar parentesco" at bounding box center [240, 276] width 276 height 12
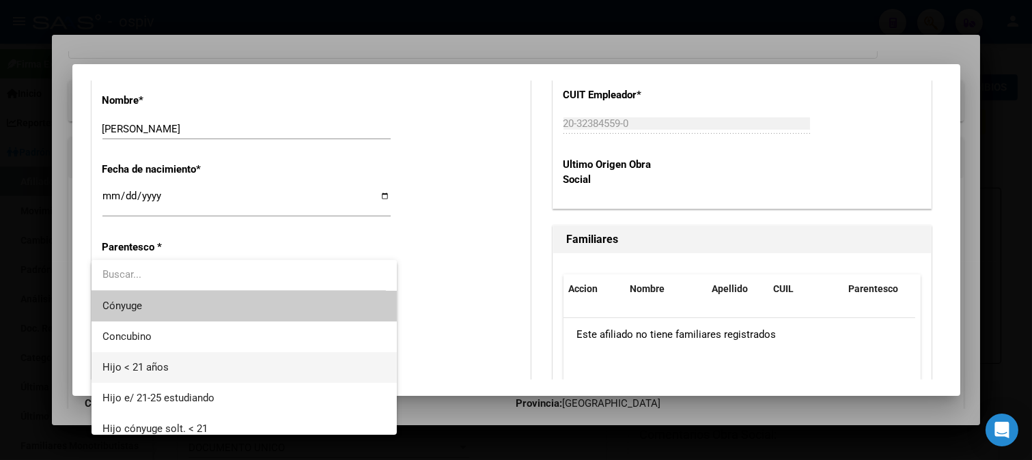
click at [144, 360] on span "Hijo < 21 años" at bounding box center [243, 367] width 283 height 31
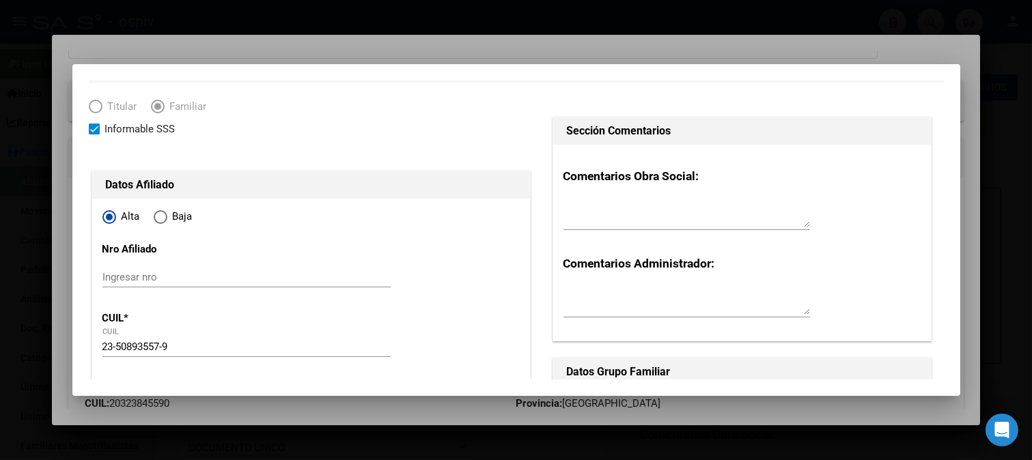
scroll to position [0, 0]
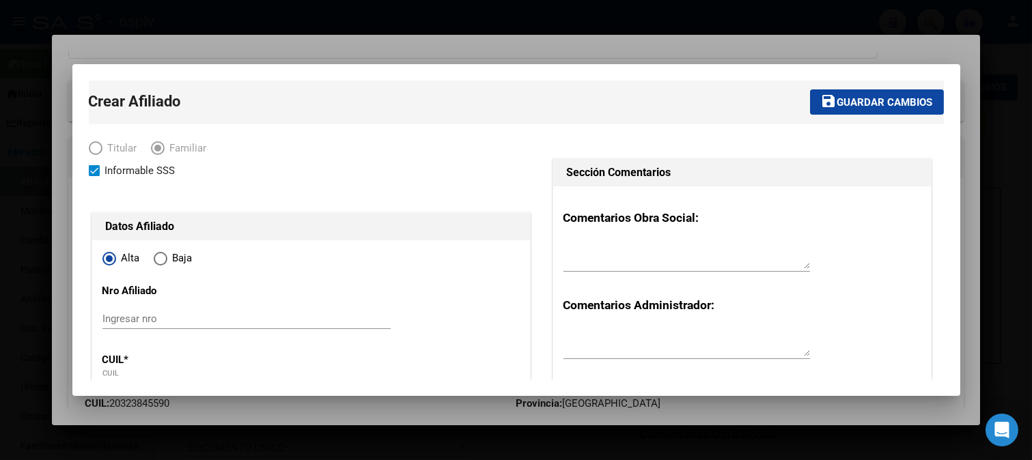
click at [872, 96] on span "Guardar cambios" at bounding box center [885, 102] width 96 height 12
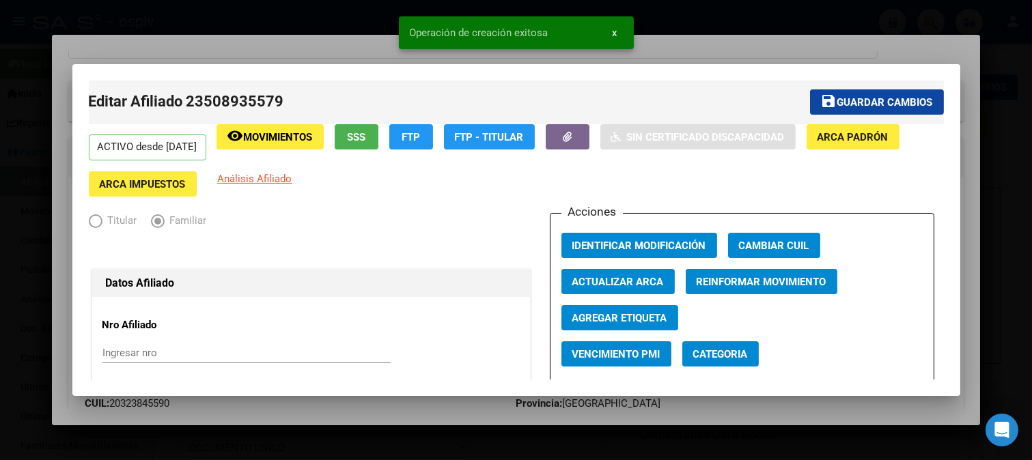
click at [713, 363] on button "Categoria" at bounding box center [720, 353] width 76 height 25
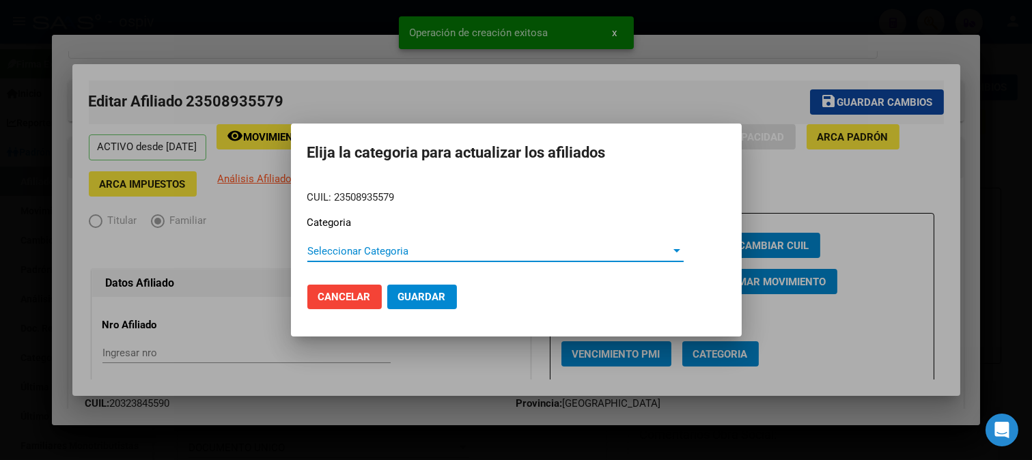
click at [355, 256] on span "Seleccionar Categoria" at bounding box center [489, 251] width 364 height 12
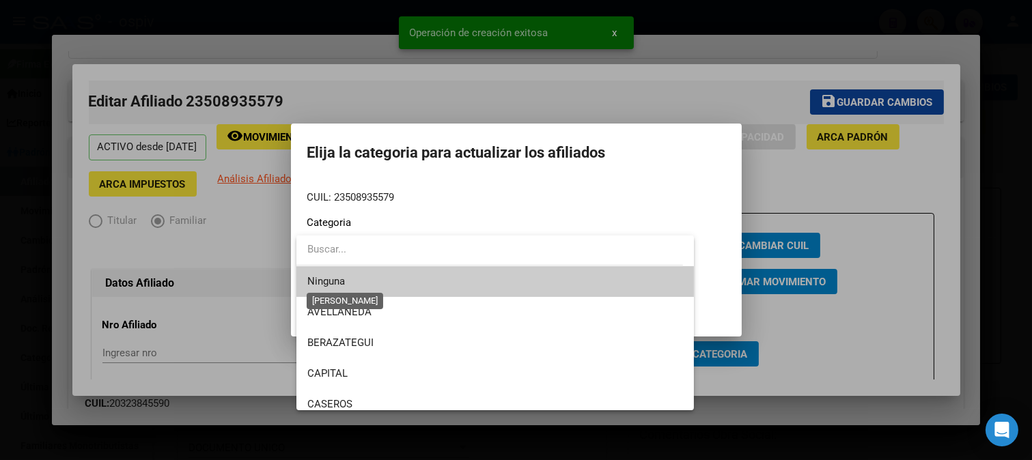
scroll to position [227, 0]
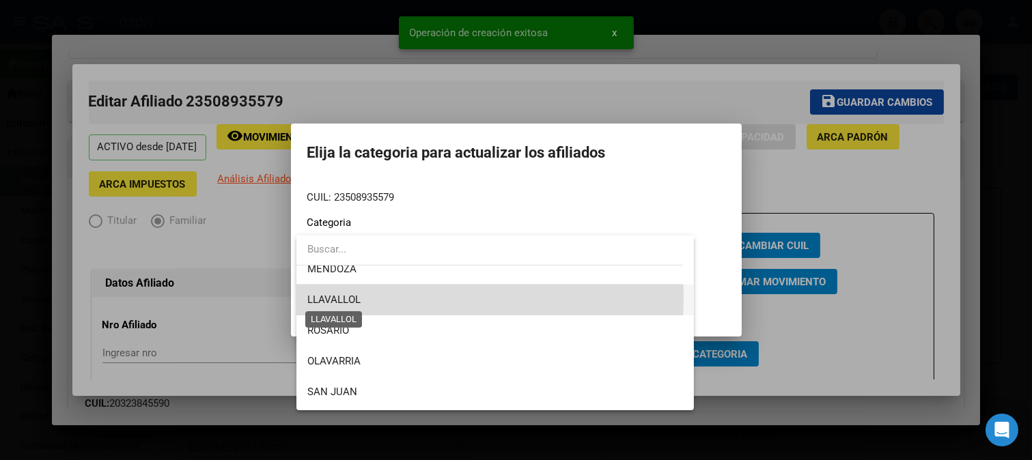
click at [343, 296] on span "LLAVALLOL" at bounding box center [333, 300] width 53 height 12
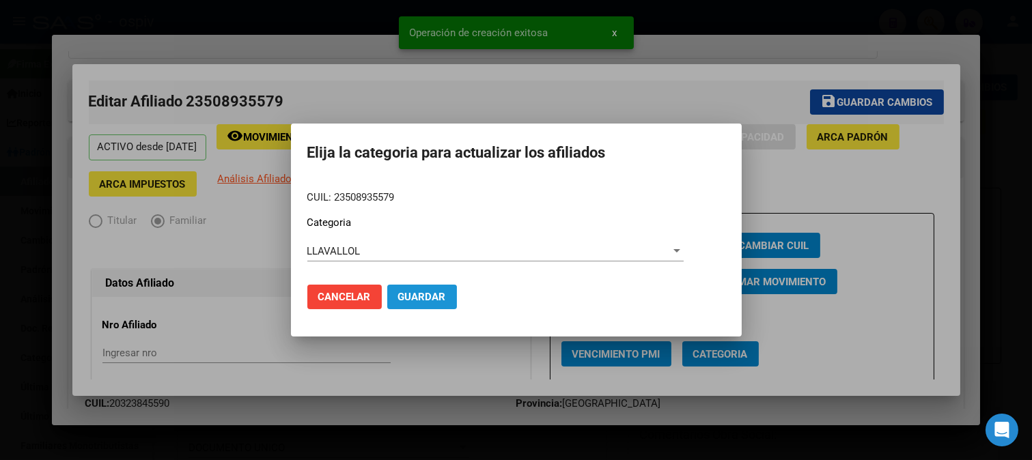
drag, startPoint x: 421, startPoint y: 302, endPoint x: 687, endPoint y: 330, distance: 267.7
click at [425, 302] on span "Guardar" at bounding box center [422, 297] width 48 height 12
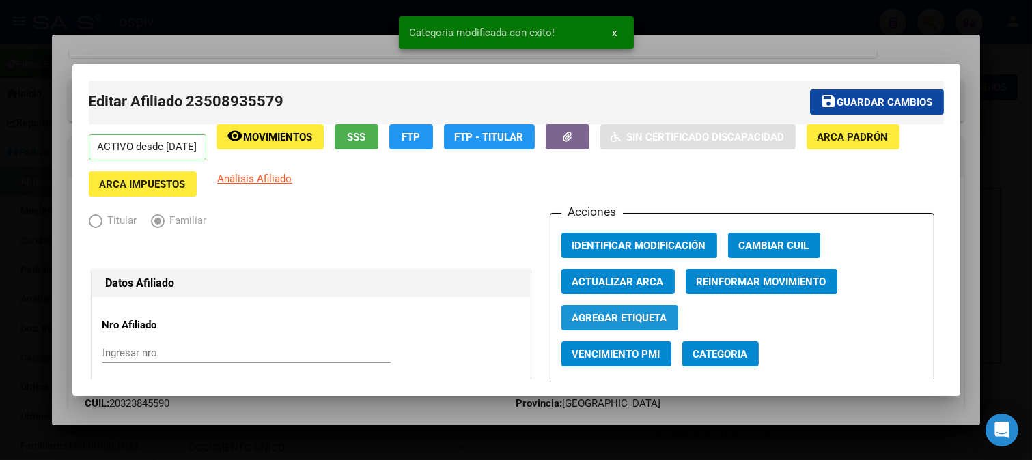
click at [619, 328] on button "Agregar Etiqueta" at bounding box center [619, 317] width 117 height 25
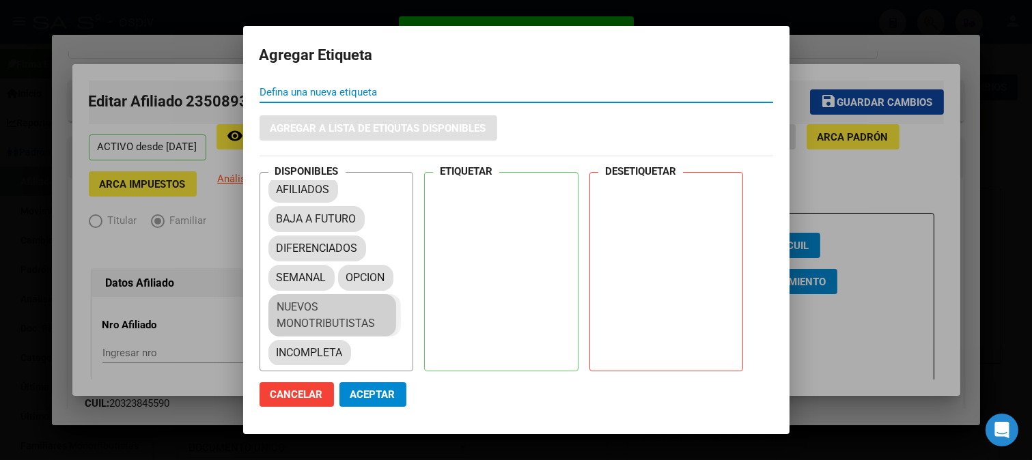
scroll to position [16, 0]
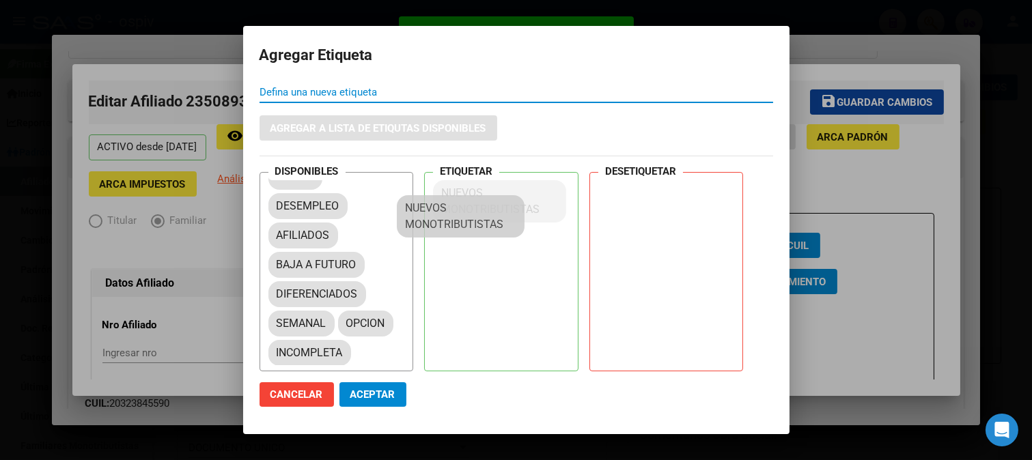
drag, startPoint x: 352, startPoint y: 306, endPoint x: 490, endPoint y: 197, distance: 175.9
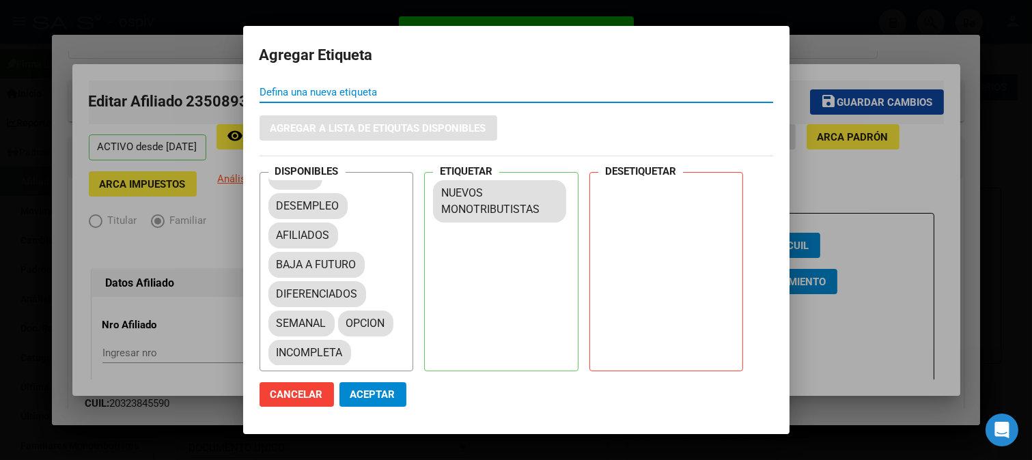
click at [367, 399] on span "Aceptar" at bounding box center [372, 394] width 45 height 12
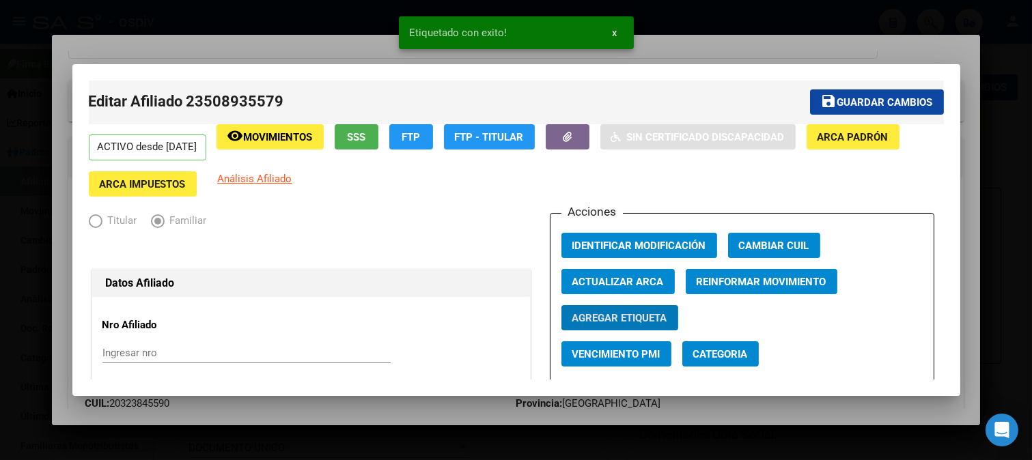
click at [292, 179] on span "Análisis Afiliado" at bounding box center [255, 179] width 74 height 12
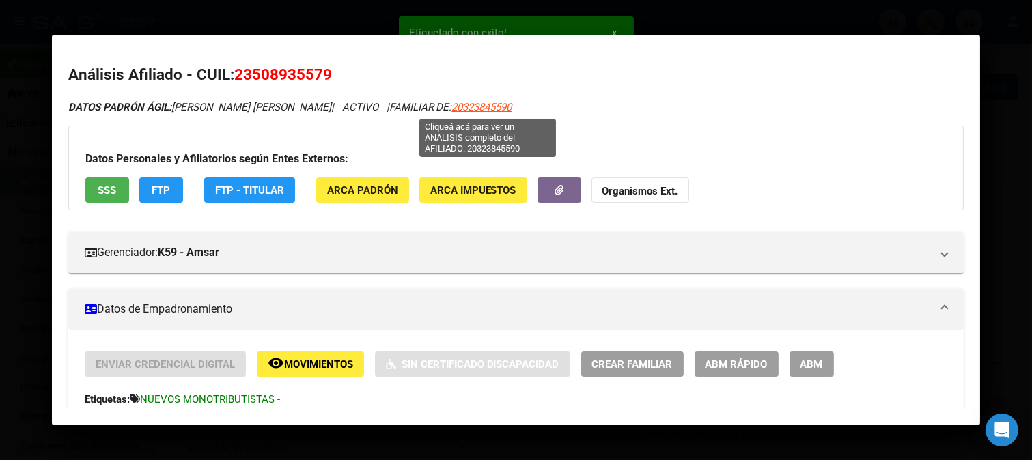
click at [492, 109] on span "20323845590" at bounding box center [482, 107] width 60 height 12
type textarea "20323845590"
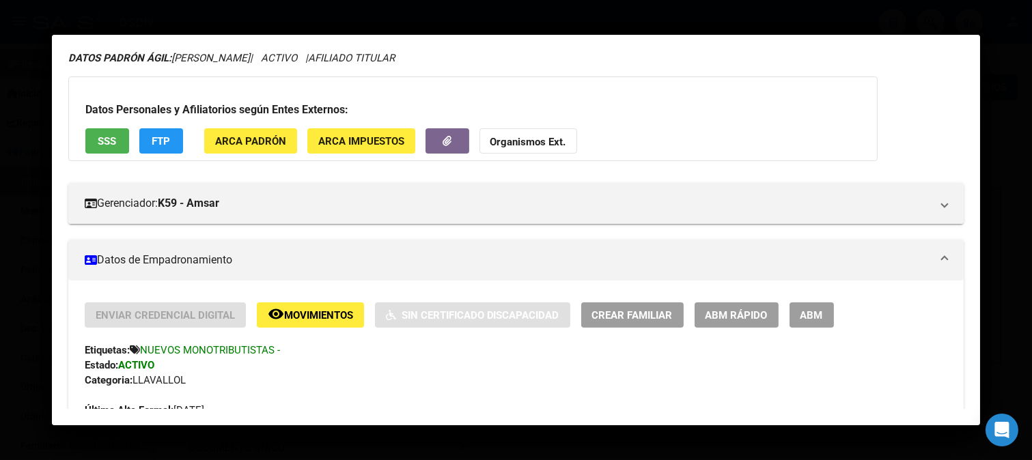
scroll to position [0, 0]
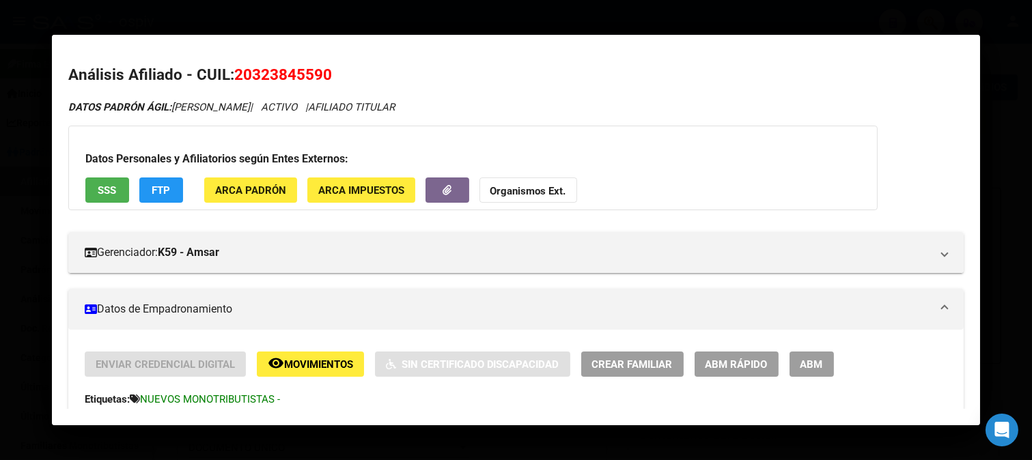
click at [649, 360] on span "Crear Familiar" at bounding box center [632, 364] width 81 height 12
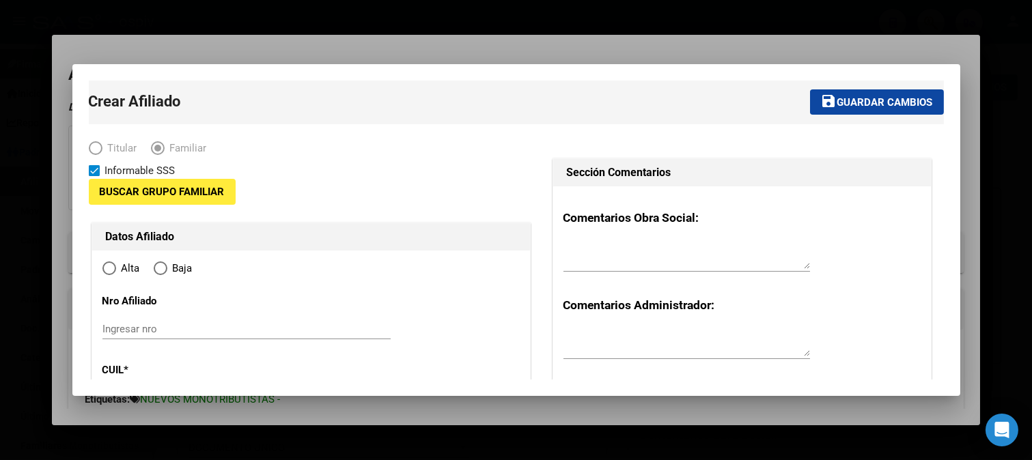
type input "20-32384559-0"
type input "CLAYPOLE"
type input "1849"
type input "TIERRA DEL FUEGO"
type input "3630"
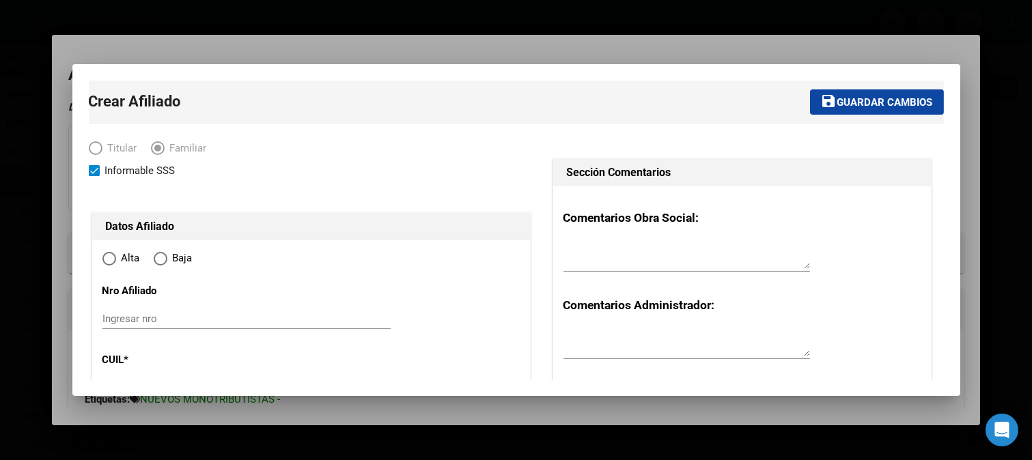
scroll to position [152, 0]
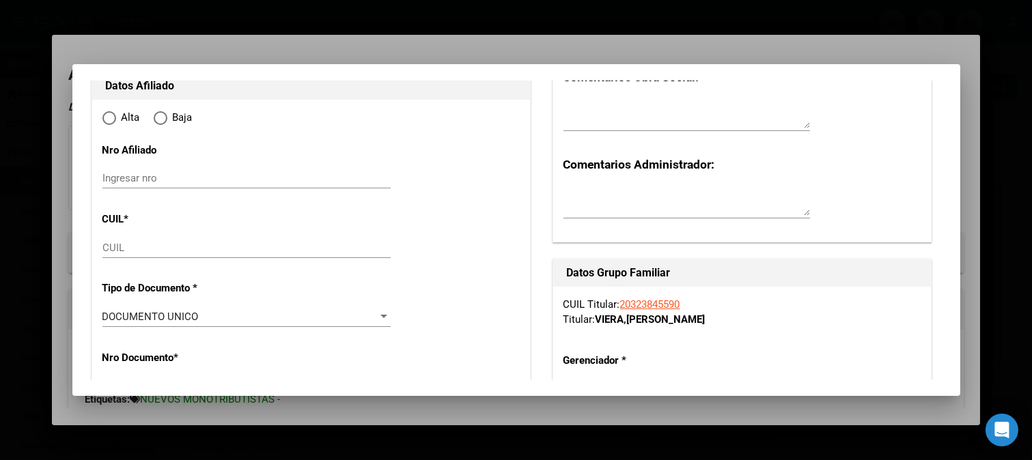
radio input "true"
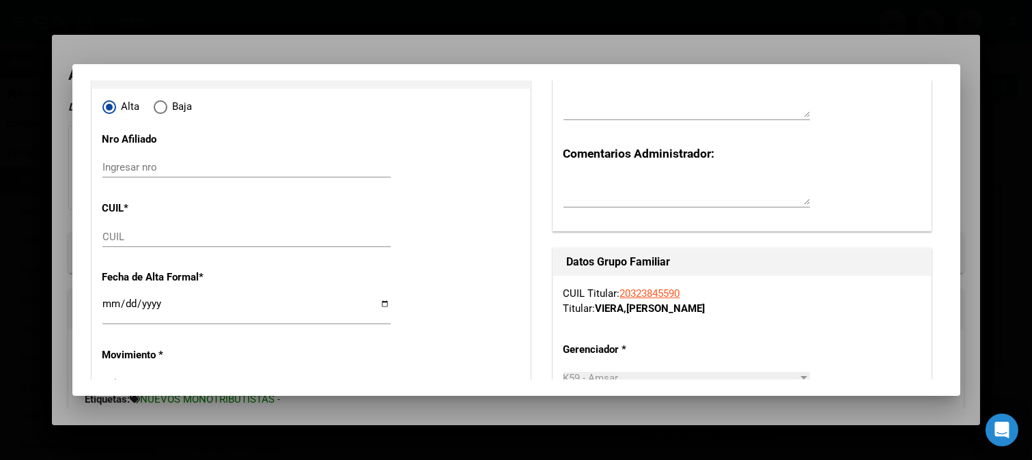
type input "20-32384559-0"
click at [148, 232] on input "CUIL" at bounding box center [246, 237] width 288 height 12
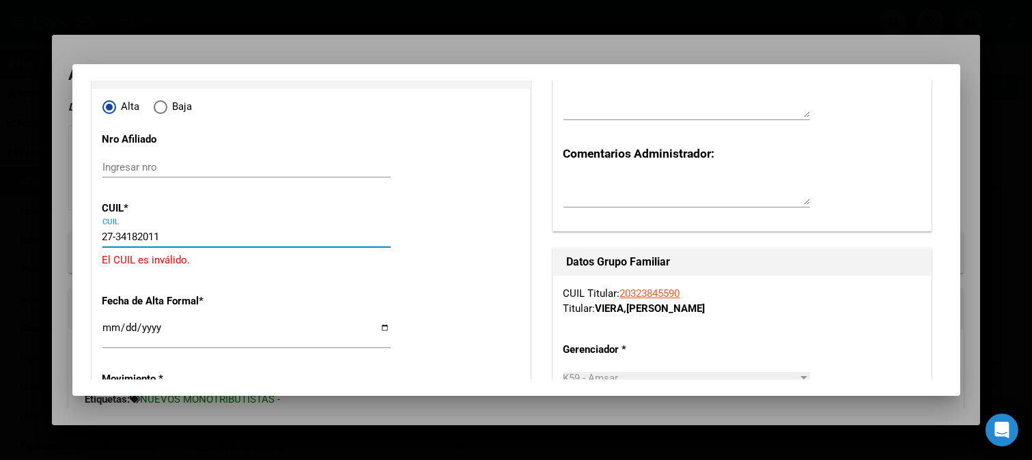
type input "27-34182011-7"
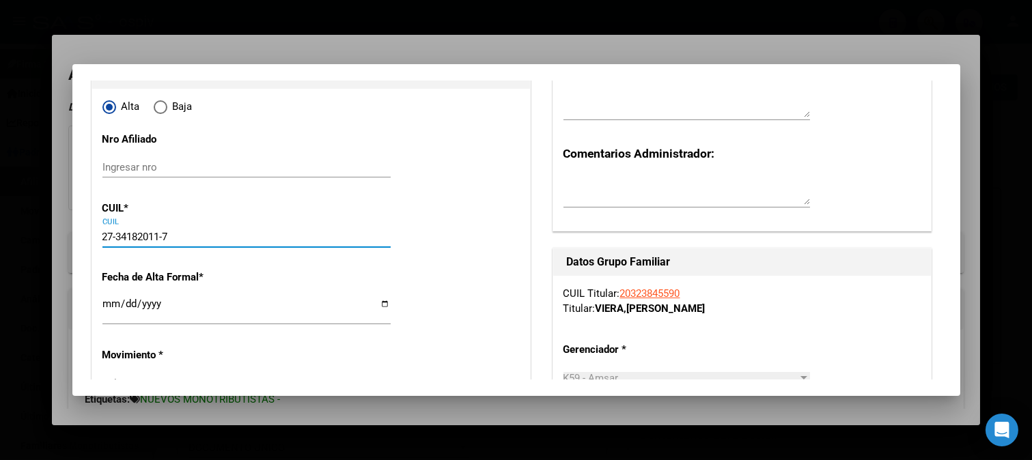
type input "34182011"
type input "ACOSTA"
type input "[PERSON_NAME] [PERSON_NAME]"
type input "1988-10-16"
type input "CLAYPOLE"
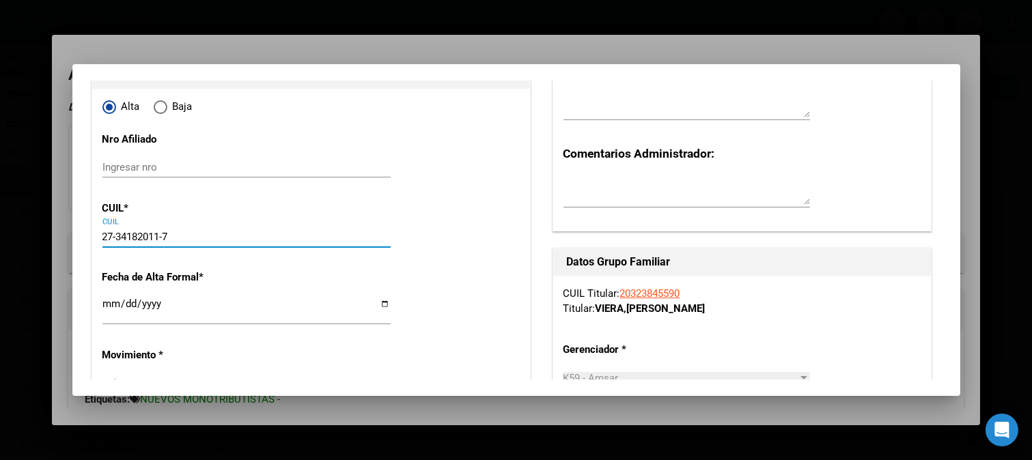
type input "27-34182011-7"
click at [104, 307] on input "Ingresar fecha" at bounding box center [246, 309] width 288 height 22
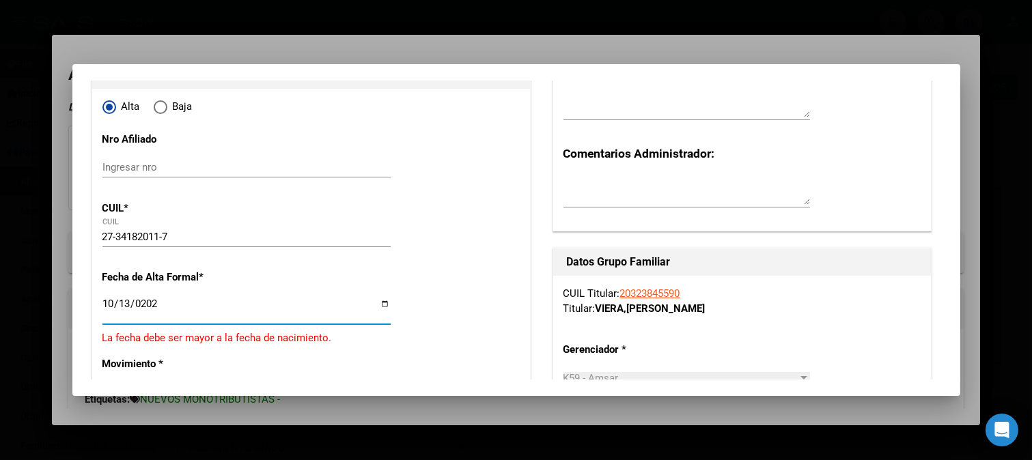
type input "2025-10-13"
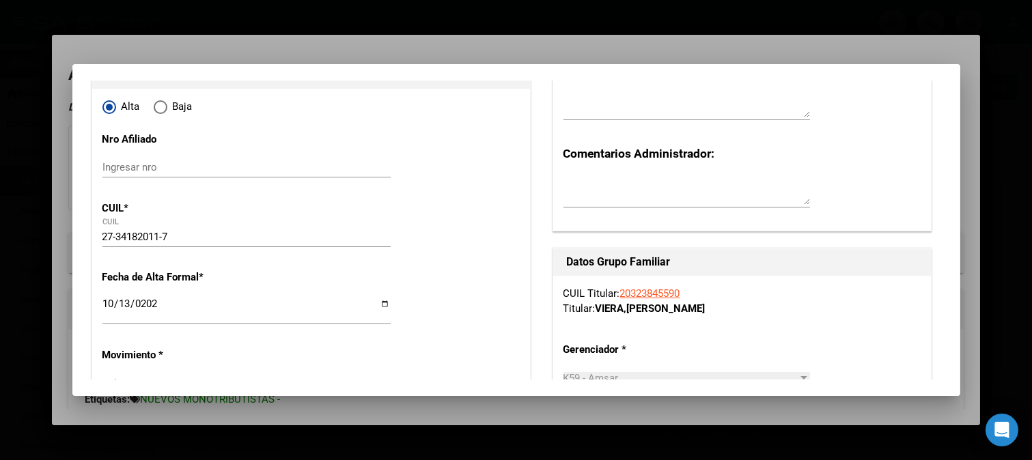
scroll to position [303, 0]
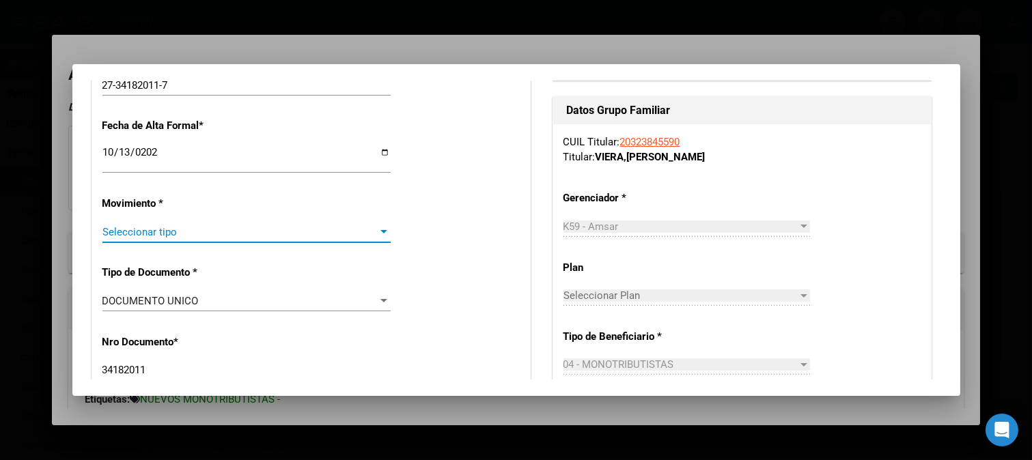
click at [150, 226] on span "Seleccionar tipo" at bounding box center [240, 232] width 276 height 12
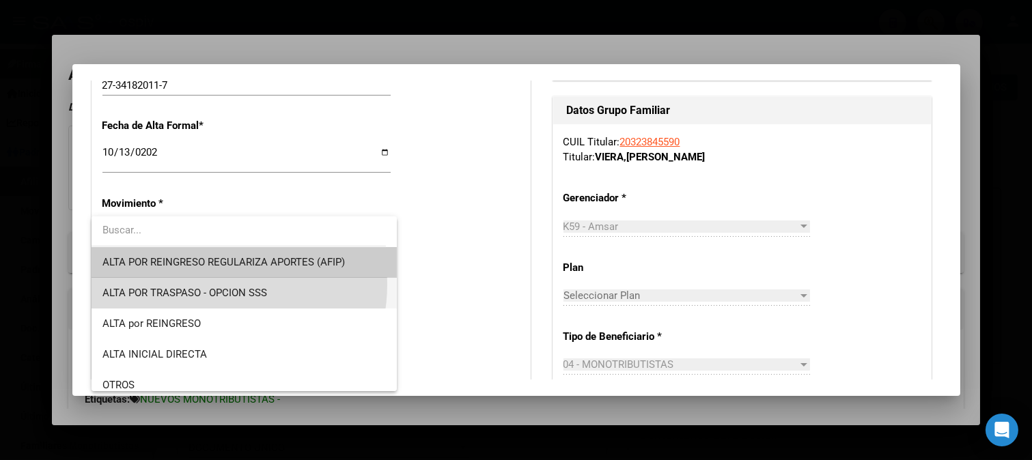
click at [199, 284] on span "ALTA POR TRASPASO - OPCION SSS" at bounding box center [243, 293] width 283 height 31
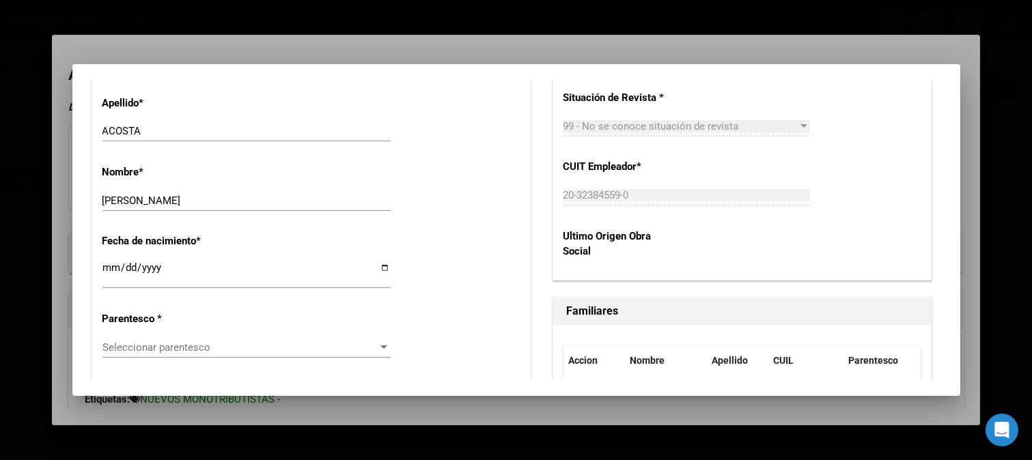
scroll to position [683, 0]
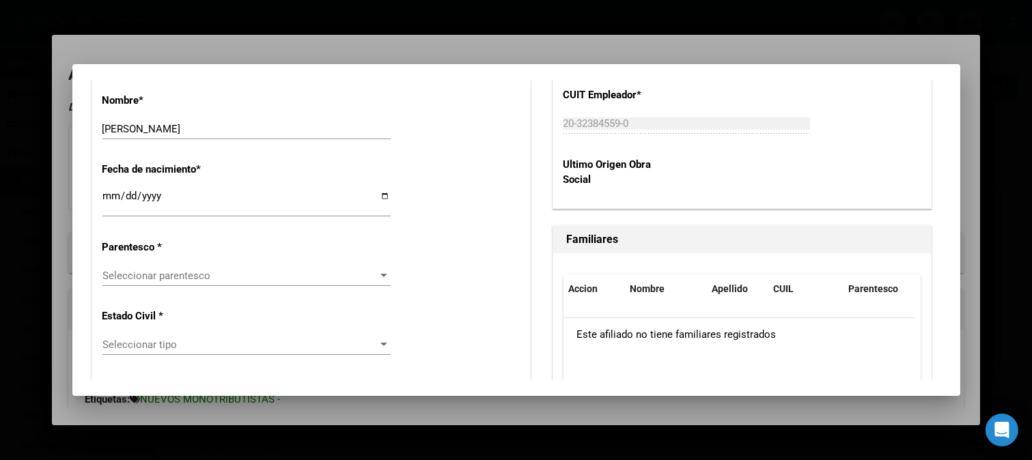
click at [206, 282] on div "Seleccionar parentesco Seleccionar parentesco" at bounding box center [246, 276] width 288 height 20
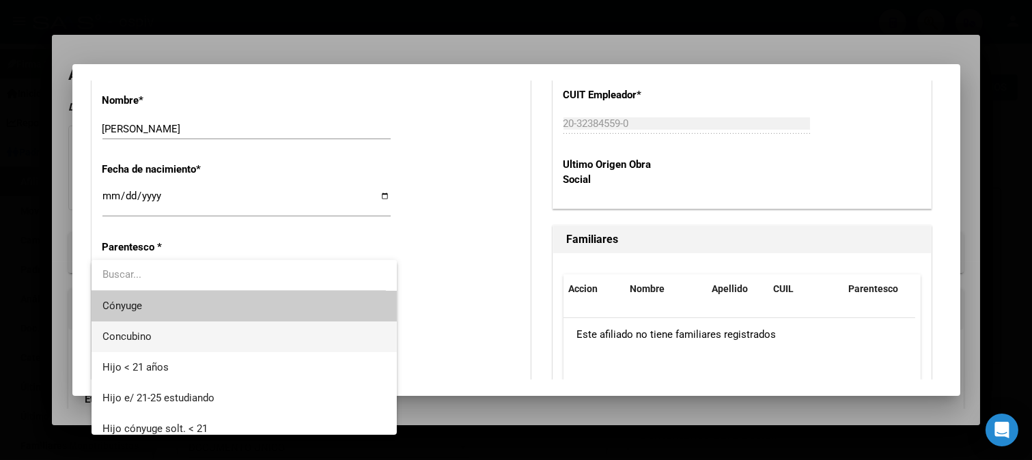
click at [171, 330] on span "Concubino" at bounding box center [243, 337] width 283 height 31
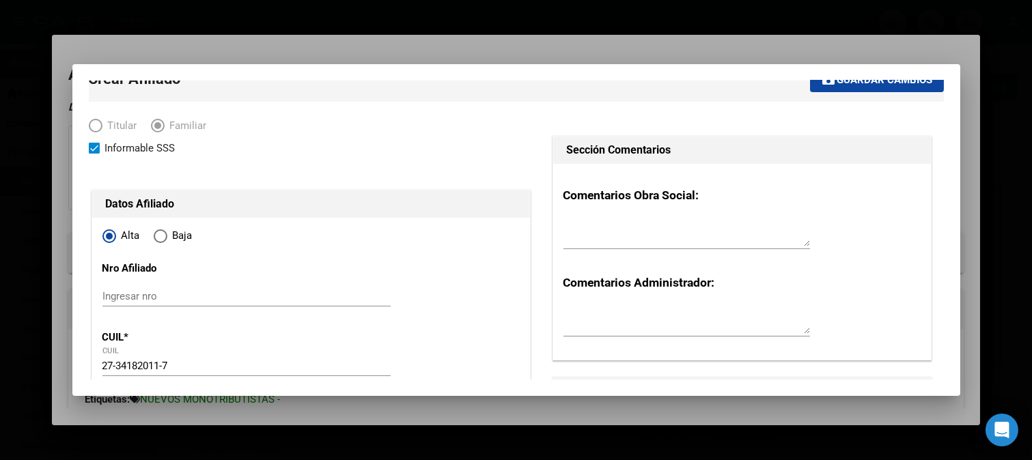
scroll to position [0, 0]
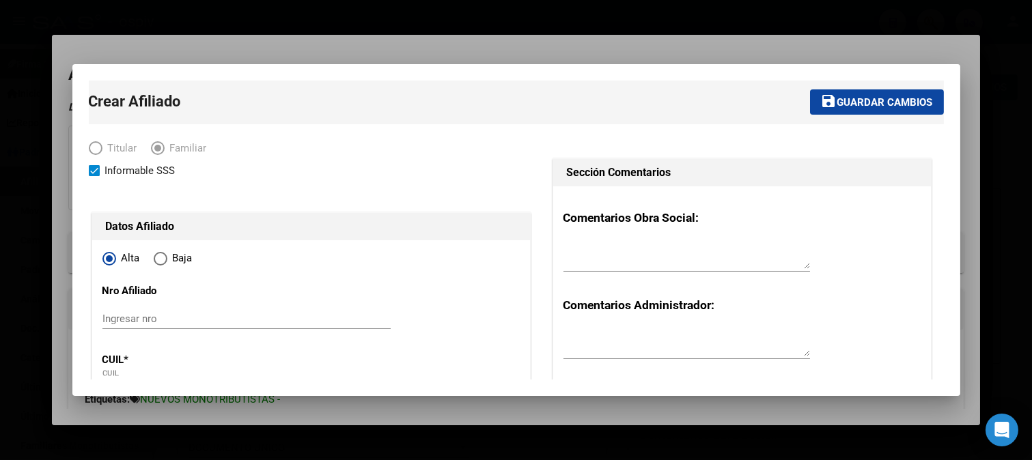
click at [884, 101] on span "Guardar cambios" at bounding box center [885, 102] width 96 height 12
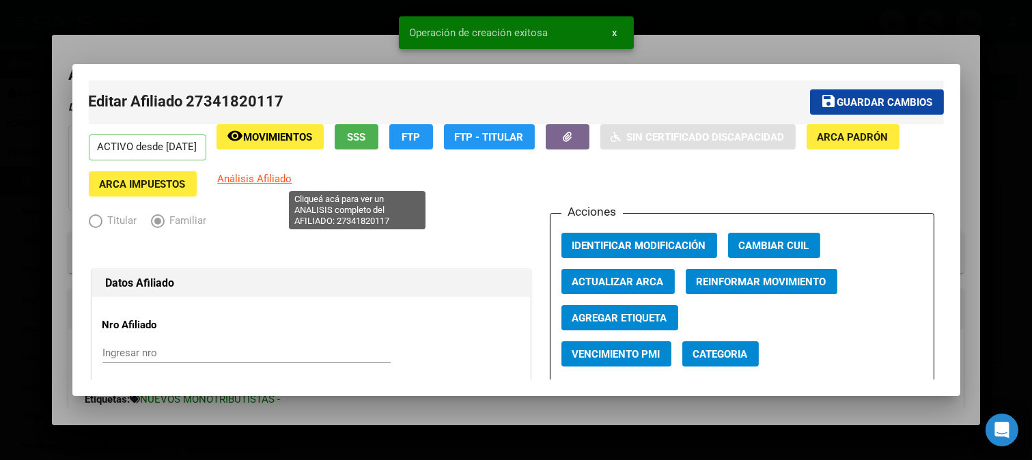
click at [292, 175] on span "Análisis Afiliado" at bounding box center [255, 179] width 74 height 12
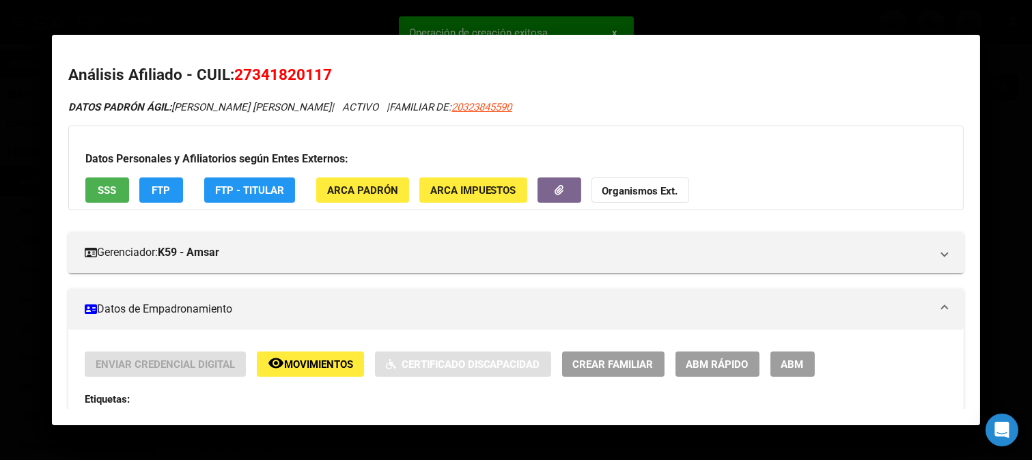
scroll to position [201, 0]
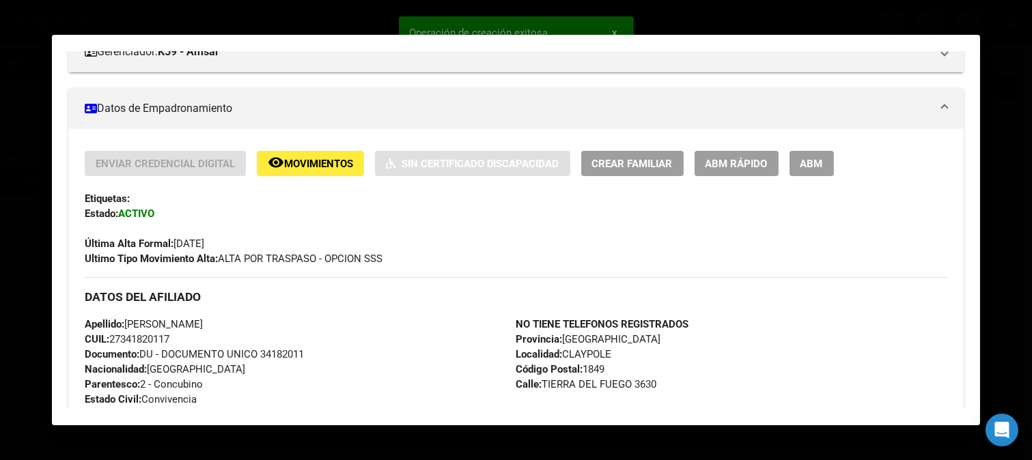
click at [809, 167] on span "ABM" at bounding box center [811, 164] width 23 height 12
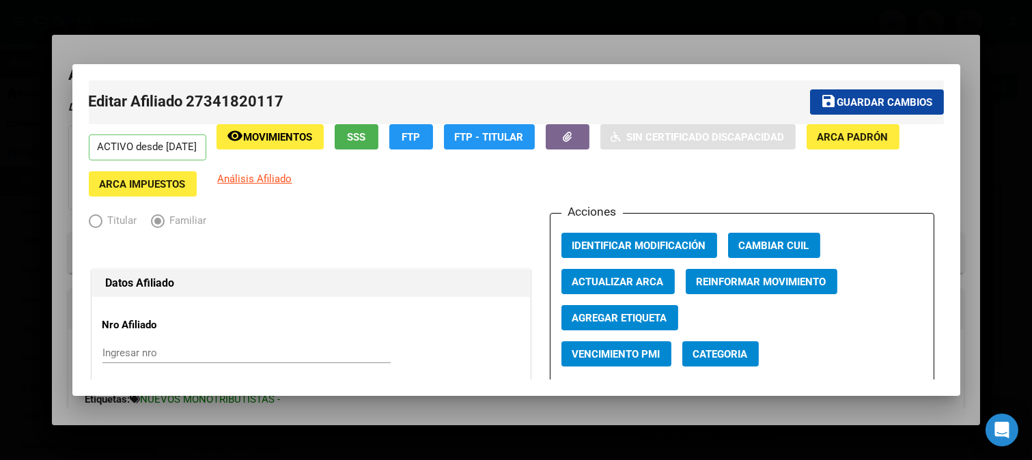
click at [708, 356] on span "Categoria" at bounding box center [720, 354] width 55 height 12
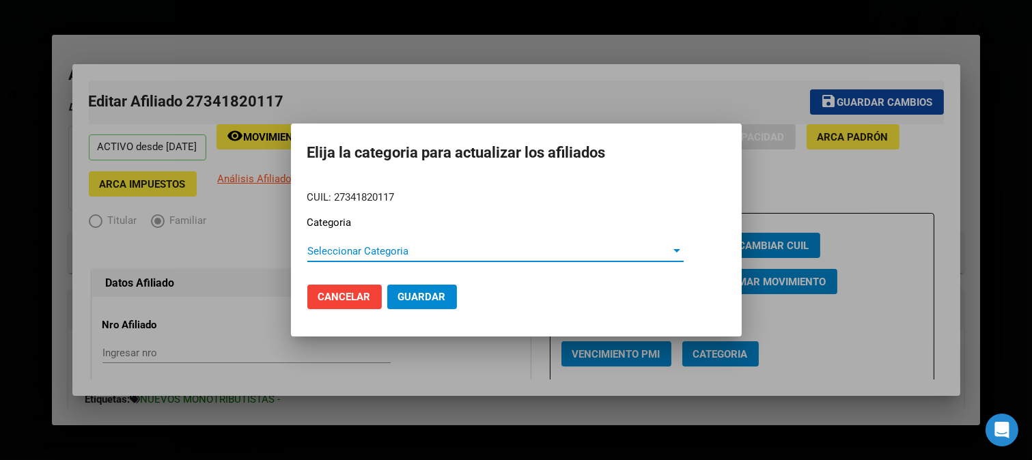
click at [356, 254] on span "Seleccionar Categoria" at bounding box center [489, 251] width 364 height 12
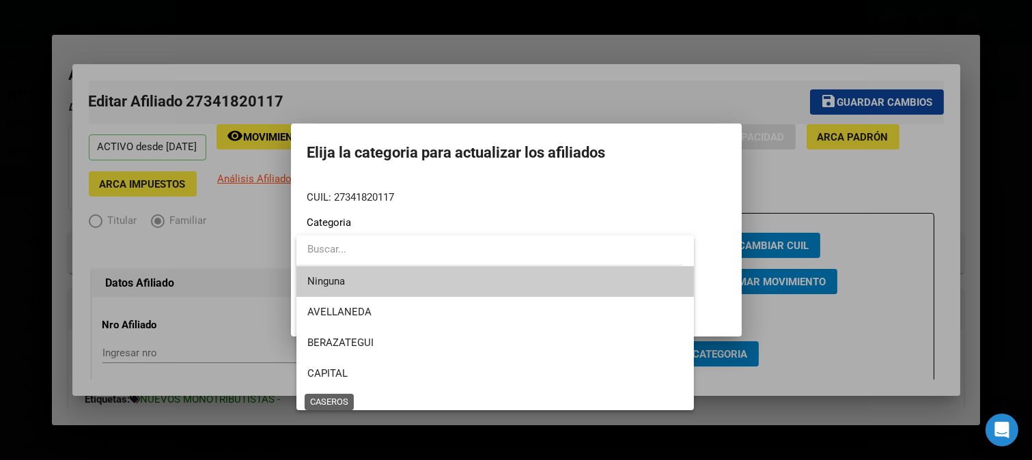
scroll to position [227, 0]
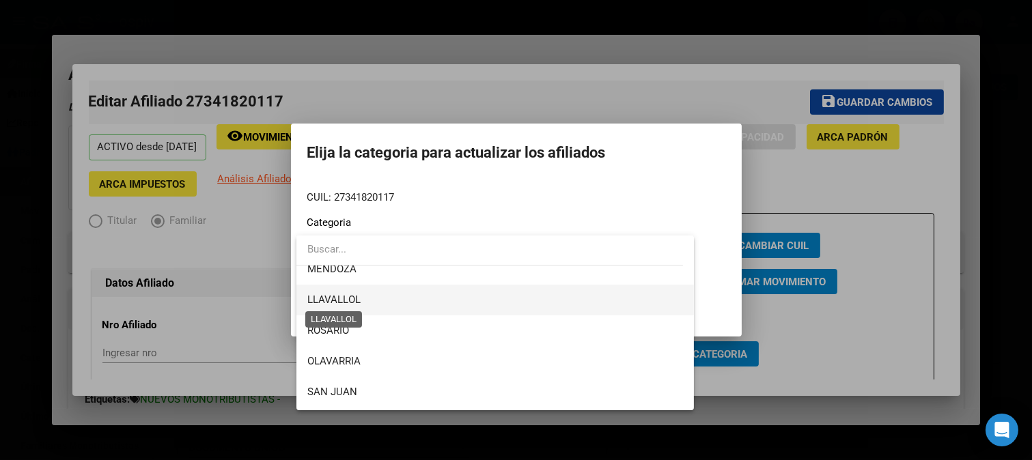
click at [329, 298] on span "LLAVALLOL" at bounding box center [333, 300] width 53 height 12
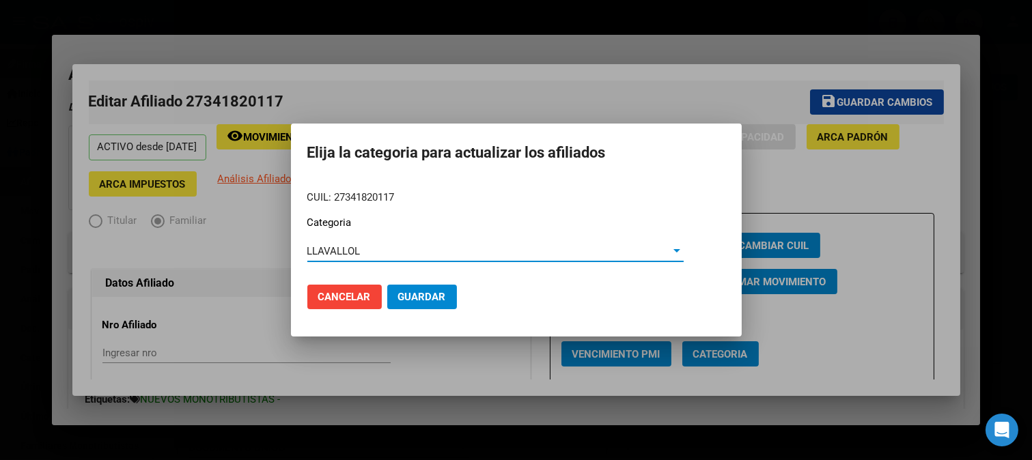
click at [421, 291] on span "Guardar" at bounding box center [422, 297] width 48 height 12
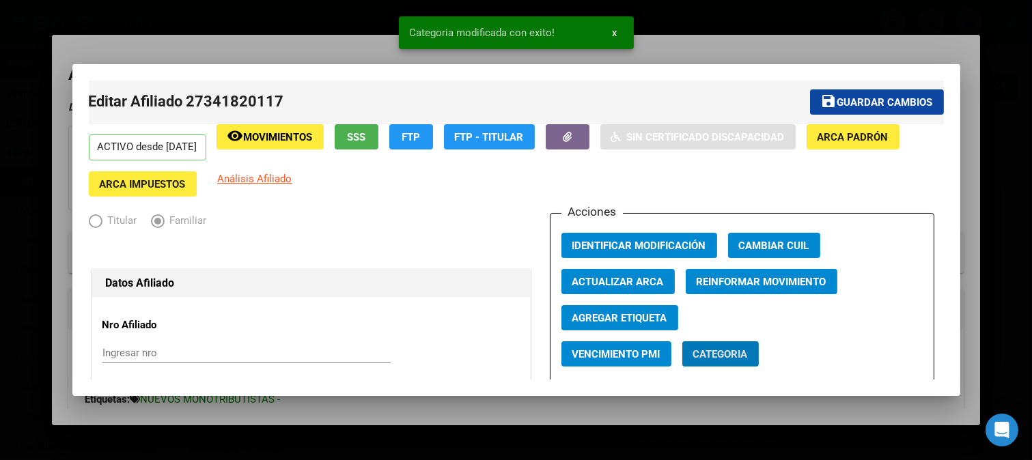
click at [634, 326] on button "Agregar Etiqueta" at bounding box center [619, 317] width 117 height 25
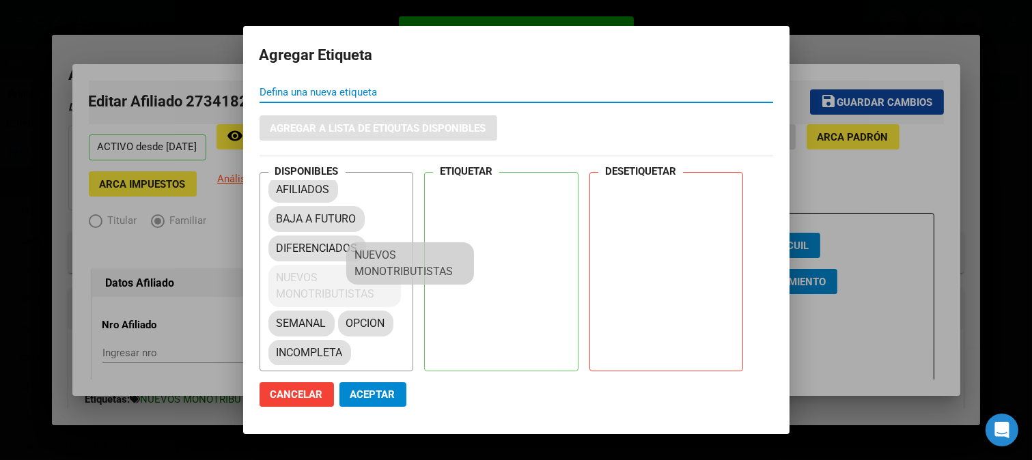
scroll to position [16, 0]
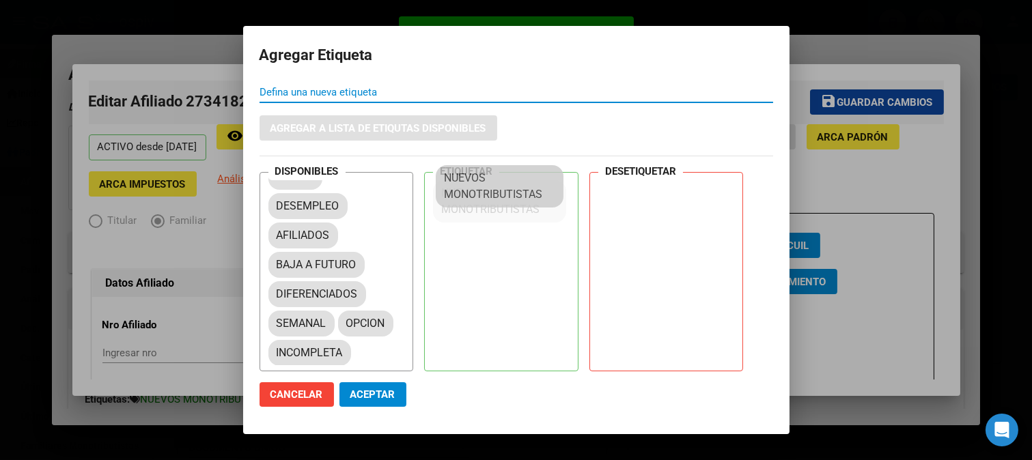
drag, startPoint x: 384, startPoint y: 284, endPoint x: 499, endPoint y: 188, distance: 149.7
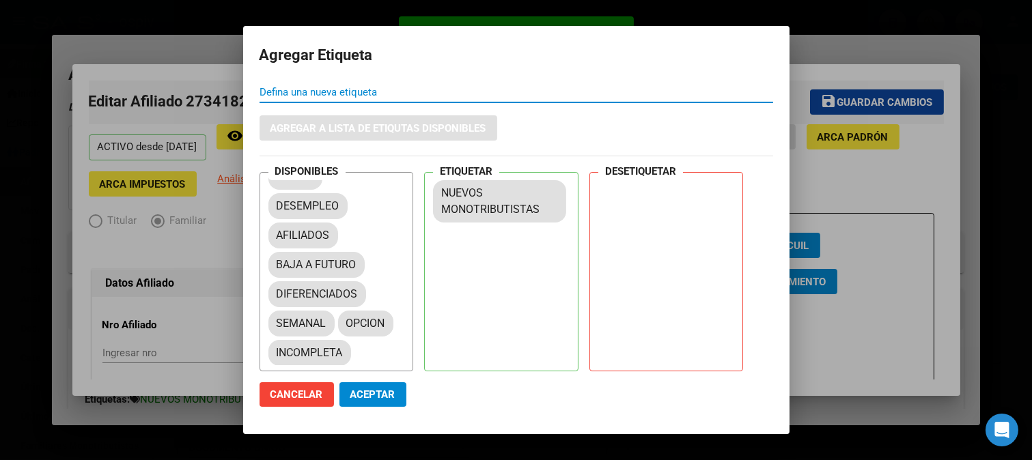
drag, startPoint x: 378, startPoint y: 396, endPoint x: 376, endPoint y: 295, distance: 101.1
click at [380, 392] on span "Aceptar" at bounding box center [372, 394] width 45 height 12
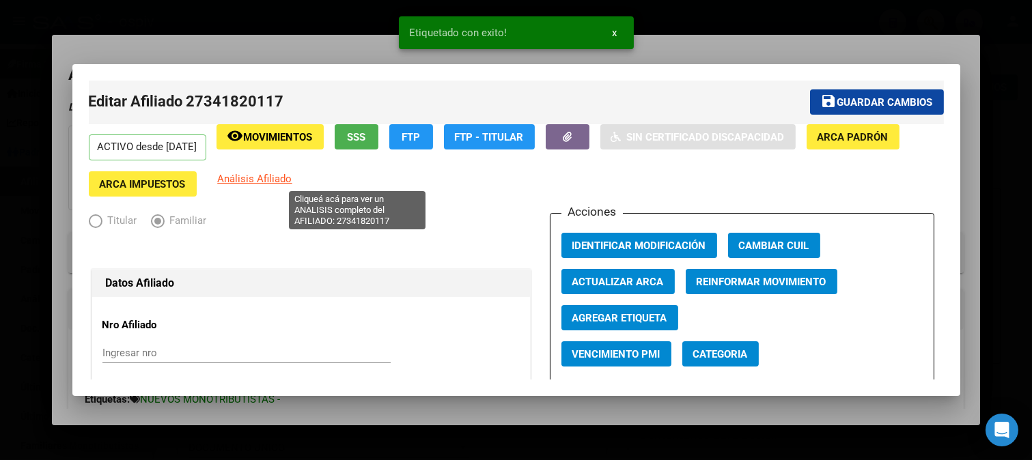
click at [292, 178] on span "Análisis Afiliado" at bounding box center [255, 179] width 74 height 12
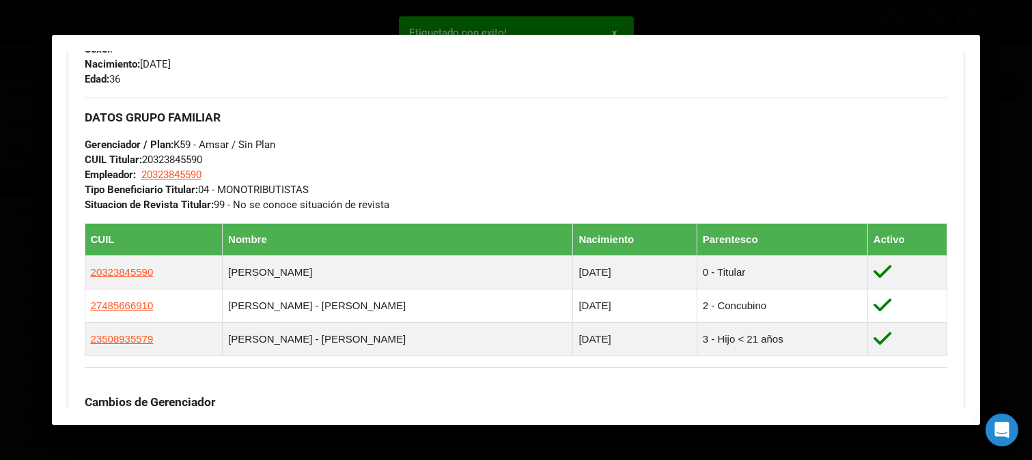
scroll to position [683, 0]
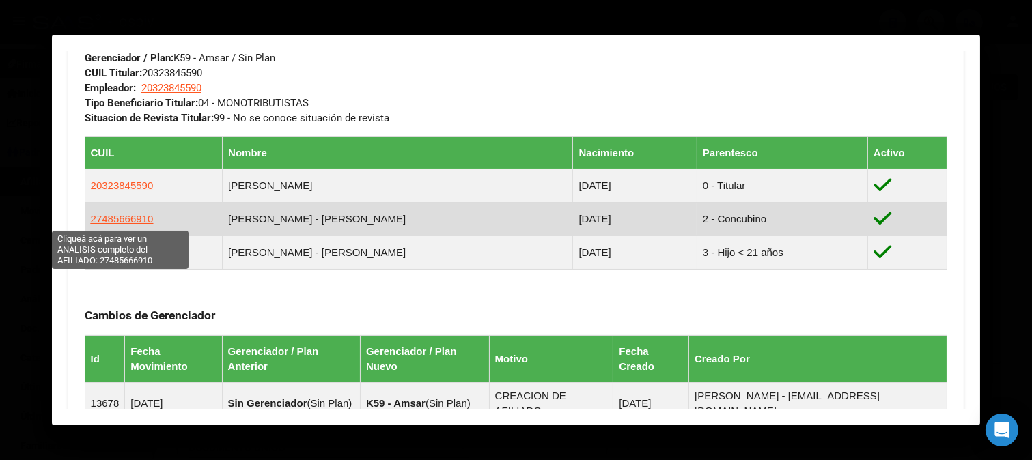
click at [137, 223] on span "27485666910" at bounding box center [122, 219] width 63 height 12
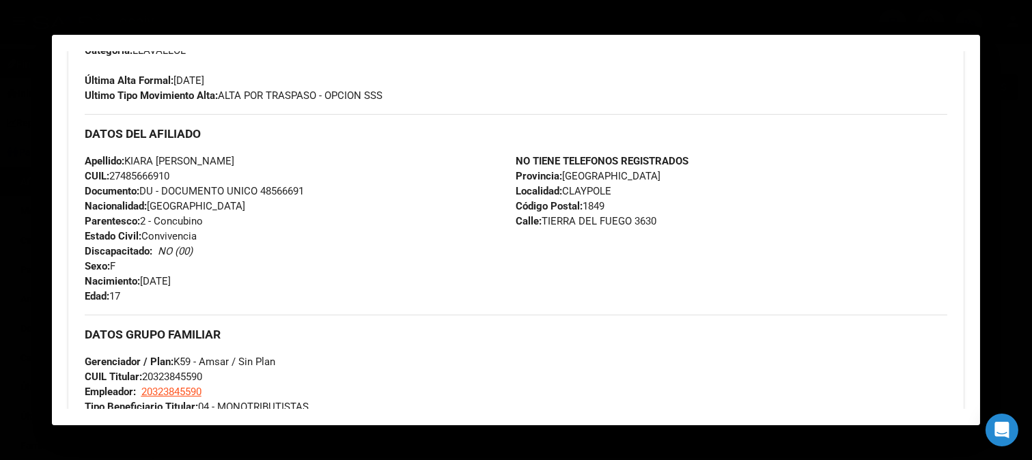
scroll to position [455, 0]
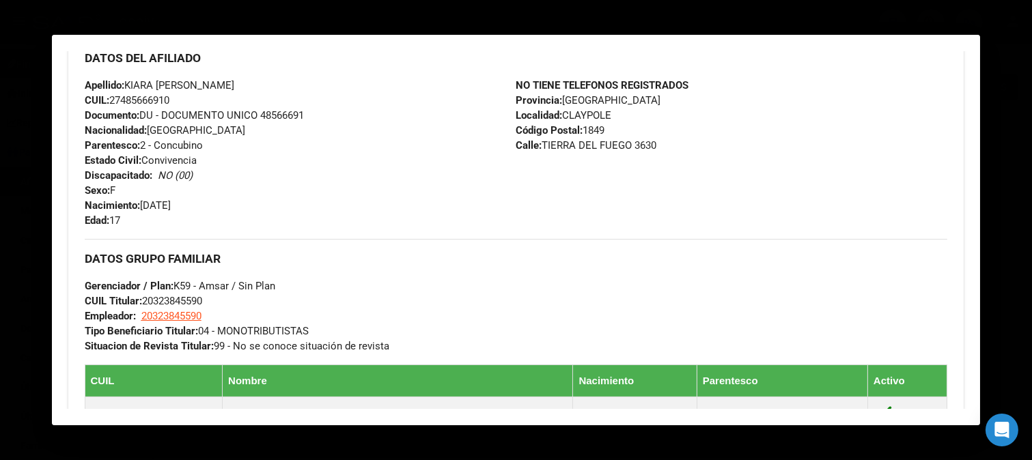
click at [720, 168] on div "NO TIENE TELEFONOS REGISTRADOS Provincia: Buenos Aires Localidad: CLAYPOLE Códi…" at bounding box center [731, 153] width 432 height 150
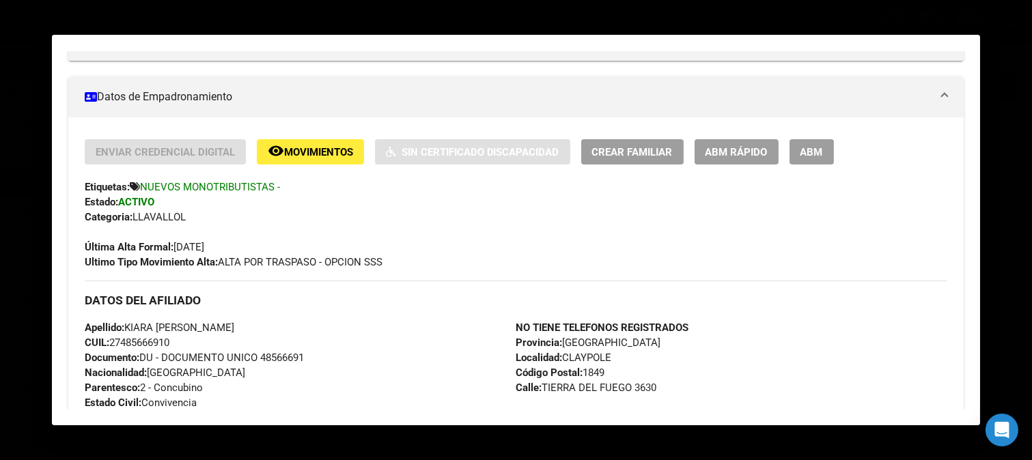
scroll to position [0, 0]
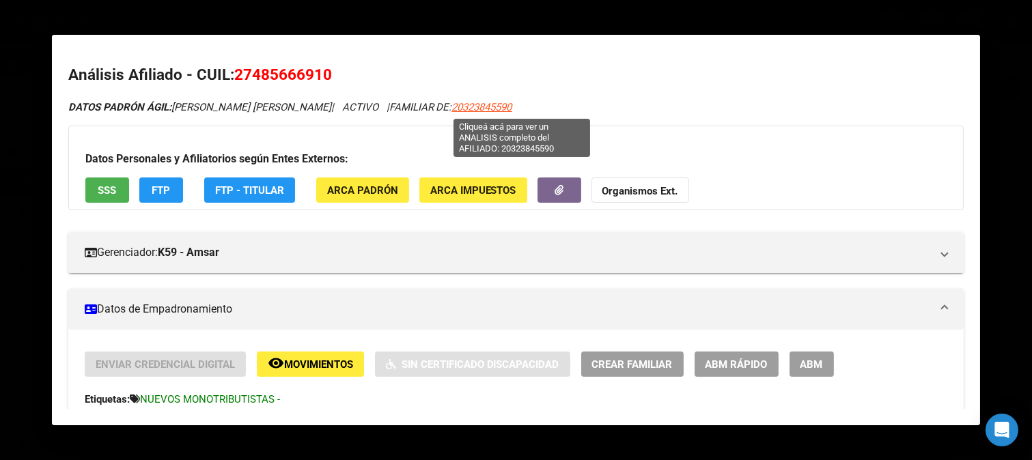
click at [512, 106] on span "20323845590" at bounding box center [482, 107] width 60 height 12
type textarea "20323845590"
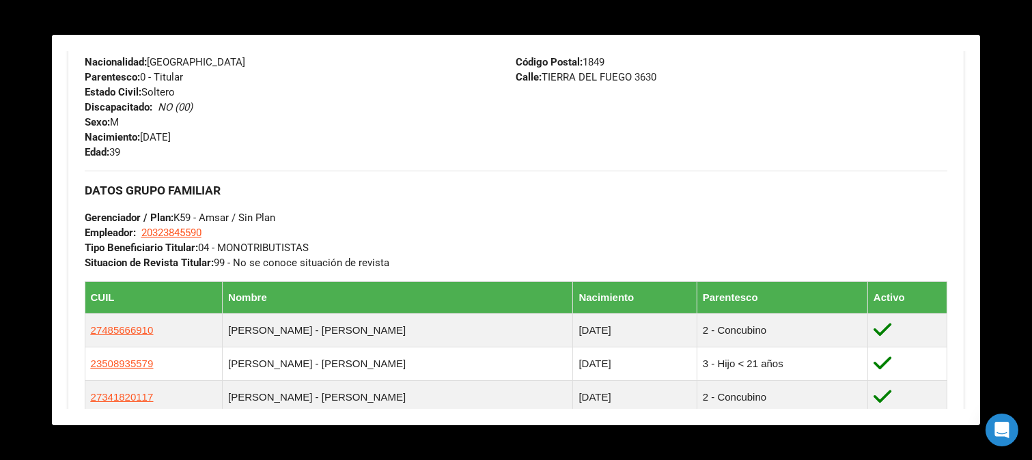
scroll to position [606, 0]
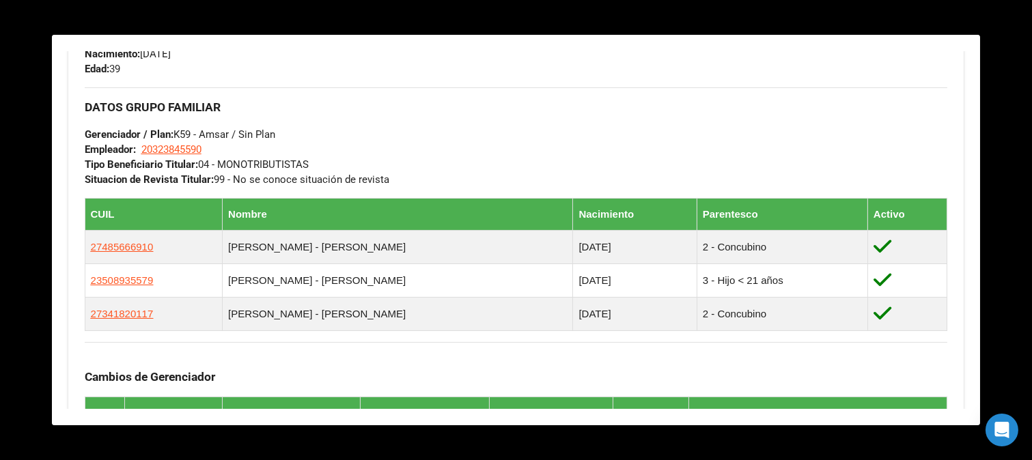
drag, startPoint x: 1031, startPoint y: 126, endPoint x: 681, endPoint y: 449, distance: 476.4
click at [1030, 126] on div at bounding box center [516, 230] width 1032 height 460
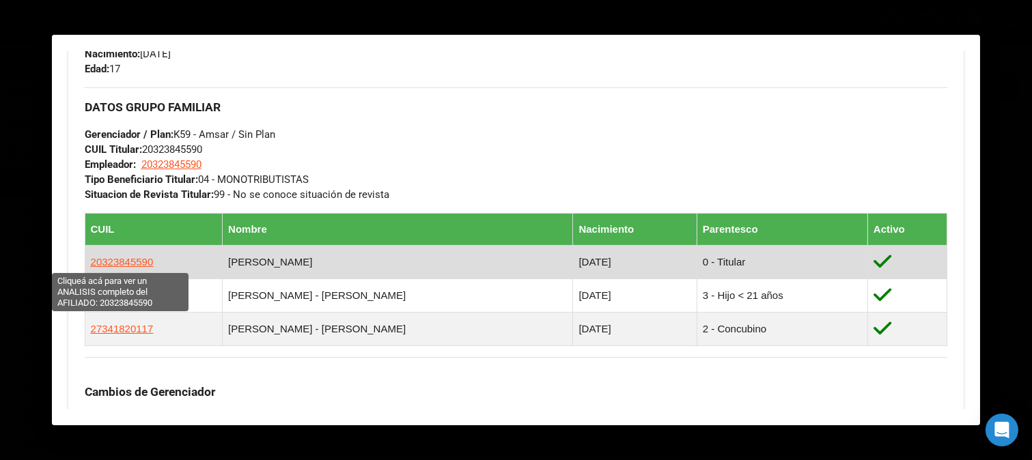
click at [124, 263] on span "20323845590" at bounding box center [122, 262] width 63 height 12
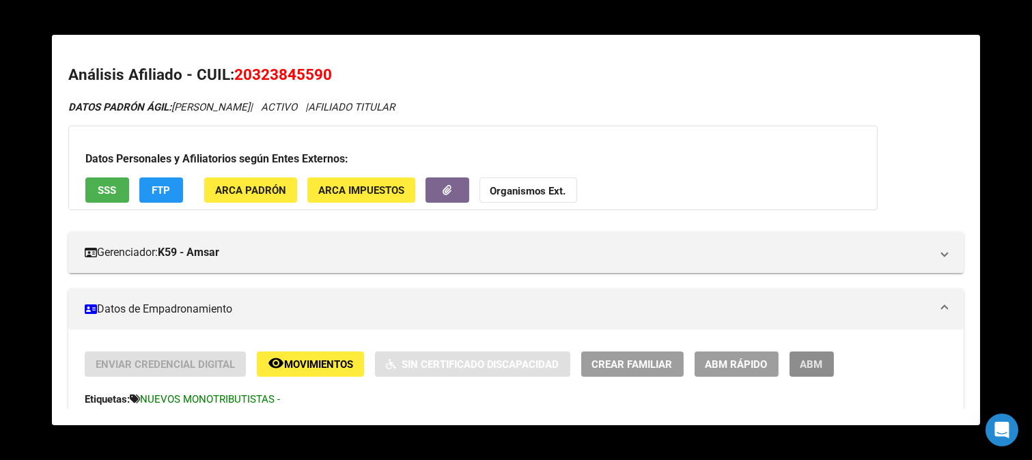
click at [810, 362] on span "ABM" at bounding box center [811, 364] width 23 height 12
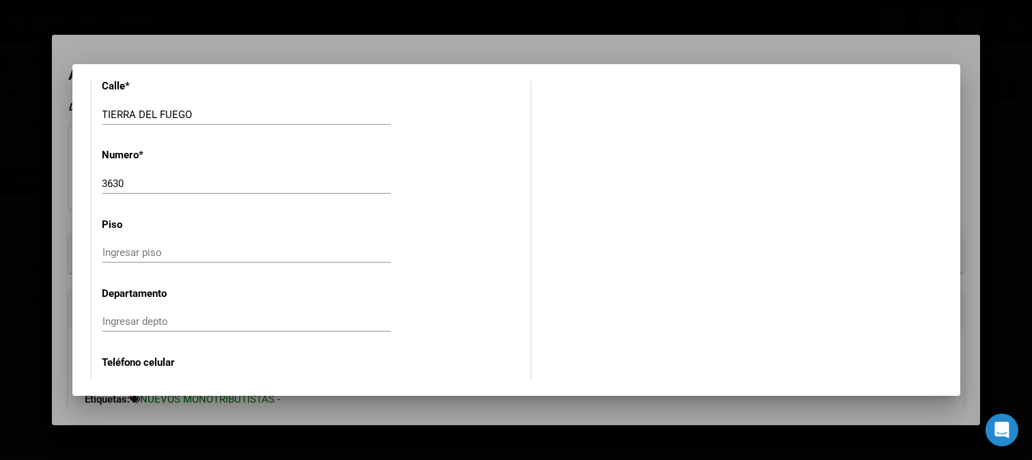
scroll to position [1593, 0]
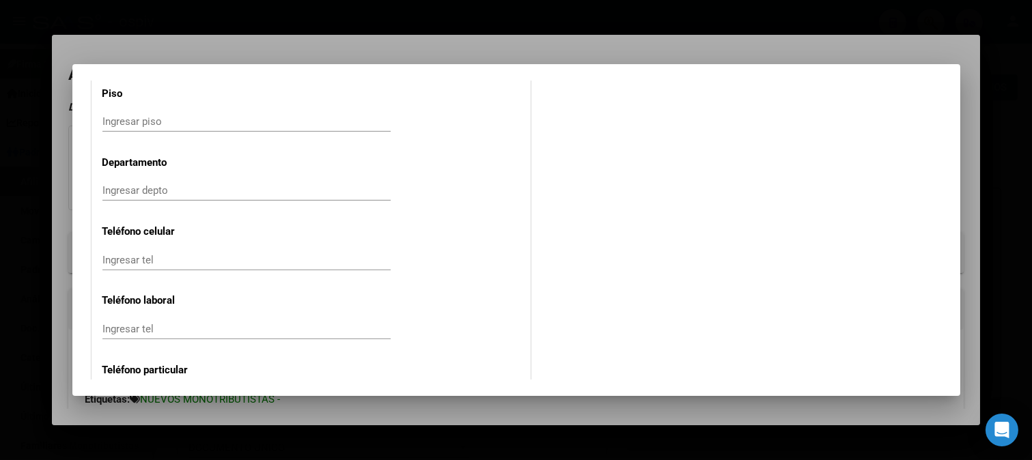
click at [173, 253] on div "Ingresar tel" at bounding box center [246, 260] width 288 height 20
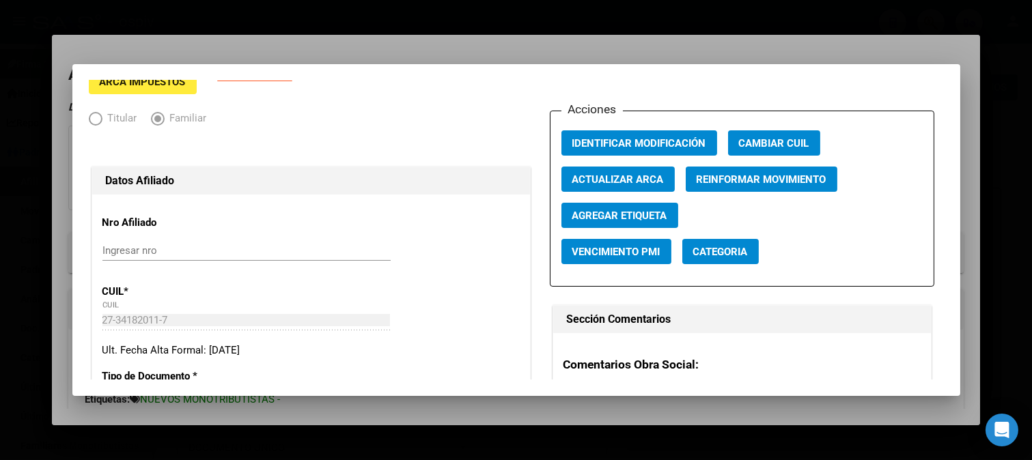
scroll to position [0, 0]
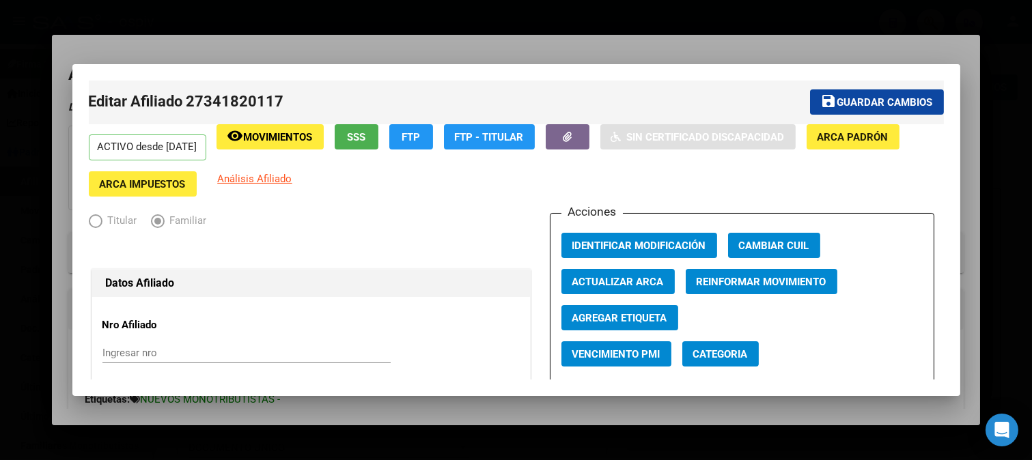
type input "1136614825"
click at [847, 87] on mat-toolbar-row "save Guardar cambios" at bounding box center [704, 103] width 478 height 44
click at [863, 104] on span "Guardar cambios" at bounding box center [885, 102] width 96 height 12
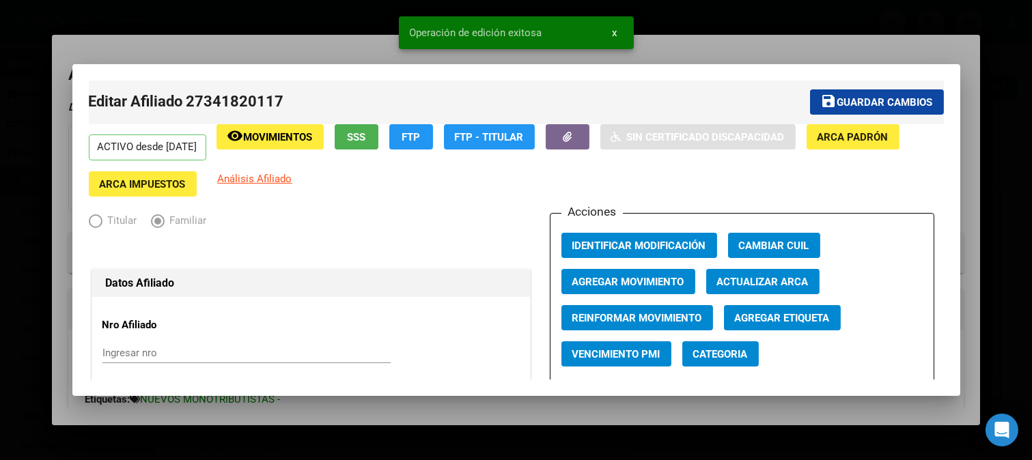
click at [729, 356] on span "Categoria" at bounding box center [720, 354] width 55 height 12
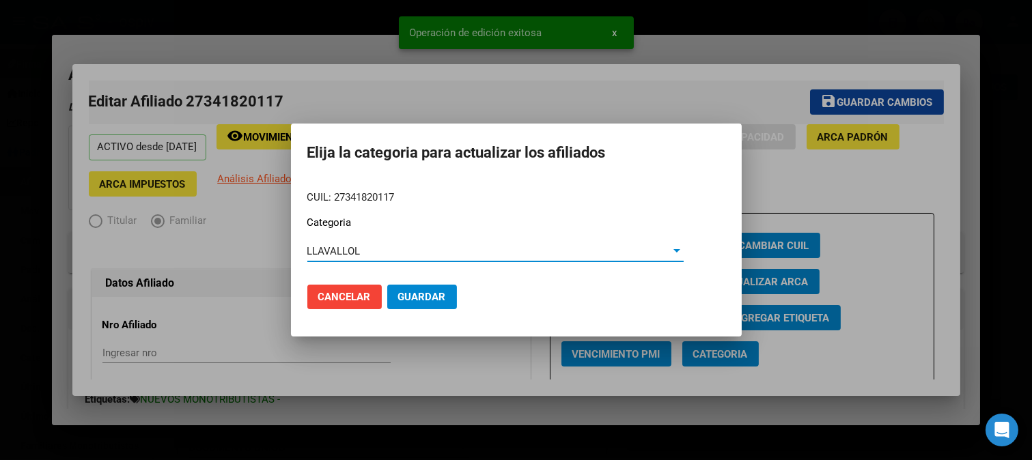
click at [412, 302] on span "Guardar" at bounding box center [422, 297] width 48 height 12
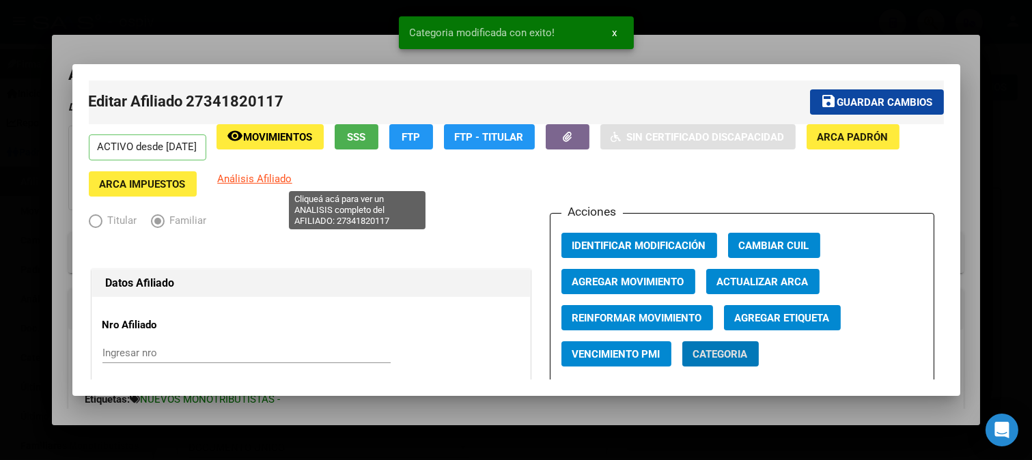
click at [292, 181] on span "Análisis Afiliado" at bounding box center [255, 179] width 74 height 12
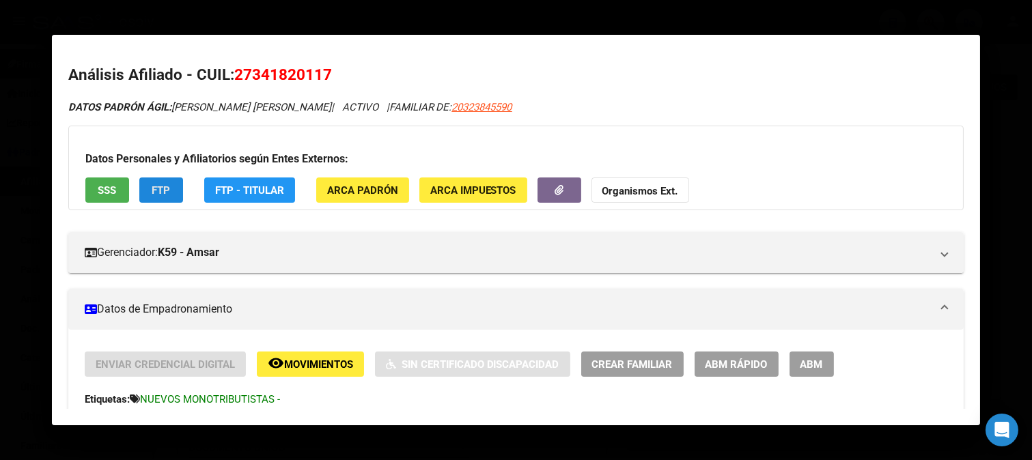
click at [159, 189] on span "FTP" at bounding box center [161, 190] width 18 height 12
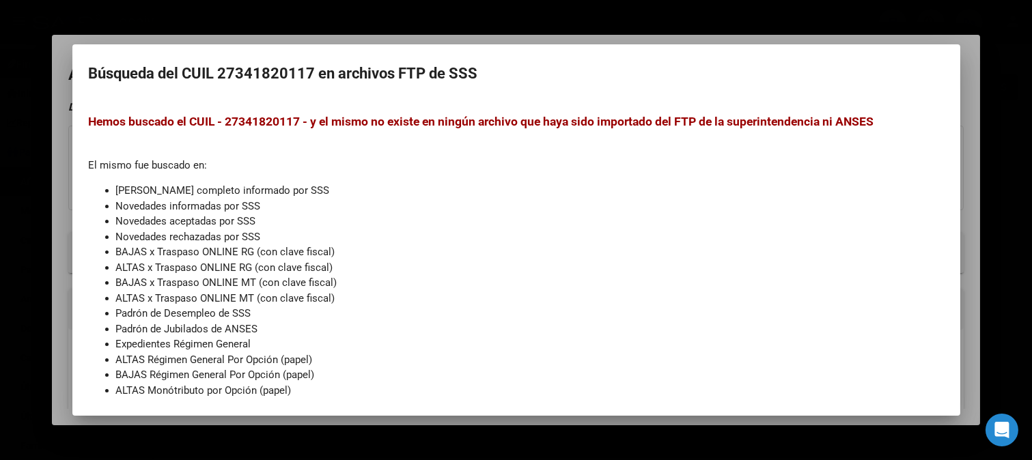
click at [0, 164] on div at bounding box center [516, 230] width 1032 height 460
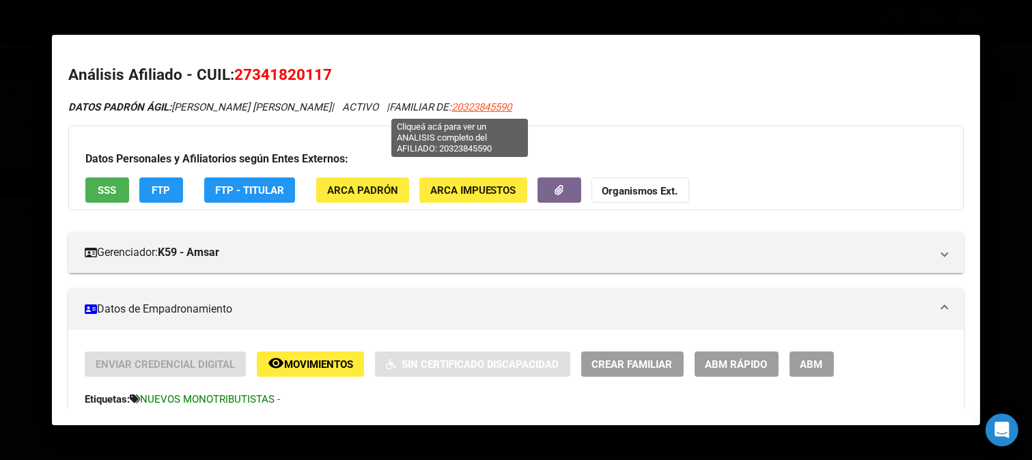
click at [466, 112] on span "20323845590" at bounding box center [482, 107] width 60 height 12
type textarea "20323845590"
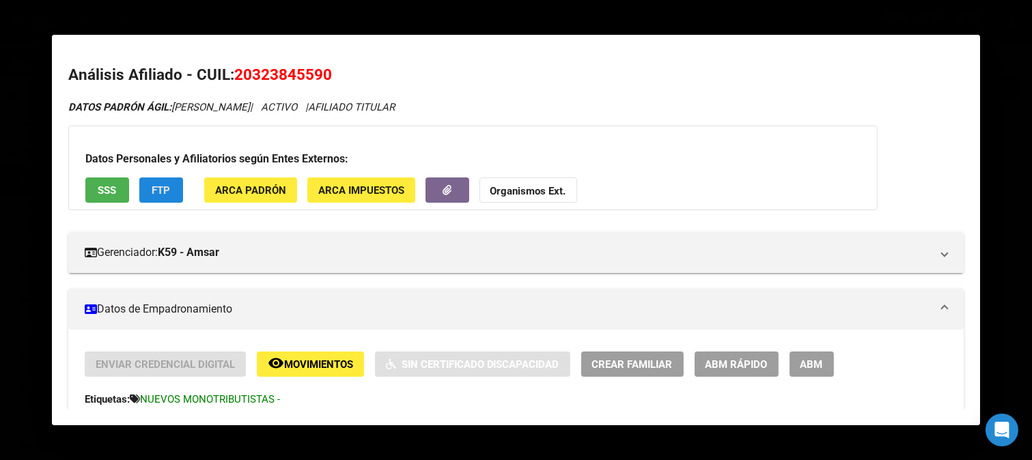
click at [171, 195] on button "FTP" at bounding box center [161, 190] width 44 height 25
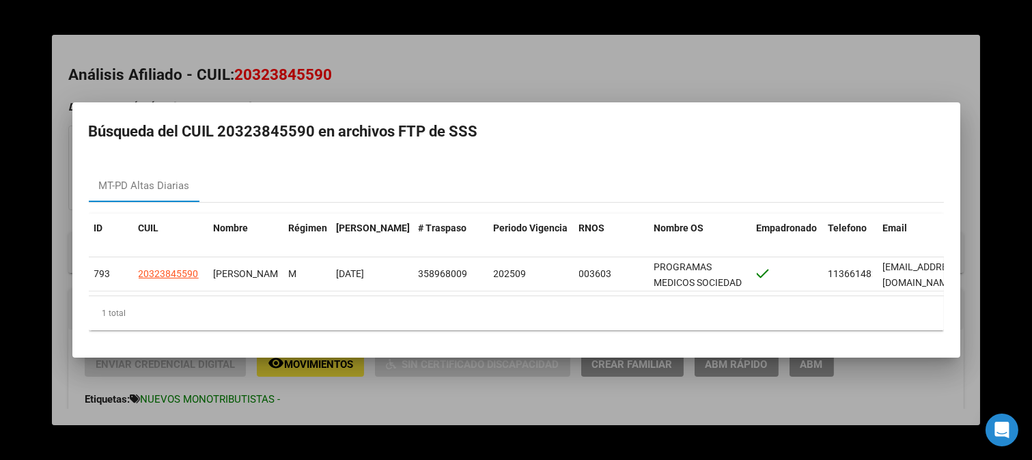
click at [718, 63] on div at bounding box center [516, 230] width 1032 height 460
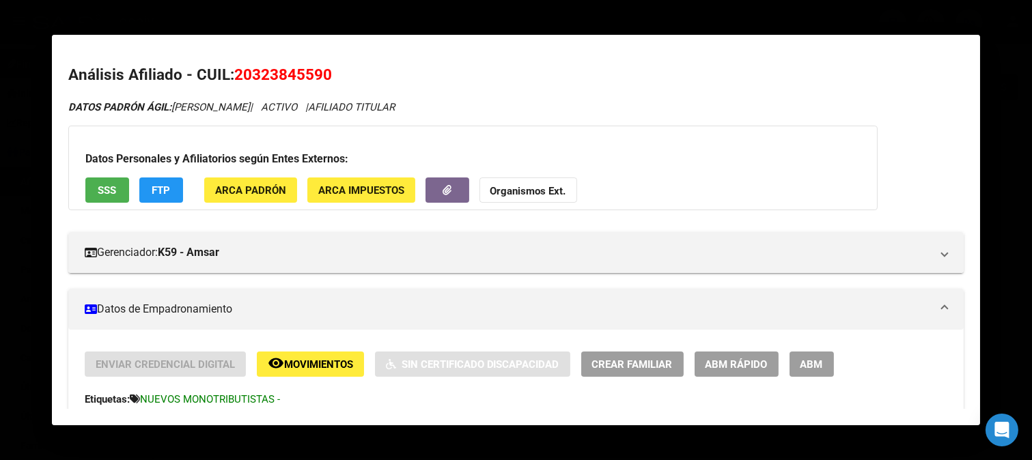
click at [869, 35] on mat-dialog-container "Análisis Afiliado - CUIL: 20323845590 DATOS PADRÓN ÁGIL: VIERA MAXIMILIANO JOAQ…" at bounding box center [516, 230] width 929 height 391
click at [838, 15] on div at bounding box center [516, 230] width 1032 height 460
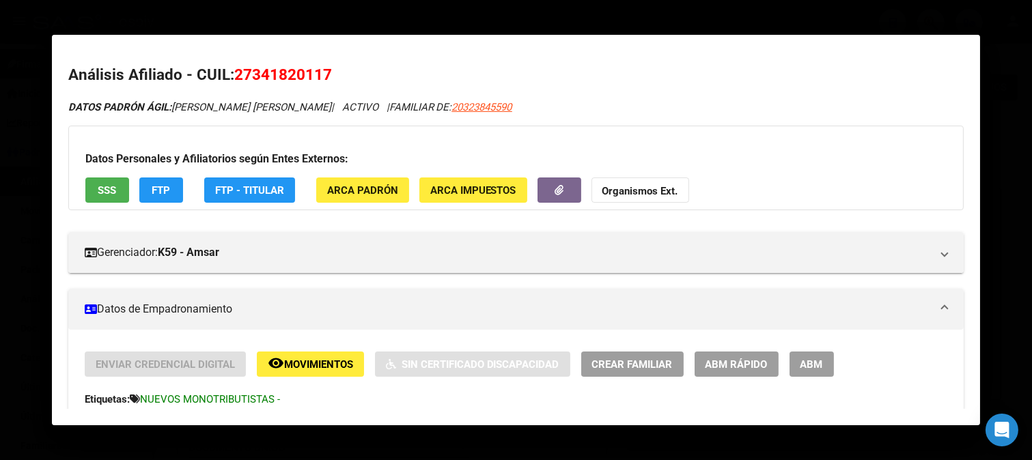
click at [977, 3] on div at bounding box center [516, 230] width 1032 height 460
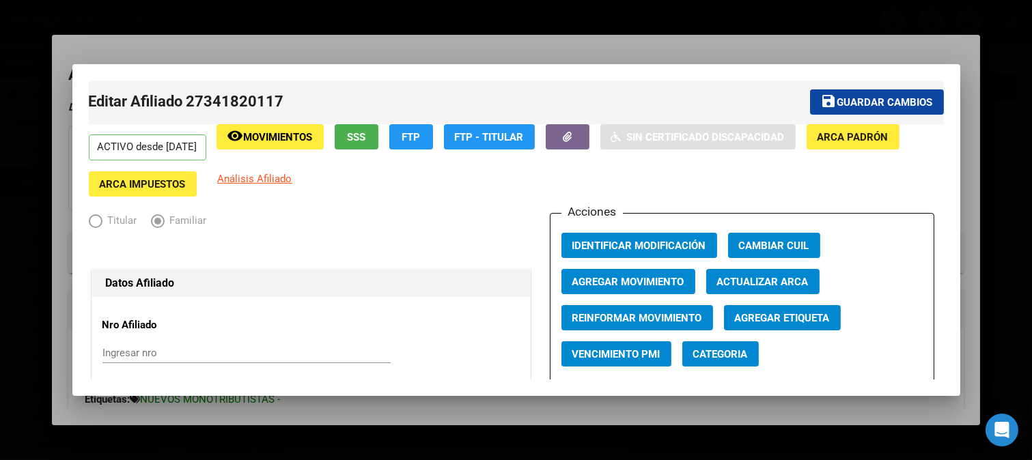
click at [949, 20] on div at bounding box center [516, 230] width 1032 height 460
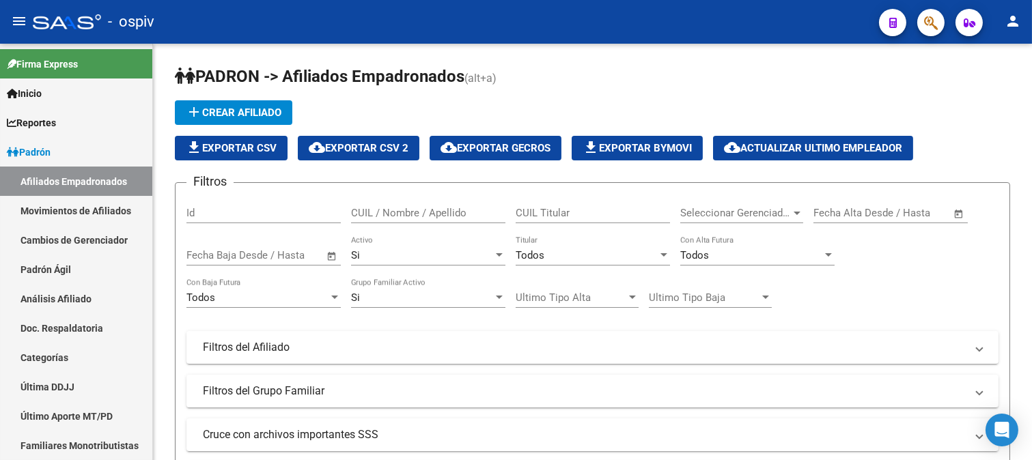
scroll to position [17, 0]
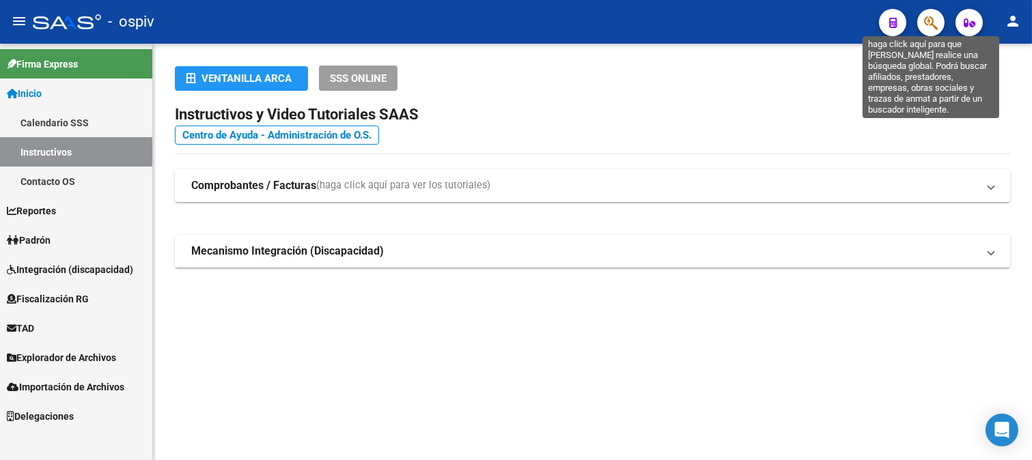
click at [929, 18] on icon "button" at bounding box center [931, 23] width 14 height 16
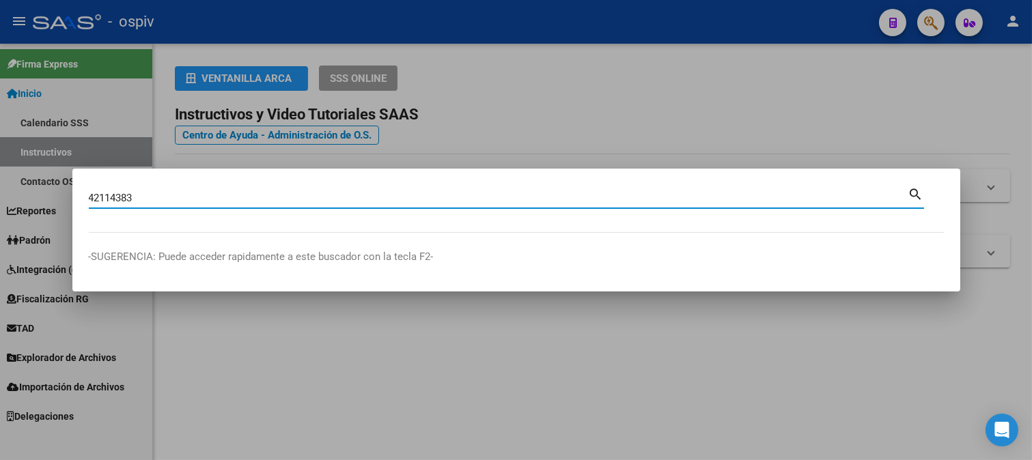
type input "42114383"
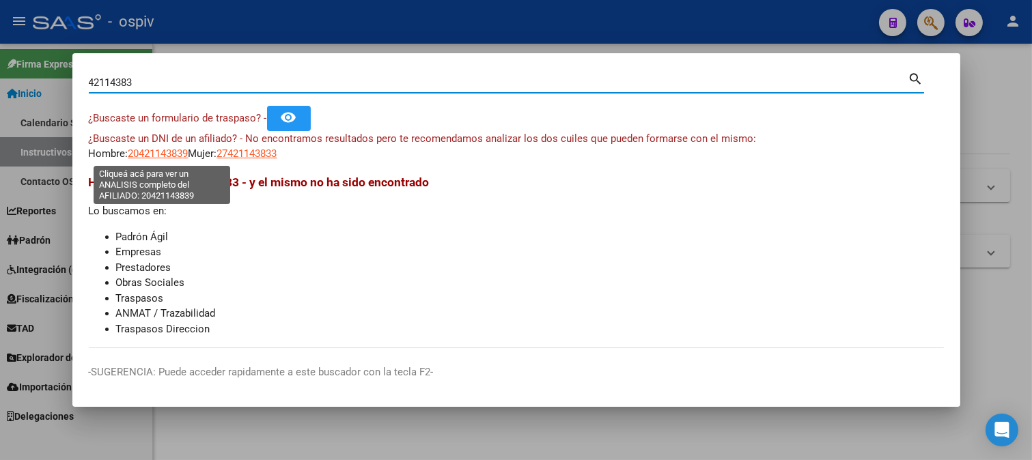
click at [174, 153] on span "20421143839" at bounding box center [158, 153] width 60 height 12
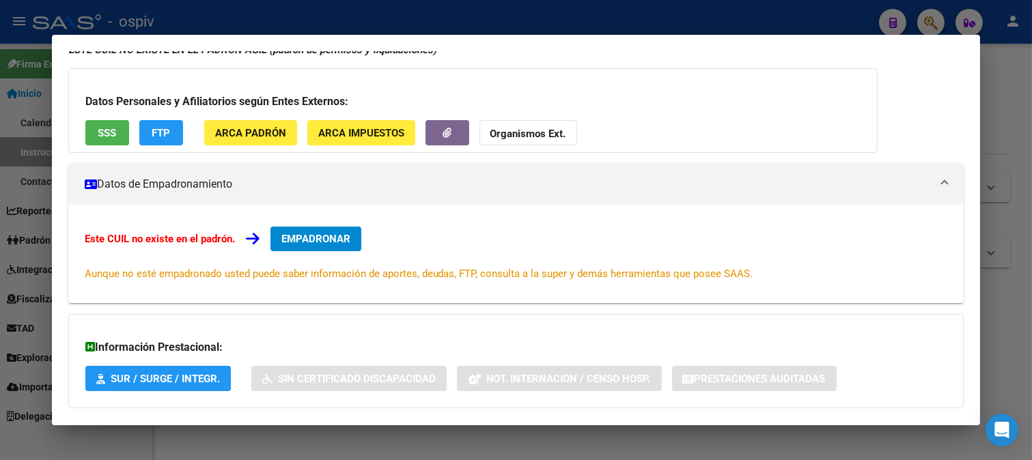
scroll to position [149, 0]
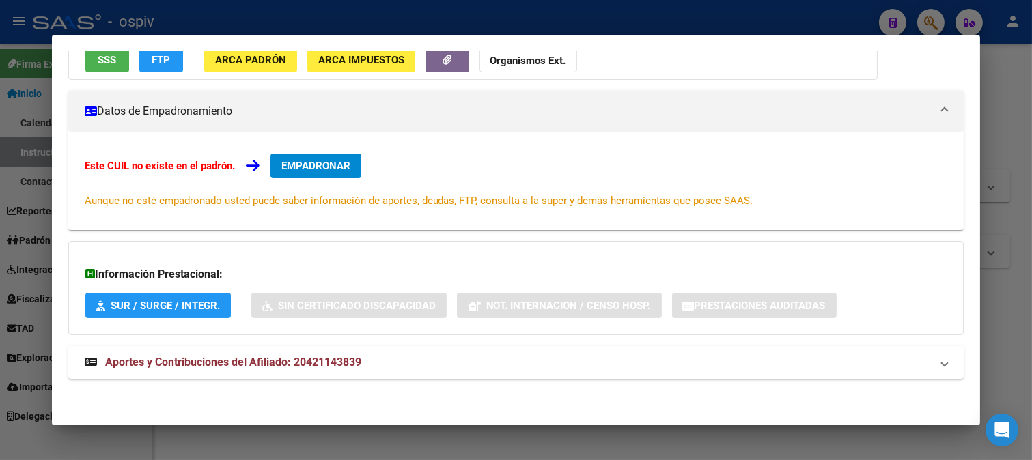
click at [276, 376] on mat-expansion-panel-header "Aportes y Contribuciones del Afiliado: 20421143839" at bounding box center [516, 362] width 896 height 33
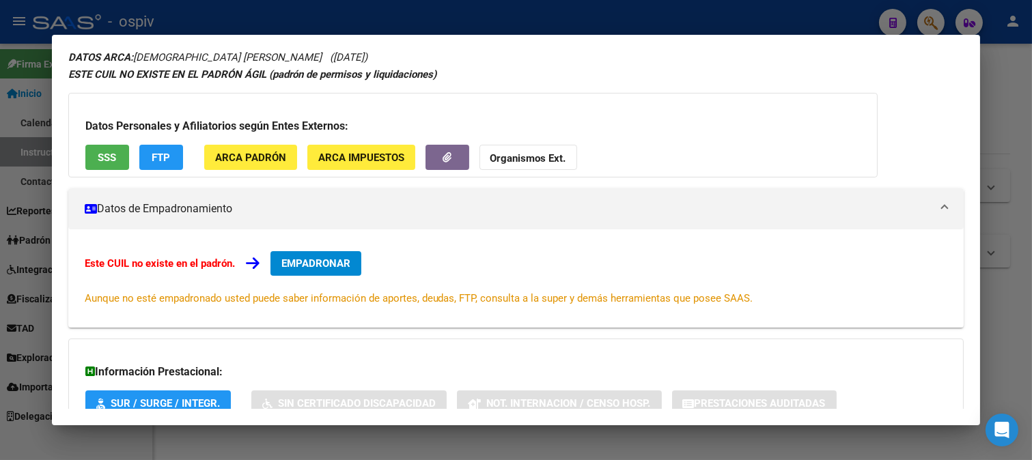
scroll to position [0, 0]
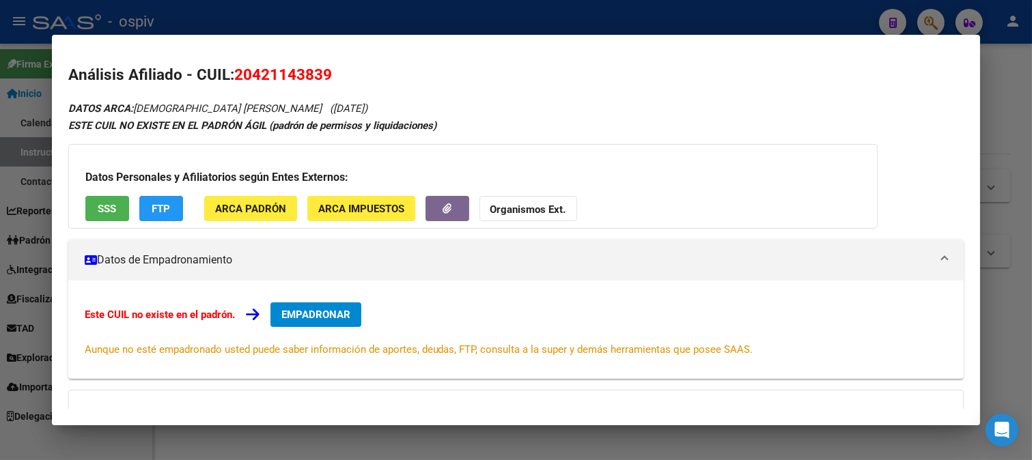
click at [113, 199] on button "SSS" at bounding box center [107, 208] width 44 height 25
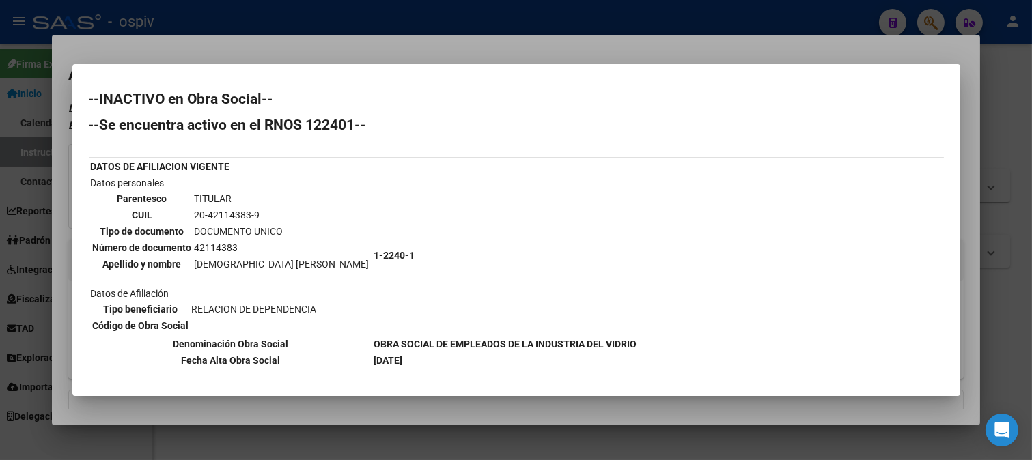
click at [1026, 107] on div at bounding box center [516, 230] width 1032 height 460
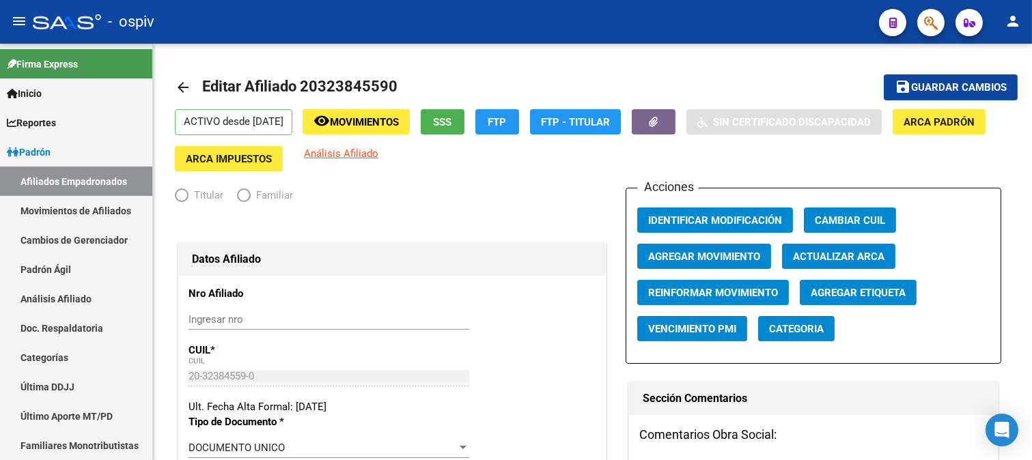
click at [940, 16] on button "button" at bounding box center [930, 22] width 27 height 27
radio input "true"
type input "20-32384559-0"
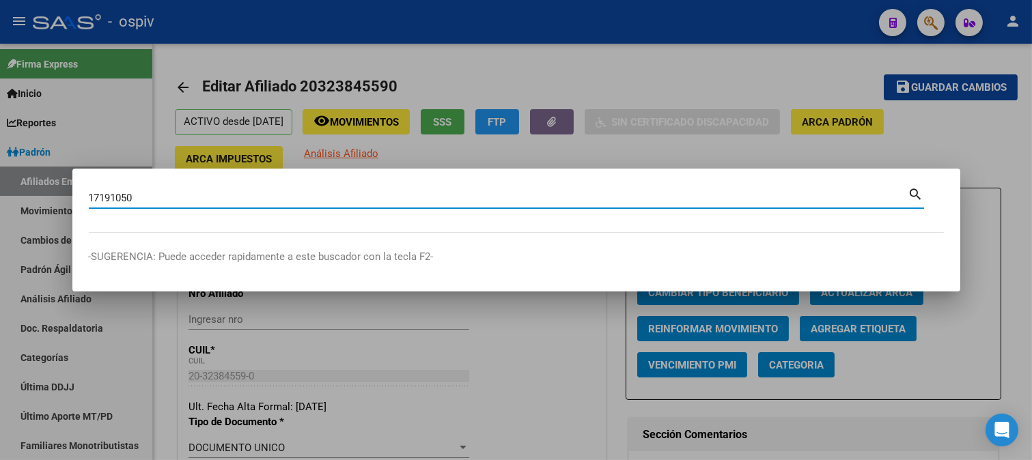
type input "17191050"
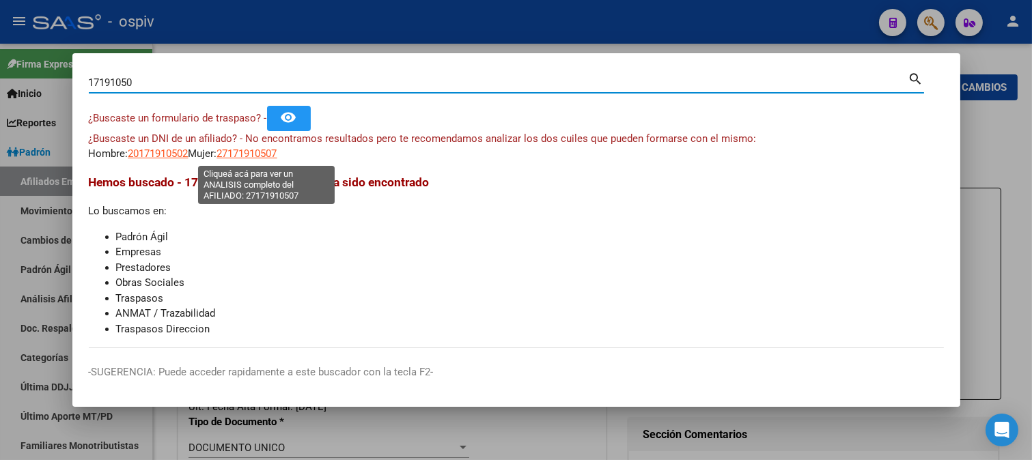
click at [275, 154] on span "27171910507" at bounding box center [247, 153] width 60 height 12
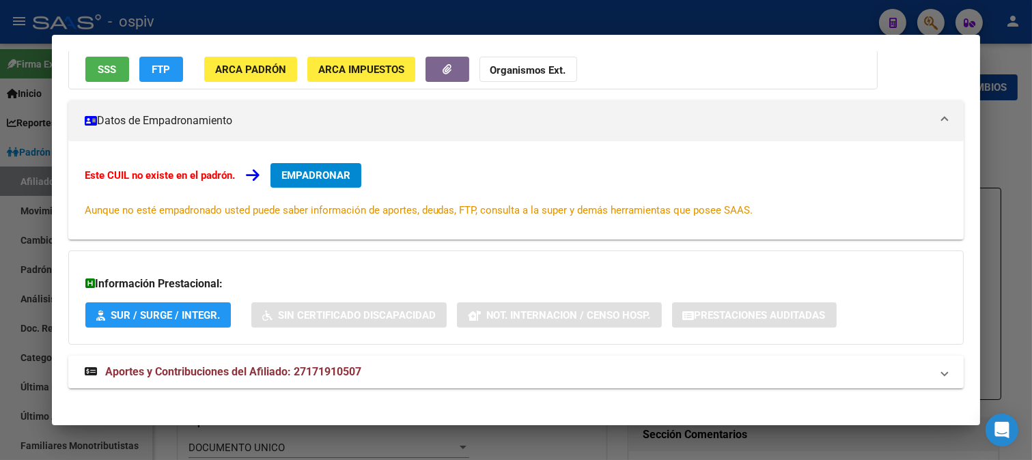
scroll to position [149, 0]
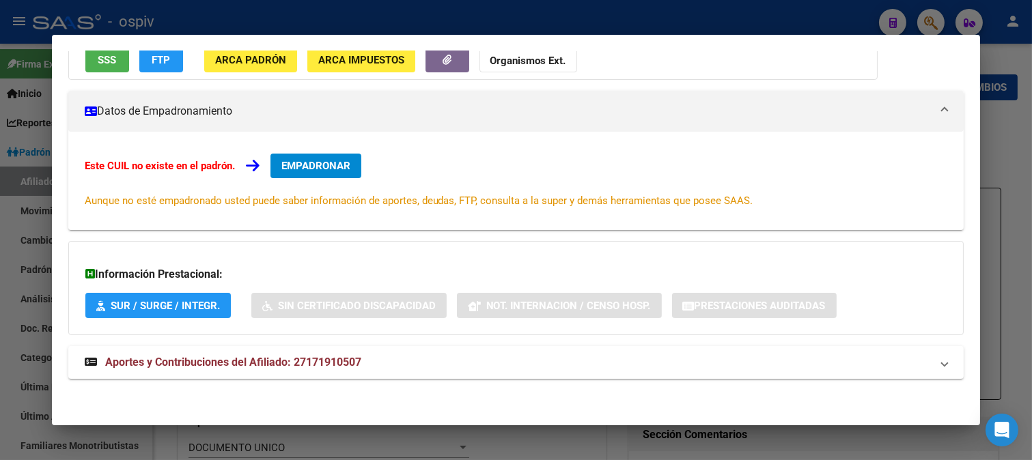
click at [927, 17] on div at bounding box center [516, 230] width 1032 height 460
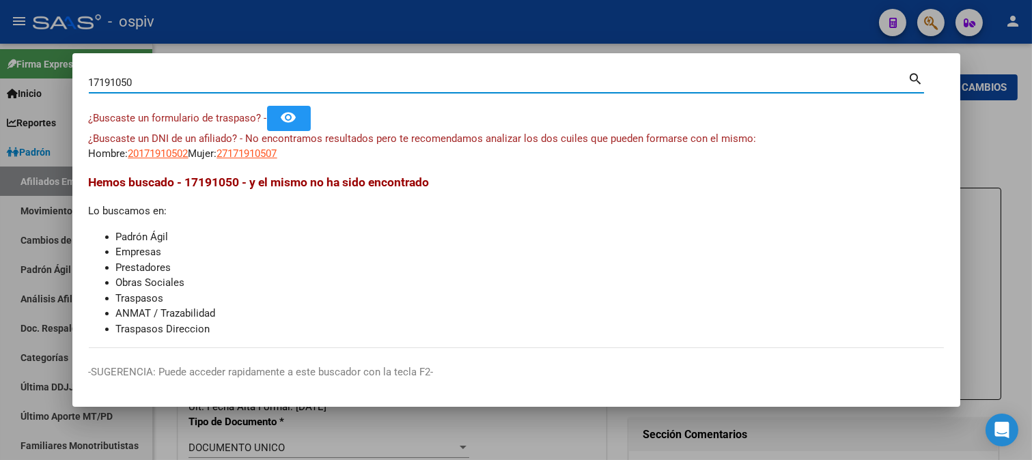
drag, startPoint x: 154, startPoint y: 79, endPoint x: 0, endPoint y: 65, distance: 154.9
click at [0, 70] on div "17191050 Buscar (apellido, dni, cuil, nro traspaso, cuit, obra social) search ¿…" at bounding box center [516, 230] width 1032 height 460
type input "21131952"
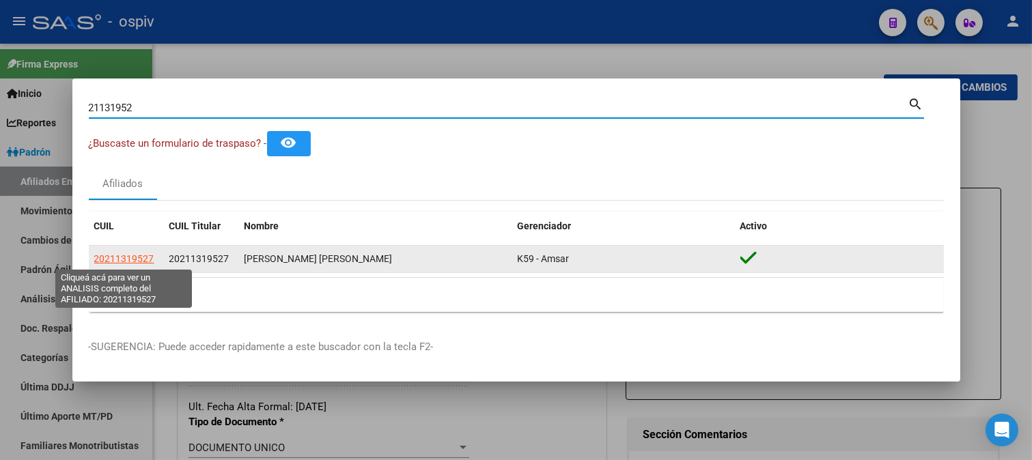
click at [142, 257] on span "20211319527" at bounding box center [124, 258] width 60 height 11
type textarea "20211319527"
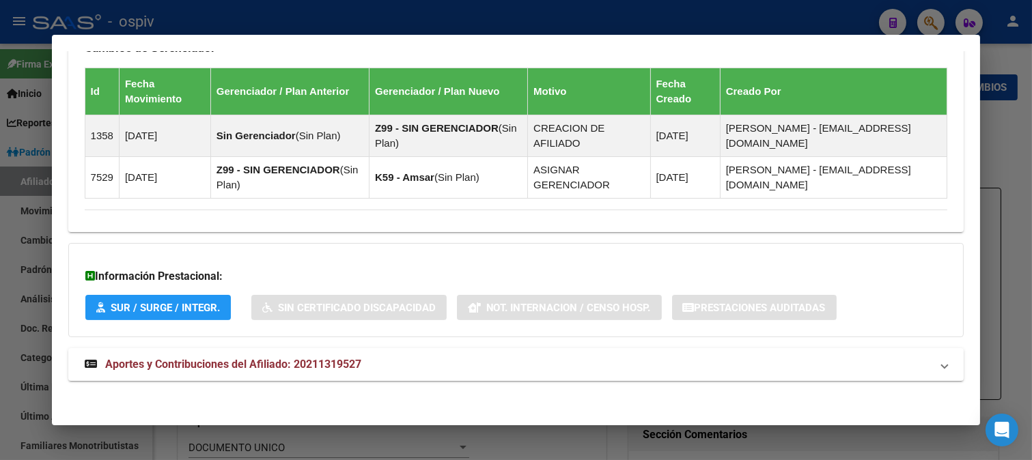
scroll to position [867, 0]
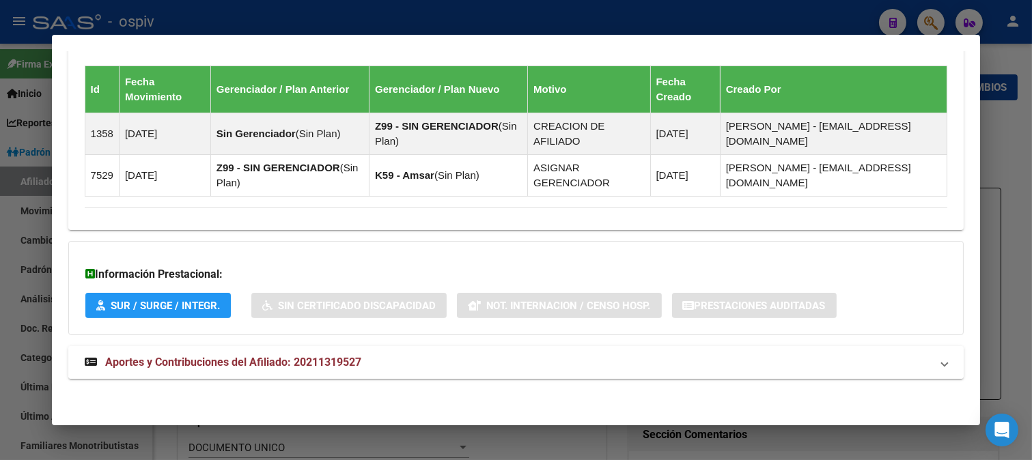
click at [344, 367] on span "Aportes y Contribuciones del Afiliado: 20211319527" at bounding box center [233, 362] width 256 height 13
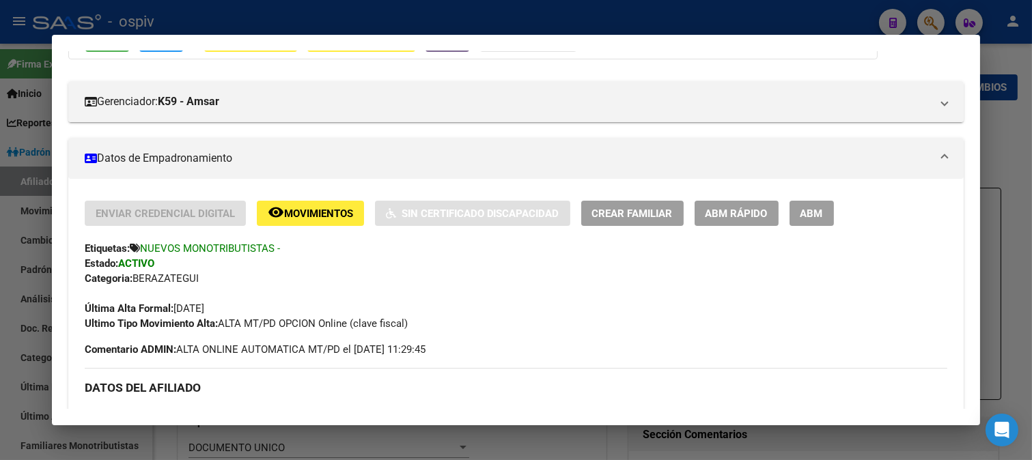
scroll to position [152, 0]
drag, startPoint x: 922, startPoint y: 21, endPoint x: 582, endPoint y: 63, distance: 343.3
click at [922, 21] on div at bounding box center [516, 230] width 1032 height 460
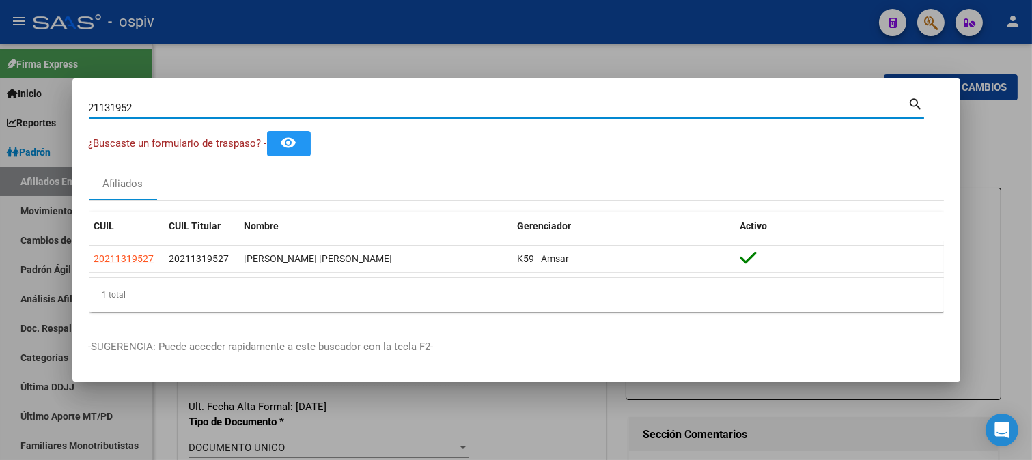
drag, startPoint x: 112, startPoint y: 108, endPoint x: 0, endPoint y: 99, distance: 112.3
click at [0, 99] on div "21131952 Buscar (apellido, dni, cuil, nro traspaso, cuit, obra social) search ¿…" at bounding box center [516, 230] width 1032 height 460
type input "94067072"
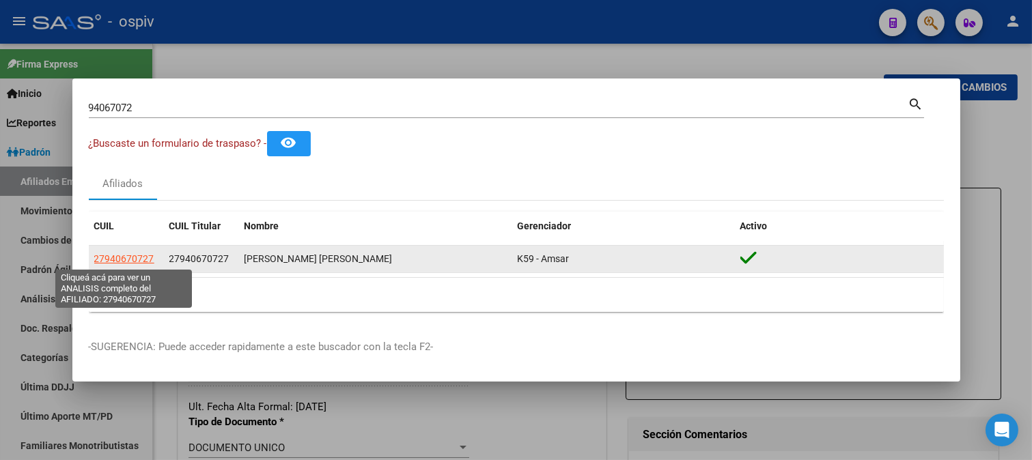
click at [139, 257] on span "27940670727" at bounding box center [124, 258] width 60 height 11
type textarea "27940670727"
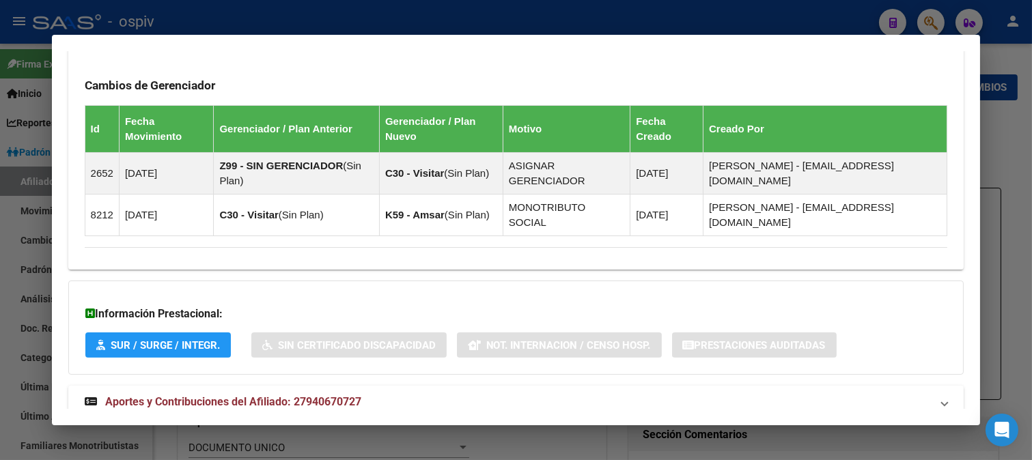
scroll to position [836, 0]
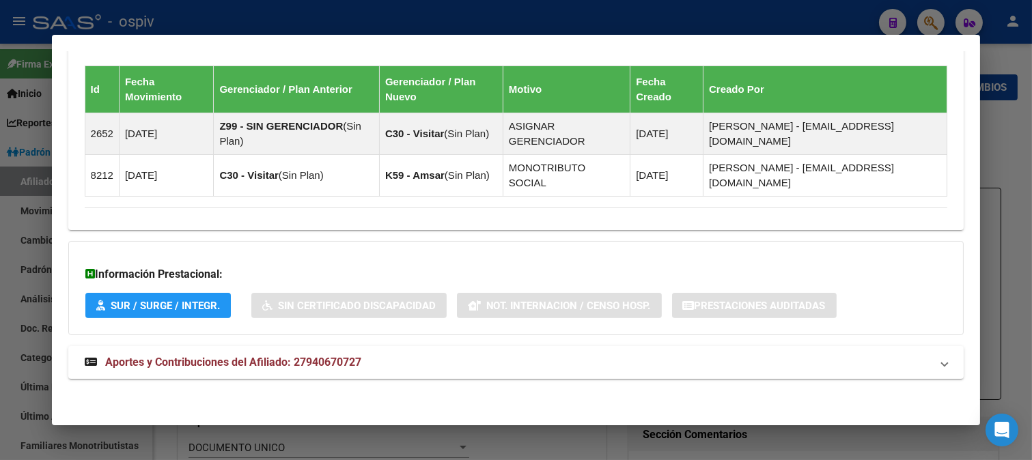
drag, startPoint x: 939, startPoint y: 22, endPoint x: 707, endPoint y: 83, distance: 239.3
click at [937, 21] on div at bounding box center [516, 230] width 1032 height 460
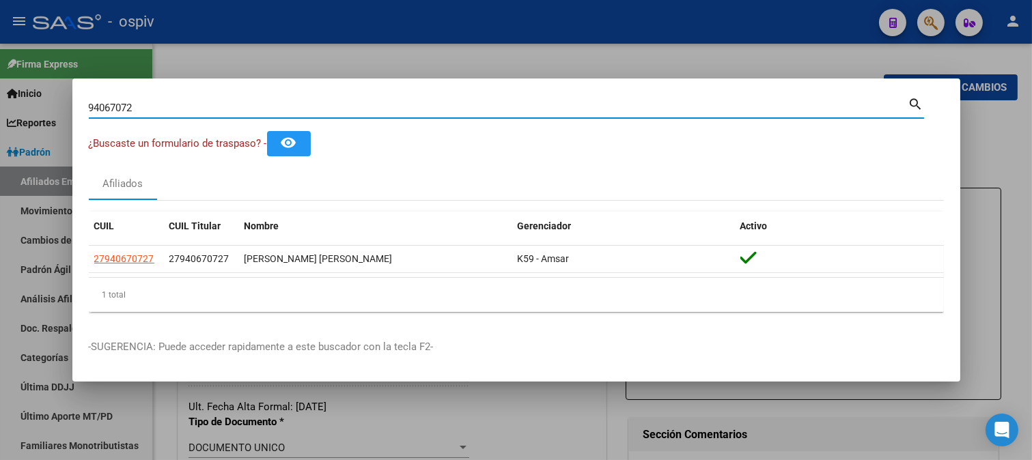
drag, startPoint x: 100, startPoint y: 112, endPoint x: 9, endPoint y: 112, distance: 91.5
click at [9, 112] on div "94067072 Buscar (apellido, dni, cuil, nro traspaso, cuit, obra social) search ¿…" at bounding box center [516, 230] width 1032 height 460
drag, startPoint x: 89, startPoint y: 107, endPoint x: 3, endPoint y: 100, distance: 85.6
click at [3, 100] on div "94067072 Buscar (apellido, dni, cuil, nro traspaso, cuit, obra social) search ¿…" at bounding box center [516, 230] width 1032 height 460
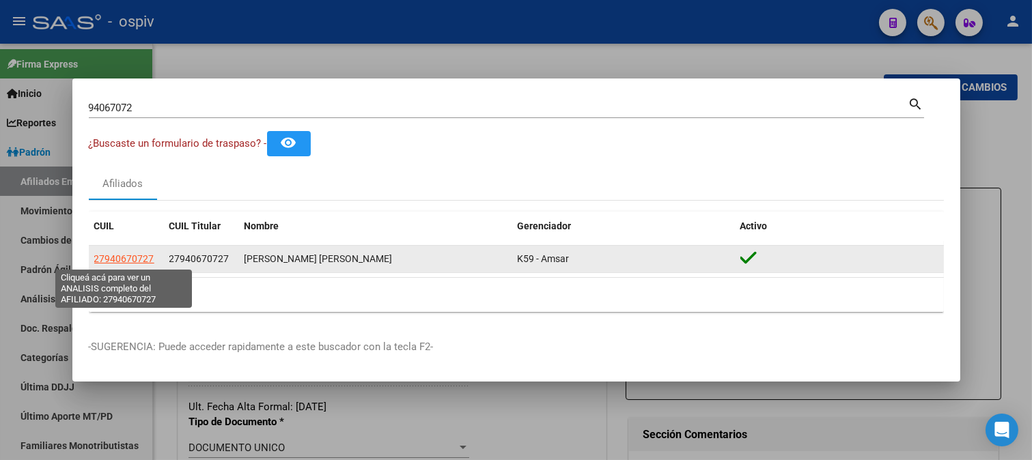
click at [148, 261] on span "27940670727" at bounding box center [124, 258] width 60 height 11
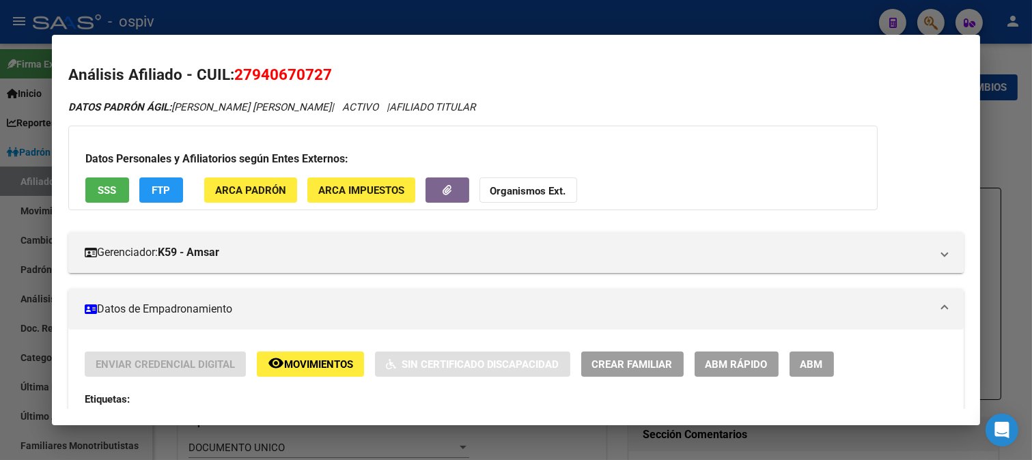
click at [157, 187] on span "FTP" at bounding box center [161, 190] width 18 height 12
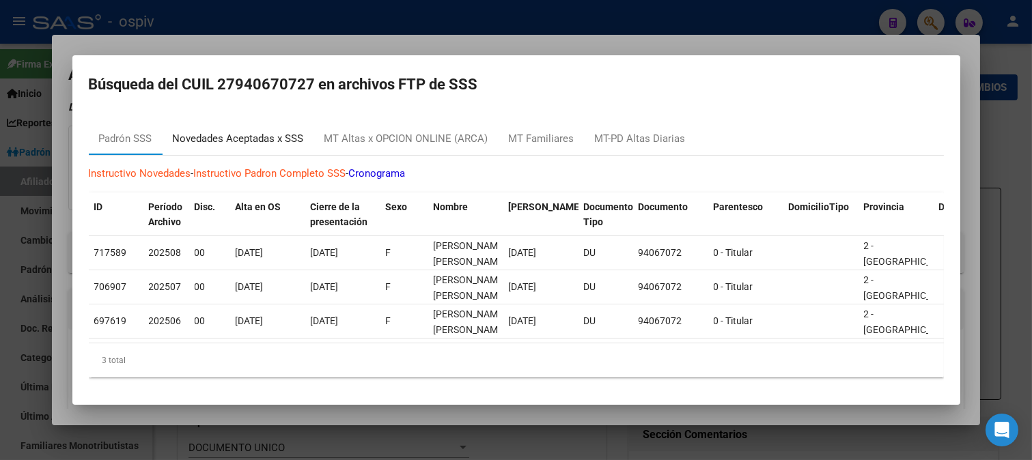
click at [285, 139] on div "Novedades Aceptadas x SSS" at bounding box center [238, 139] width 131 height 16
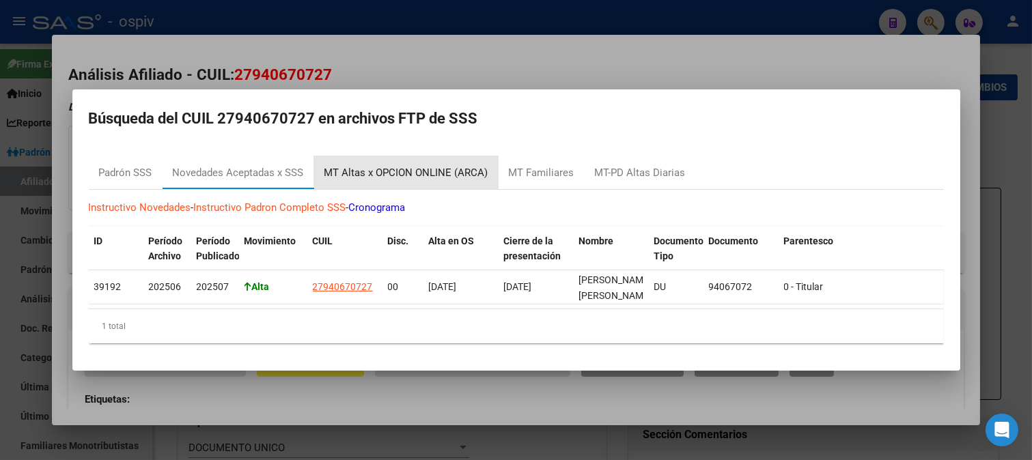
click at [425, 165] on div "MT Altas x OPCION ONLINE (ARCA)" at bounding box center [406, 173] width 164 height 16
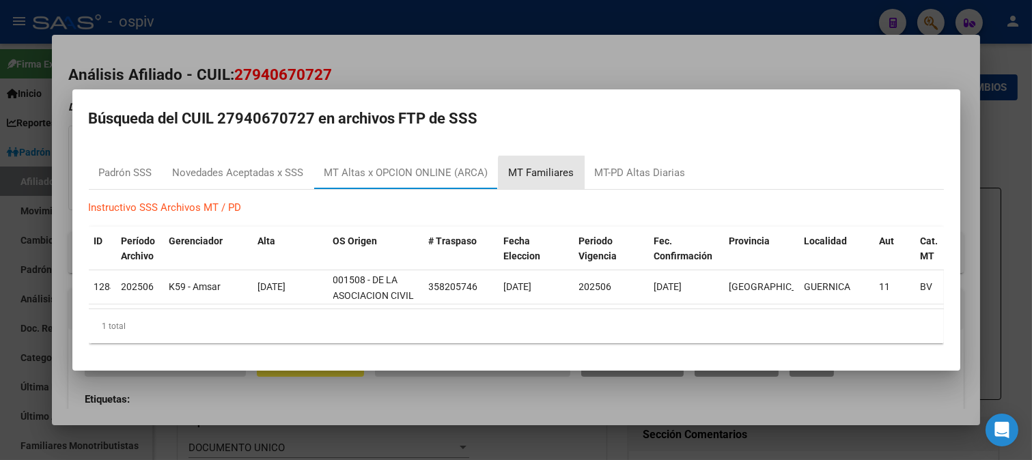
click at [565, 174] on div "MT Familiares" at bounding box center [542, 173] width 66 height 16
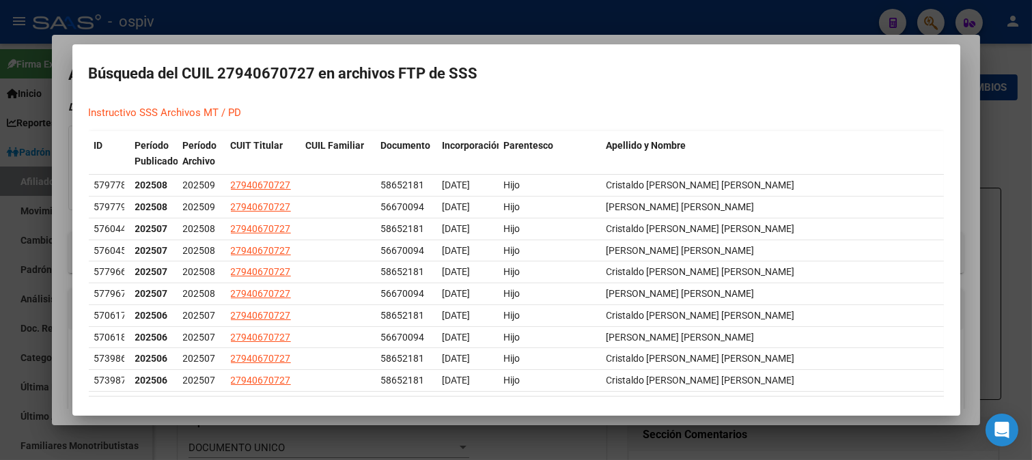
scroll to position [91, 0]
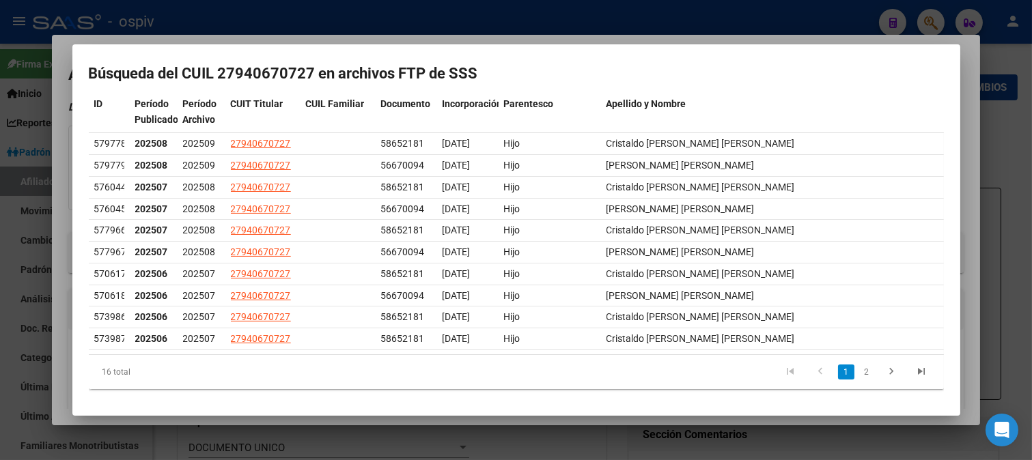
drag, startPoint x: 923, startPoint y: 17, endPoint x: 232, endPoint y: 73, distance: 693.2
click at [923, 18] on div at bounding box center [516, 230] width 1032 height 460
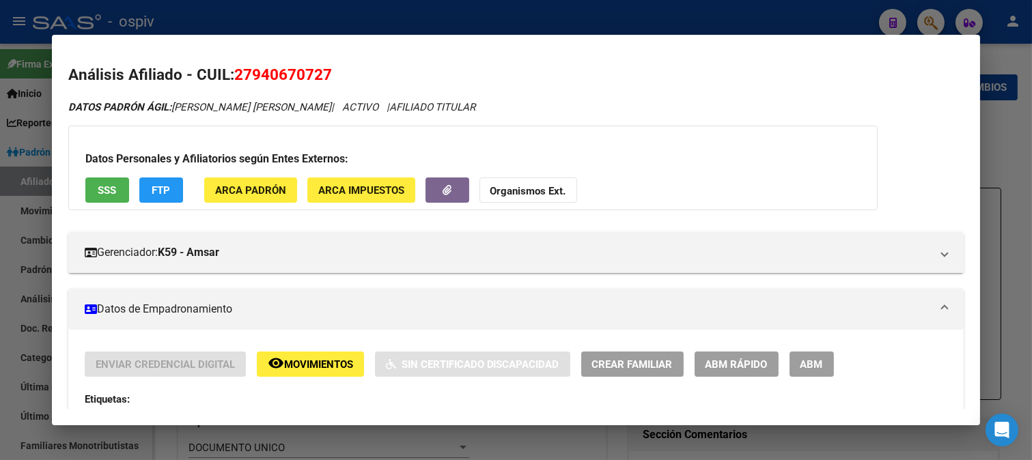
click at [924, 18] on div at bounding box center [516, 230] width 1032 height 460
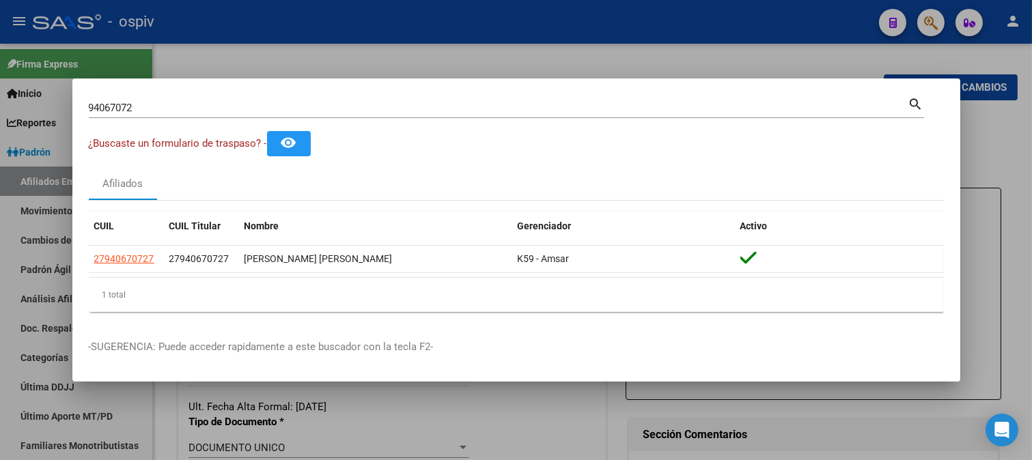
drag, startPoint x: 147, startPoint y: 98, endPoint x: 133, endPoint y: 117, distance: 23.4
click at [62, 107] on div "94067072 Buscar (apellido, dni, cuil, nro traspaso, cuit, obra social) search ¿…" at bounding box center [516, 230] width 1032 height 460
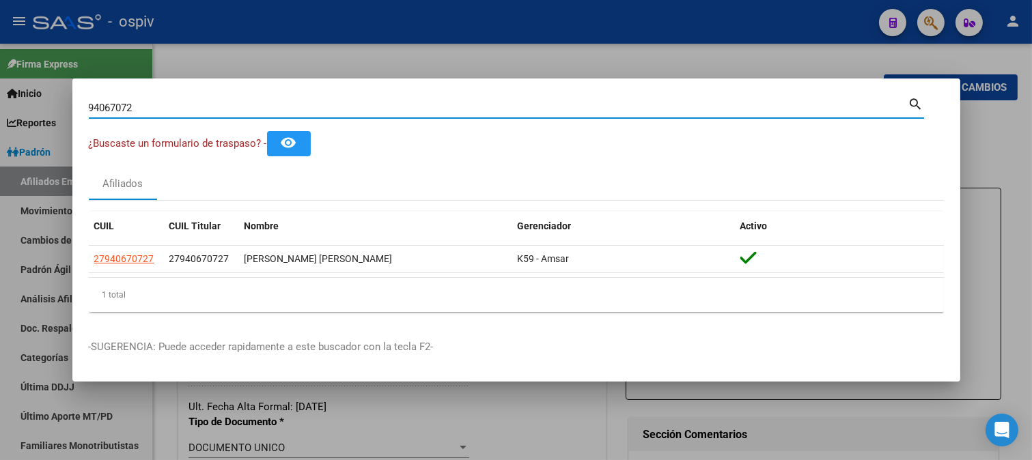
drag, startPoint x: 141, startPoint y: 113, endPoint x: 10, endPoint y: 96, distance: 132.1
click at [14, 96] on div "94067072 Buscar (apellido, dni, cuil, nro traspaso, cuit, obra social) search ¿…" at bounding box center [516, 230] width 1032 height 460
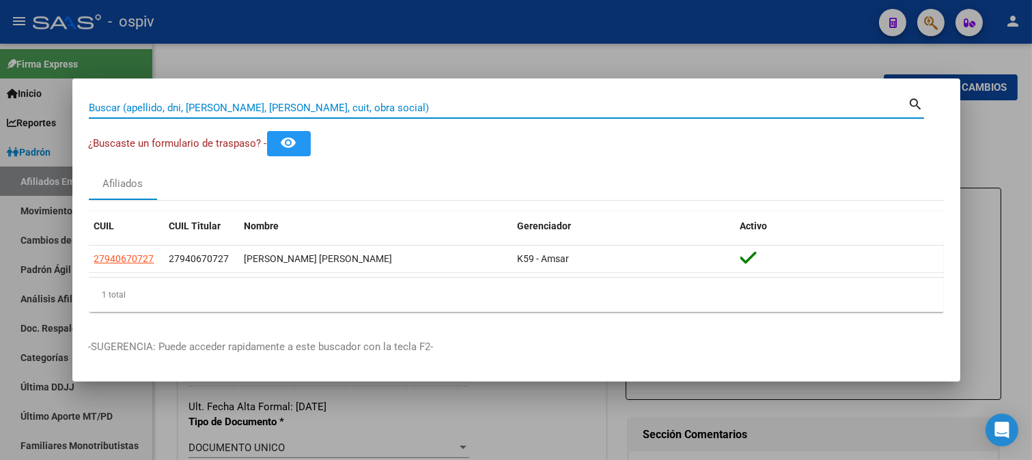
paste input "20273565982"
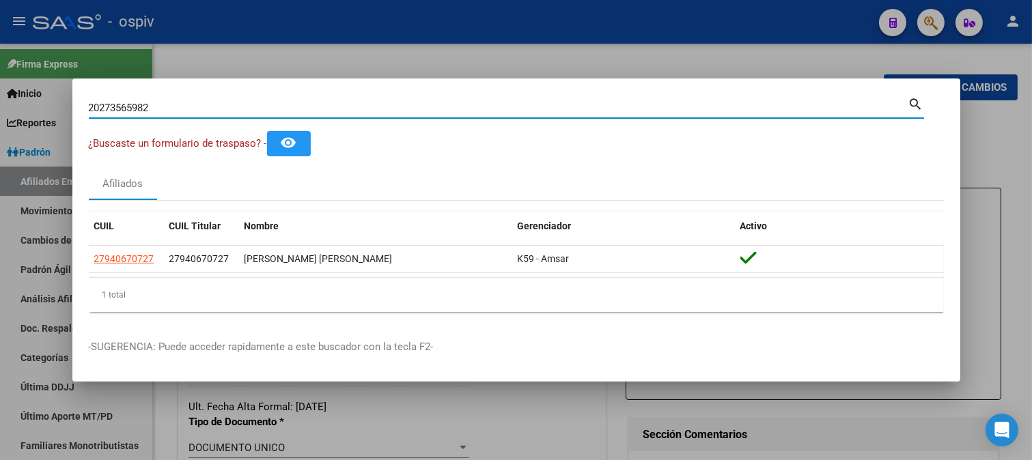
type input "20273565982"
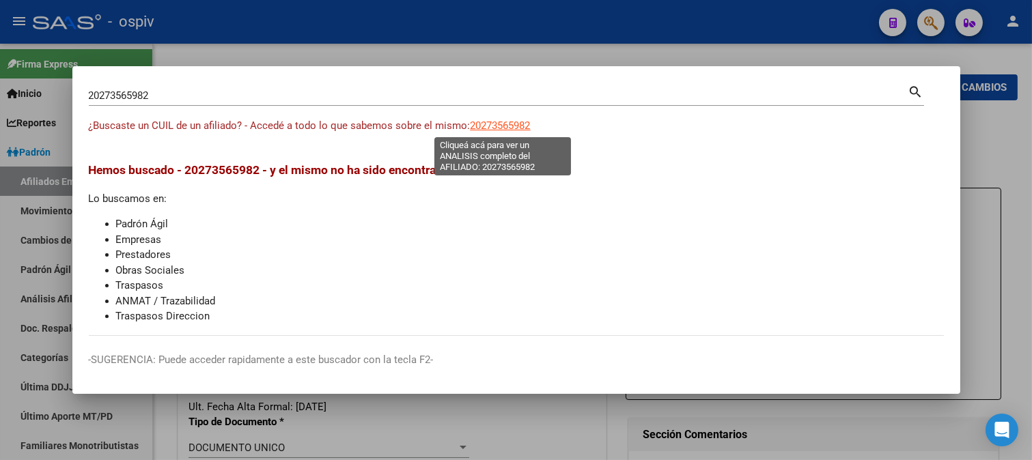
click at [499, 128] on span "20273565982" at bounding box center [500, 125] width 60 height 12
type textarea "20273565982"
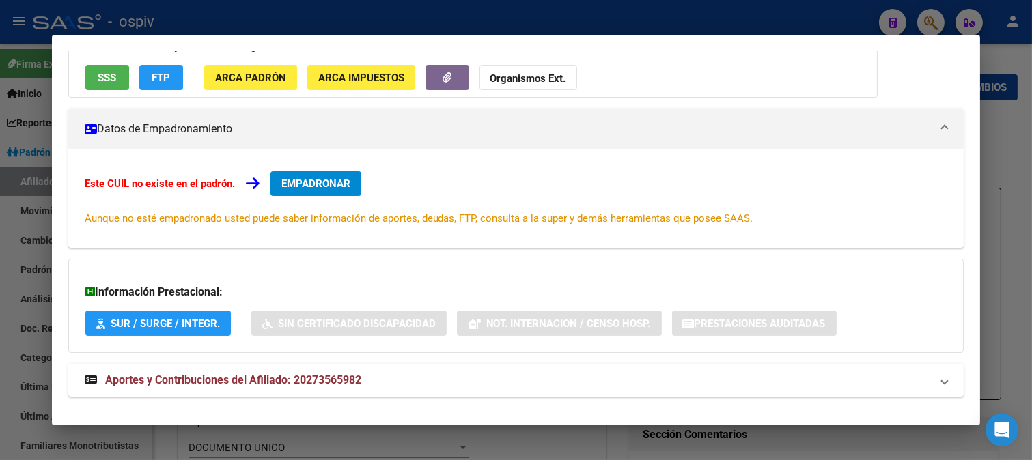
scroll to position [55, 0]
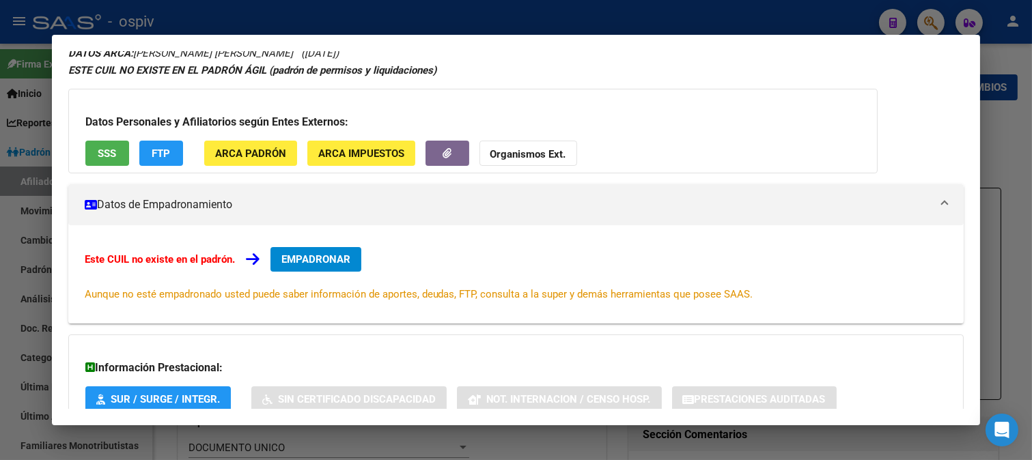
click at [111, 150] on span "SSS" at bounding box center [107, 153] width 18 height 12
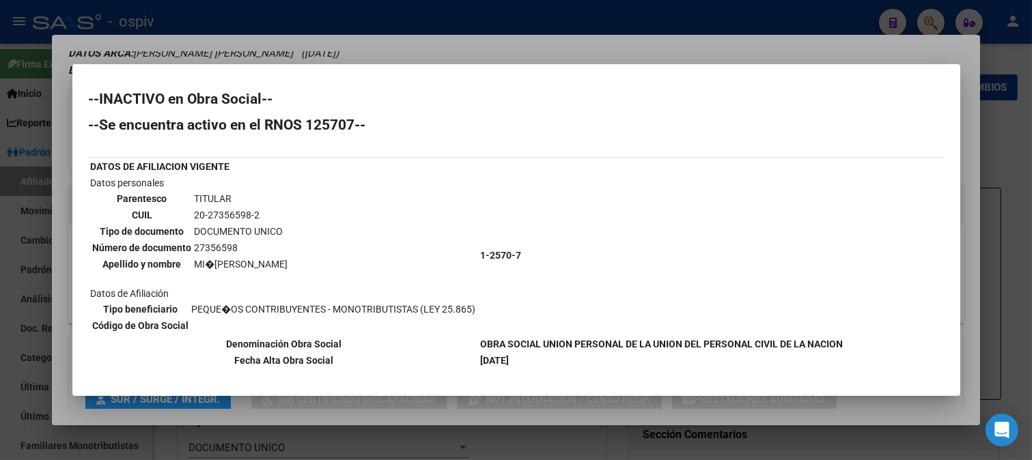
click at [595, 40] on div at bounding box center [516, 230] width 1032 height 460
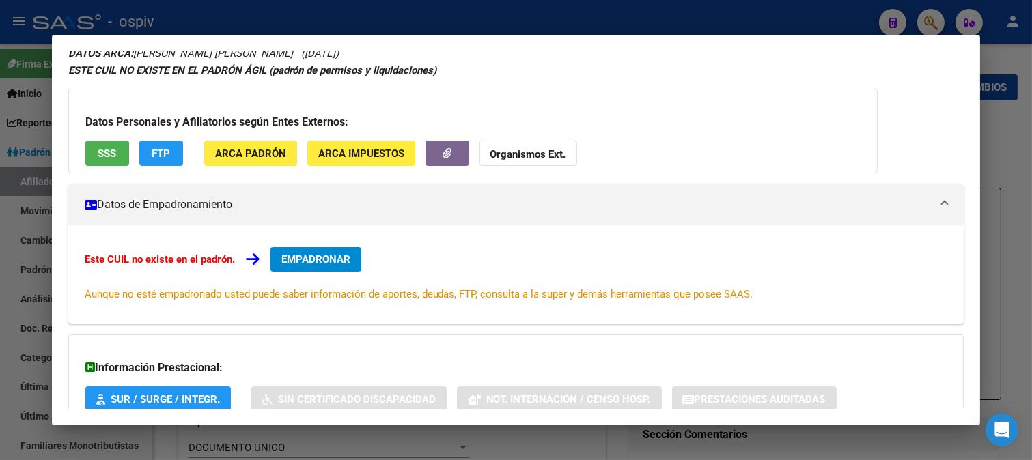
click at [165, 148] on span "FTP" at bounding box center [161, 153] width 18 height 12
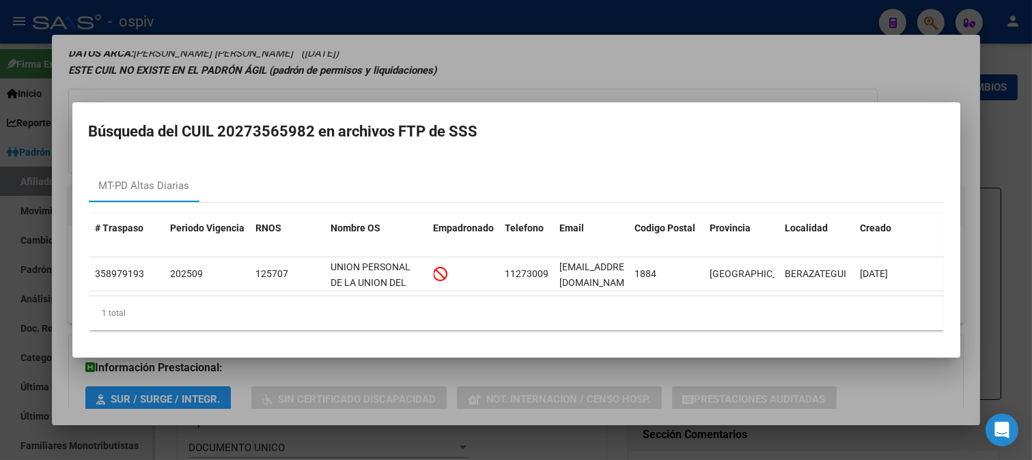
scroll to position [0, 0]
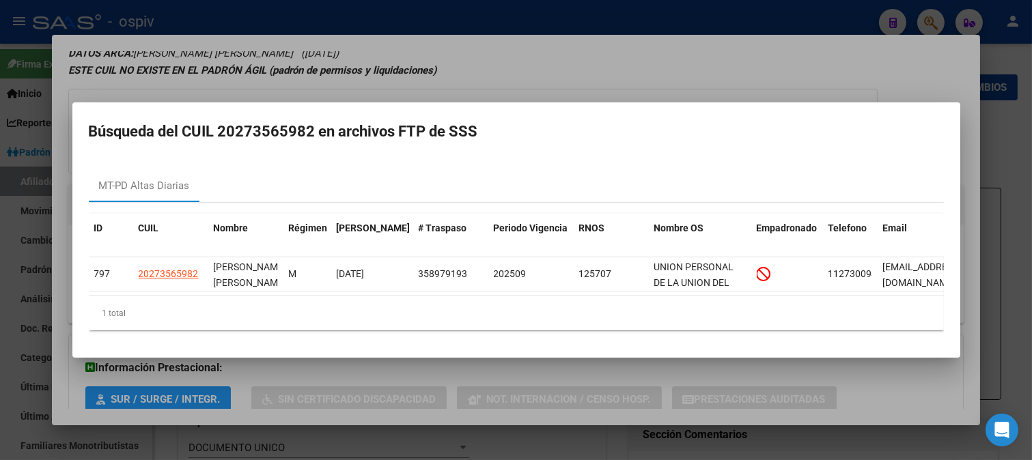
click at [78, 325] on mat-dialog-content "MT-PD Altas Diarias ID CUIL Nombre Régimen Fecha Traspaso # Traspaso Periodo Vi…" at bounding box center [516, 250] width 888 height 184
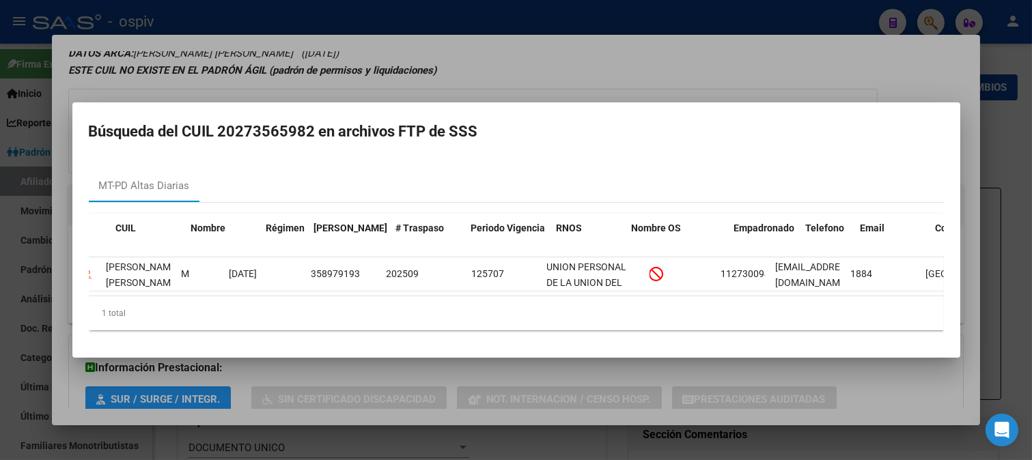
scroll to position [0, 12]
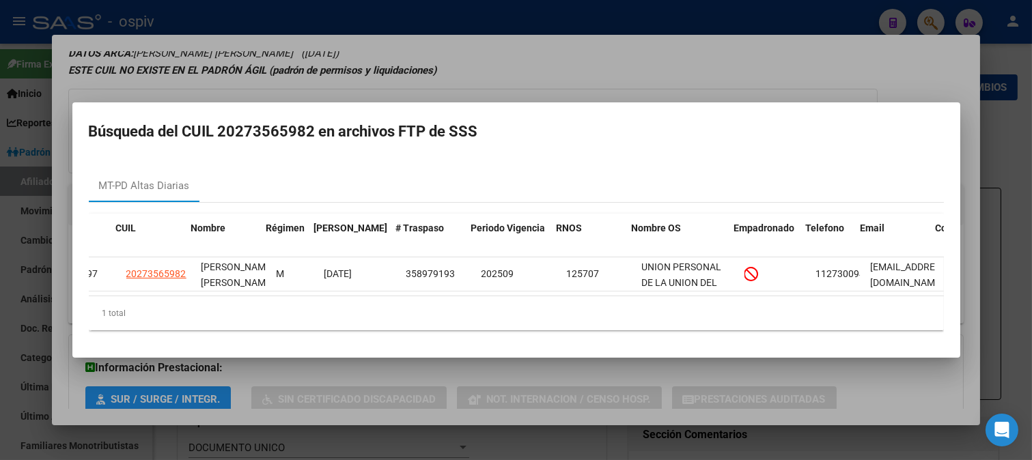
click at [296, 306] on div "1 total" at bounding box center [516, 313] width 855 height 34
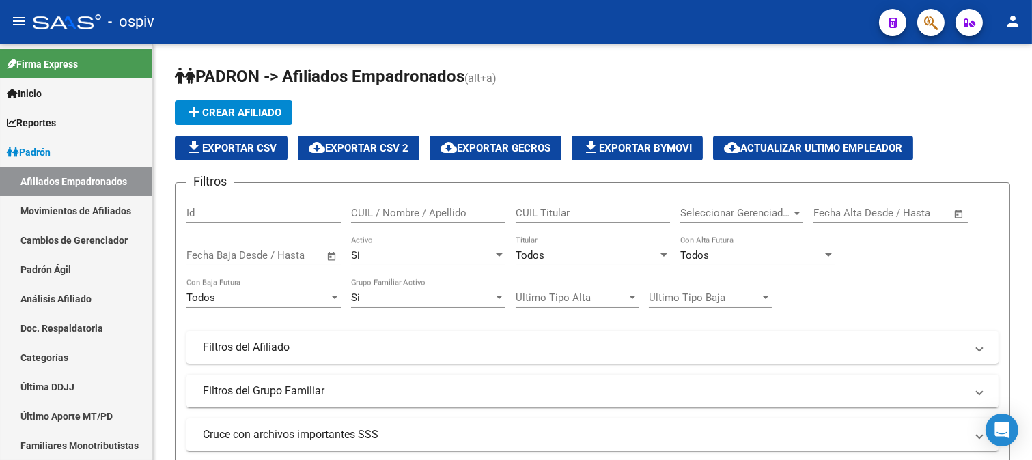
scroll to position [17, 0]
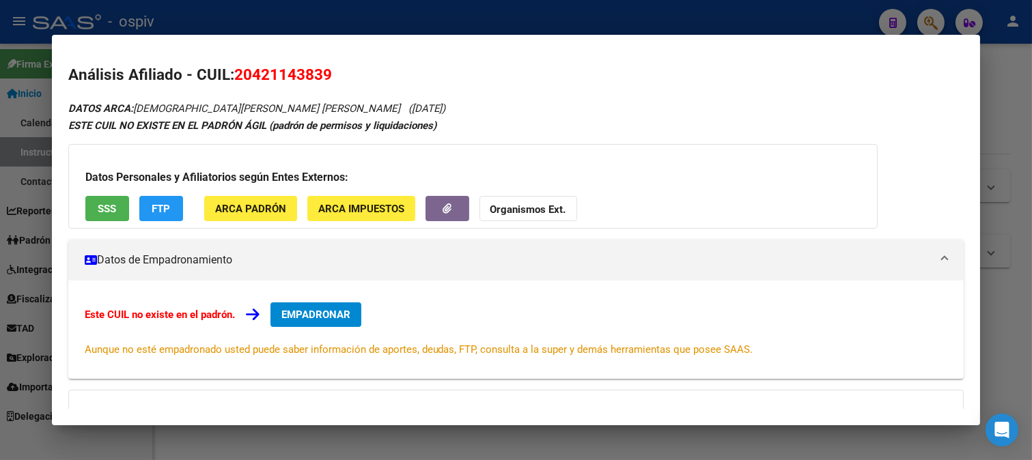
click at [1011, 100] on div at bounding box center [516, 230] width 1032 height 460
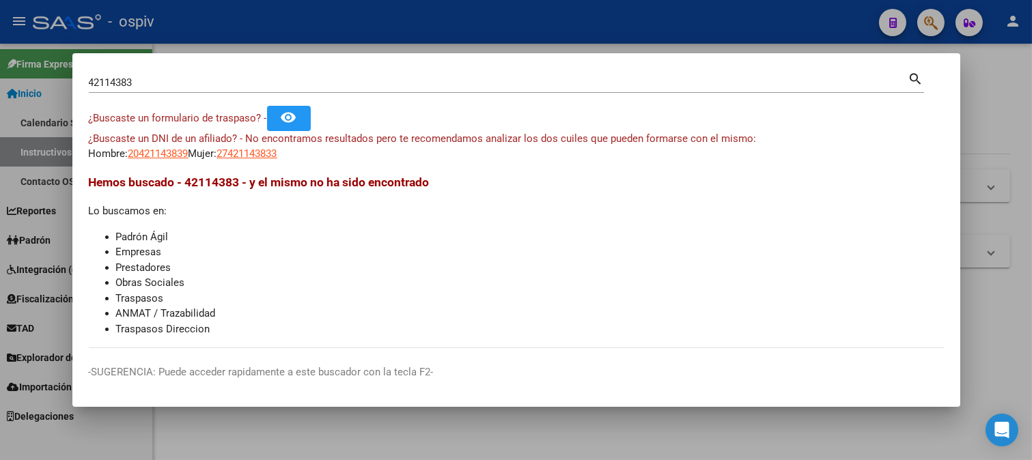
click at [998, 137] on div at bounding box center [516, 230] width 1032 height 460
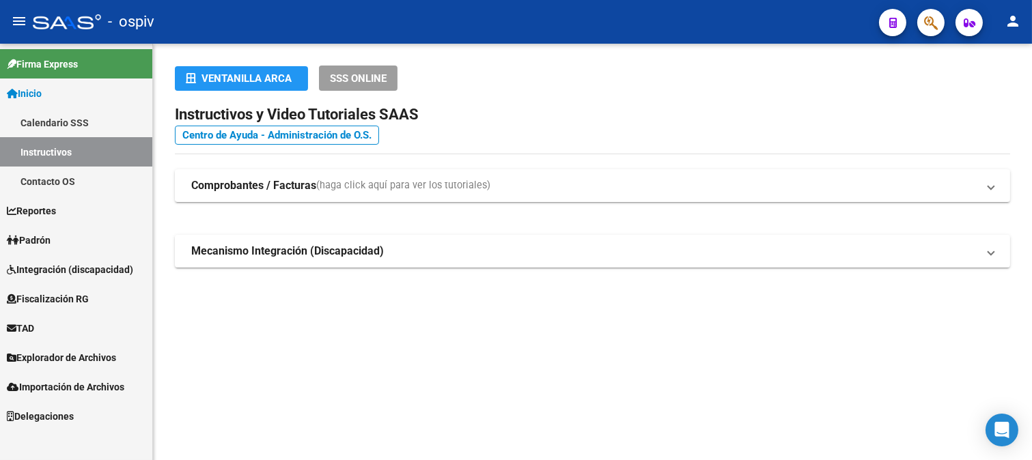
click at [42, 89] on span "Inicio" at bounding box center [24, 93] width 35 height 15
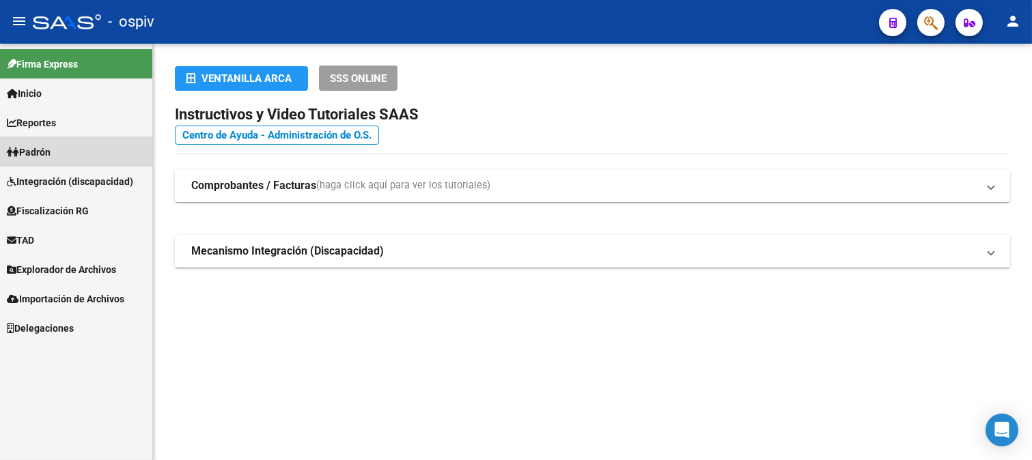
click at [51, 151] on span "Padrón" at bounding box center [29, 152] width 44 height 15
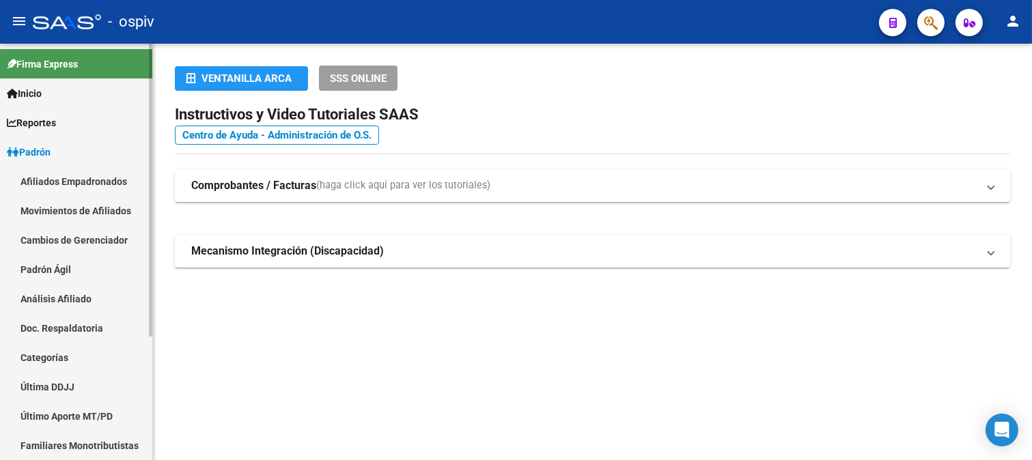
click at [67, 183] on link "Afiliados Empadronados" at bounding box center [76, 181] width 152 height 29
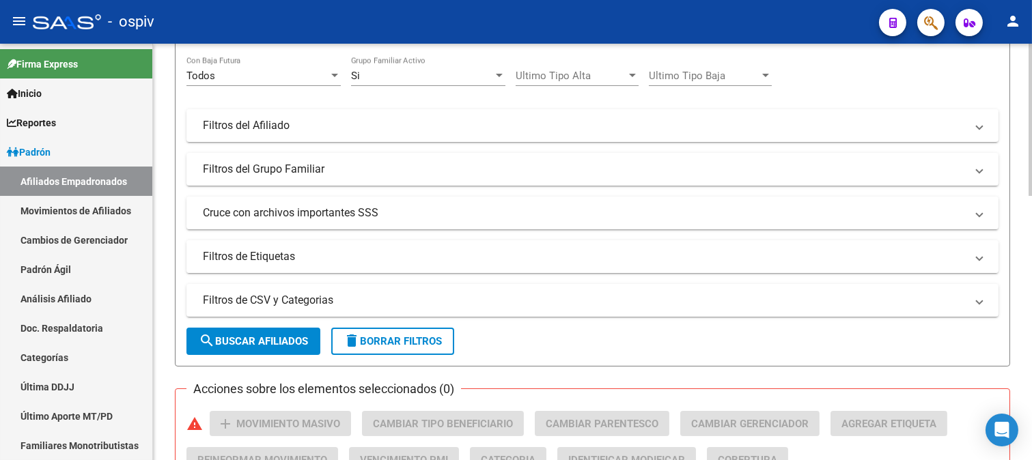
scroll to position [227, 0]
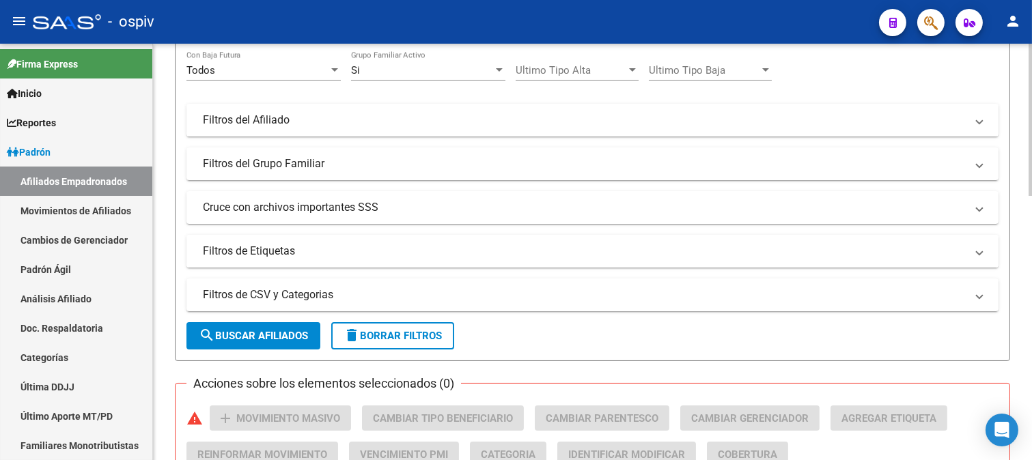
click at [274, 251] on mat-panel-title "Filtros de Etiquetas" at bounding box center [584, 251] width 763 height 15
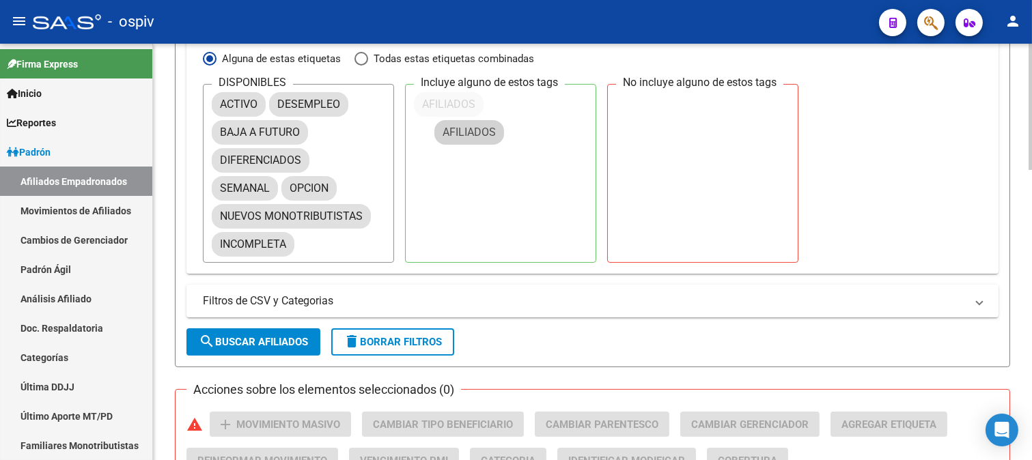
scroll to position [0, 0]
drag, startPoint x: 250, startPoint y: 111, endPoint x: 459, endPoint y: 104, distance: 209.0
drag, startPoint x: 244, startPoint y: 175, endPoint x: 457, endPoint y: 124, distance: 219.9
click at [457, 121] on div "DISPONIBLES ACTIVO DESEMPLEO BAJA A FUTURO DIFERENCIADOS SEMANAL OPCION NUEVOS …" at bounding box center [592, 173] width 779 height 179
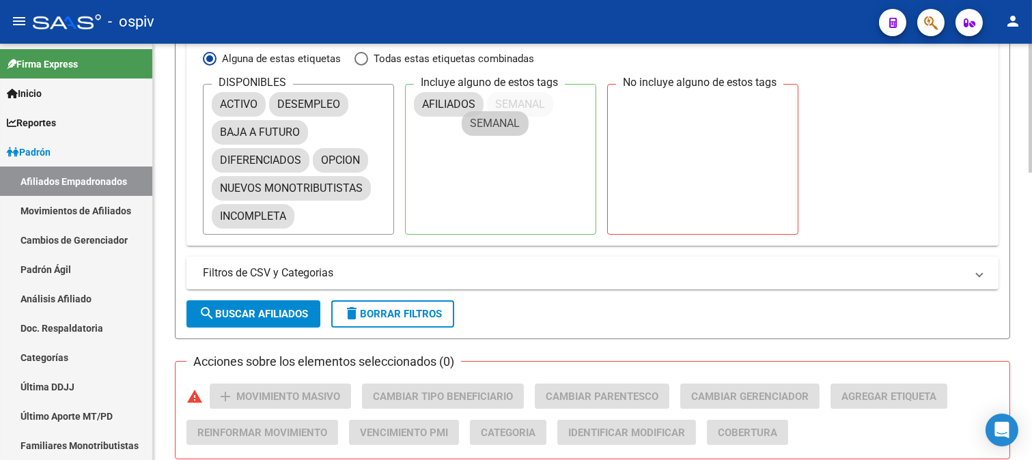
drag, startPoint x: 255, startPoint y: 188, endPoint x: 513, endPoint y: 120, distance: 266.3
click at [384, 58] on span "Todas estas etiquetas combinadas" at bounding box center [451, 58] width 166 height 15
click at [368, 58] on input "Todas estas etiquetas combinadas" at bounding box center [361, 59] width 14 height 14
radio input "true"
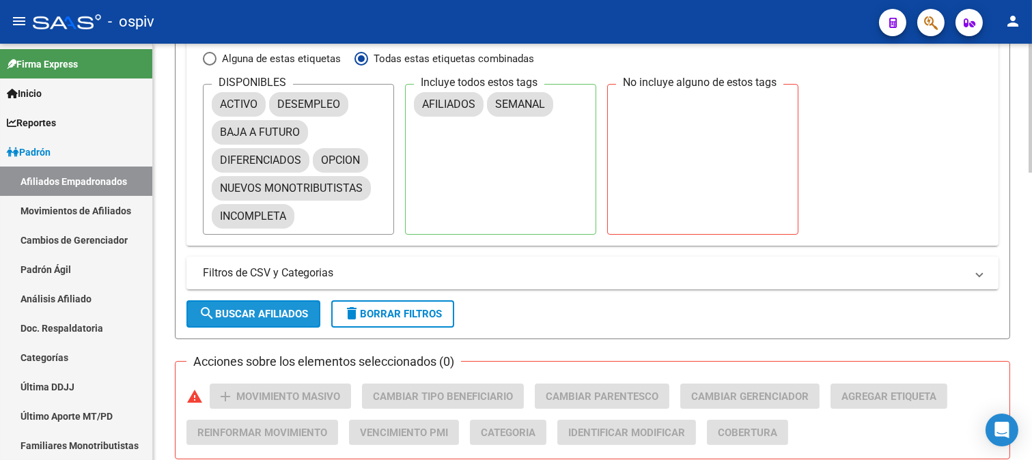
click at [275, 302] on button "search Buscar Afiliados" at bounding box center [253, 313] width 134 height 27
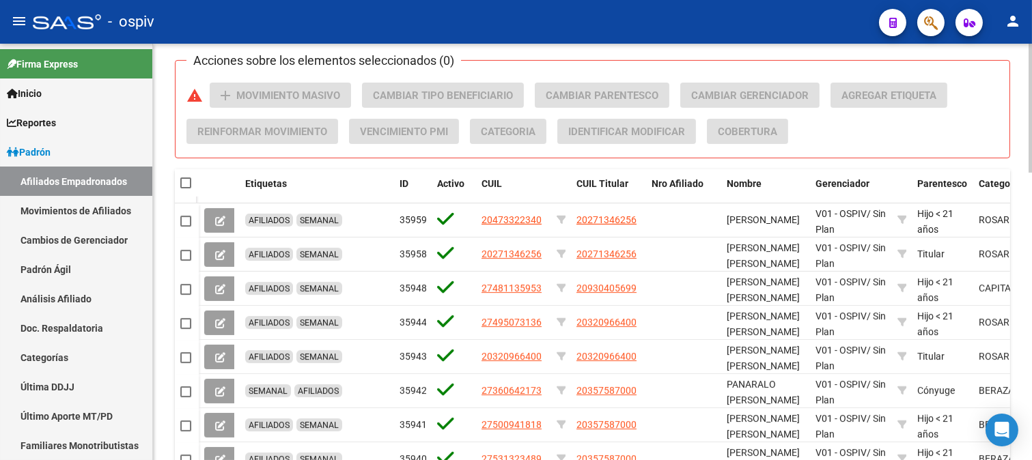
scroll to position [759, 0]
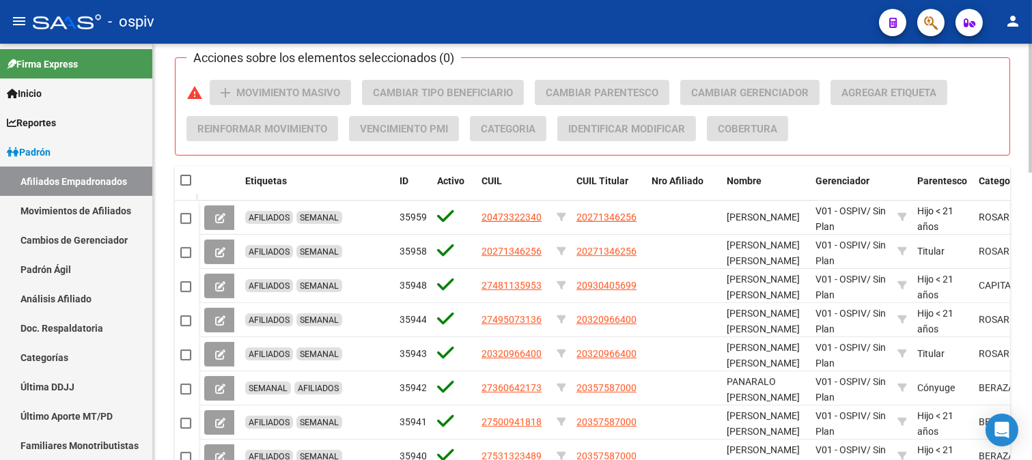
click at [188, 184] on span at bounding box center [185, 180] width 11 height 11
click at [186, 186] on input "checkbox" at bounding box center [185, 186] width 1 height 1
checkbox input "true"
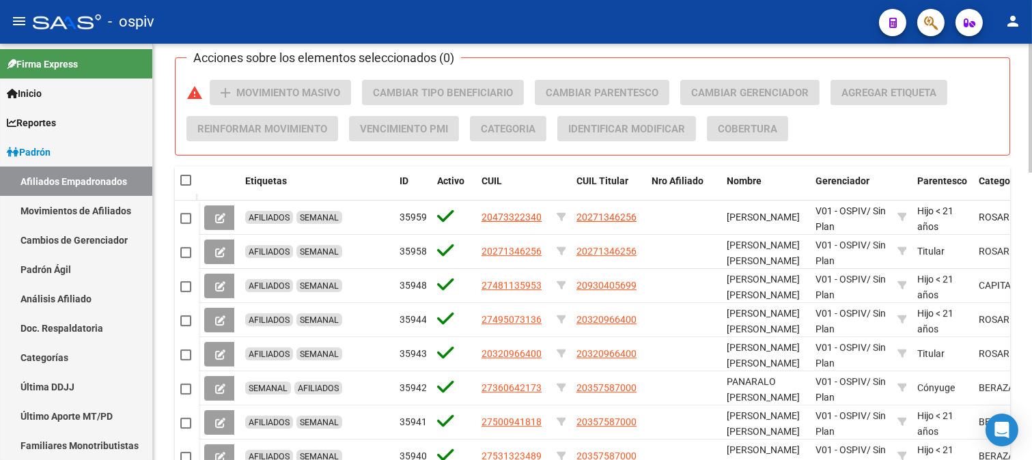
checkbox input "true"
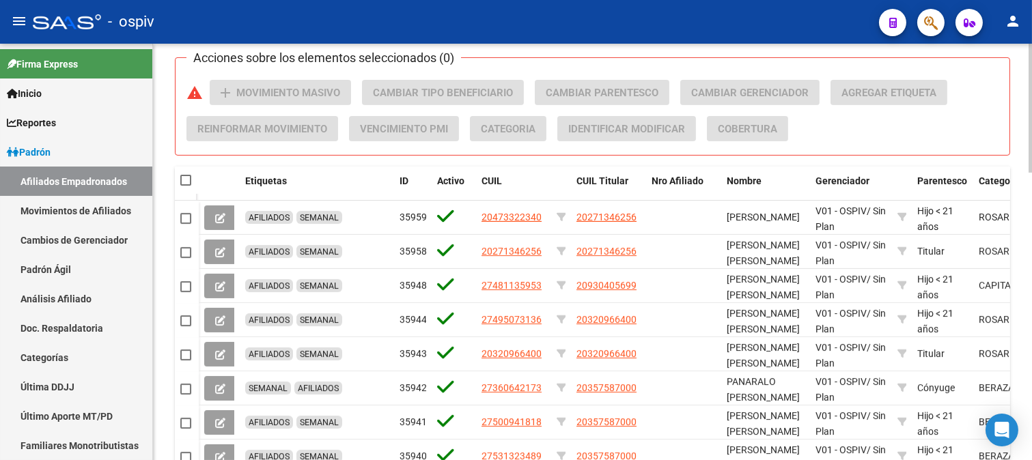
checkbox input "true"
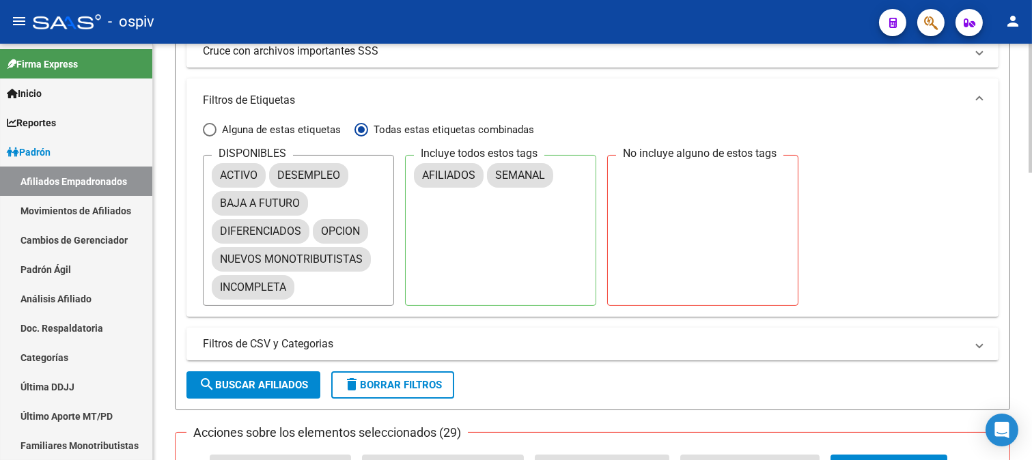
scroll to position [531, 0]
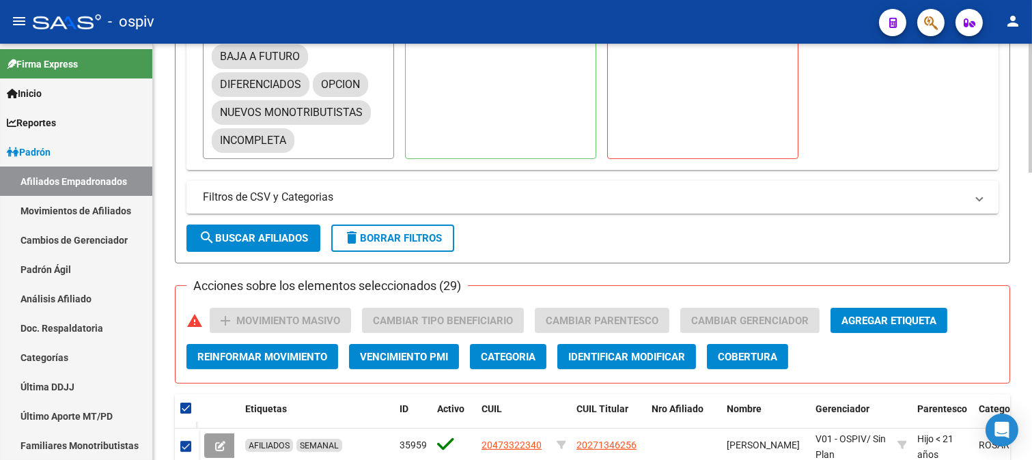
click at [885, 329] on button "Agregar Etiqueta" at bounding box center [888, 320] width 117 height 25
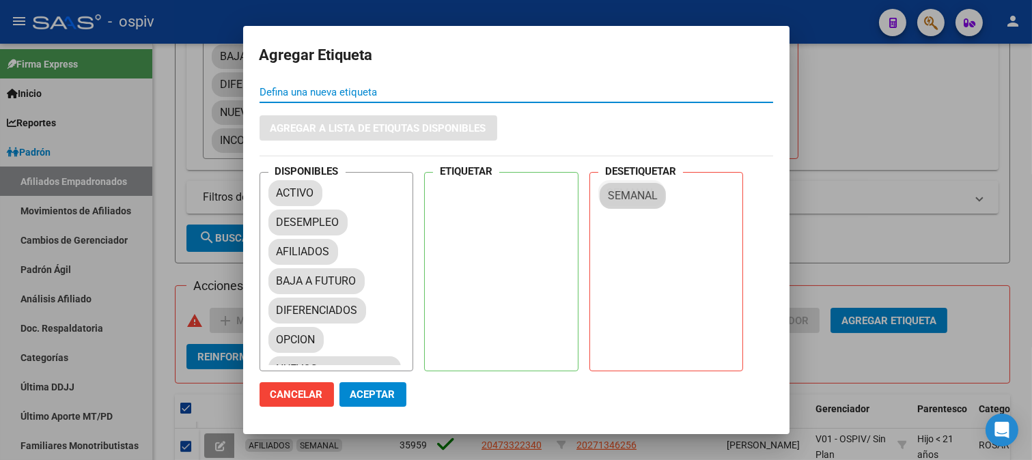
drag, startPoint x: 304, startPoint y: 343, endPoint x: 640, endPoint y: 199, distance: 365.5
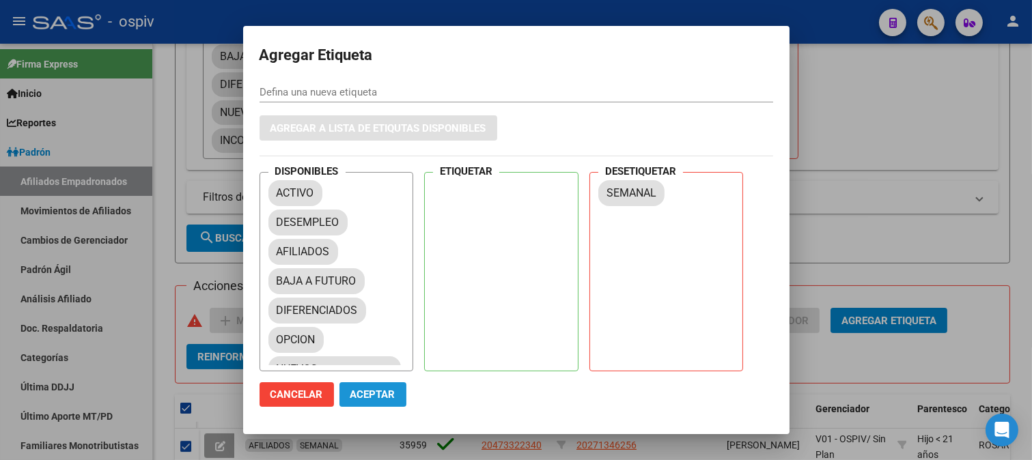
click at [373, 390] on span "Aceptar" at bounding box center [372, 394] width 45 height 12
checkbox input "false"
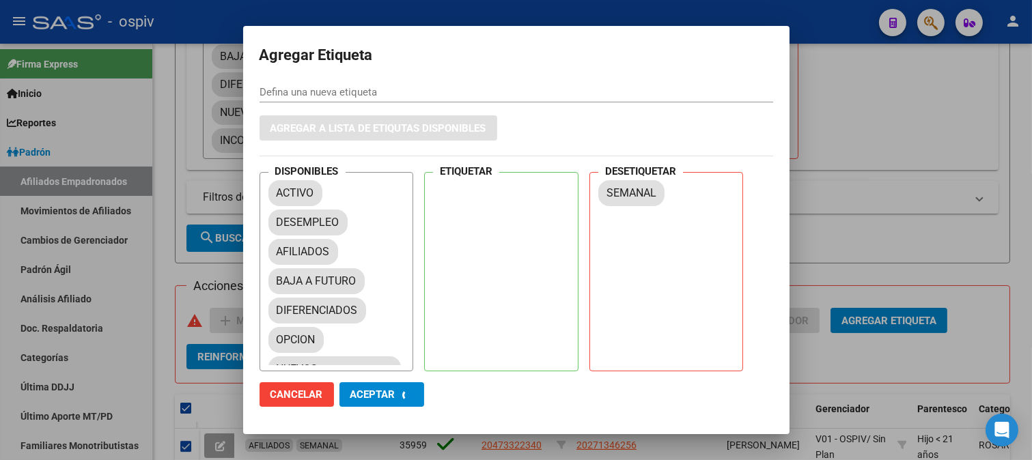
checkbox input "false"
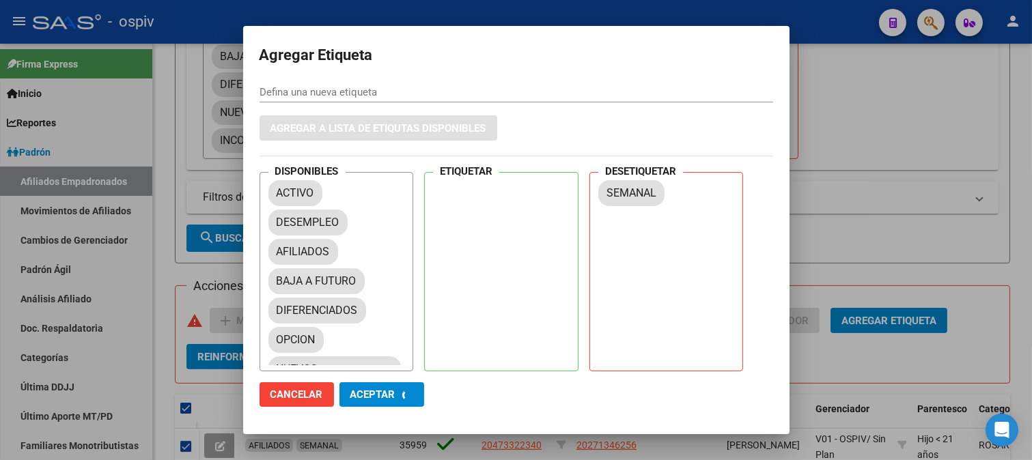
checkbox input "false"
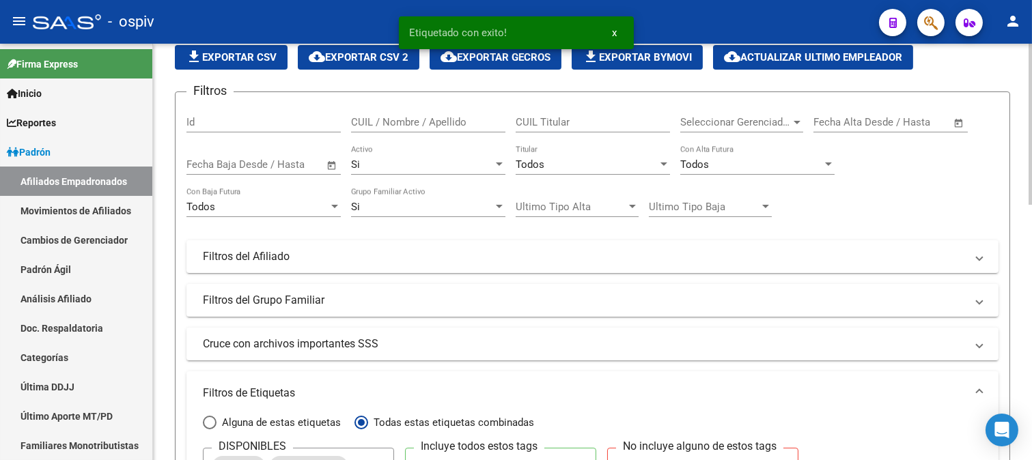
scroll to position [227, 0]
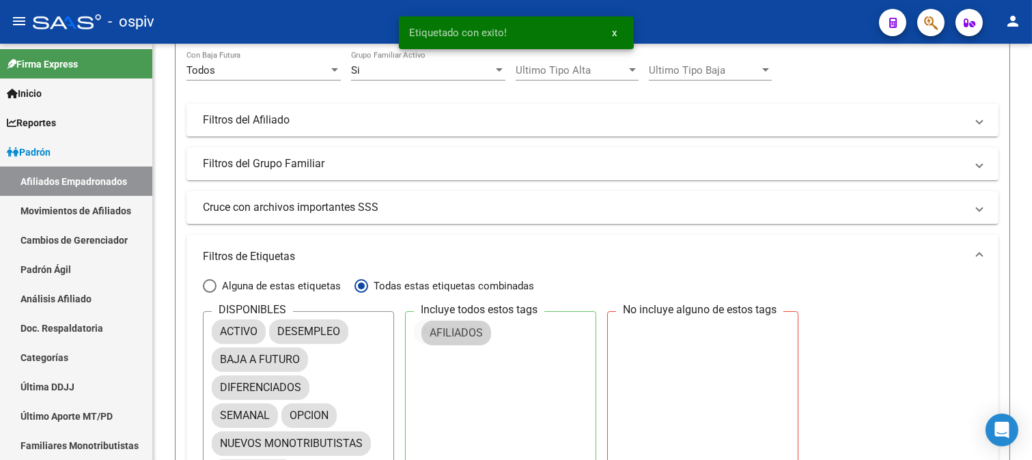
drag, startPoint x: 270, startPoint y: 351, endPoint x: 470, endPoint y: 324, distance: 201.9
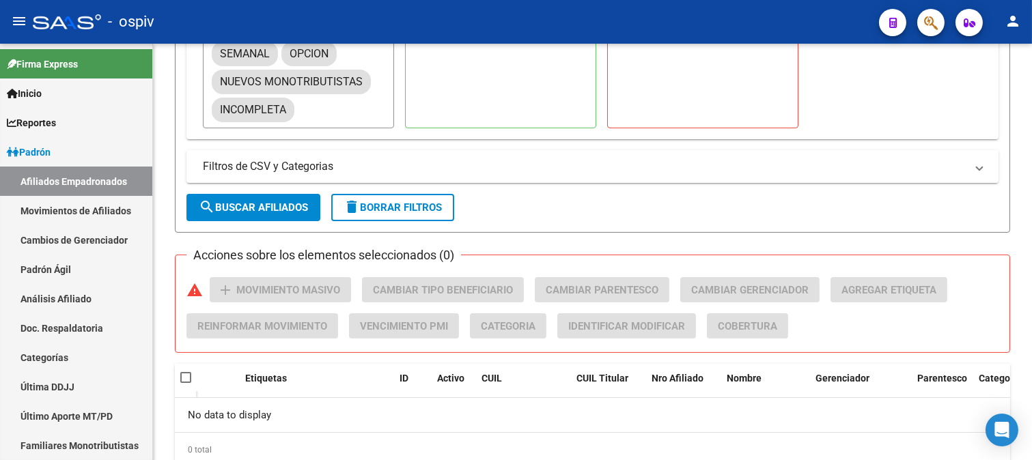
scroll to position [564, 0]
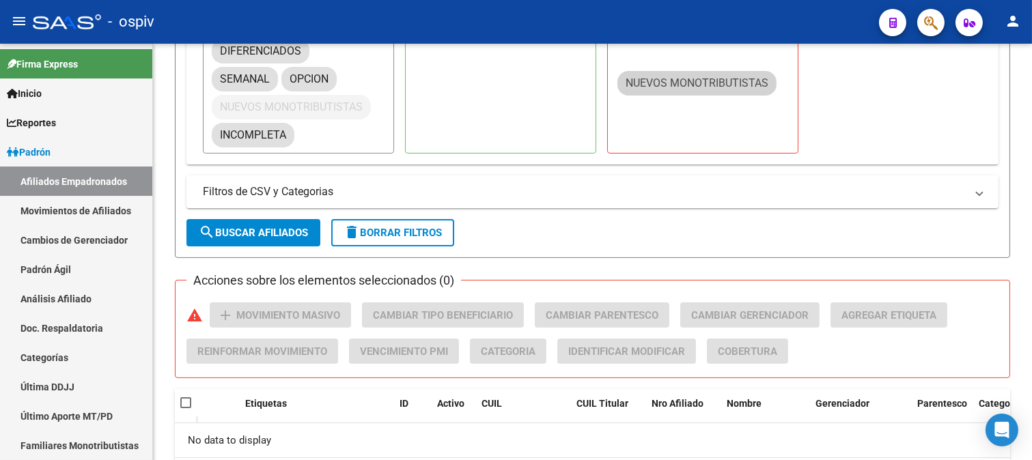
drag, startPoint x: 316, startPoint y: 114, endPoint x: 762, endPoint y: 83, distance: 447.0
click at [762, 83] on div "DISPONIBLES ACTIVO DESEMPLEO BAJA A FUTURO DIFERENCIADOS SEMANAL OPCION NUEVOS …" at bounding box center [592, 64] width 779 height 179
drag, startPoint x: 356, startPoint y: 110, endPoint x: 720, endPoint y: 59, distance: 366.7
click at [720, 59] on div "DISPONIBLES ACTIVO DESEMPLEO BAJA A FUTURO DIFERENCIADOS SEMANAL OPCION NUEVOS …" at bounding box center [592, 64] width 779 height 179
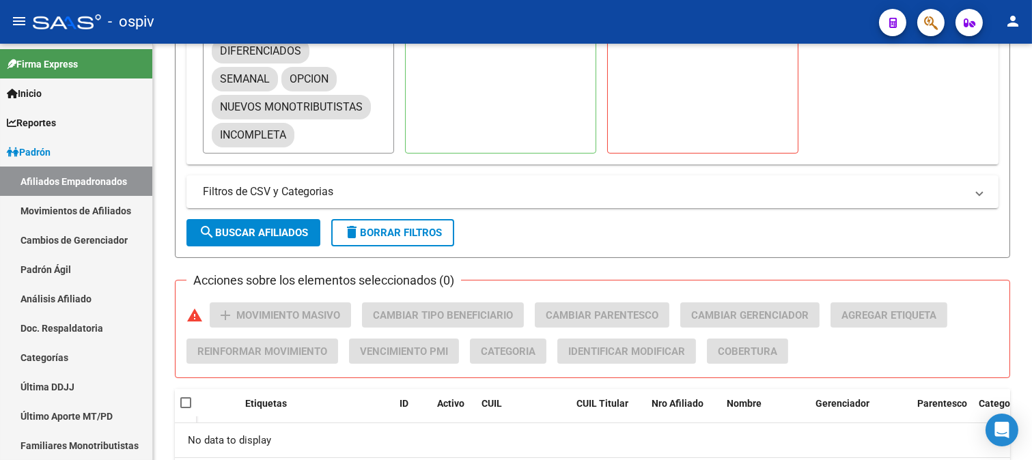
scroll to position [261, 0]
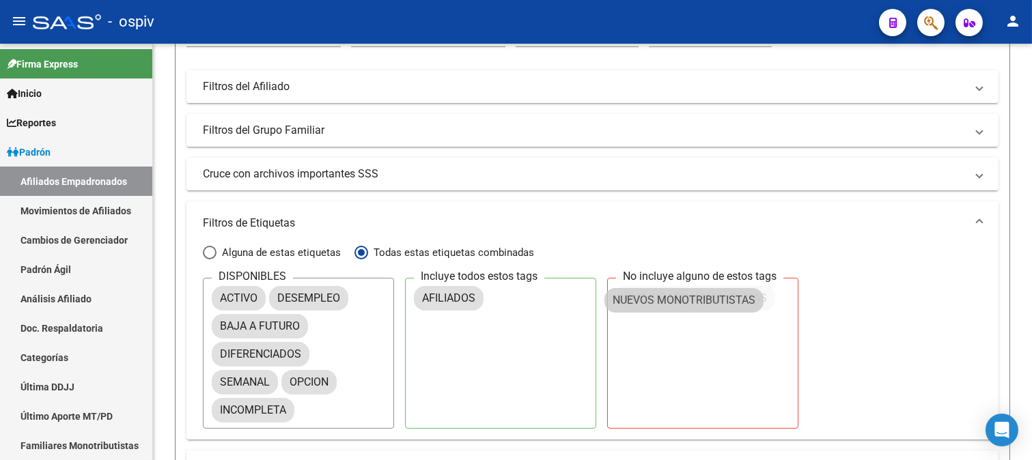
drag, startPoint x: 417, startPoint y: 404, endPoint x: 752, endPoint y: 283, distance: 356.4
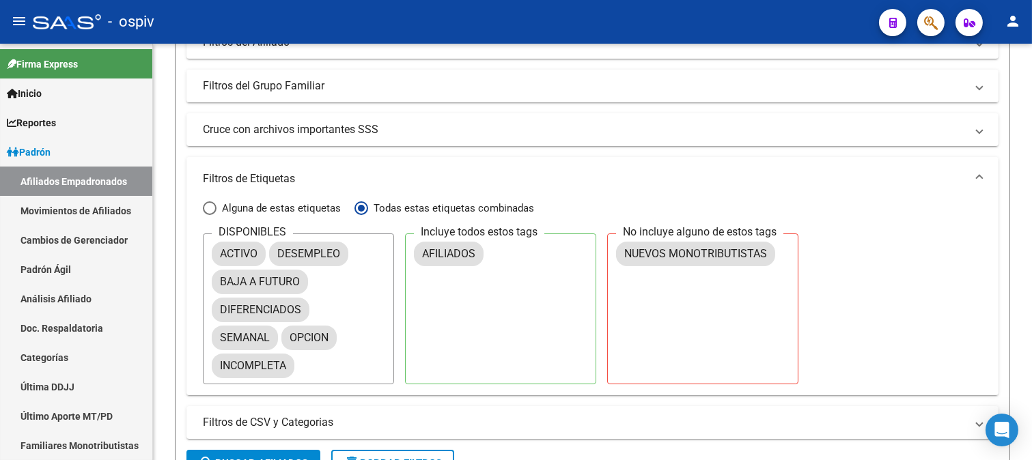
scroll to position [337, 0]
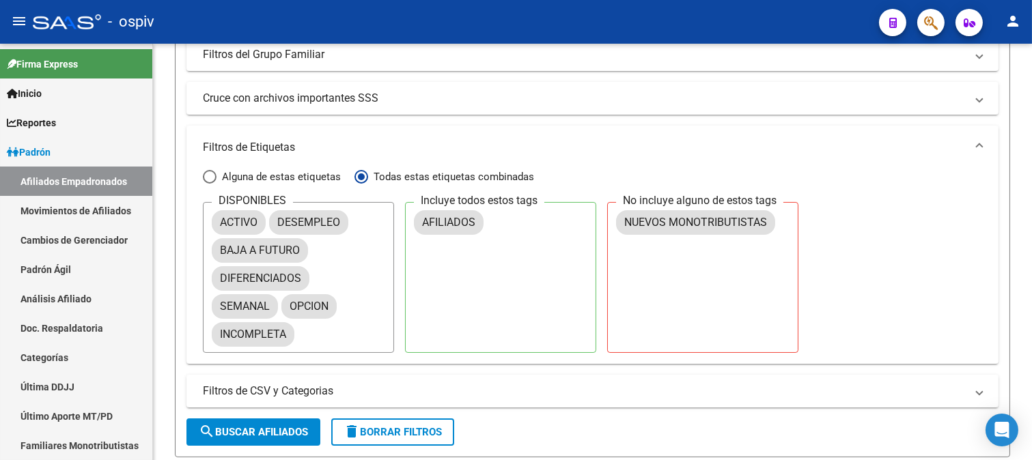
click at [268, 426] on span "search Buscar Afiliados" at bounding box center [253, 432] width 109 height 12
click at [283, 425] on button "search Buscar Afiliados" at bounding box center [253, 432] width 134 height 27
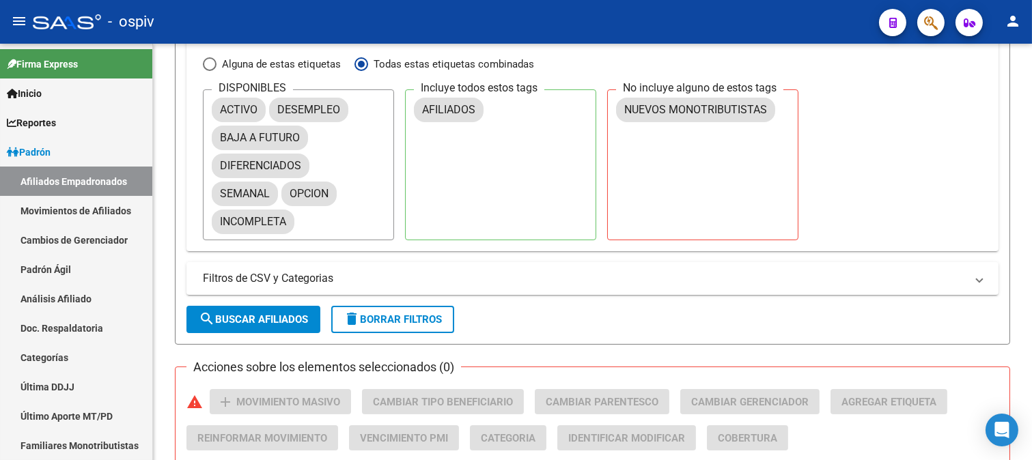
scroll to position [455, 0]
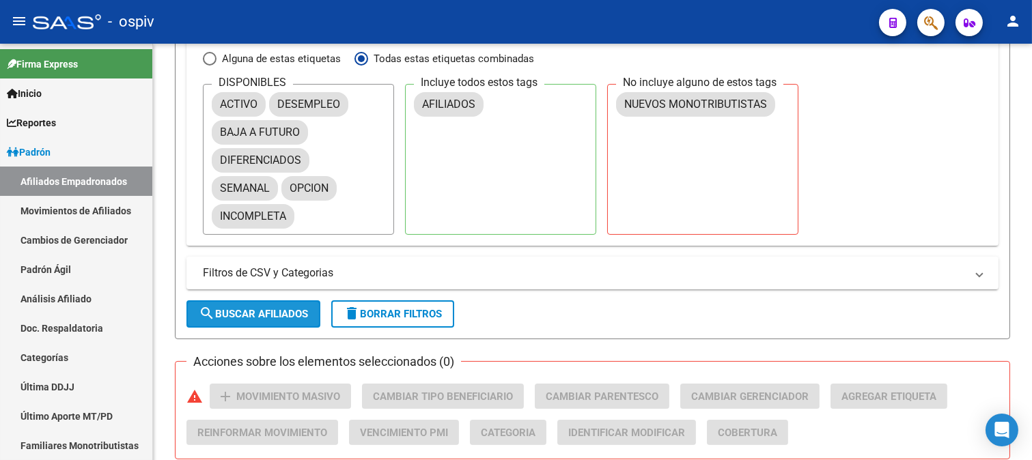
click at [267, 315] on span "search Buscar Afiliados" at bounding box center [253, 314] width 109 height 12
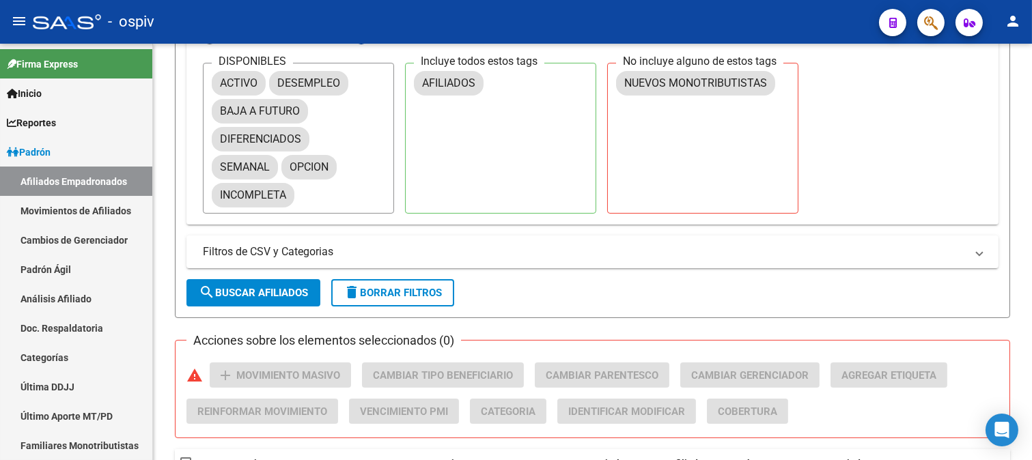
scroll to position [309, 0]
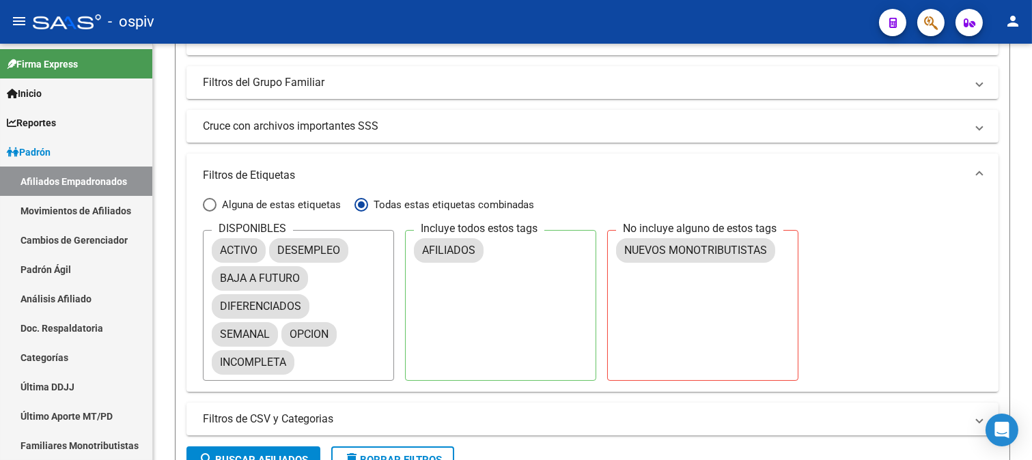
click at [227, 206] on span "Alguna de estas etiquetas" at bounding box center [278, 204] width 124 height 15
click at [216, 206] on input "Alguna de estas etiquetas" at bounding box center [210, 205] width 14 height 14
radio input "true"
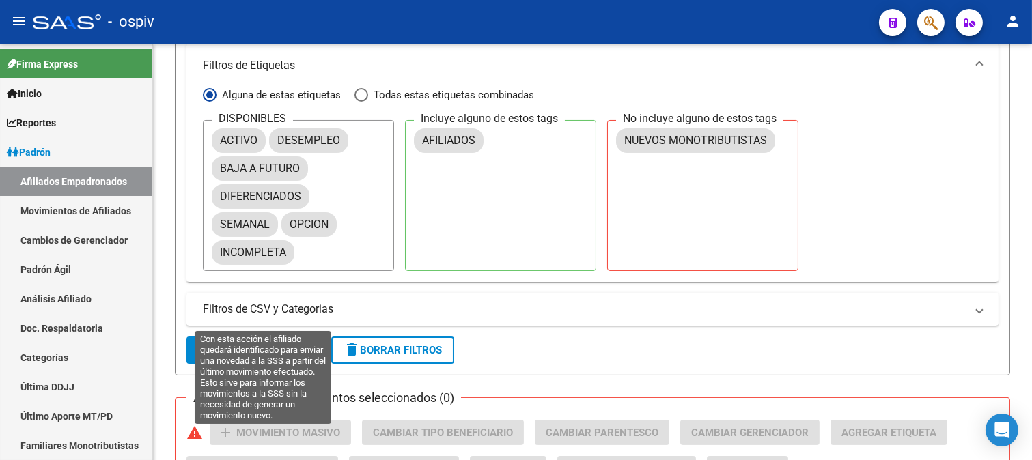
scroll to position [460, 0]
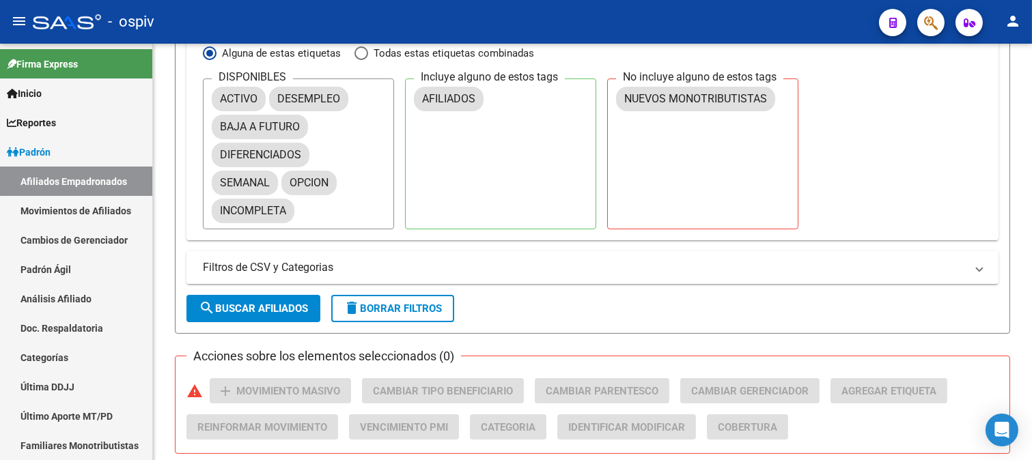
click at [251, 310] on span "search Buscar Afiliados" at bounding box center [253, 308] width 109 height 12
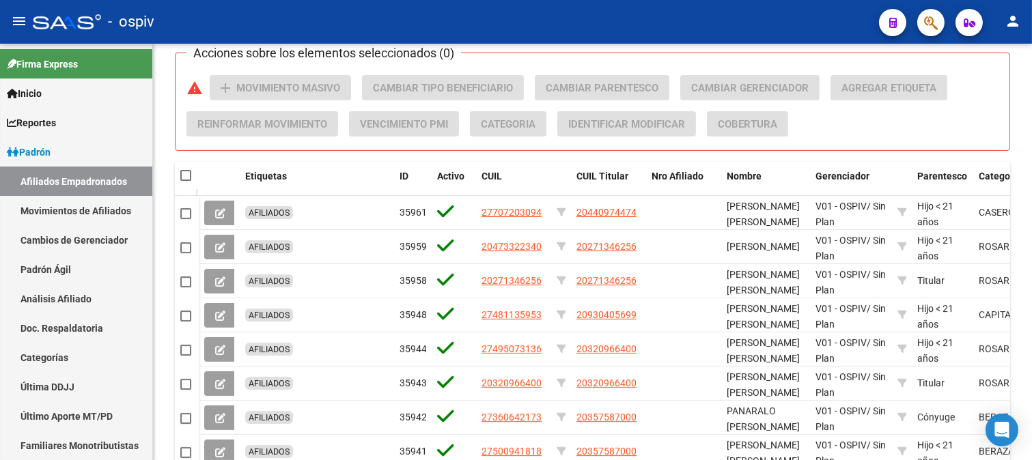
click at [187, 179] on span at bounding box center [185, 175] width 11 height 11
click at [186, 181] on input "checkbox" at bounding box center [185, 181] width 1 height 1
checkbox input "true"
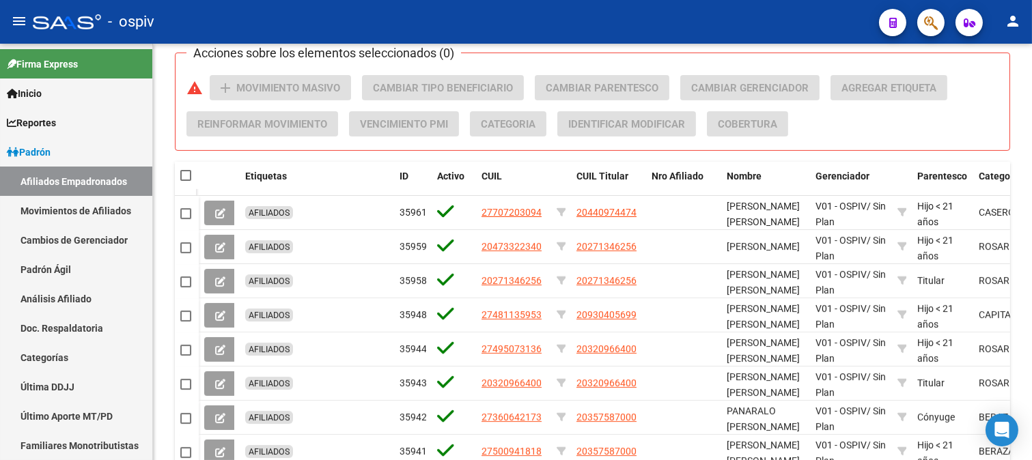
checkbox input "true"
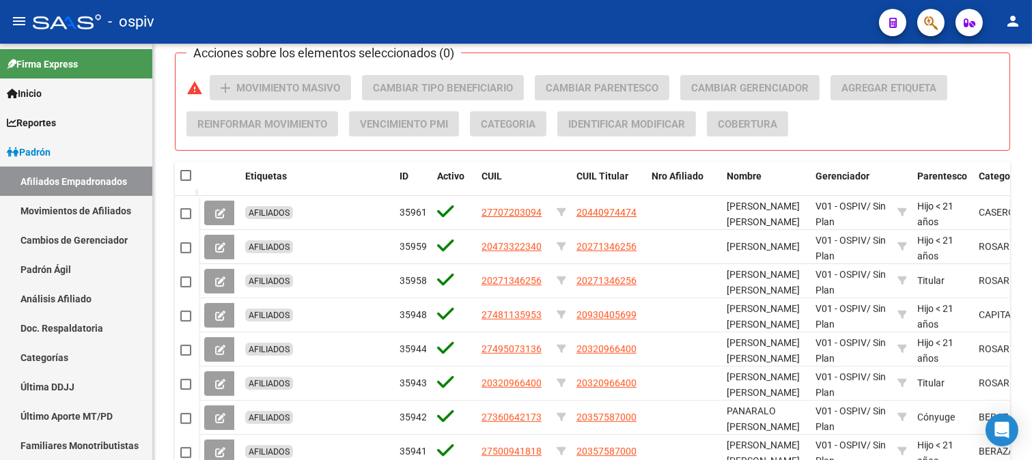
checkbox input "true"
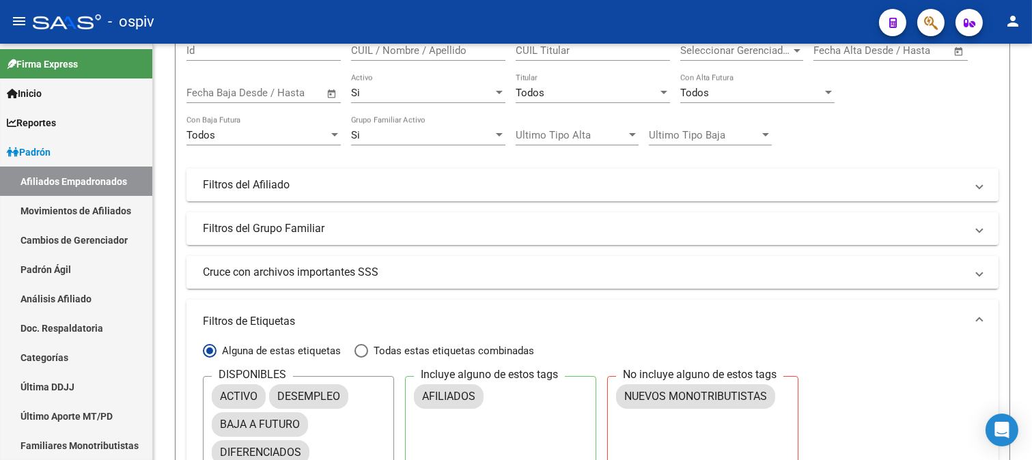
scroll to position [0, 0]
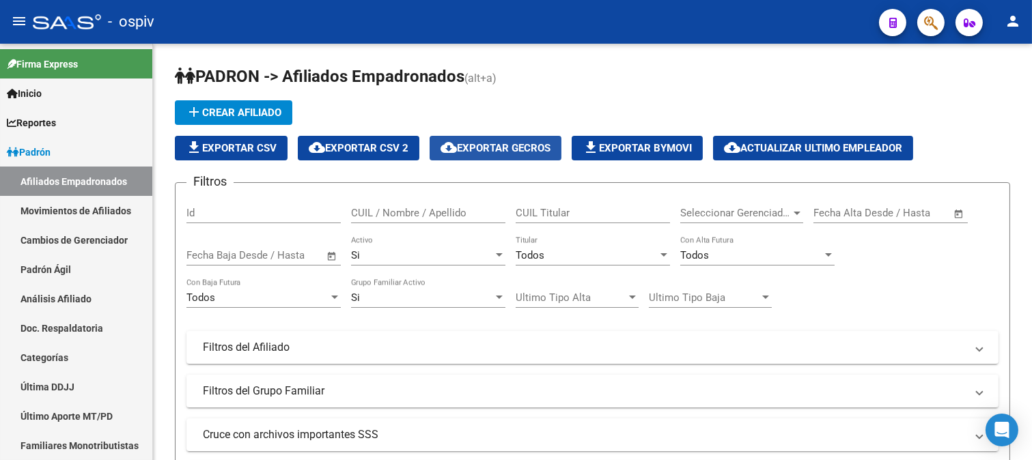
click at [496, 147] on span "cloud_download Exportar GECROS" at bounding box center [495, 148] width 110 height 12
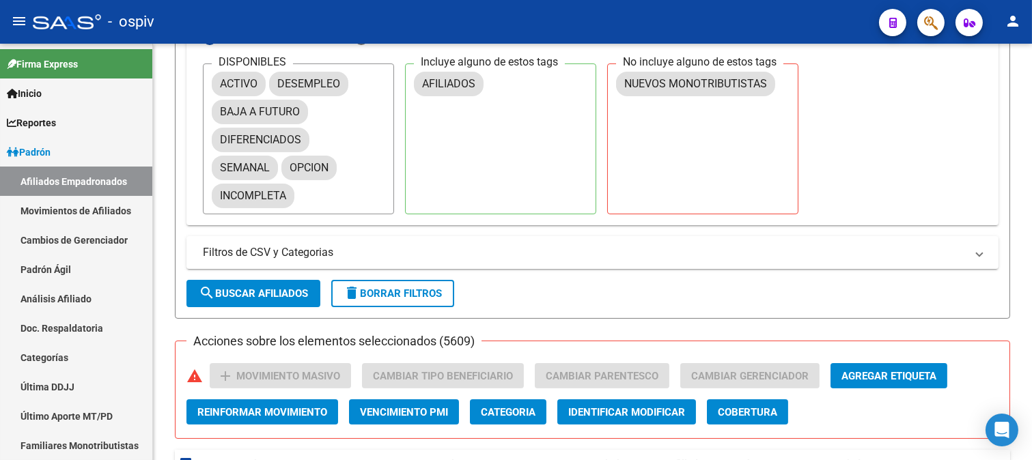
scroll to position [20, 0]
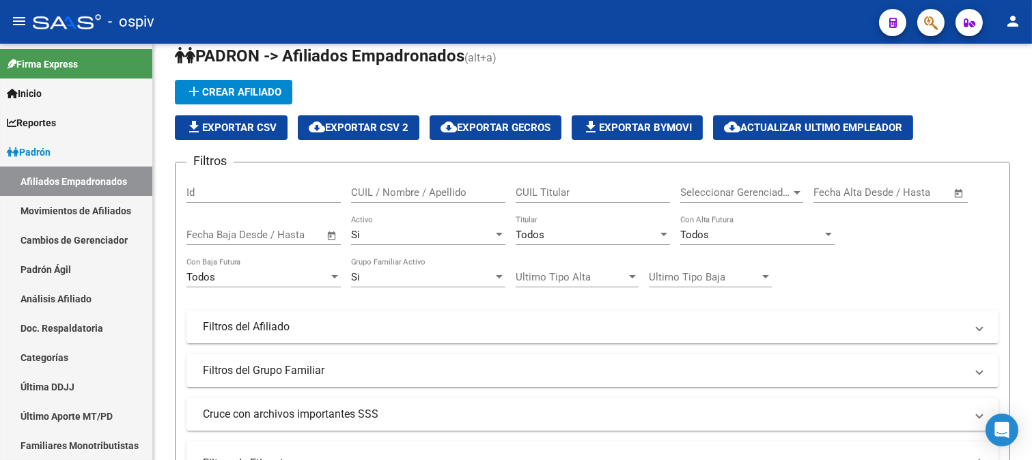
click at [390, 120] on button "cloud_download Exportar CSV 2" at bounding box center [359, 127] width 122 height 25
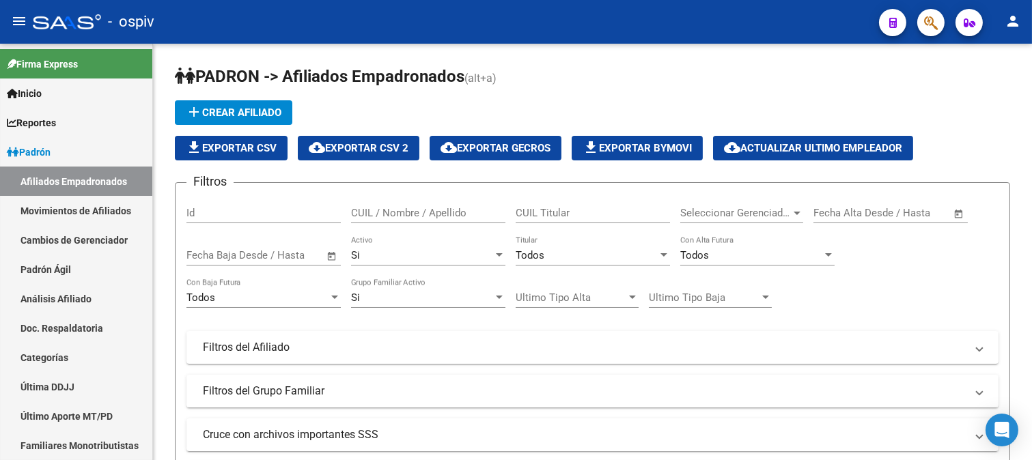
scroll to position [17, 0]
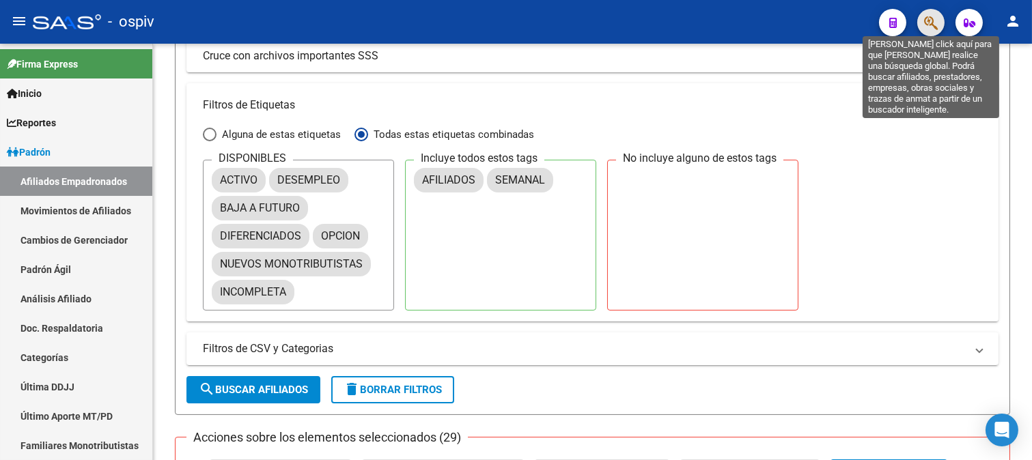
click at [931, 20] on icon "button" at bounding box center [931, 23] width 14 height 16
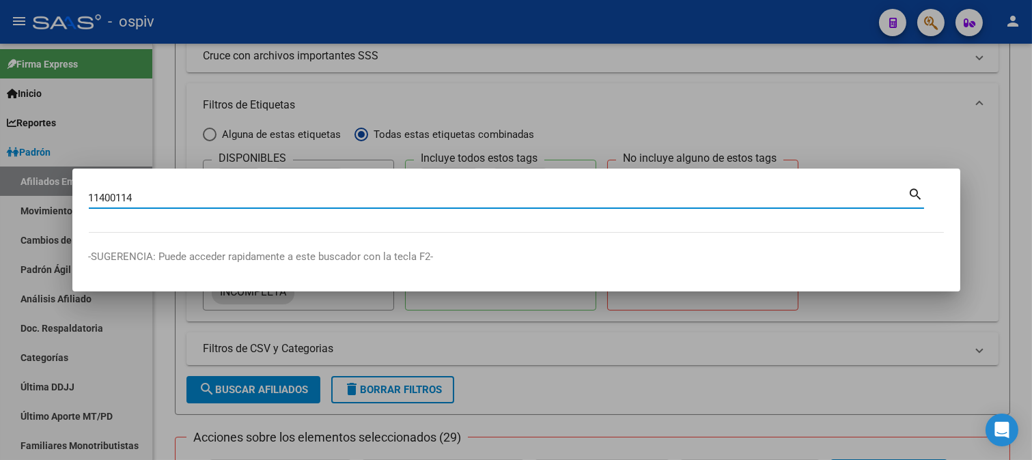
type input "11400114"
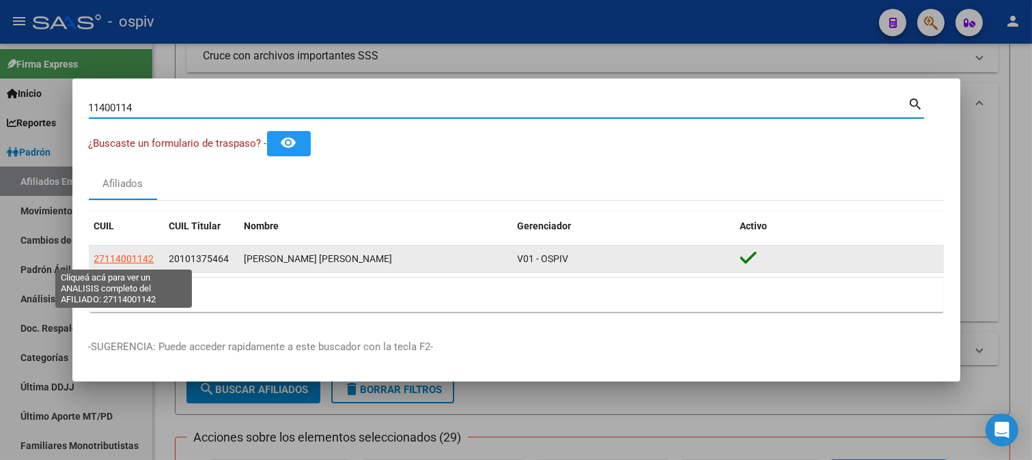
drag, startPoint x: 145, startPoint y: 258, endPoint x: 161, endPoint y: 260, distance: 15.8
click at [154, 259] on div "27114001142" at bounding box center [126, 259] width 64 height 16
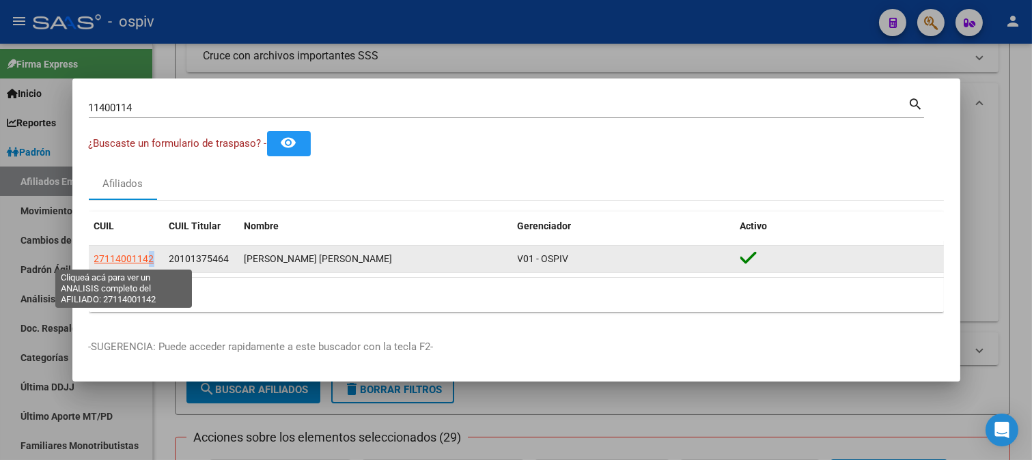
drag, startPoint x: 135, startPoint y: 256, endPoint x: 149, endPoint y: 256, distance: 14.3
click at [149, 256] on span "27114001142" at bounding box center [124, 258] width 60 height 11
copy span "2"
type textarea "27114001142"
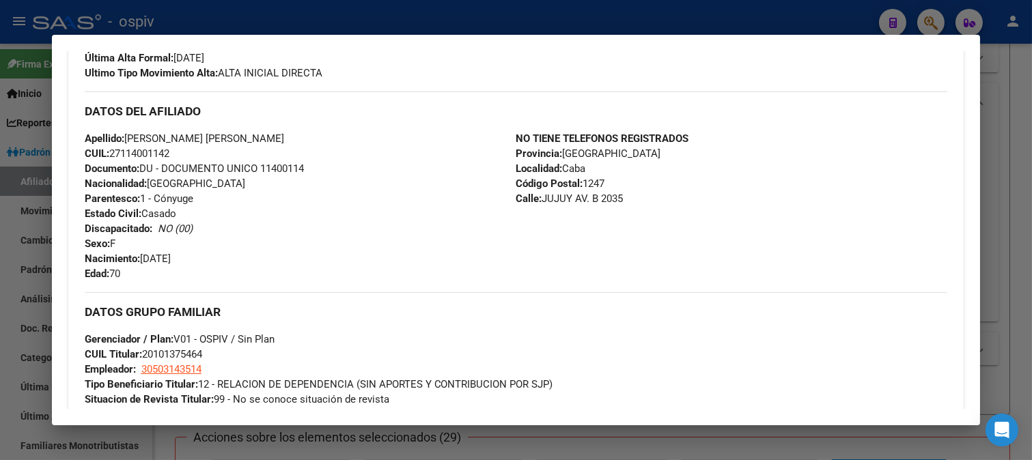
scroll to position [428, 0]
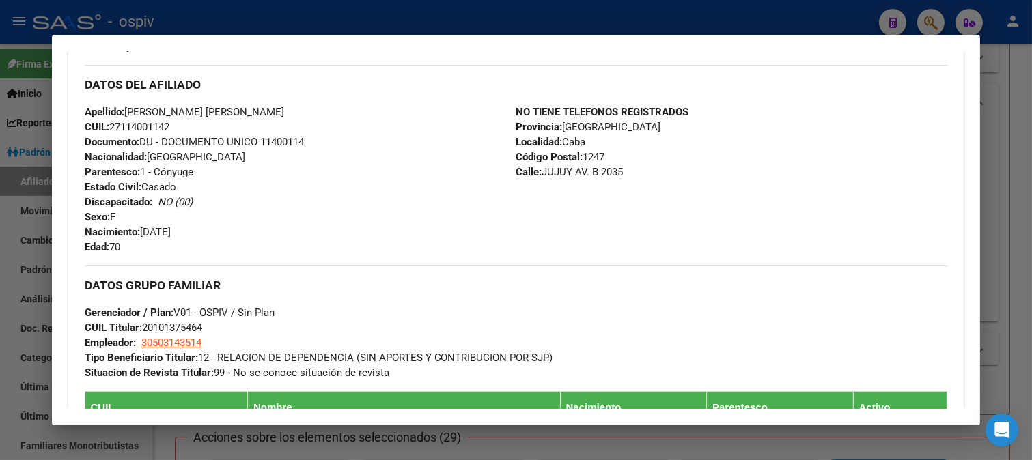
drag, startPoint x: 114, startPoint y: 128, endPoint x: 324, endPoint y: 178, distance: 216.1
click at [199, 126] on div "Apellido: [PERSON_NAME] [PERSON_NAME] CUIL: 27114001142 Documento: DU - DOCUMEN…" at bounding box center [301, 179] width 432 height 150
copy span "27114001142"
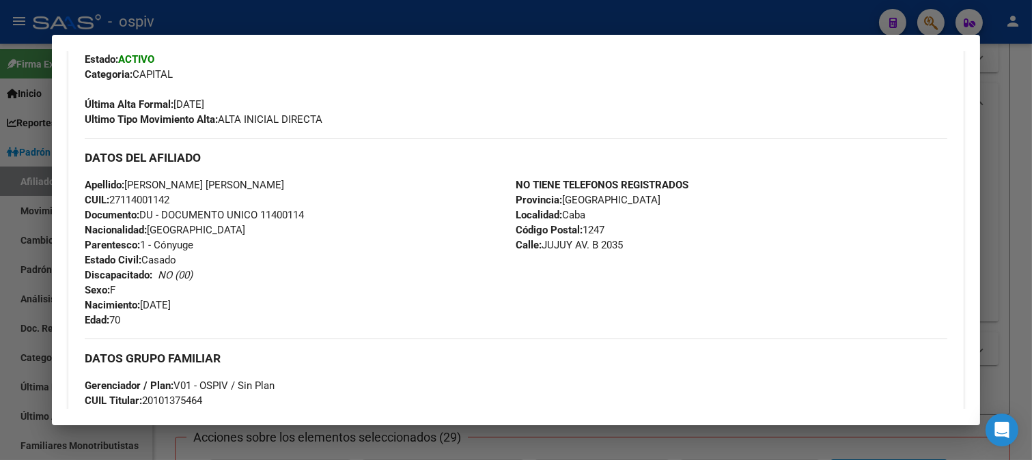
scroll to position [352, 0]
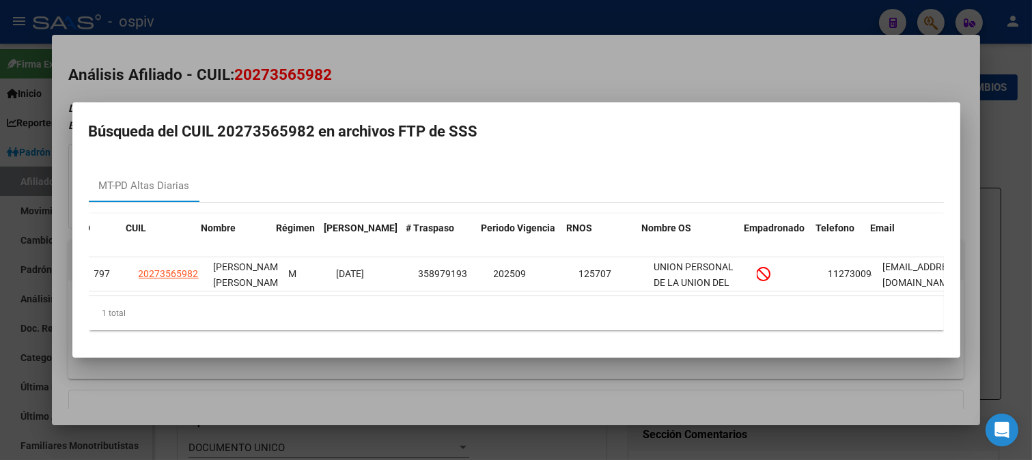
click at [849, 65] on div at bounding box center [516, 230] width 1032 height 460
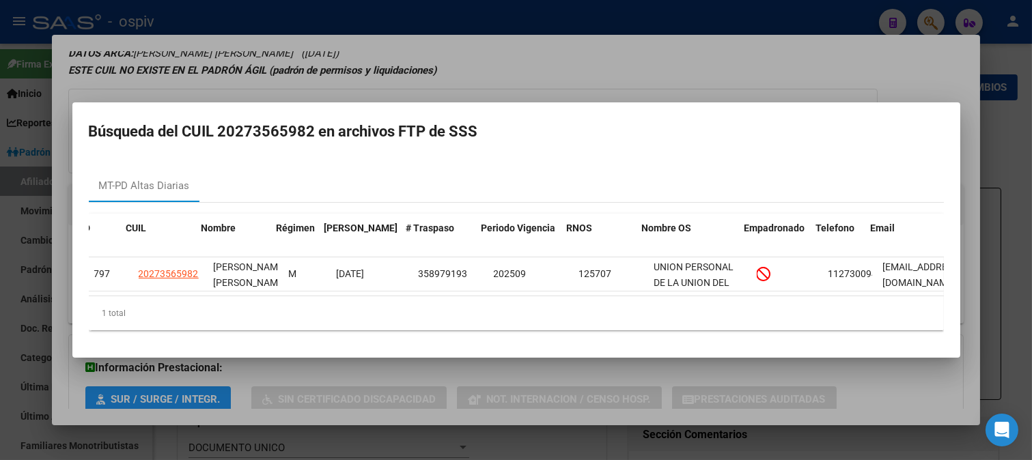
scroll to position [0, 12]
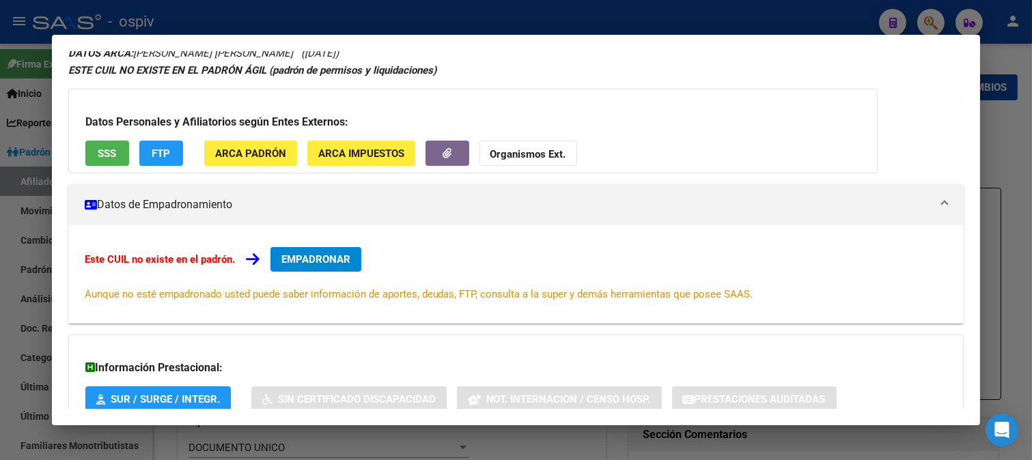
click at [0, 319] on div at bounding box center [516, 230] width 1032 height 460
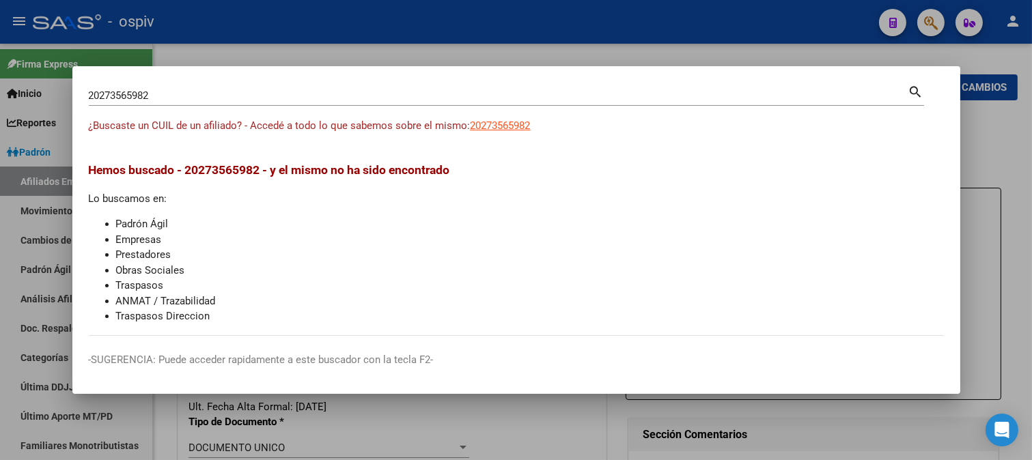
click at [999, 142] on div at bounding box center [516, 230] width 1032 height 460
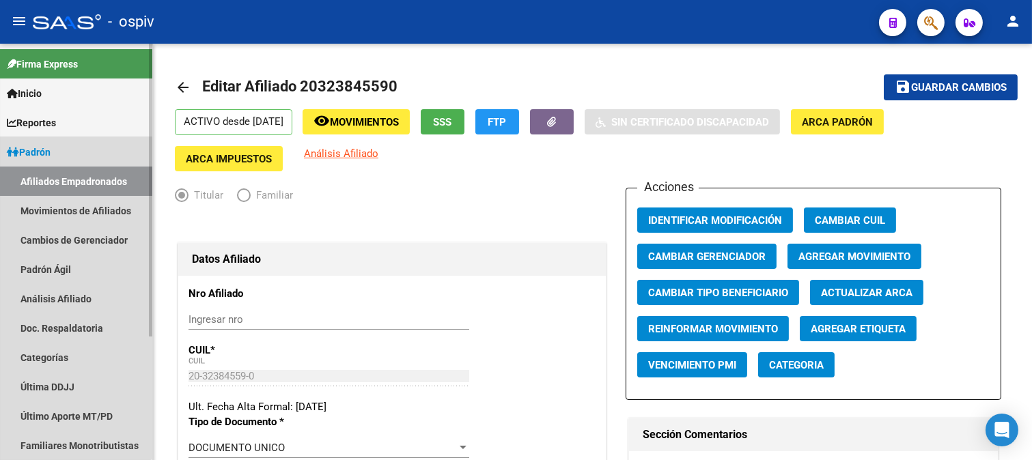
click at [26, 145] on span "Padrón" at bounding box center [29, 152] width 44 height 15
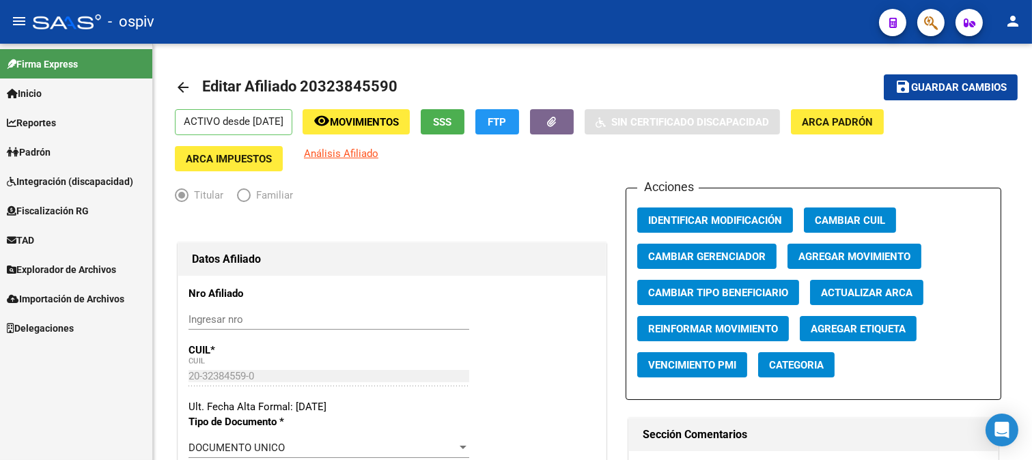
click at [51, 155] on span "Padrón" at bounding box center [29, 152] width 44 height 15
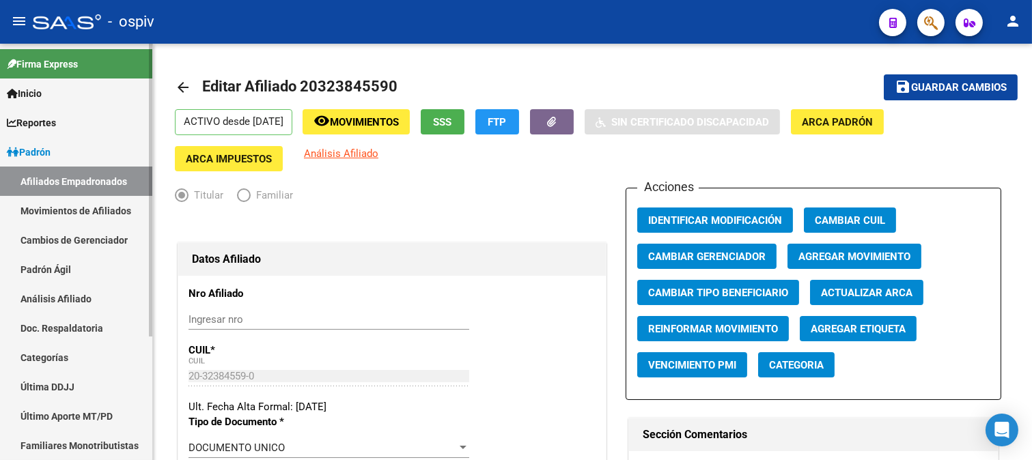
click at [59, 180] on link "Afiliados Empadronados" at bounding box center [76, 181] width 152 height 29
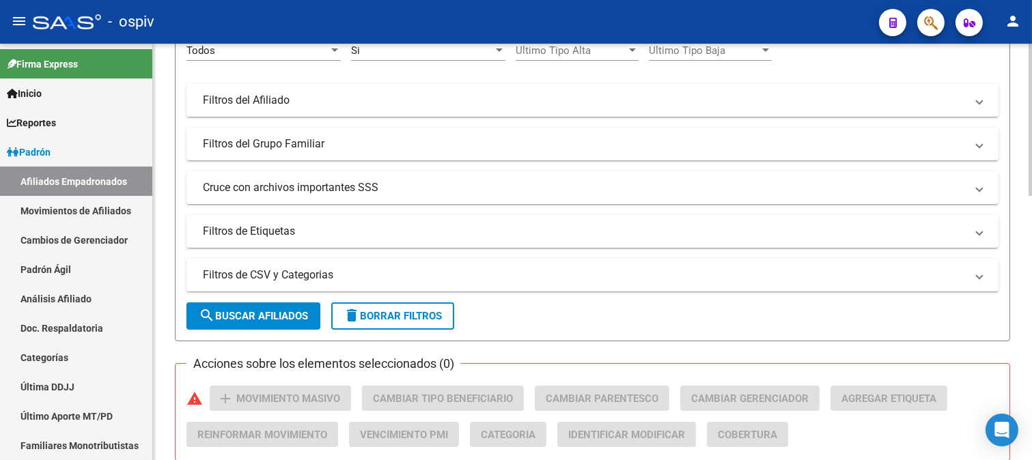
scroll to position [303, 0]
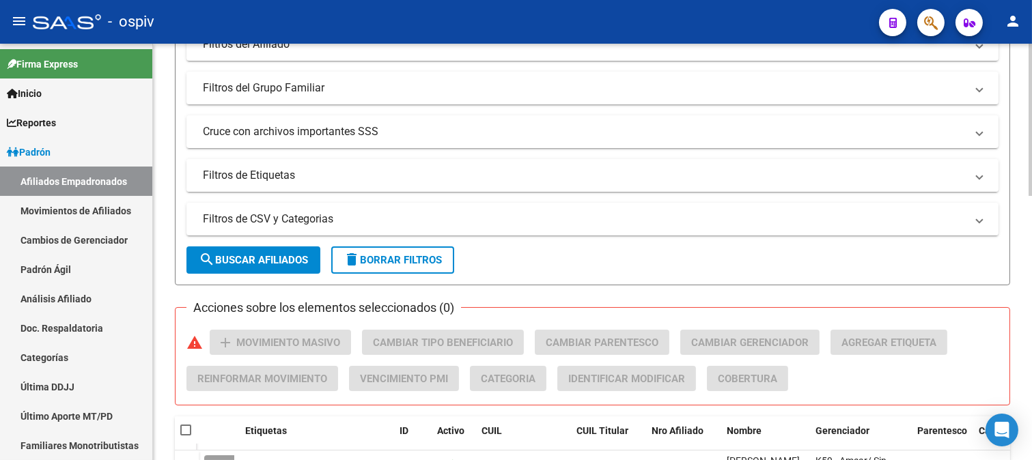
click at [268, 165] on mat-expansion-panel-header "Filtros de Etiquetas" at bounding box center [592, 175] width 812 height 33
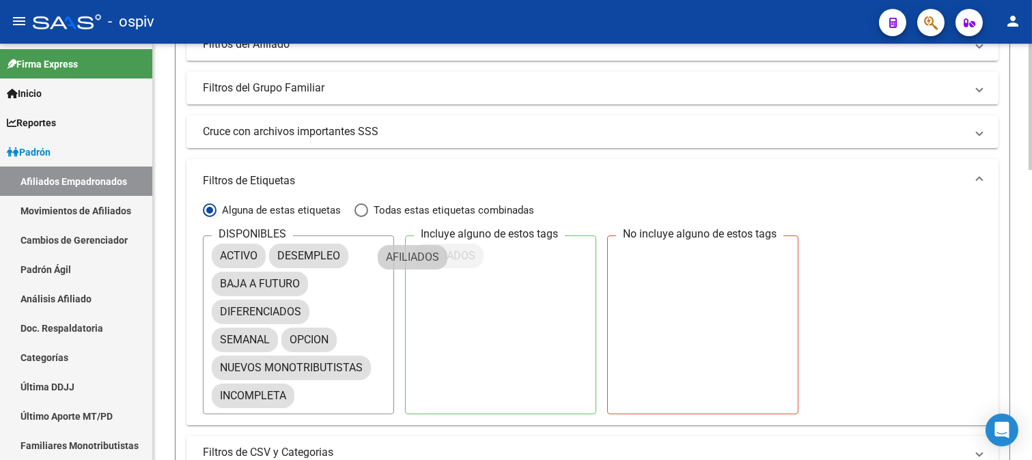
drag, startPoint x: 253, startPoint y: 284, endPoint x: 448, endPoint y: 255, distance: 196.7
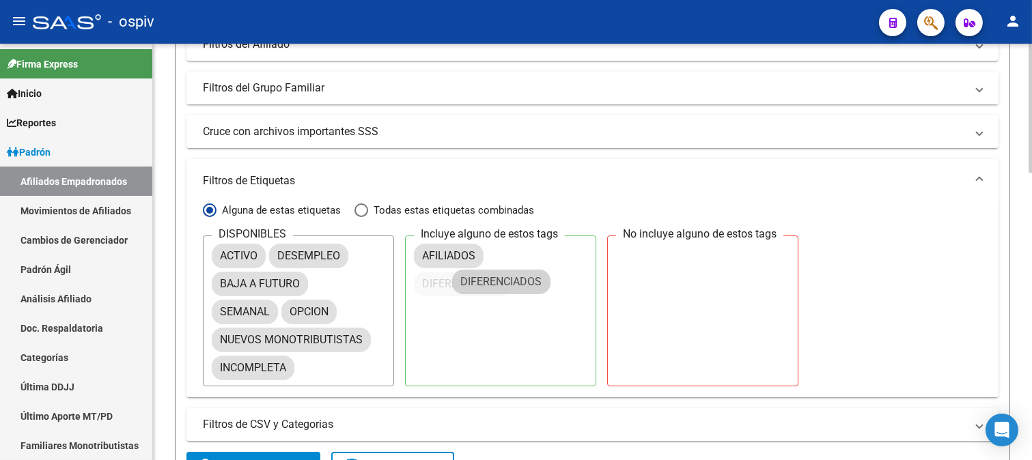
drag, startPoint x: 398, startPoint y: 318, endPoint x: 448, endPoint y: 270, distance: 69.5
click at [440, 203] on mat-expansion-panel-header "Filtros de Etiquetas" at bounding box center [592, 181] width 812 height 44
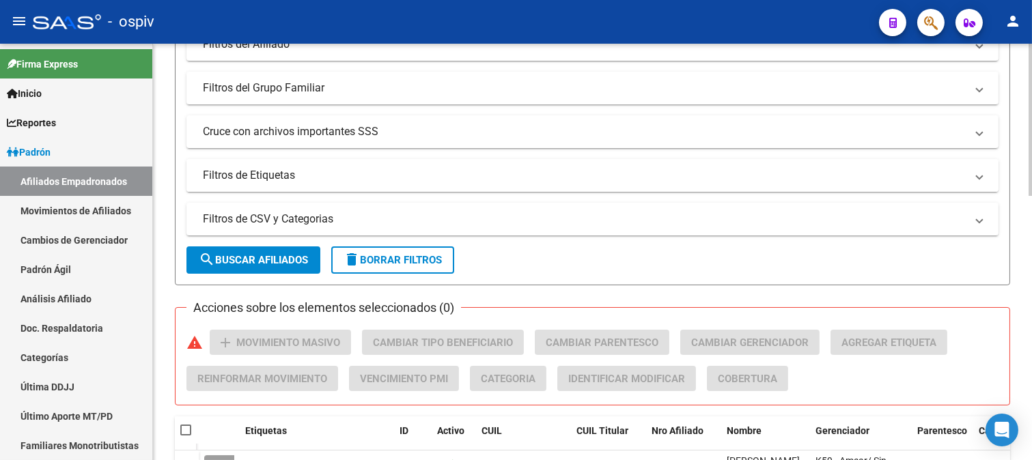
click at [317, 173] on mat-panel-title "Filtros de Etiquetas" at bounding box center [584, 175] width 763 height 15
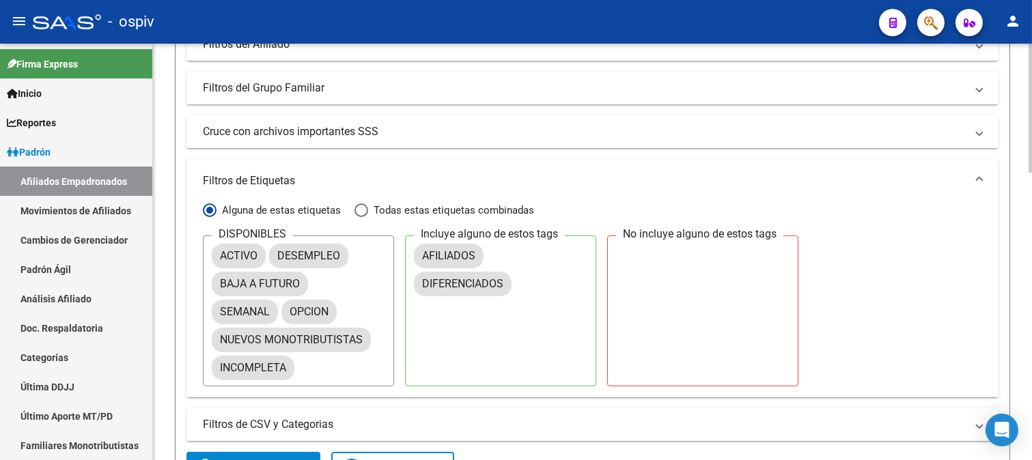
click at [464, 213] on span "Todas estas etiquetas combinadas" at bounding box center [451, 210] width 166 height 15
click at [368, 213] on input "Todas estas etiquetas combinadas" at bounding box center [361, 210] width 14 height 14
radio input "true"
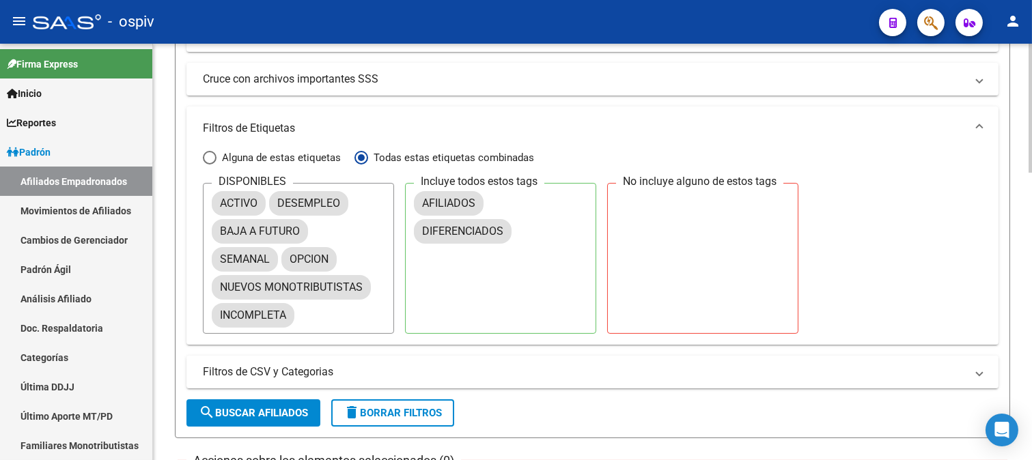
scroll to position [379, 0]
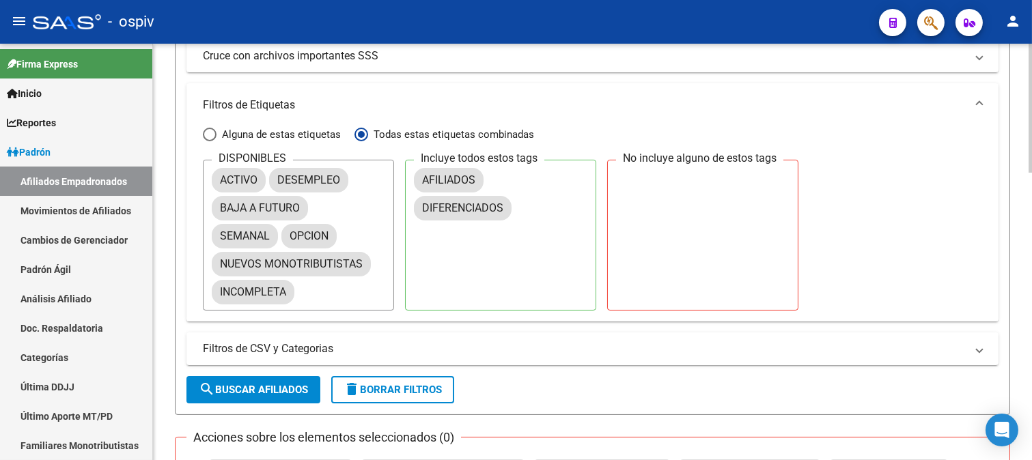
click at [274, 395] on span "search Buscar Afiliados" at bounding box center [253, 390] width 109 height 12
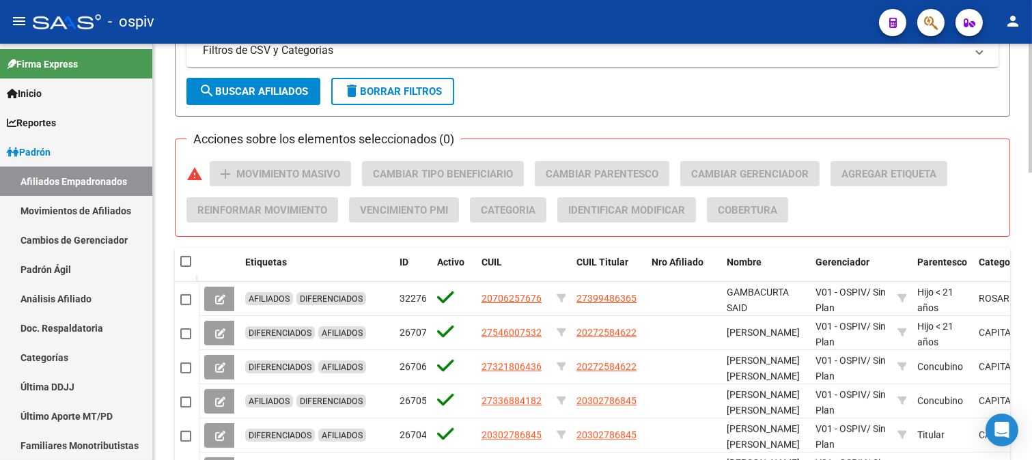
scroll to position [759, 0]
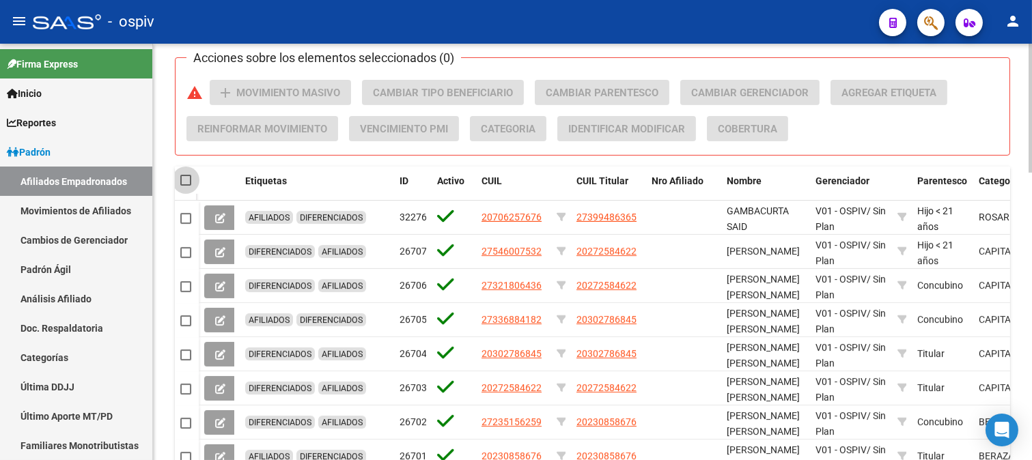
click at [188, 184] on span at bounding box center [185, 180] width 11 height 11
click at [186, 186] on input "checkbox" at bounding box center [185, 186] width 1 height 1
checkbox input "true"
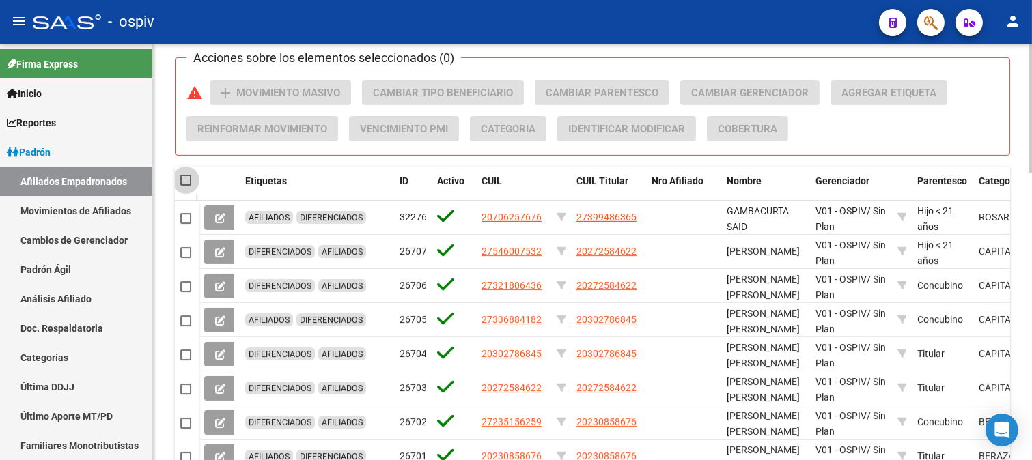
checkbox input "true"
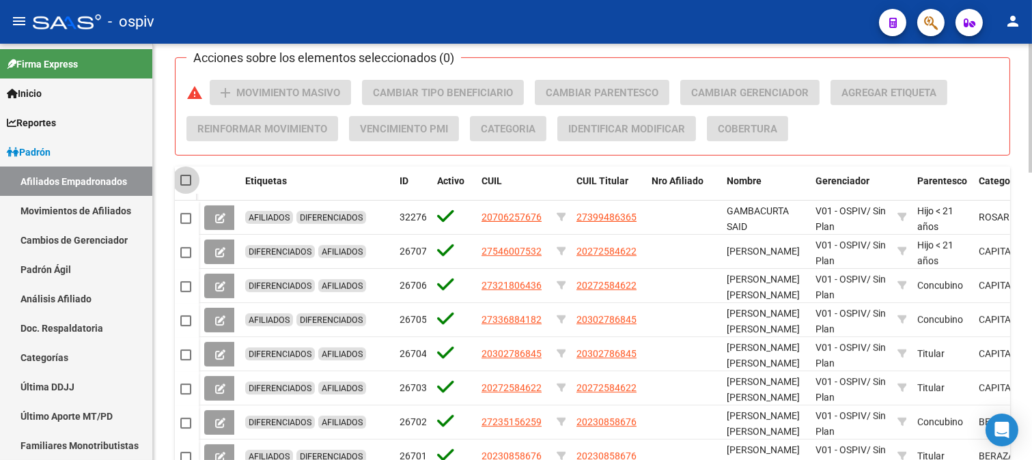
checkbox input "true"
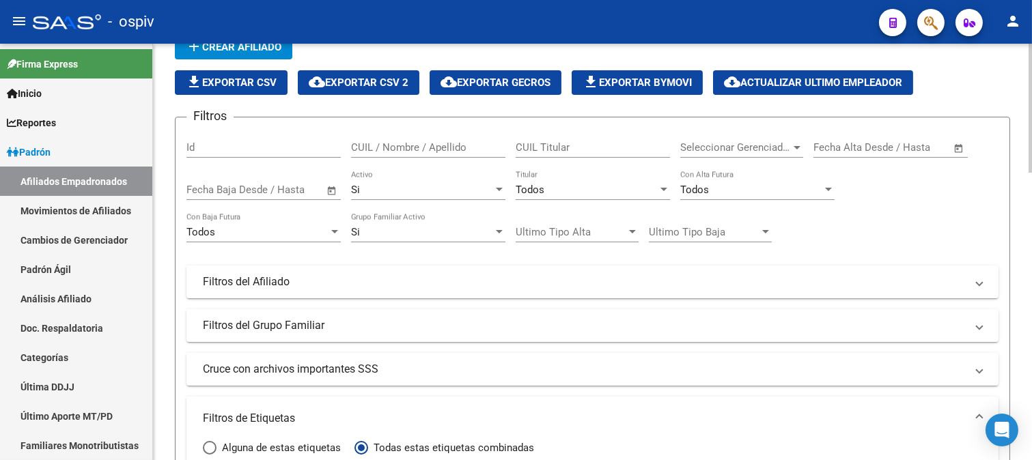
scroll to position [0, 0]
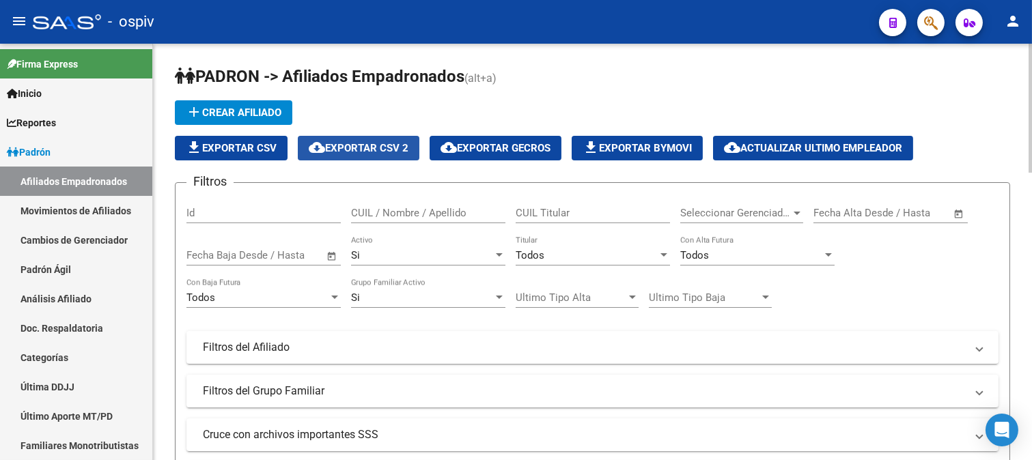
click at [367, 151] on span "cloud_download Exportar CSV 2" at bounding box center [359, 148] width 100 height 12
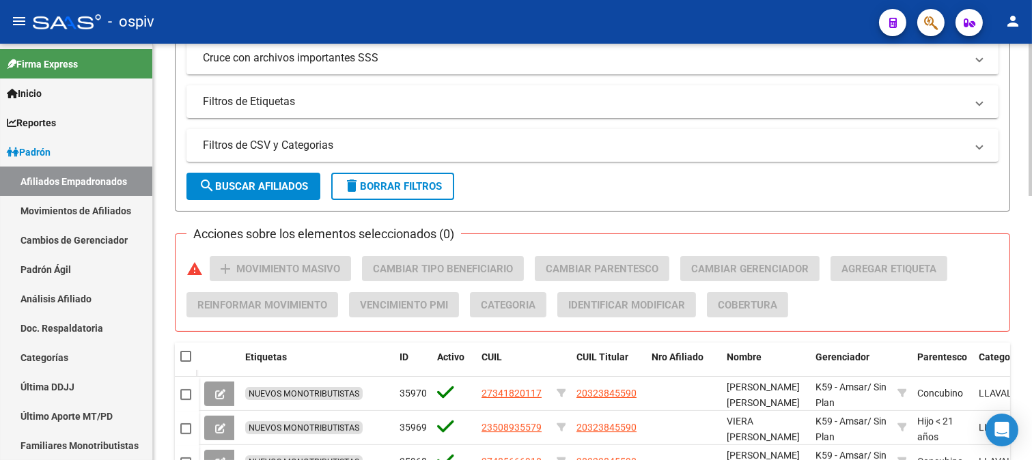
scroll to position [379, 0]
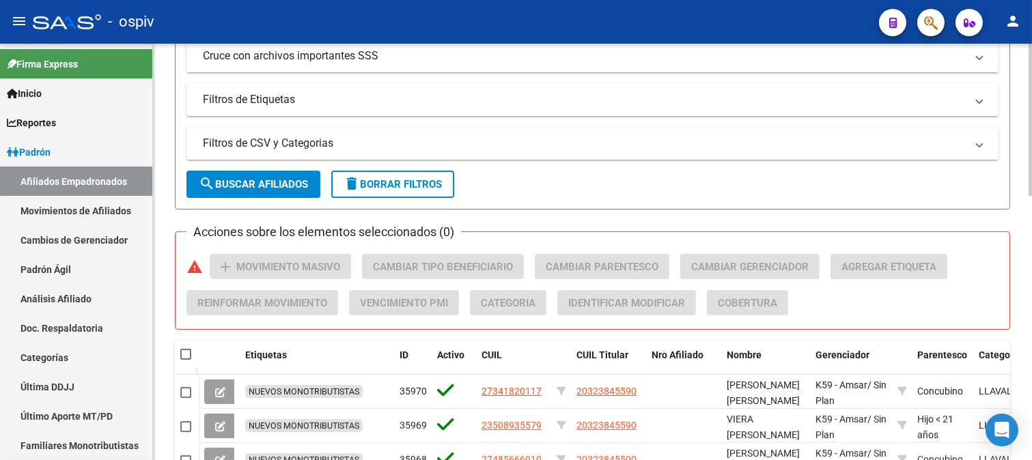
click at [295, 113] on mat-expansion-panel-header "Filtros de Etiquetas" at bounding box center [592, 99] width 812 height 33
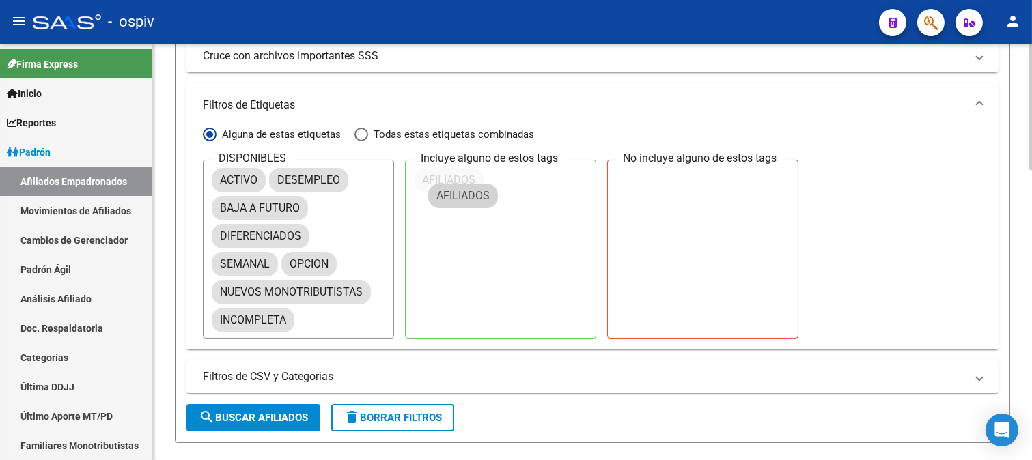
drag, startPoint x: 270, startPoint y: 212, endPoint x: 492, endPoint y: 190, distance: 223.7
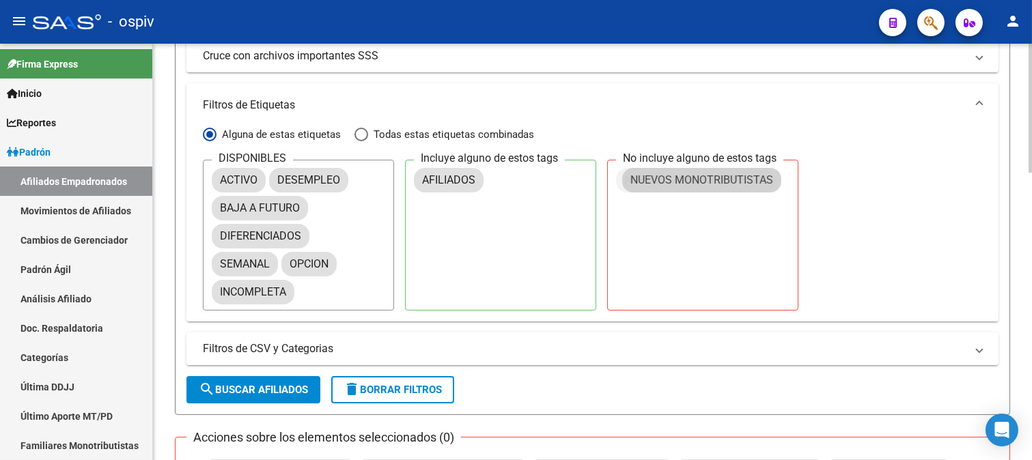
drag, startPoint x: 302, startPoint y: 294, endPoint x: 685, endPoint y: 184, distance: 397.8
click at [285, 389] on span "search Buscar Afiliados" at bounding box center [253, 390] width 109 height 12
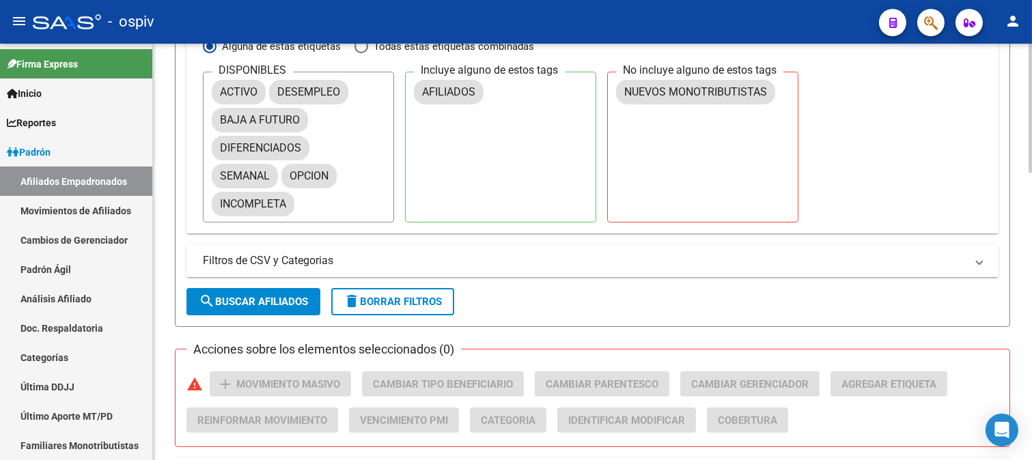
scroll to position [834, 0]
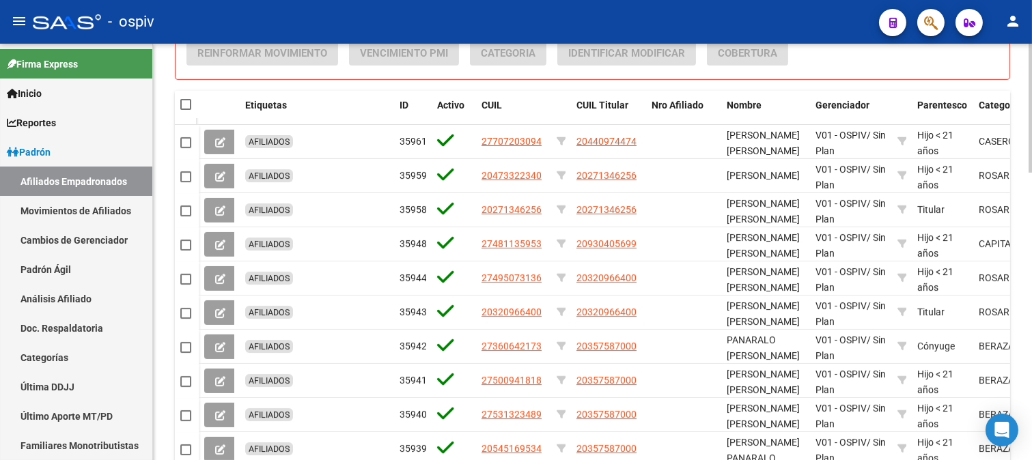
click at [183, 106] on span at bounding box center [185, 104] width 11 height 11
click at [185, 110] on input "checkbox" at bounding box center [185, 110] width 1 height 1
checkbox input "true"
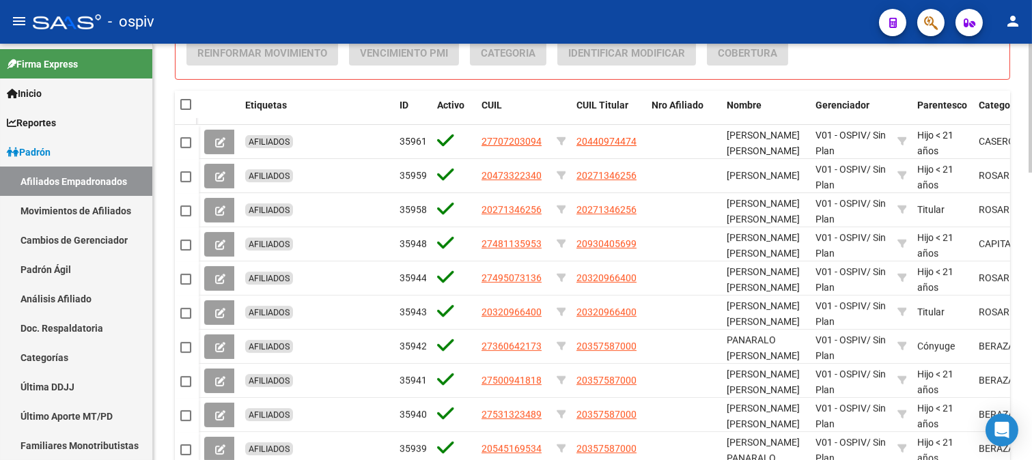
checkbox input "true"
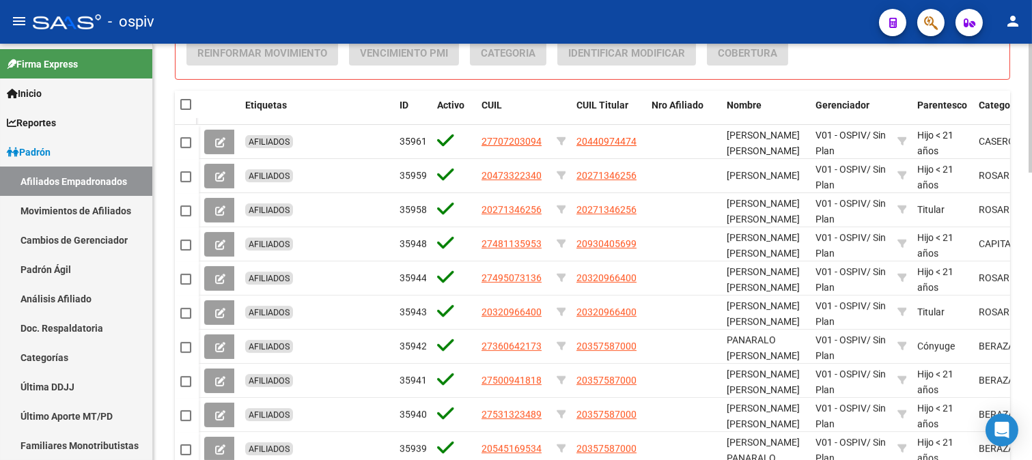
checkbox input "true"
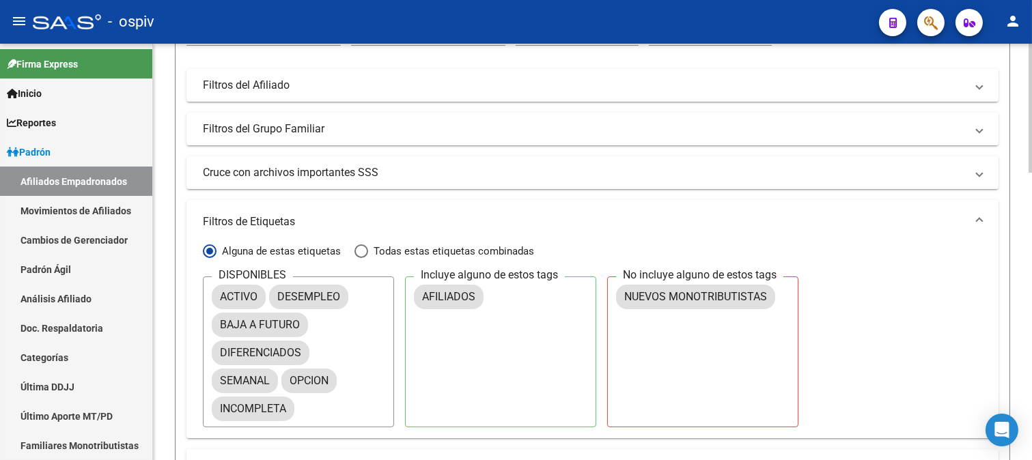
scroll to position [0, 0]
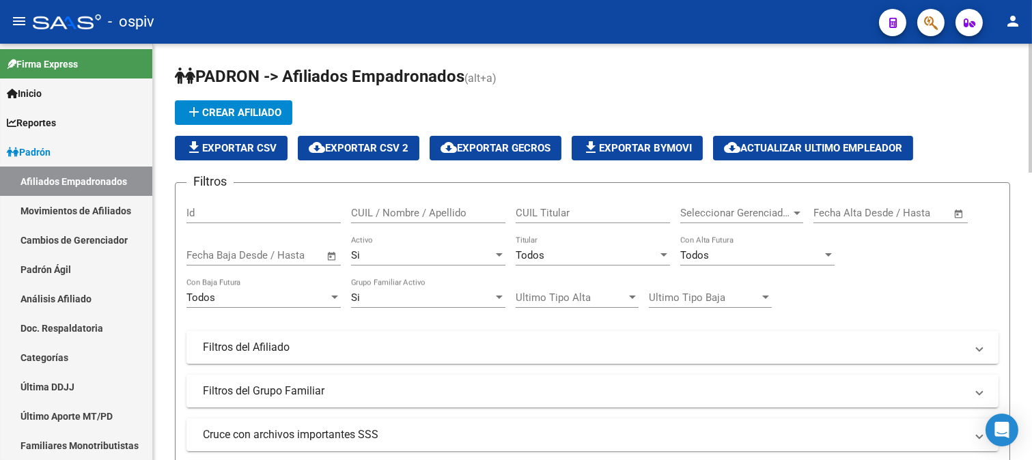
click at [372, 145] on span "cloud_download Exportar CSV 2" at bounding box center [359, 148] width 100 height 12
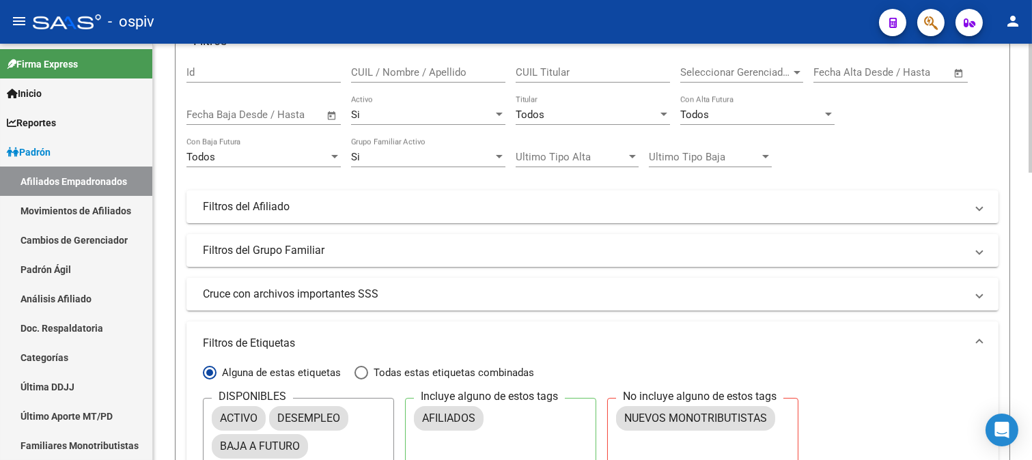
scroll to position [455, 0]
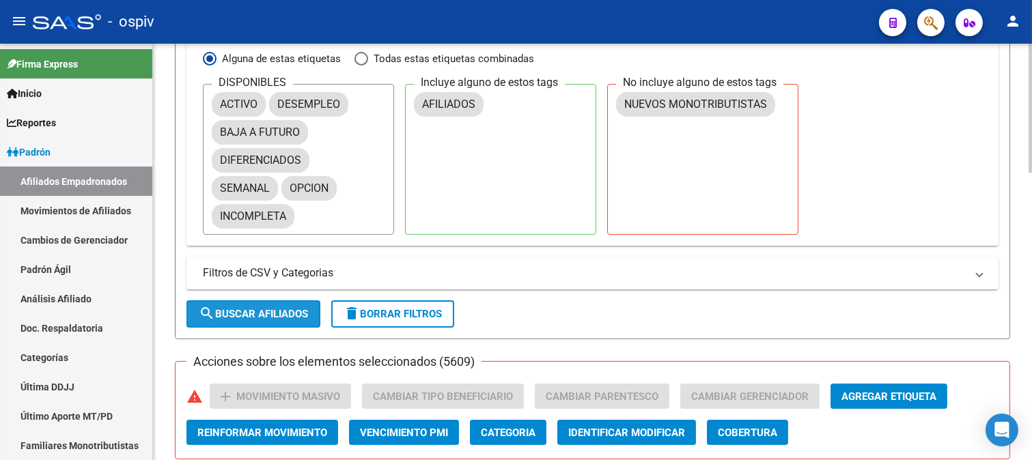
click at [247, 323] on button "search Buscar Afiliados" at bounding box center [253, 313] width 134 height 27
checkbox input "false"
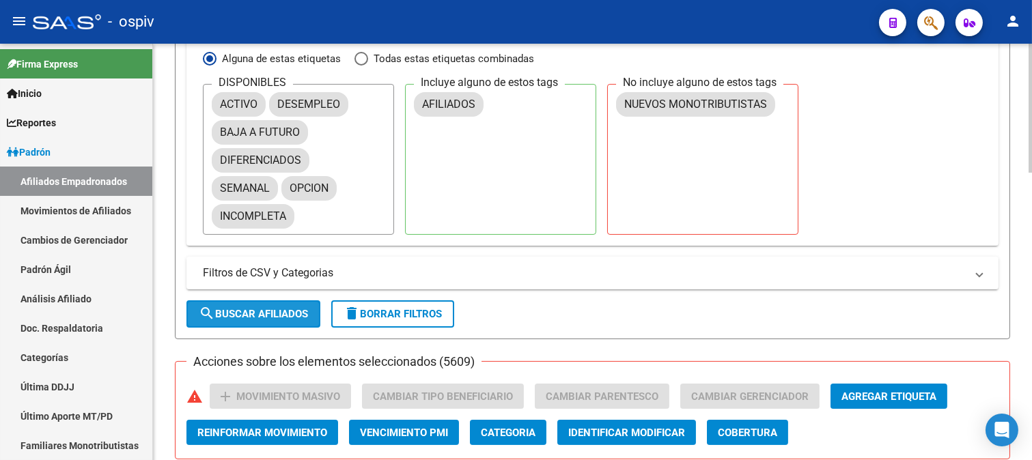
checkbox input "false"
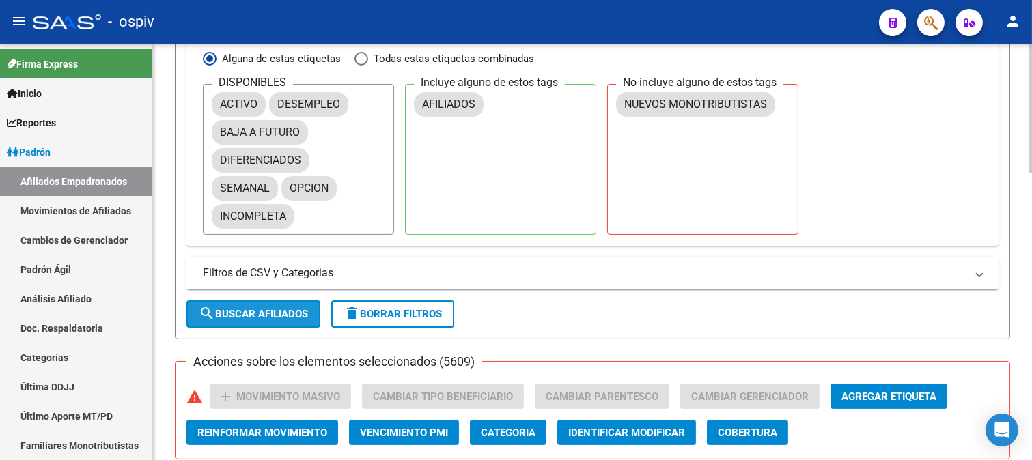
checkbox input "false"
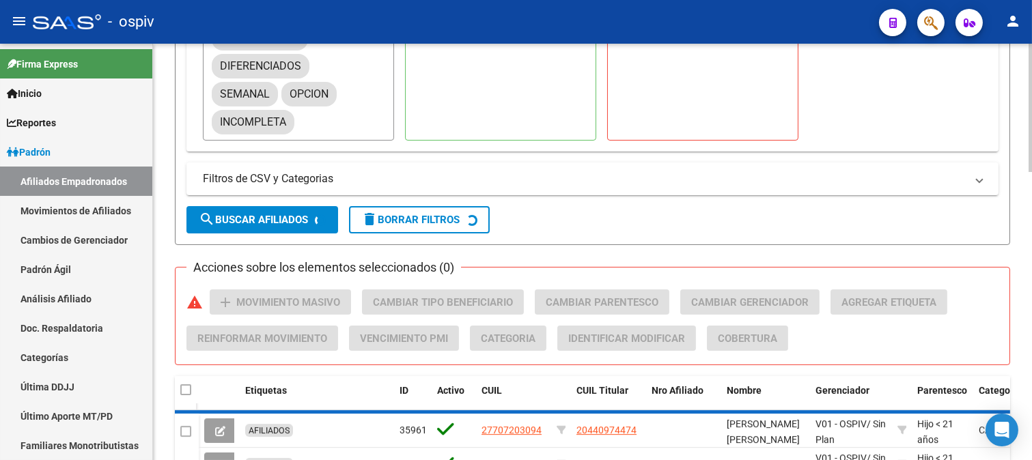
scroll to position [759, 0]
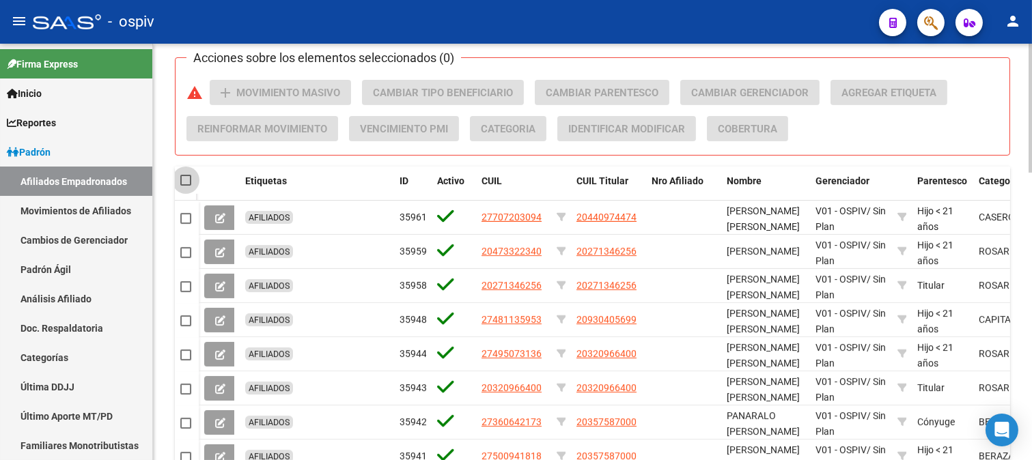
click at [189, 179] on span at bounding box center [185, 180] width 11 height 11
click at [186, 186] on input "checkbox" at bounding box center [185, 186] width 1 height 1
checkbox input "true"
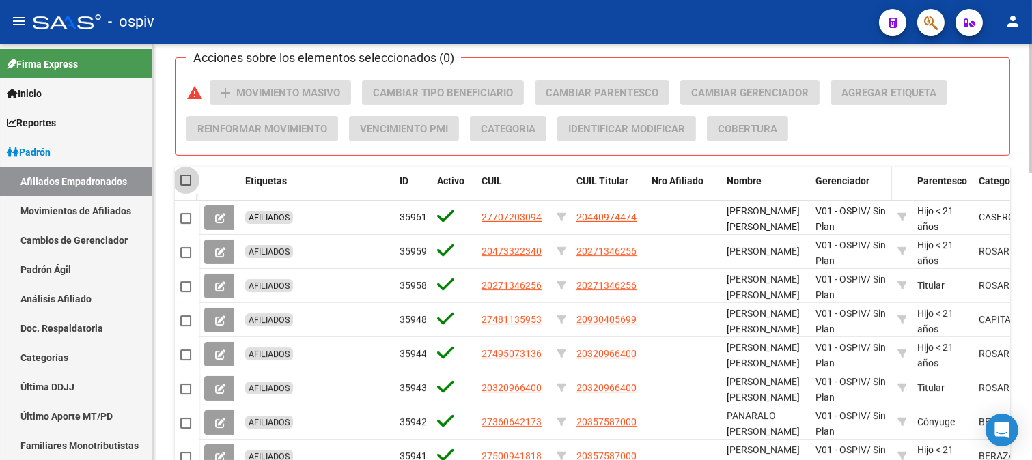
checkbox input "true"
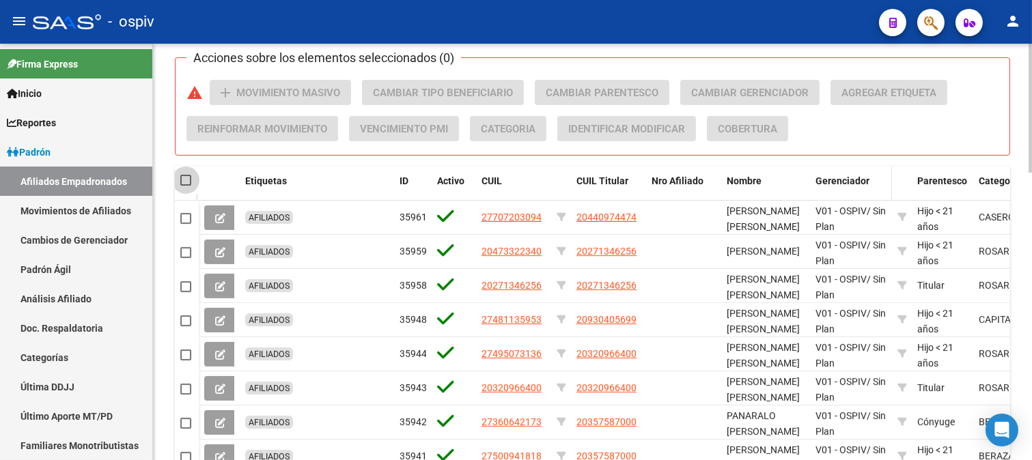
checkbox input "true"
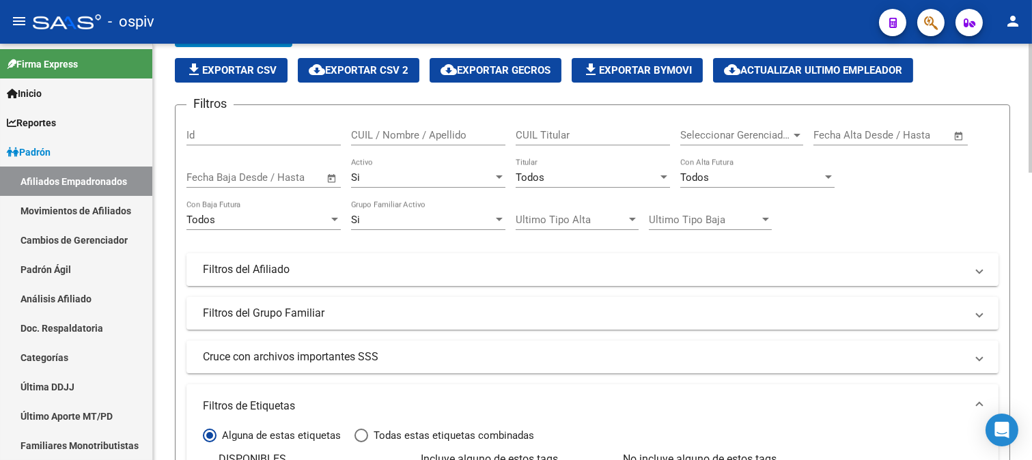
scroll to position [0, 0]
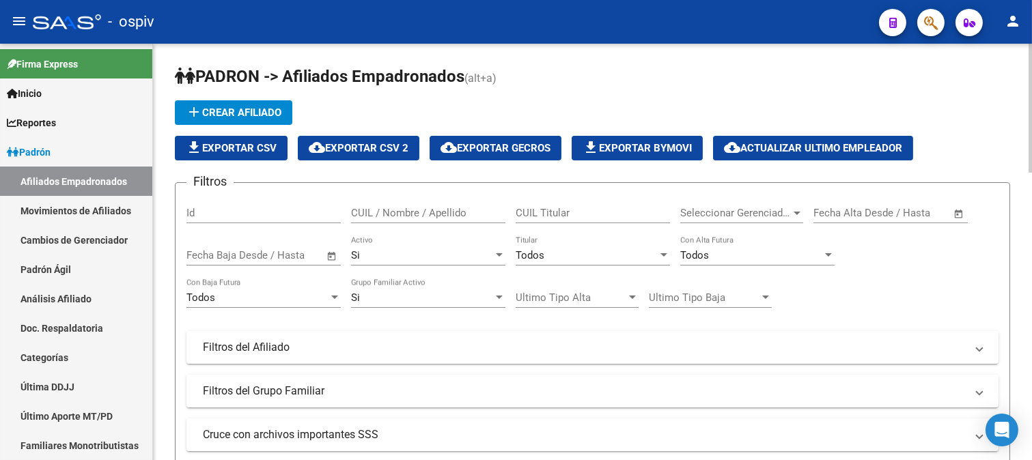
click at [390, 145] on span "cloud_download Exportar CSV 2" at bounding box center [359, 148] width 100 height 12
click at [683, 147] on span "file_download Exportar Bymovi" at bounding box center [636, 148] width 109 height 12
click at [365, 152] on span "cloud_download Exportar CSV 2" at bounding box center [359, 148] width 100 height 12
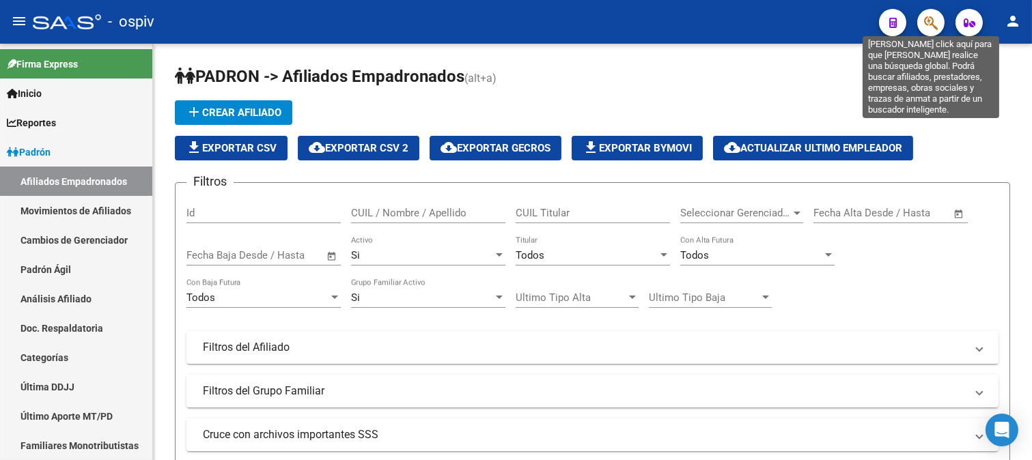
click at [931, 26] on icon "button" at bounding box center [931, 23] width 14 height 16
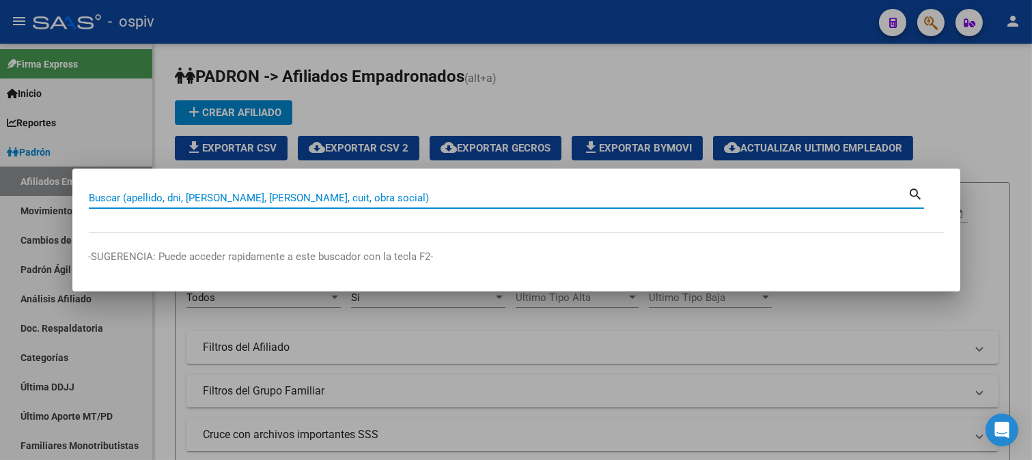
paste input "27014165040"
type input "27014165040"
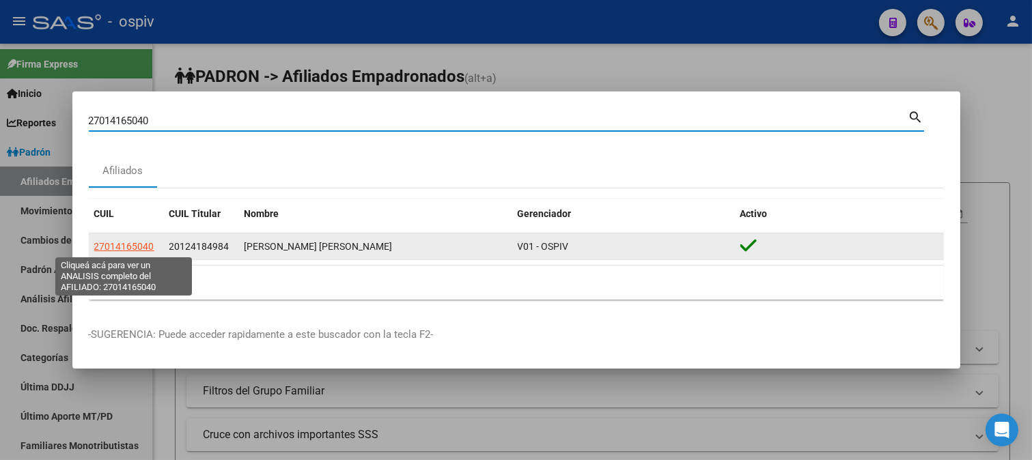
click at [109, 247] on span "27014165040" at bounding box center [124, 246] width 60 height 11
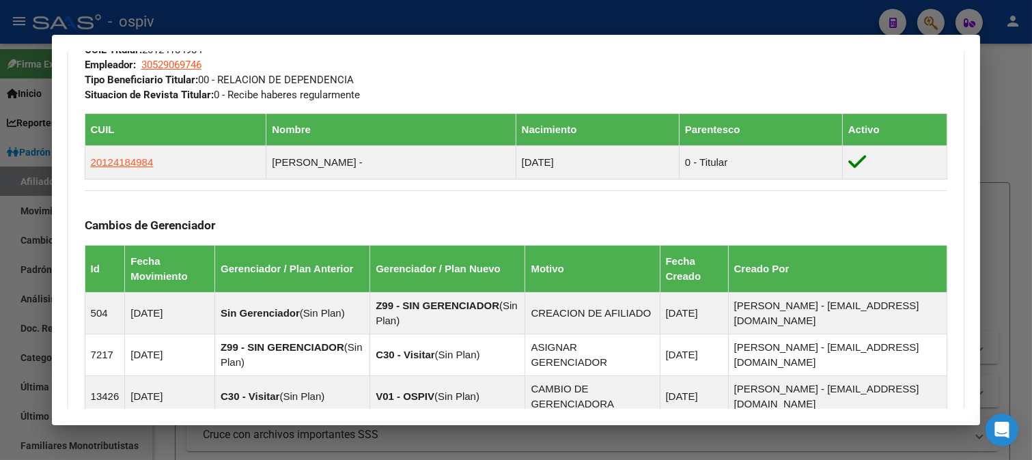
scroll to position [732, 0]
